Goal: Communication & Community: Answer question/provide support

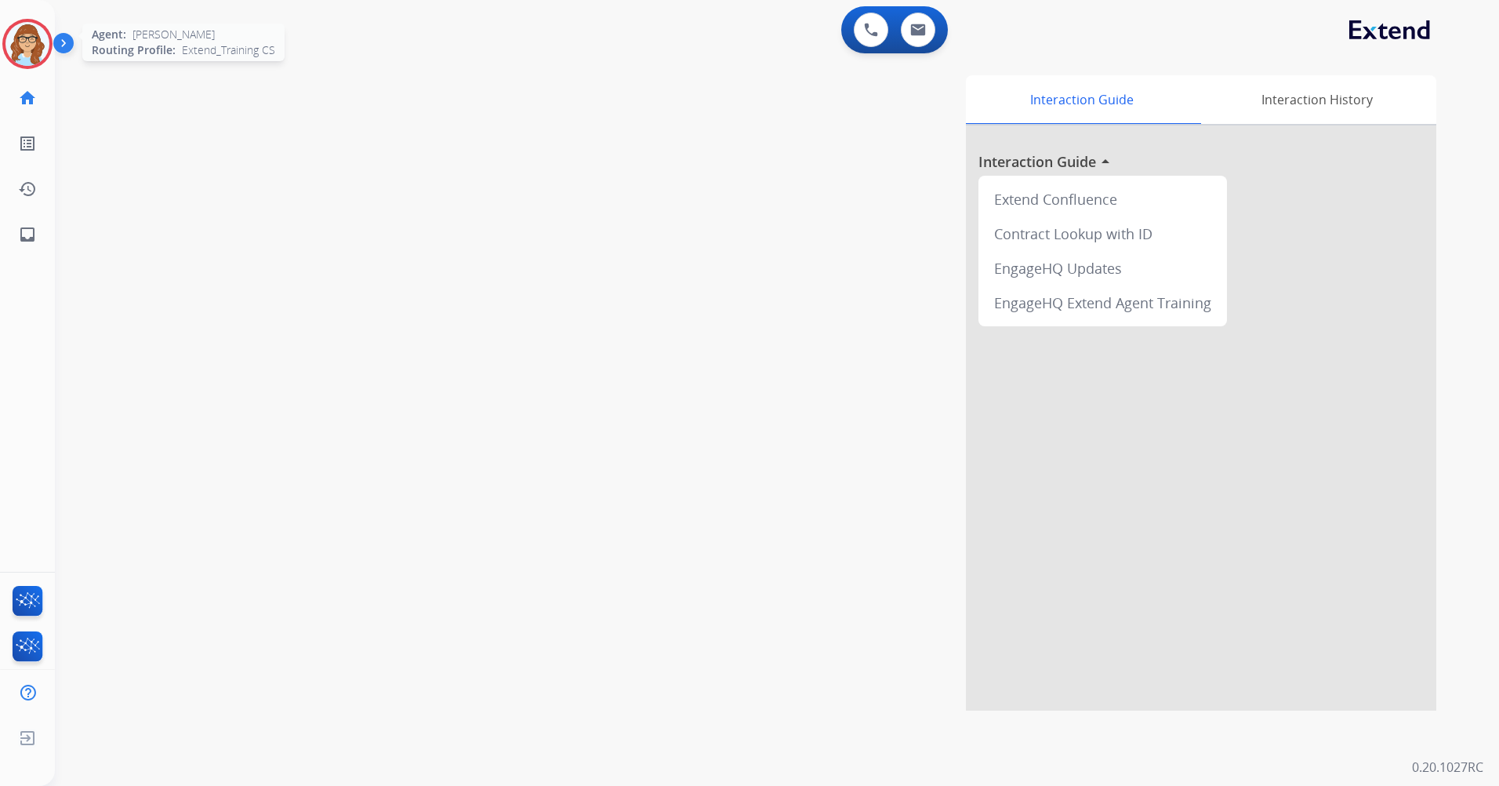
click at [3, 47] on div at bounding box center [27, 44] width 50 height 50
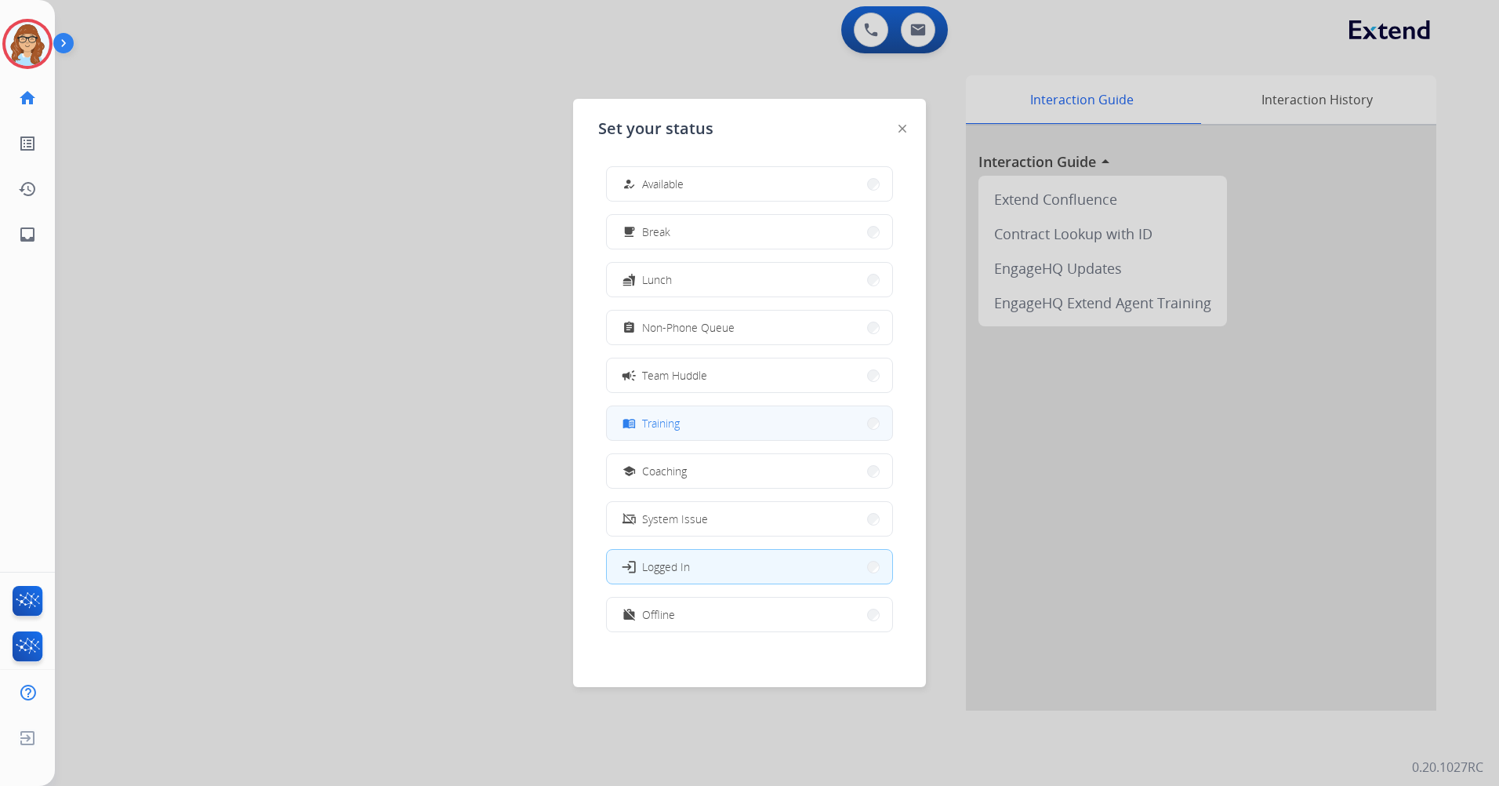
click at [678, 426] on span "Training" at bounding box center [661, 423] width 38 height 16
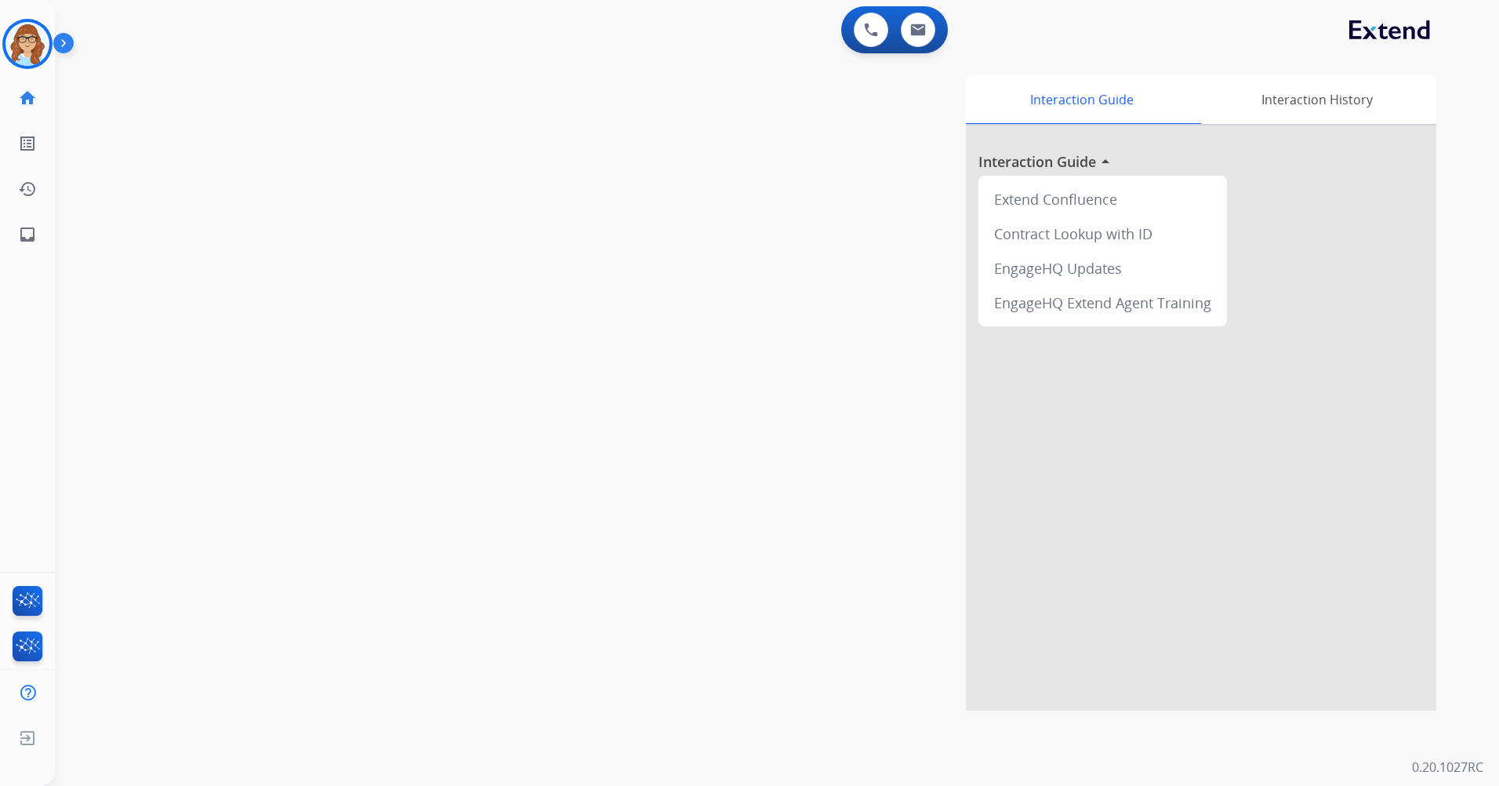
click at [73, 39] on img at bounding box center [66, 46] width 27 height 30
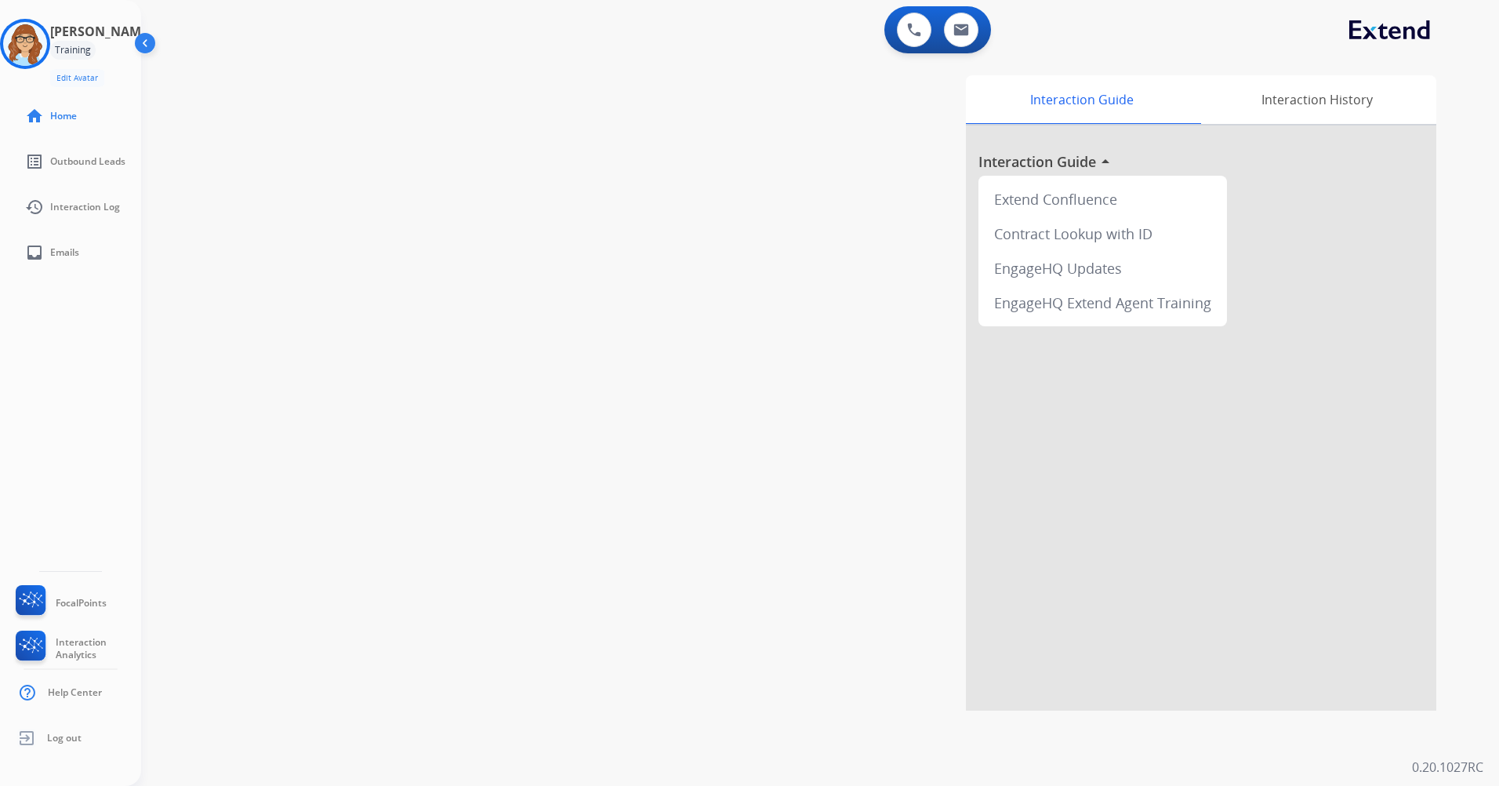
click at [149, 48] on img at bounding box center [147, 46] width 30 height 30
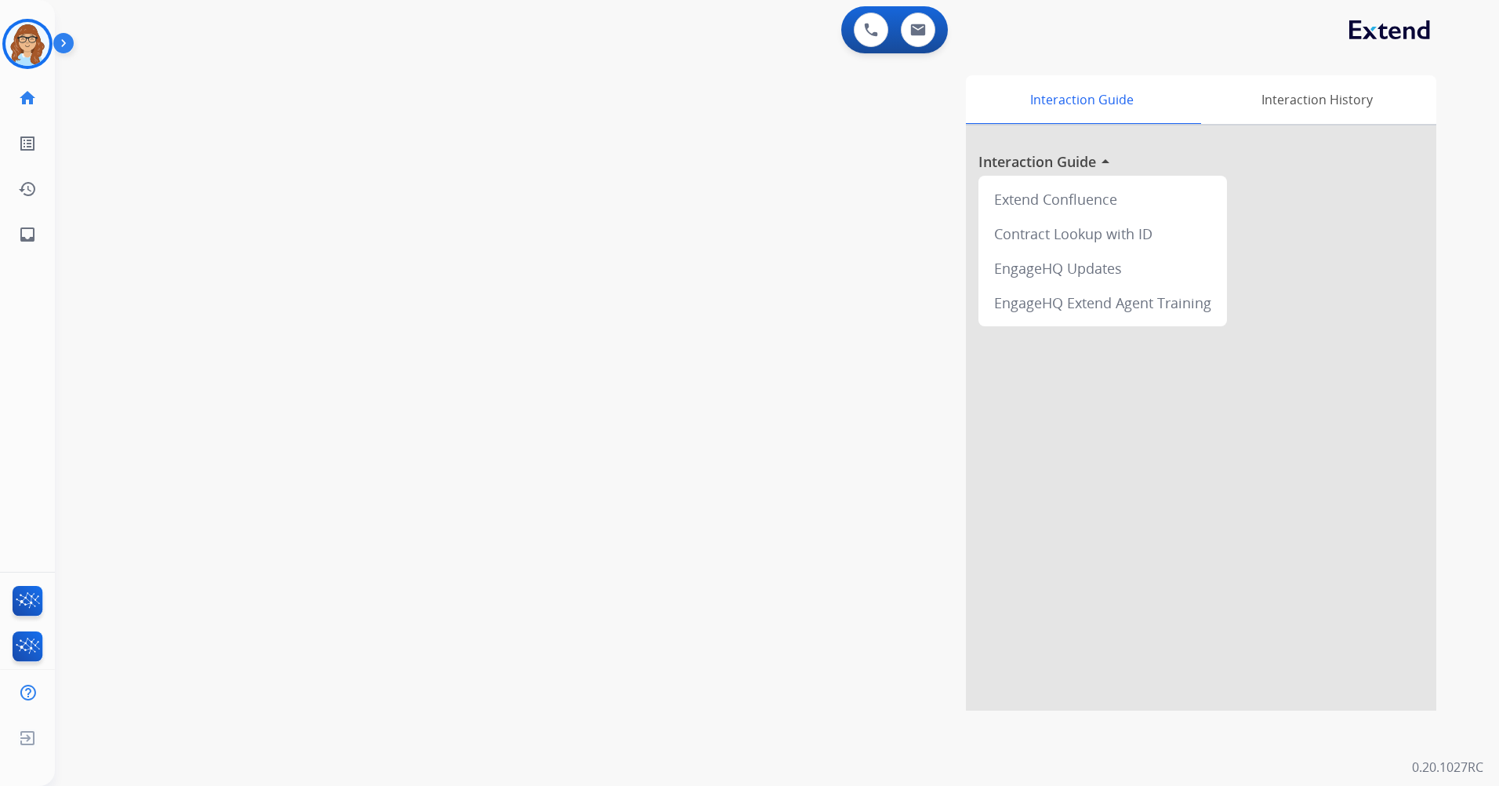
click at [71, 42] on img at bounding box center [66, 46] width 27 height 30
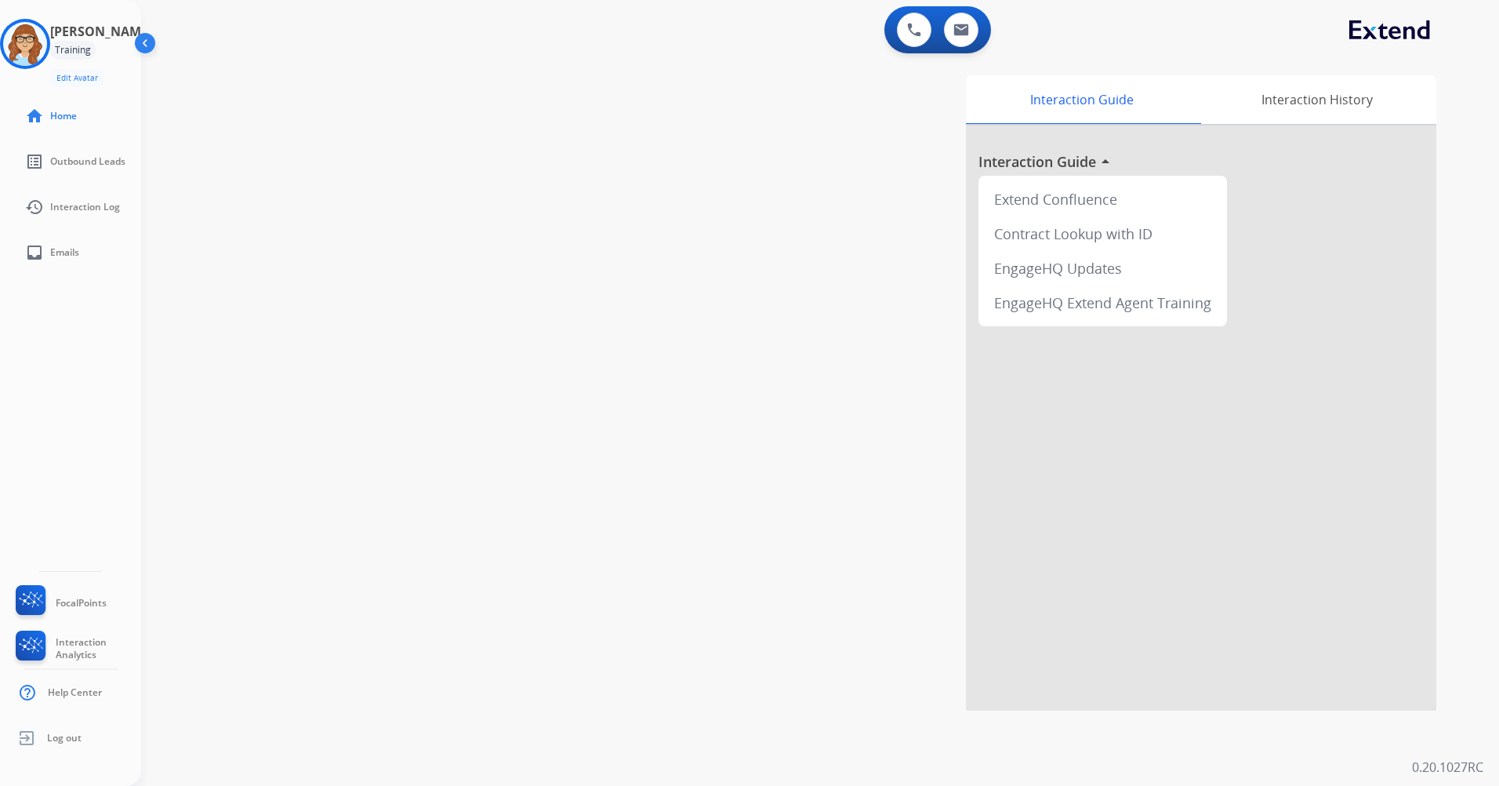
click at [157, 31] on img at bounding box center [147, 46] width 30 height 30
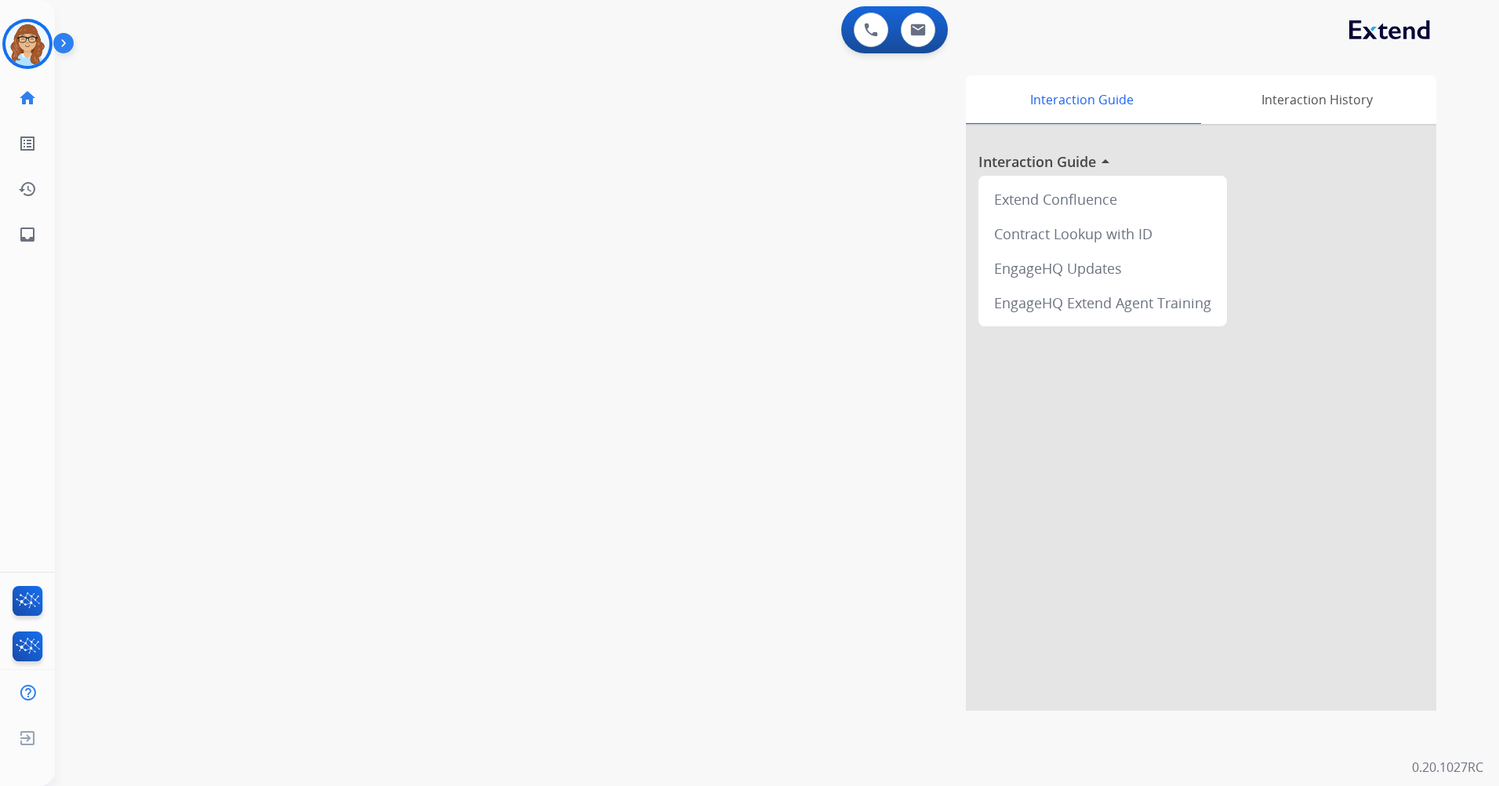
click at [73, 46] on img at bounding box center [66, 46] width 27 height 30
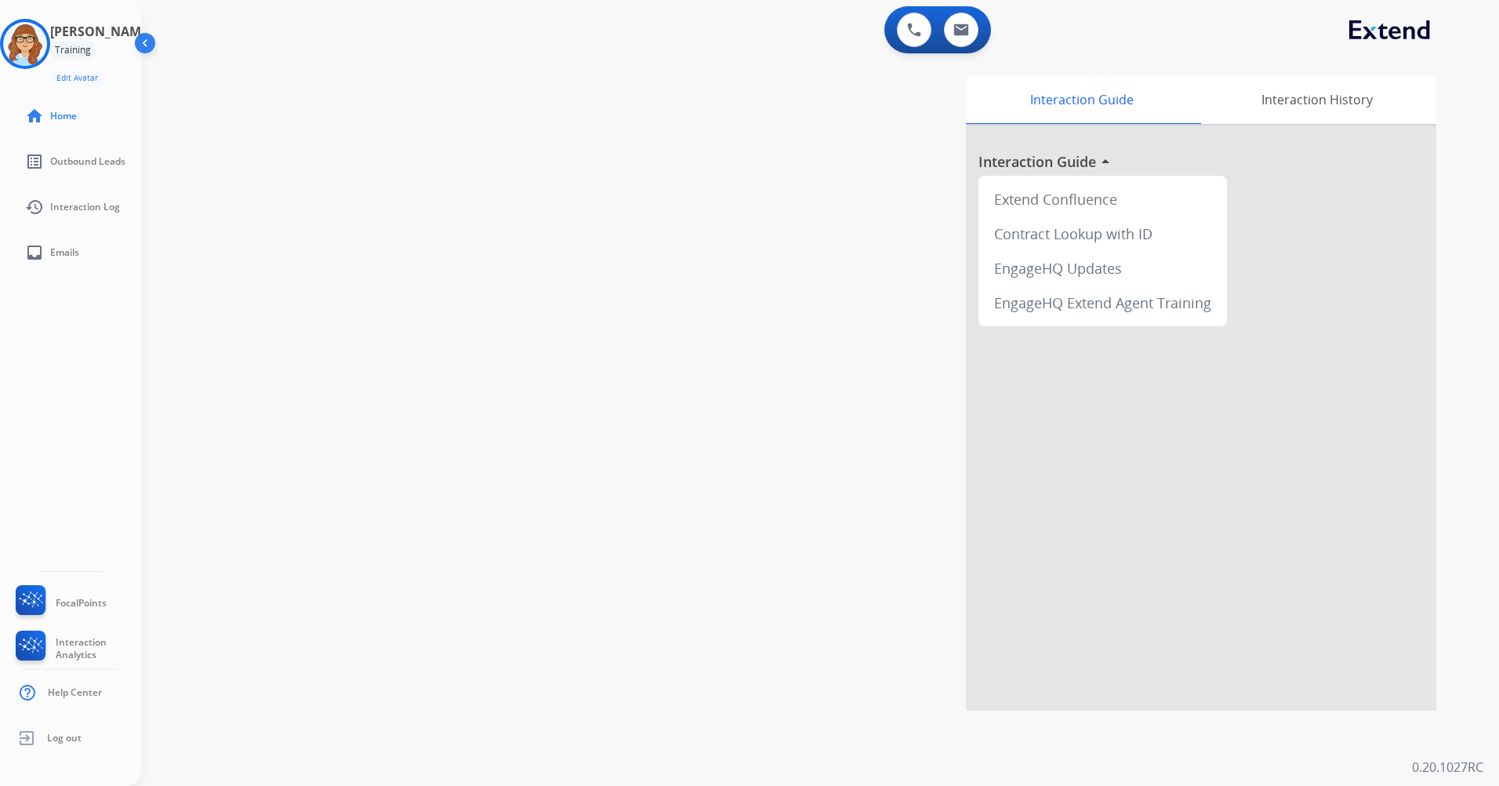
click at [154, 56] on img at bounding box center [147, 46] width 30 height 30
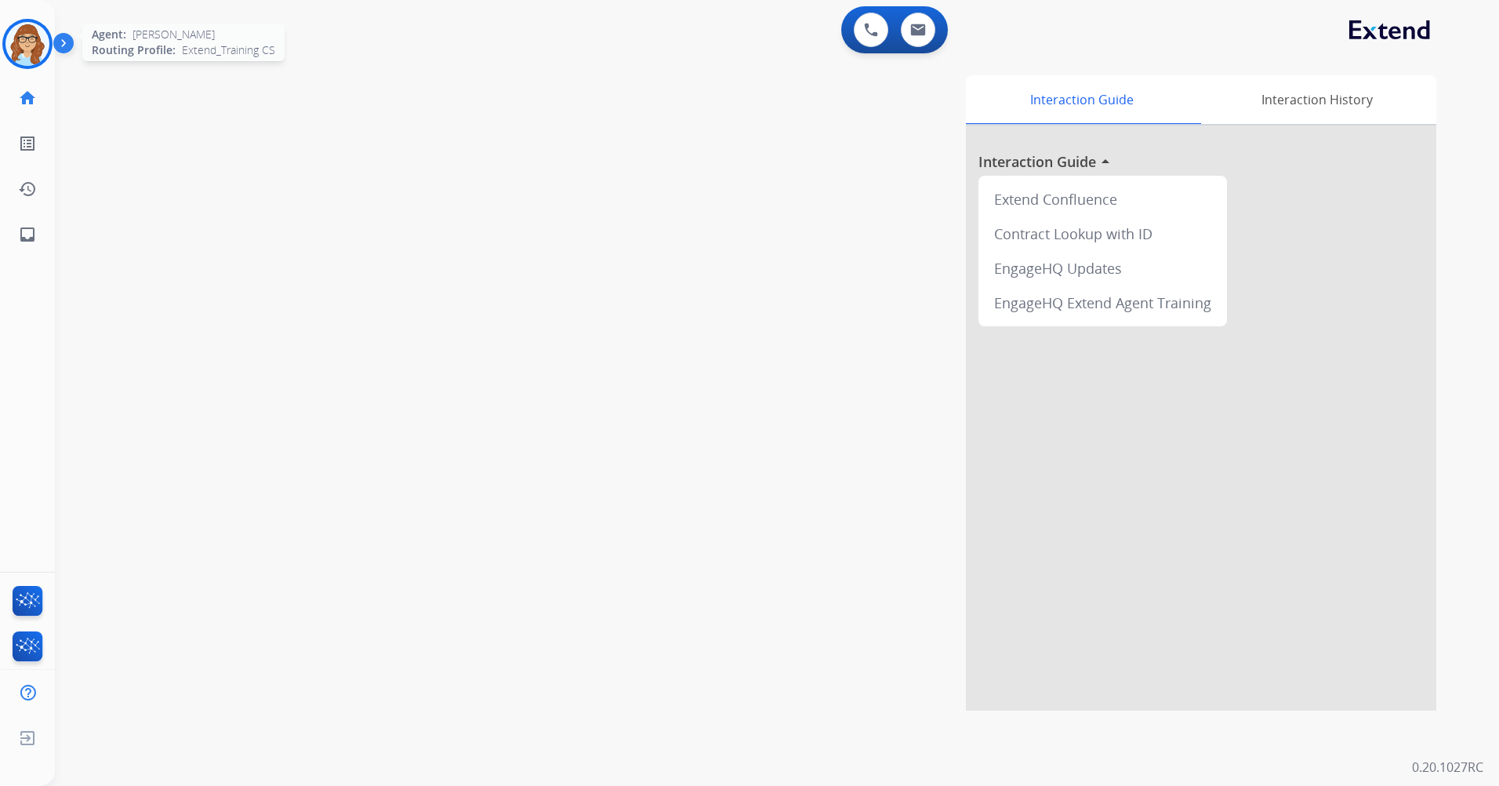
click at [31, 33] on img at bounding box center [27, 44] width 44 height 44
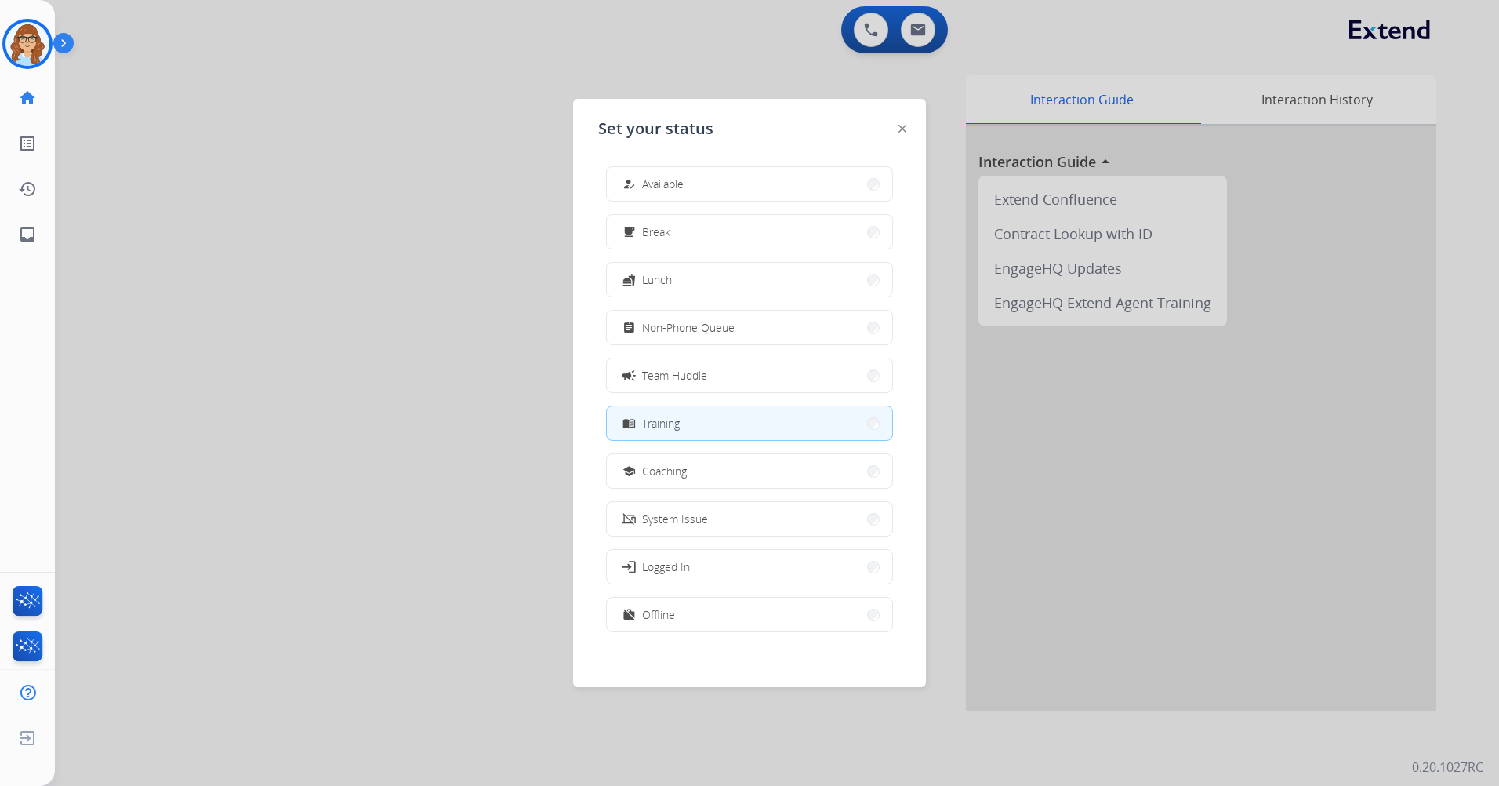
click at [832, 411] on button "menu_book Training" at bounding box center [749, 423] width 285 height 34
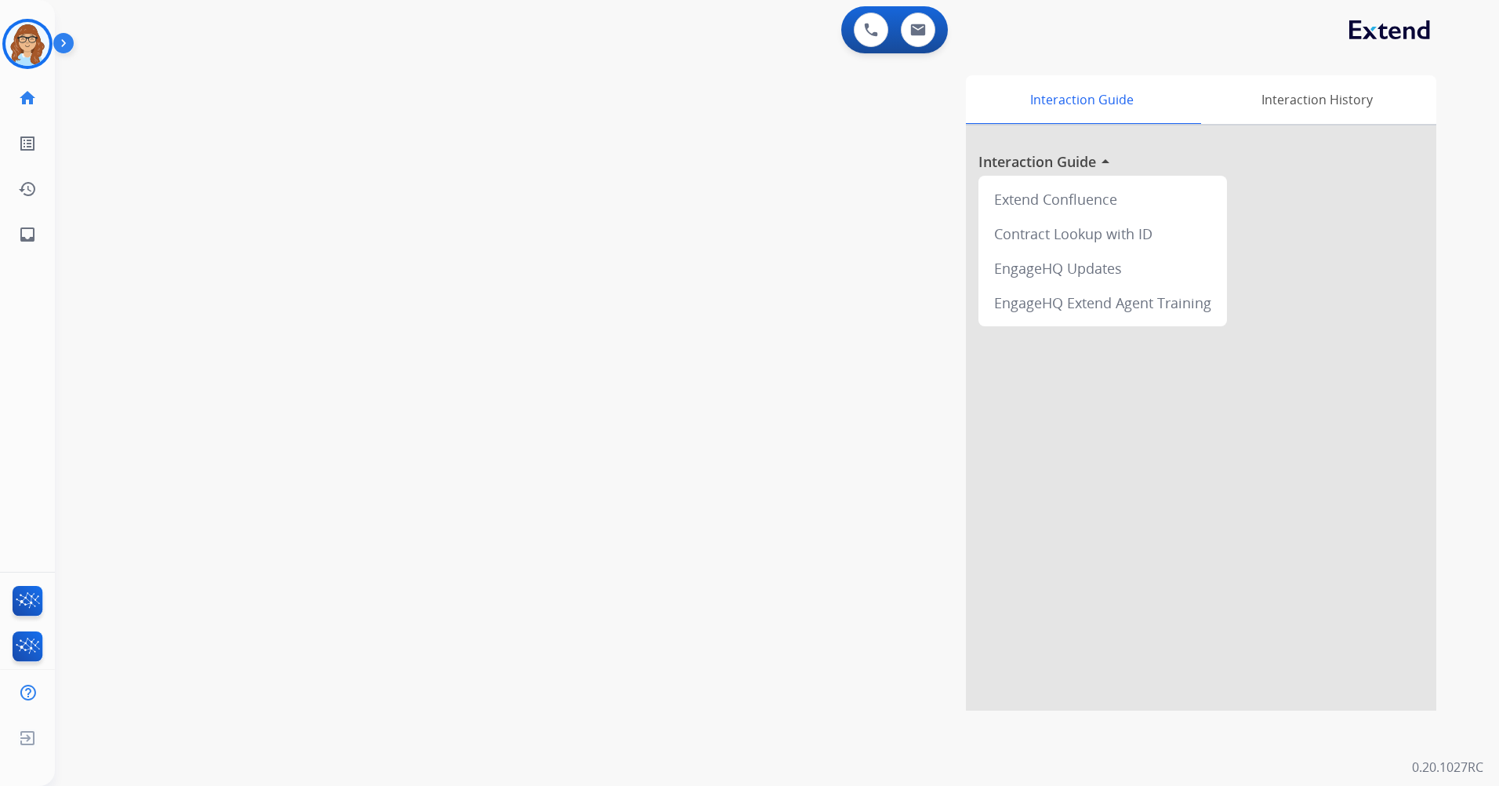
click at [916, 50] on div "0 Voice Interactions 0 Email Interactions" at bounding box center [894, 29] width 107 height 47
click at [922, 39] on button at bounding box center [918, 30] width 34 height 34
select select "**********"
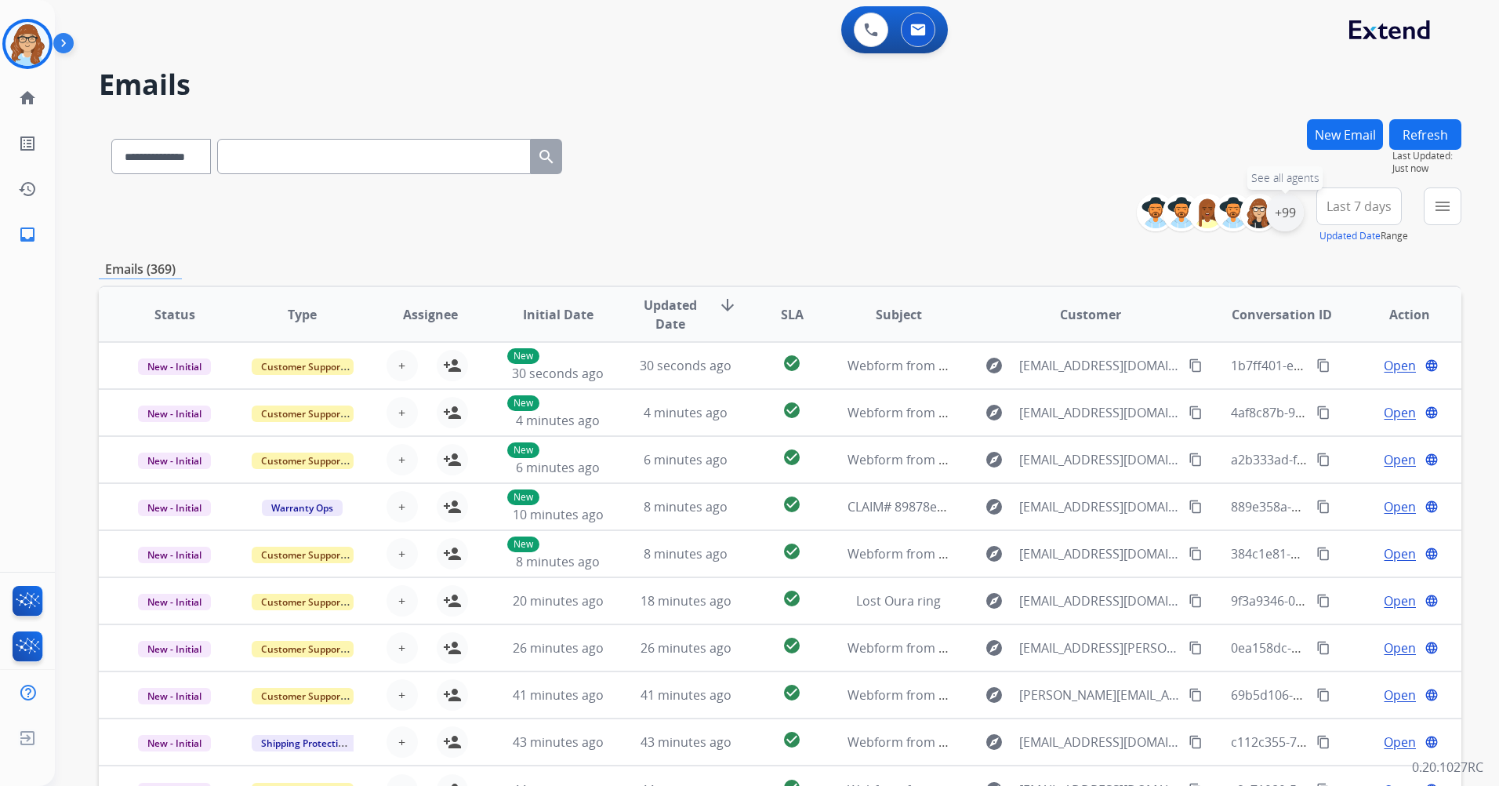
click at [996, 221] on div "+99" at bounding box center [1285, 213] width 38 height 38
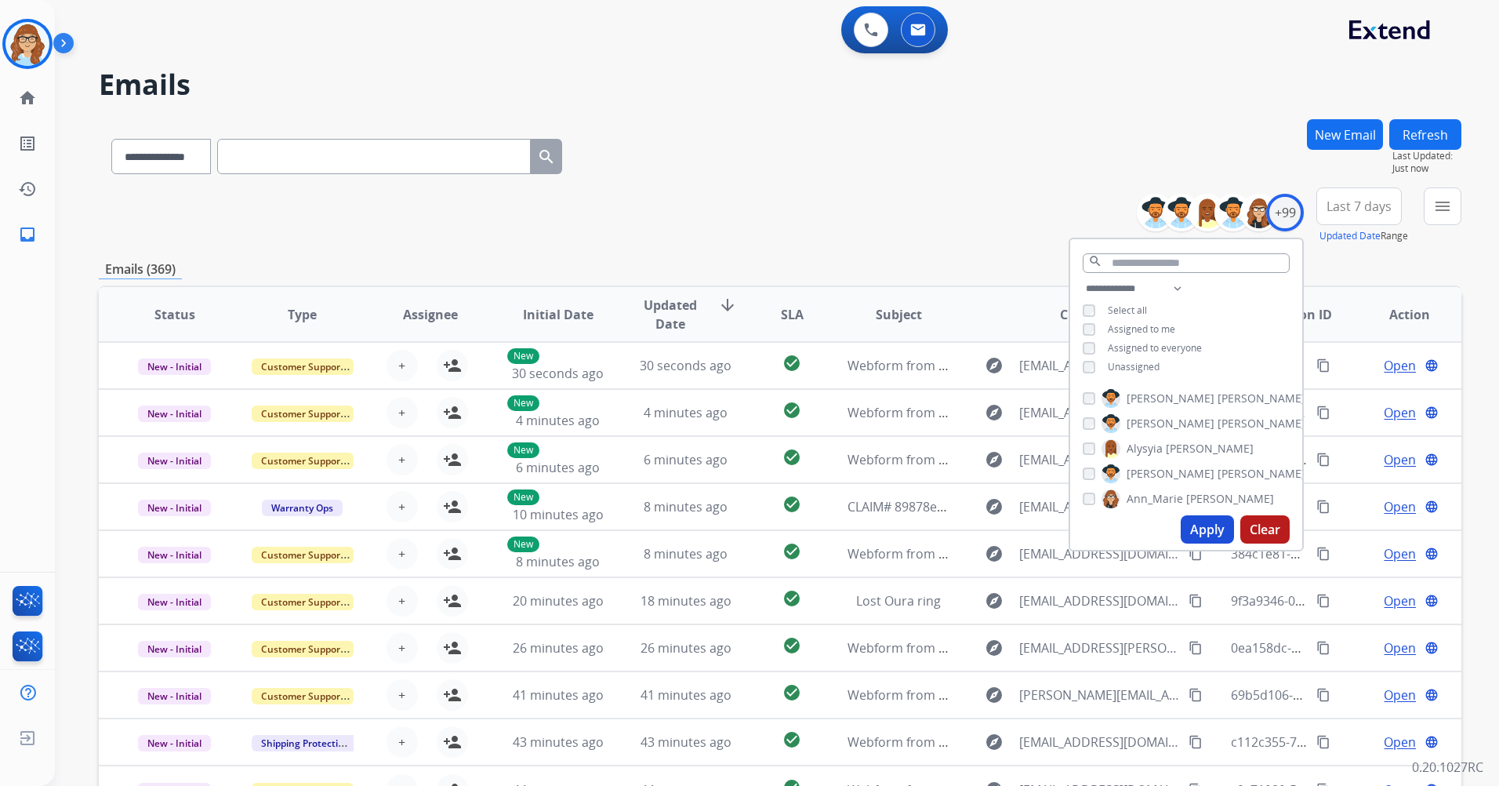
click at [996, 365] on span "Unassigned" at bounding box center [1134, 366] width 52 height 13
click at [996, 465] on button "Apply" at bounding box center [1207, 529] width 53 height 28
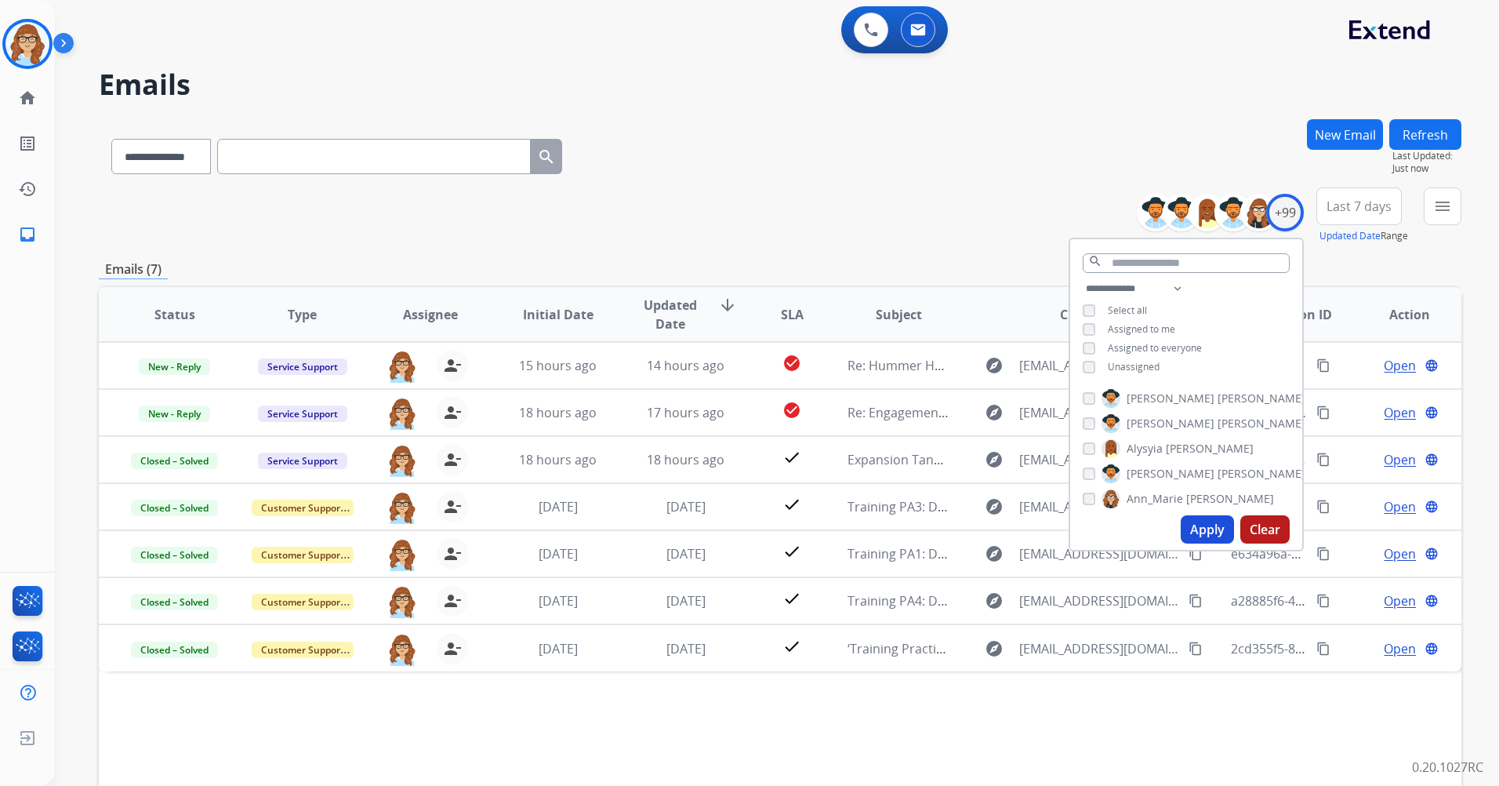
click at [951, 267] on div "Emails (7)" at bounding box center [780, 269] width 1362 height 20
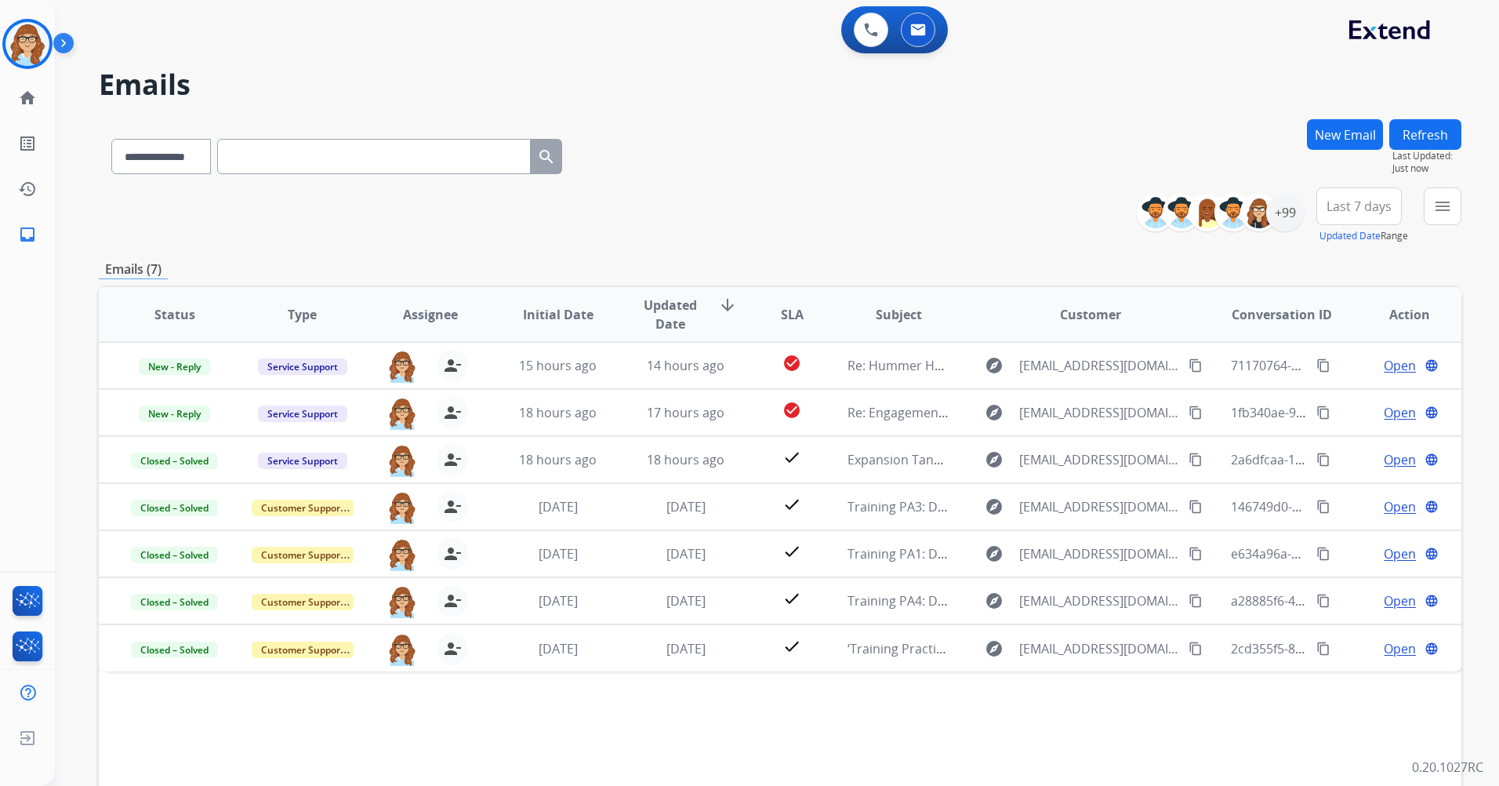
click at [720, 303] on mat-icon "arrow_downward" at bounding box center [727, 305] width 19 height 19
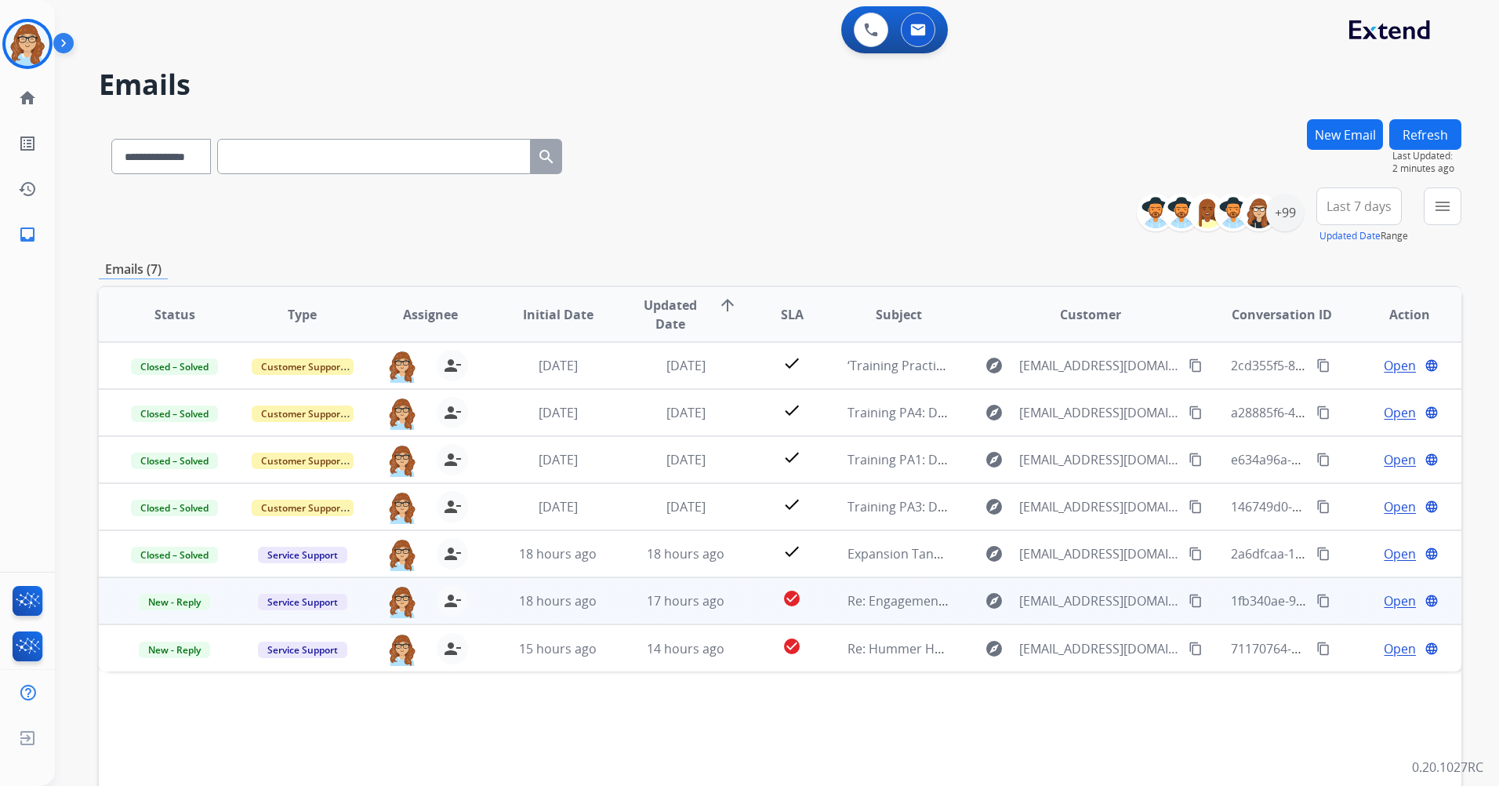
click at [996, 465] on span "Open" at bounding box center [1400, 600] width 32 height 19
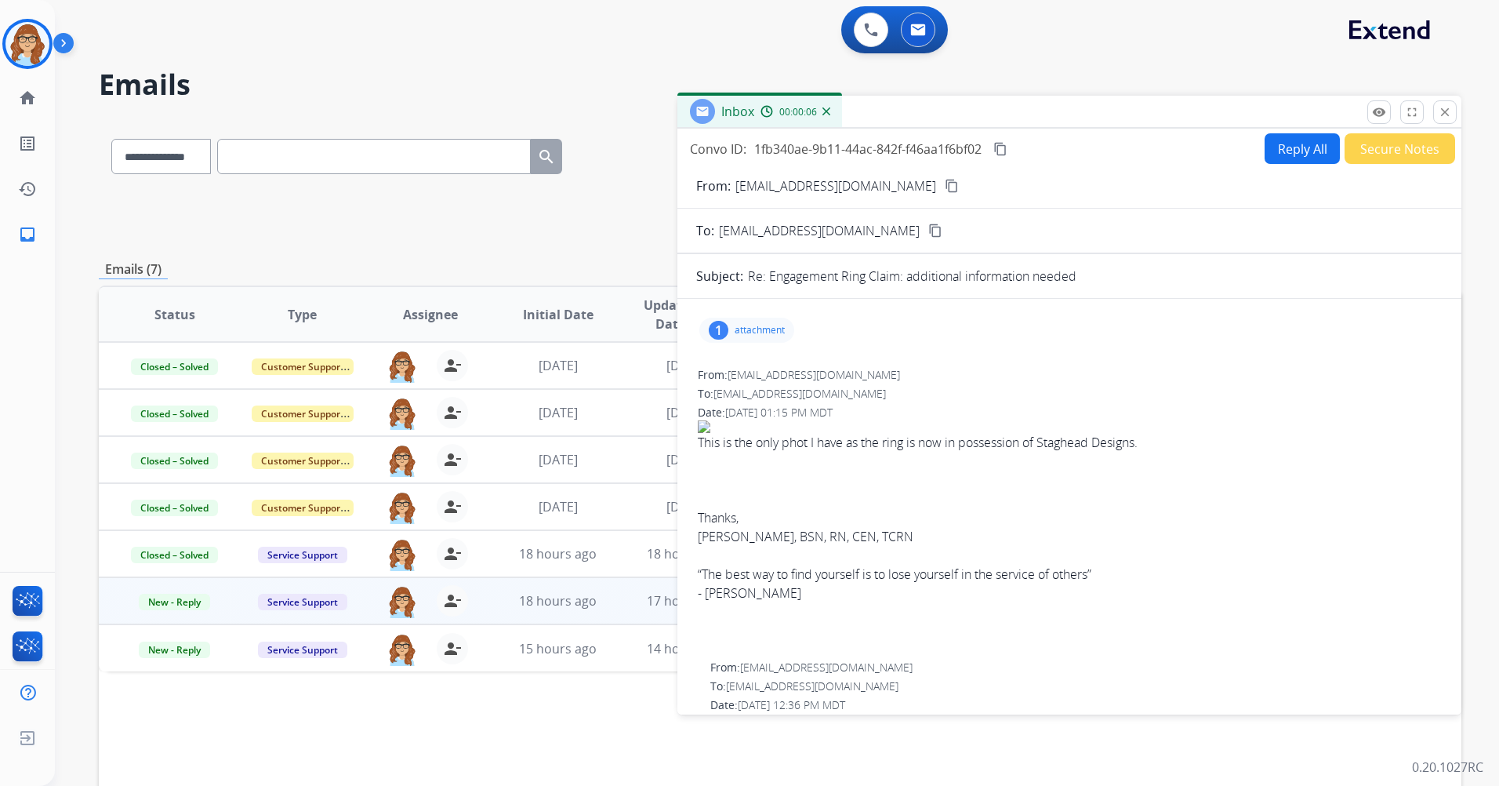
click at [699, 426] on img at bounding box center [1069, 426] width 743 height 13
click at [702, 427] on img at bounding box center [1069, 426] width 743 height 13
click at [753, 330] on p "attachment" at bounding box center [760, 330] width 50 height 13
click at [769, 393] on div at bounding box center [754, 373] width 78 height 55
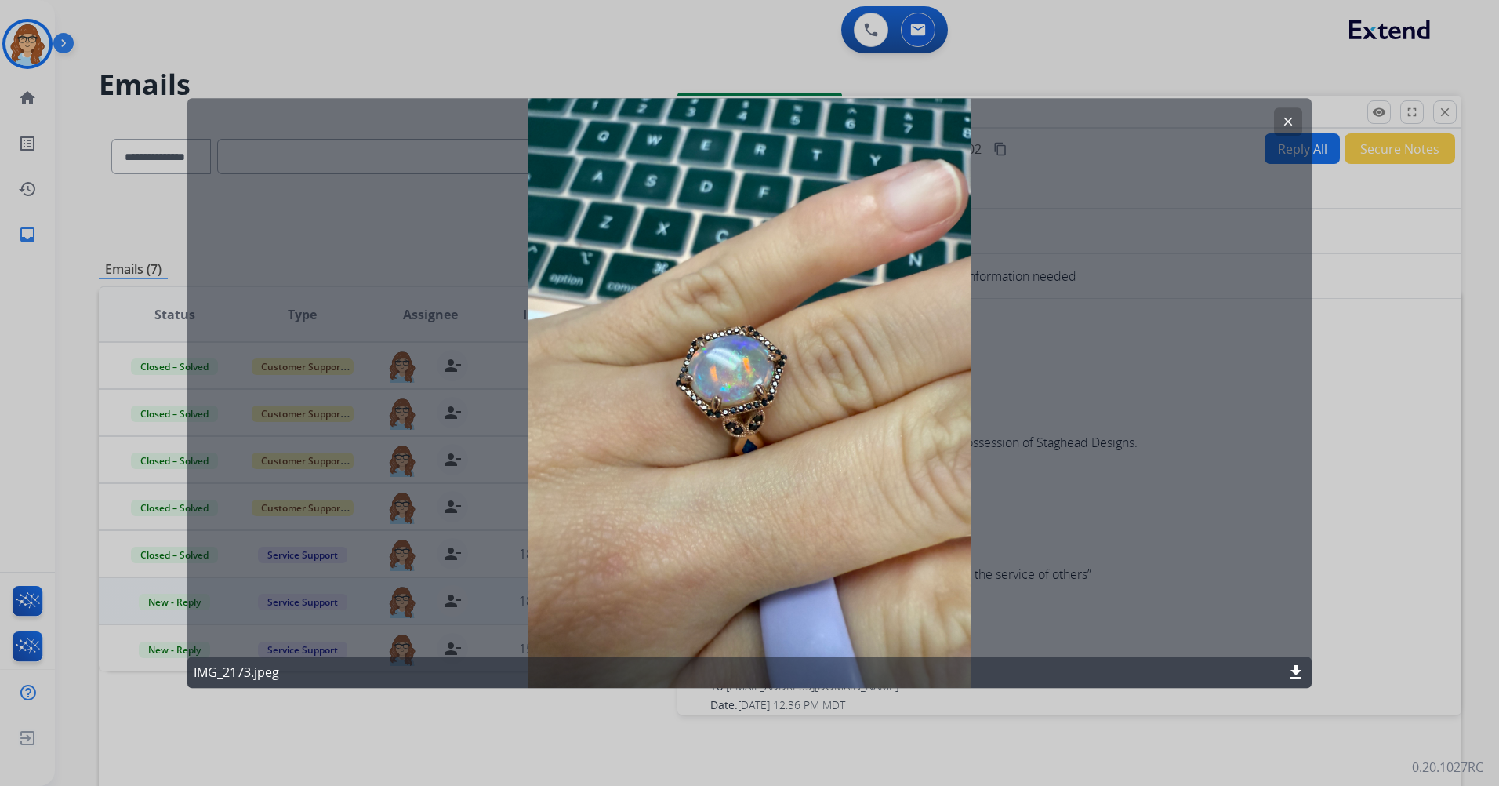
click at [996, 125] on mat-icon "clear" at bounding box center [1288, 121] width 14 height 14
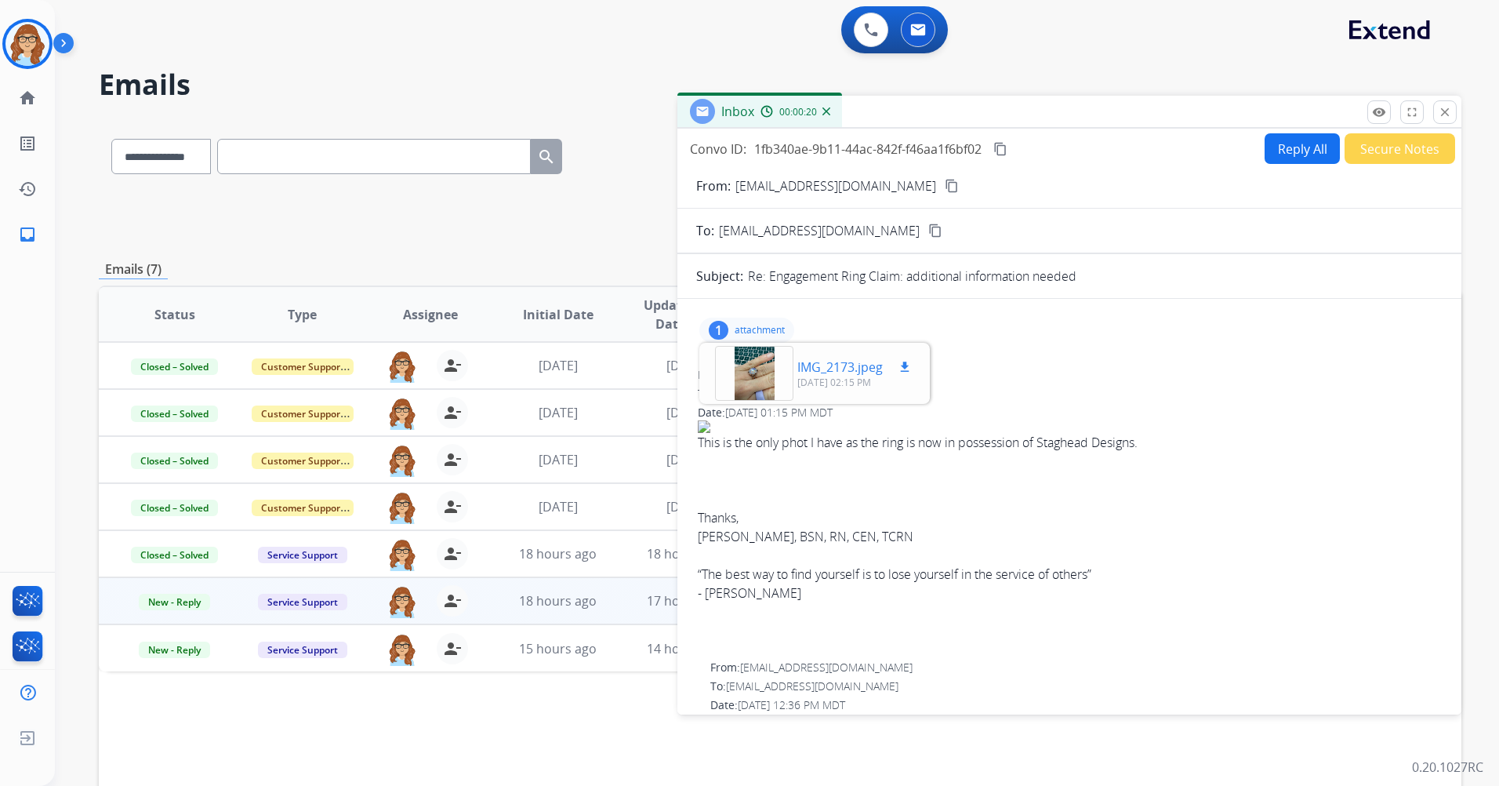
click at [779, 375] on div at bounding box center [754, 373] width 78 height 55
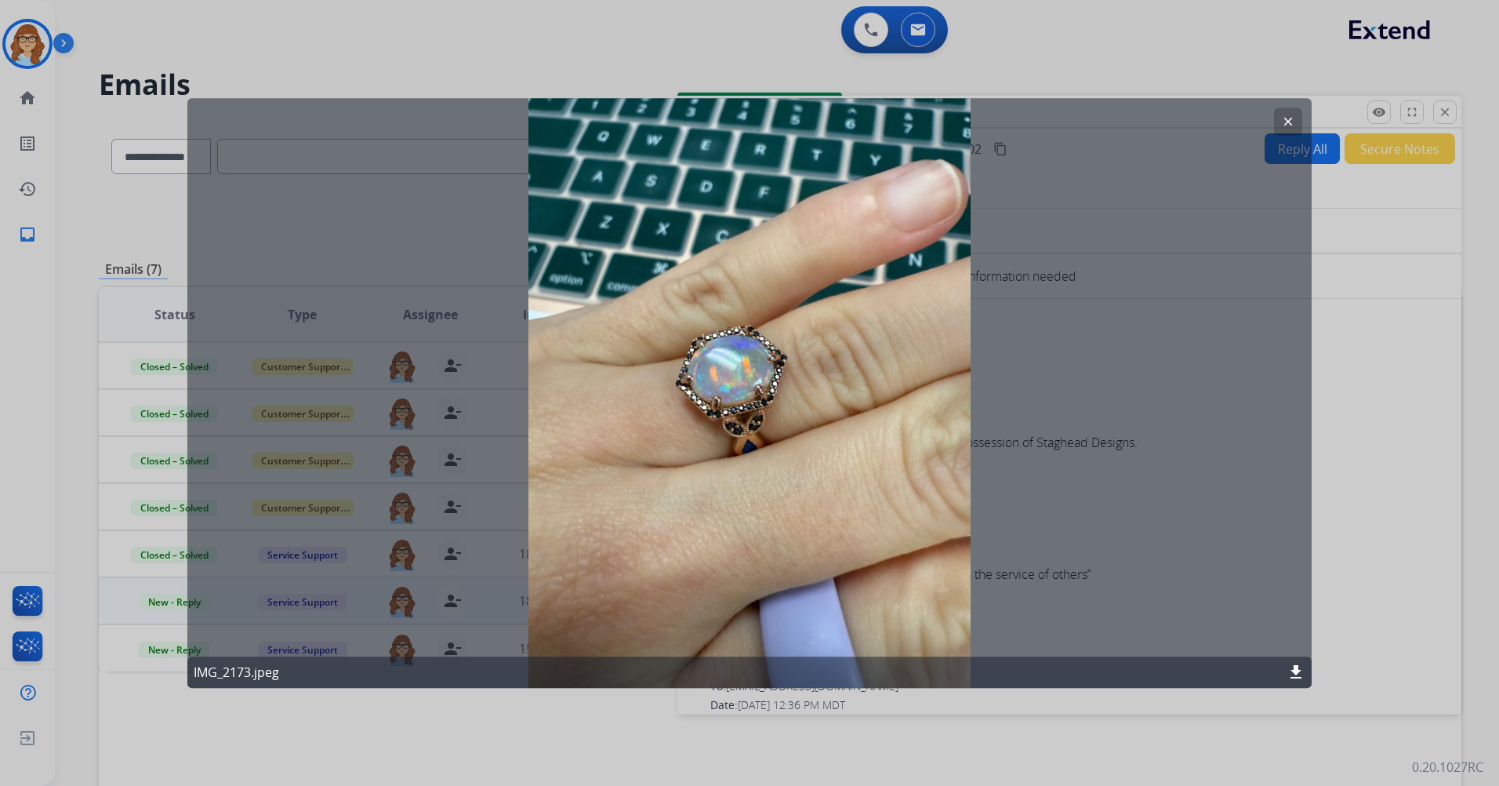
click at [996, 118] on button "clear" at bounding box center [1288, 121] width 28 height 28
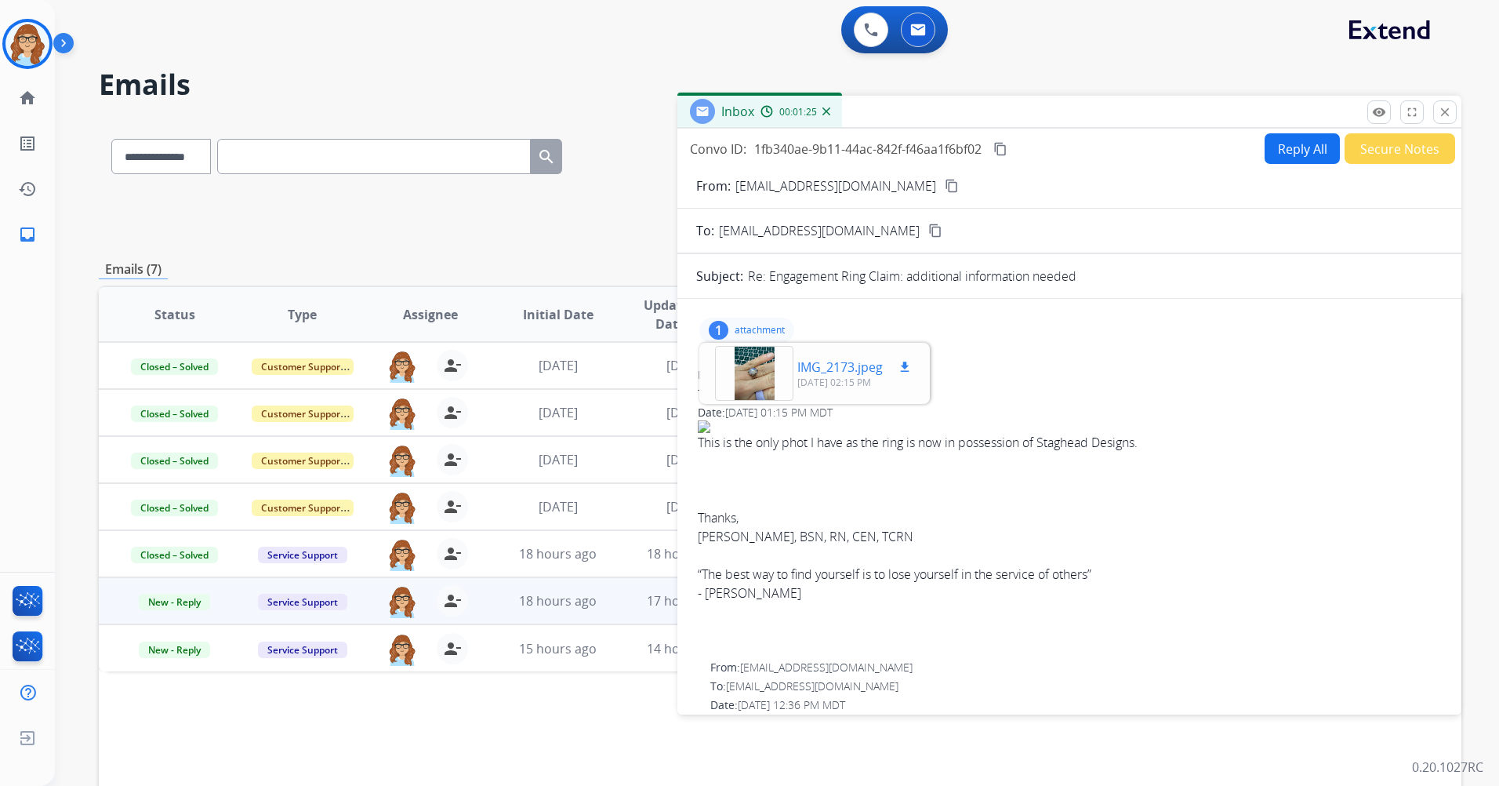
click at [751, 389] on div at bounding box center [754, 373] width 78 height 55
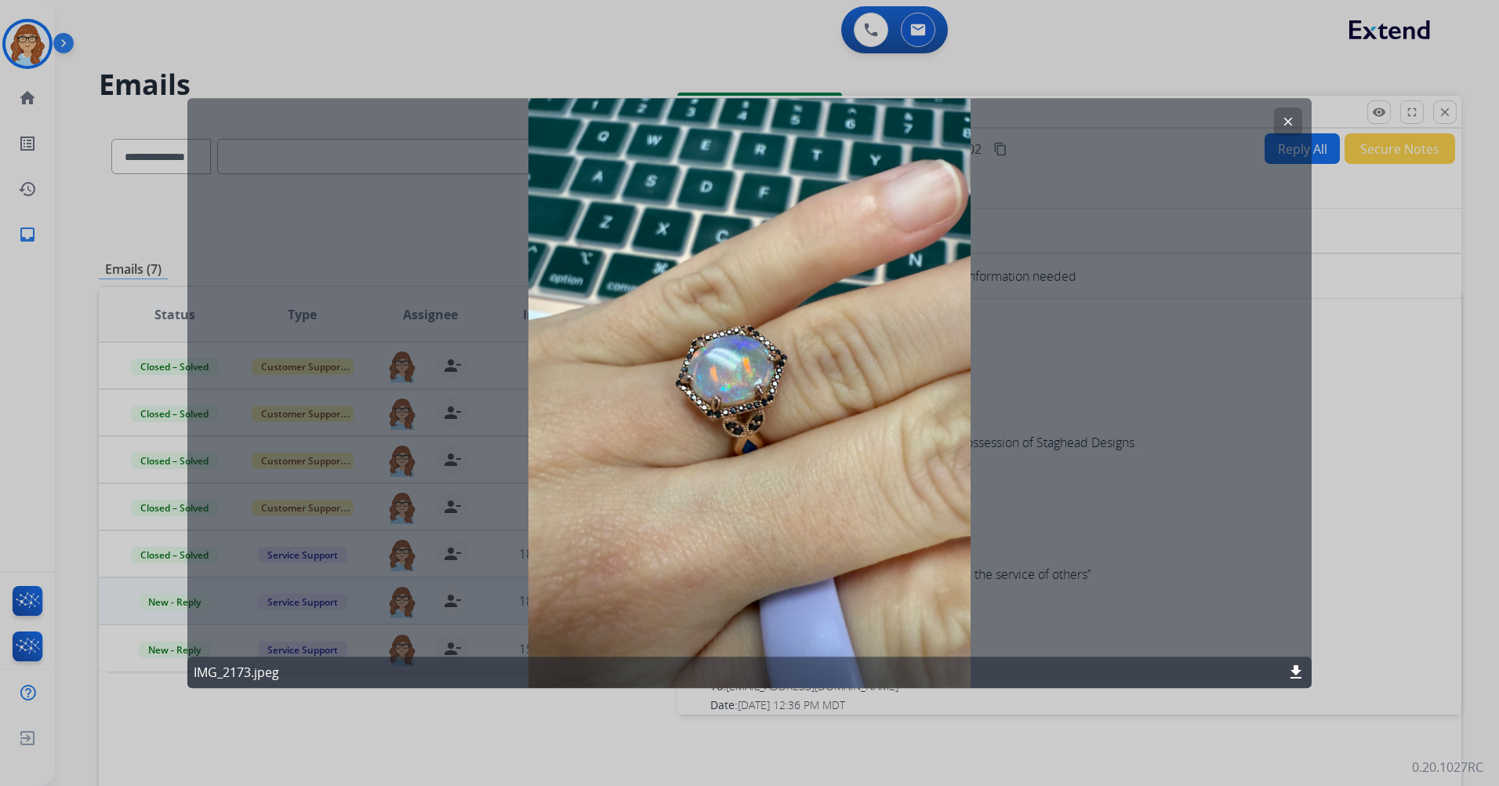
click at [996, 125] on mat-icon "clear" at bounding box center [1288, 121] width 14 height 14
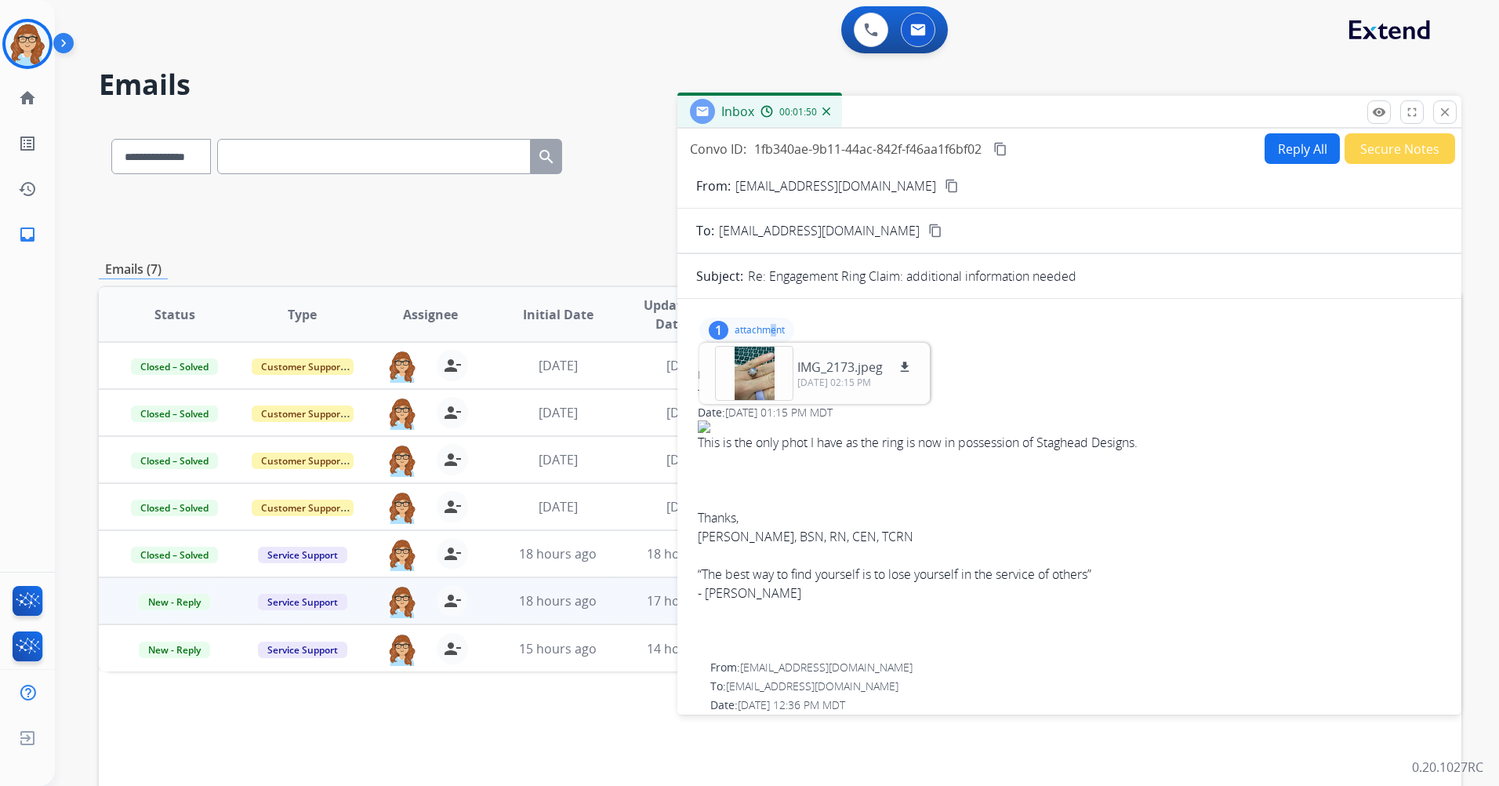
click at [771, 328] on p "attachment" at bounding box center [760, 330] width 50 height 13
drag, startPoint x: 771, startPoint y: 328, endPoint x: 751, endPoint y: 329, distance: 20.4
click at [751, 329] on p "attachment" at bounding box center [760, 330] width 50 height 13
click at [897, 365] on button "download" at bounding box center [904, 366] width 19 height 19
click at [762, 387] on div at bounding box center [754, 373] width 78 height 55
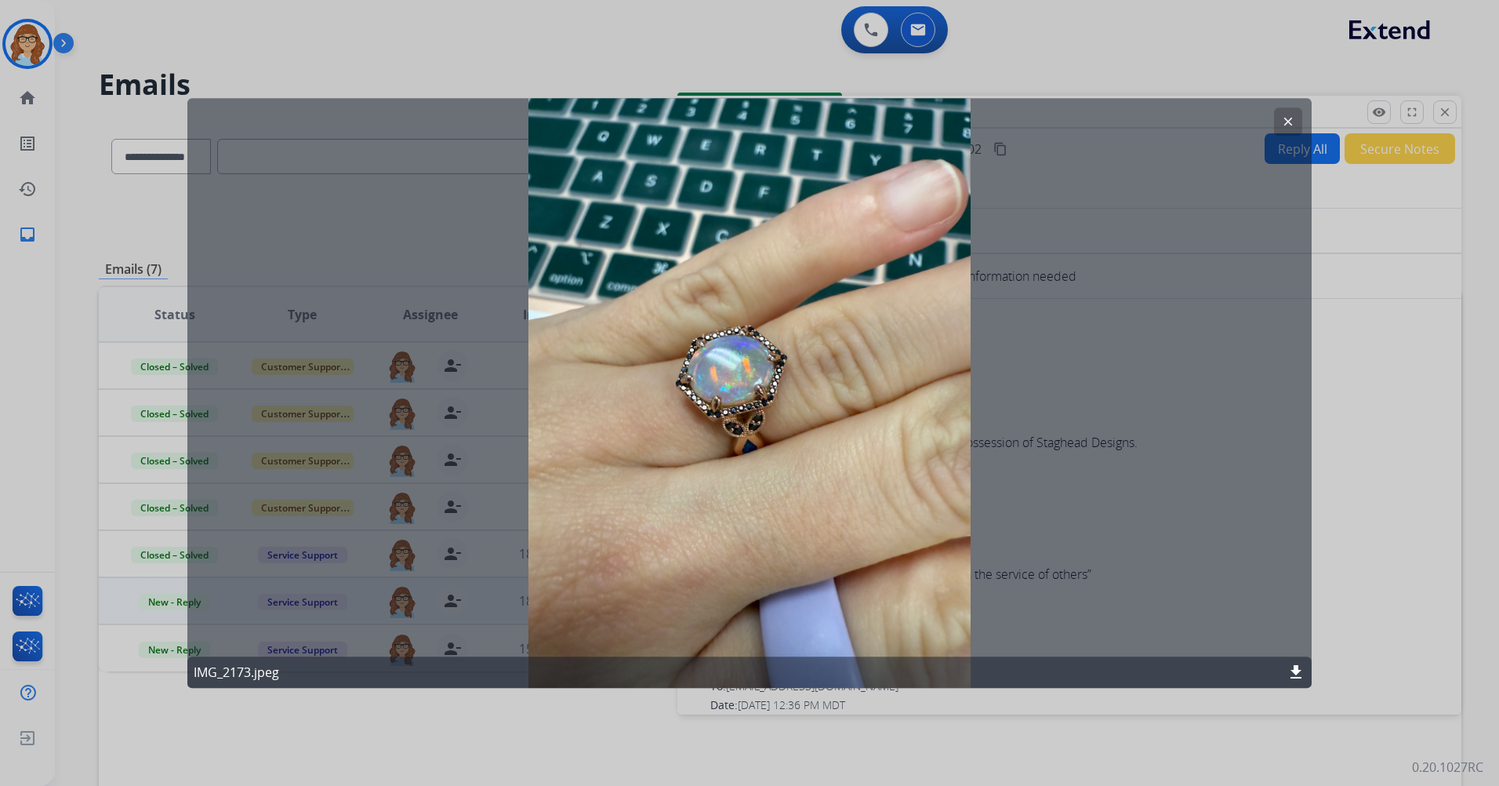
click at [996, 281] on div at bounding box center [749, 393] width 1499 height 786
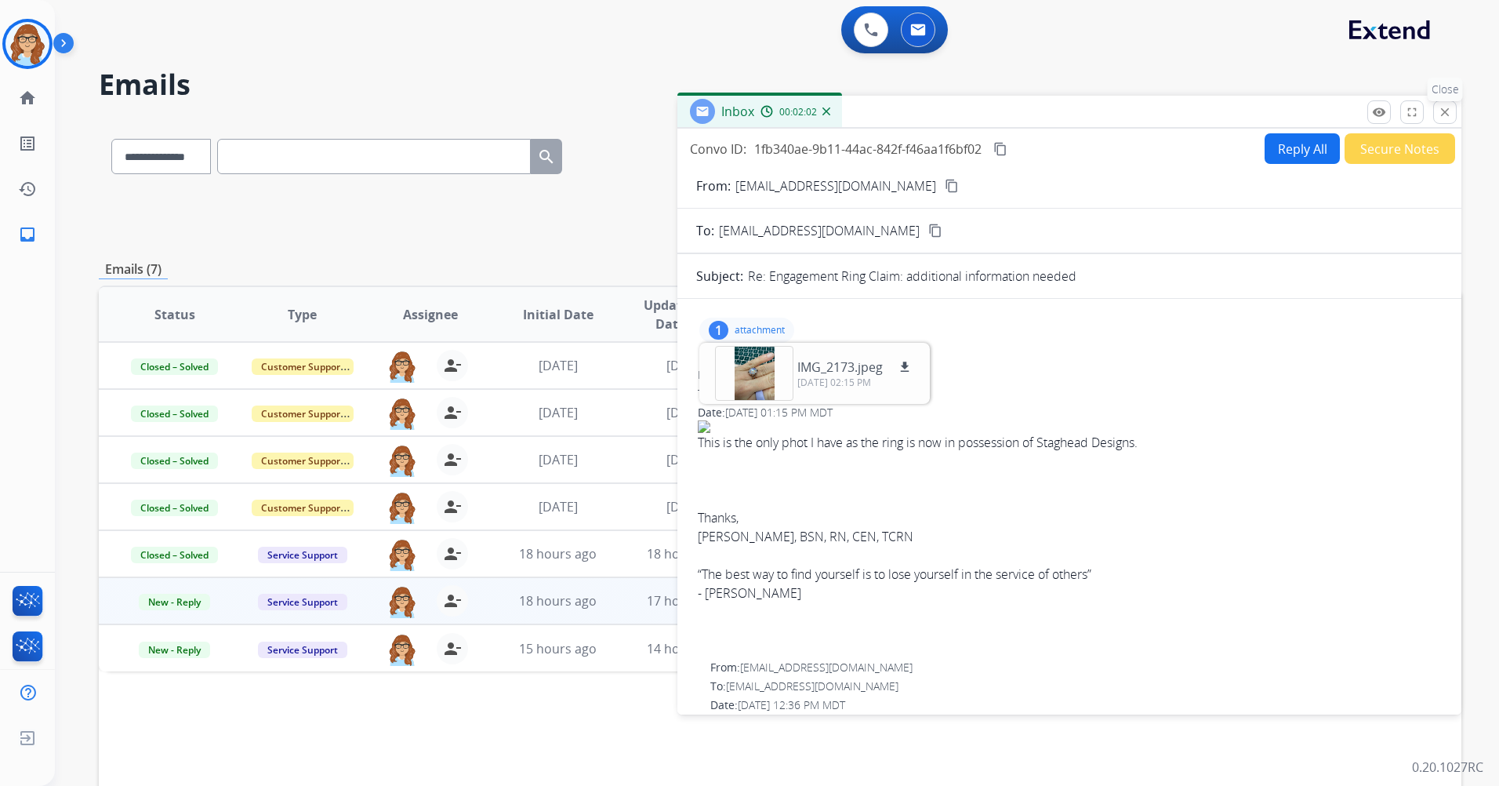
click at [996, 110] on mat-icon "close" at bounding box center [1445, 112] width 14 height 14
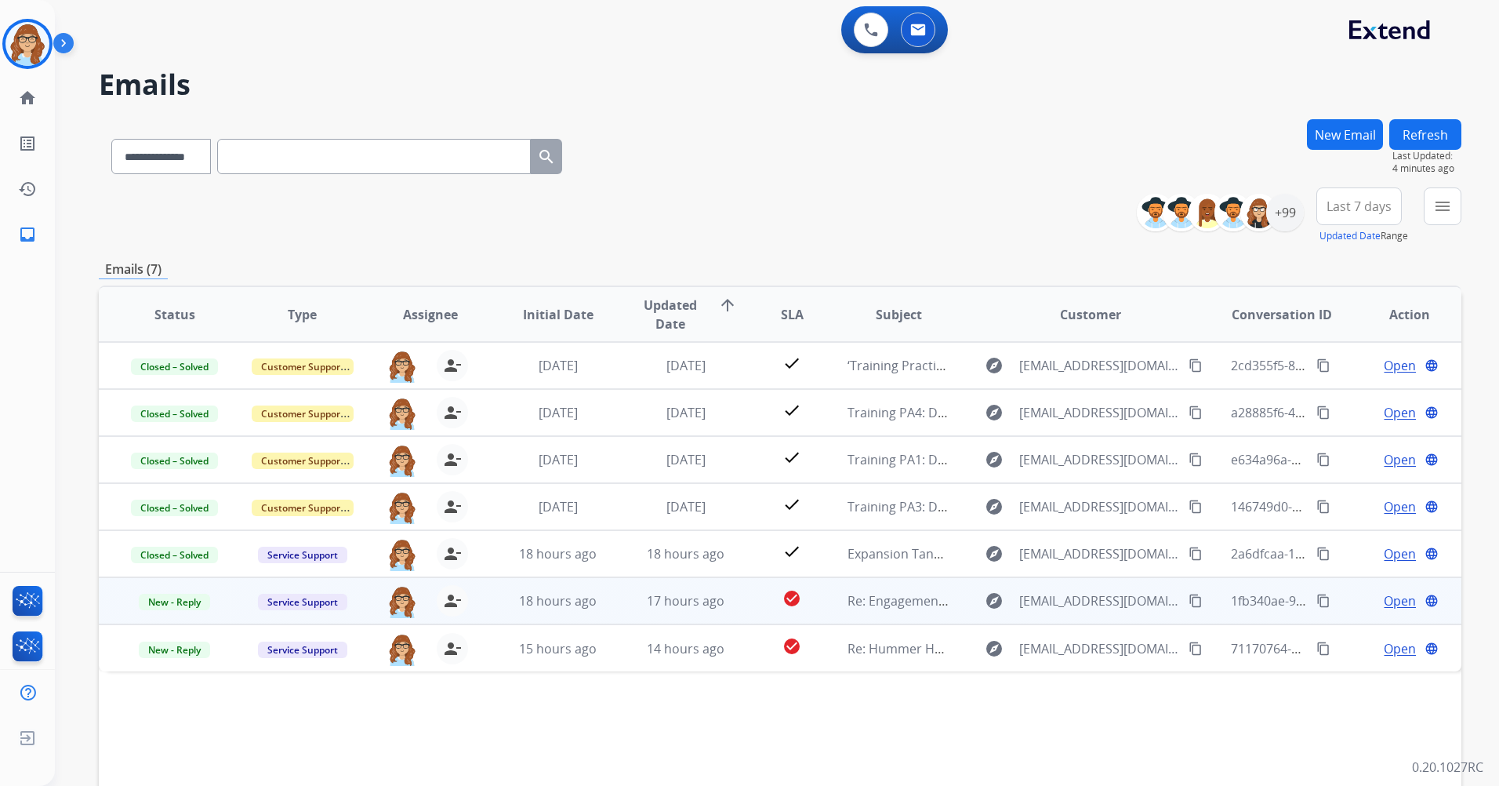
click at [996, 465] on mat-icon "content_copy" at bounding box center [1195, 600] width 14 height 14
click at [996, 465] on span "Open" at bounding box center [1400, 600] width 32 height 19
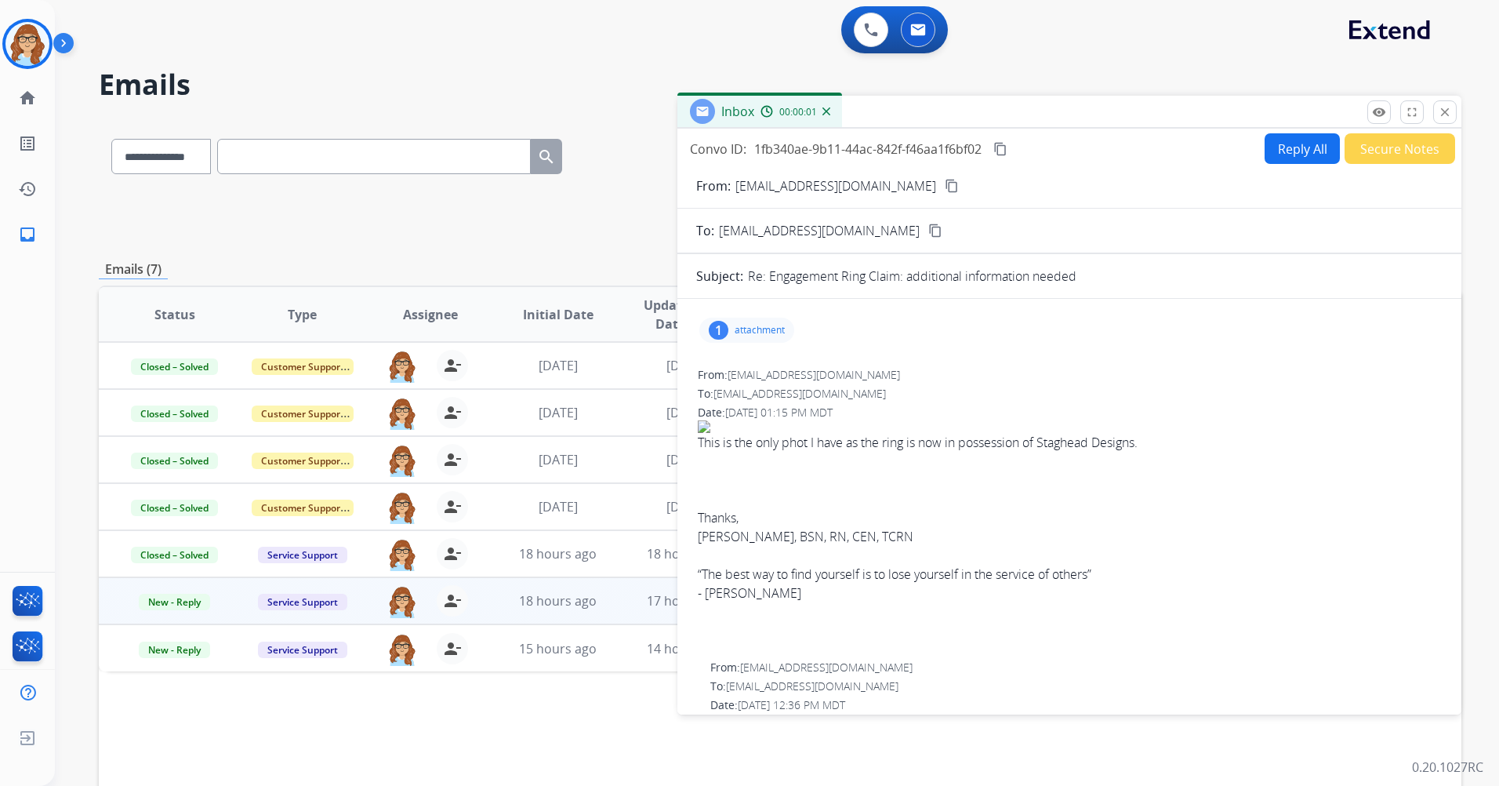
click at [775, 332] on p "attachment" at bounding box center [760, 330] width 50 height 13
drag, startPoint x: 827, startPoint y: 366, endPoint x: 767, endPoint y: 374, distance: 60.1
click at [767, 374] on div at bounding box center [754, 373] width 78 height 55
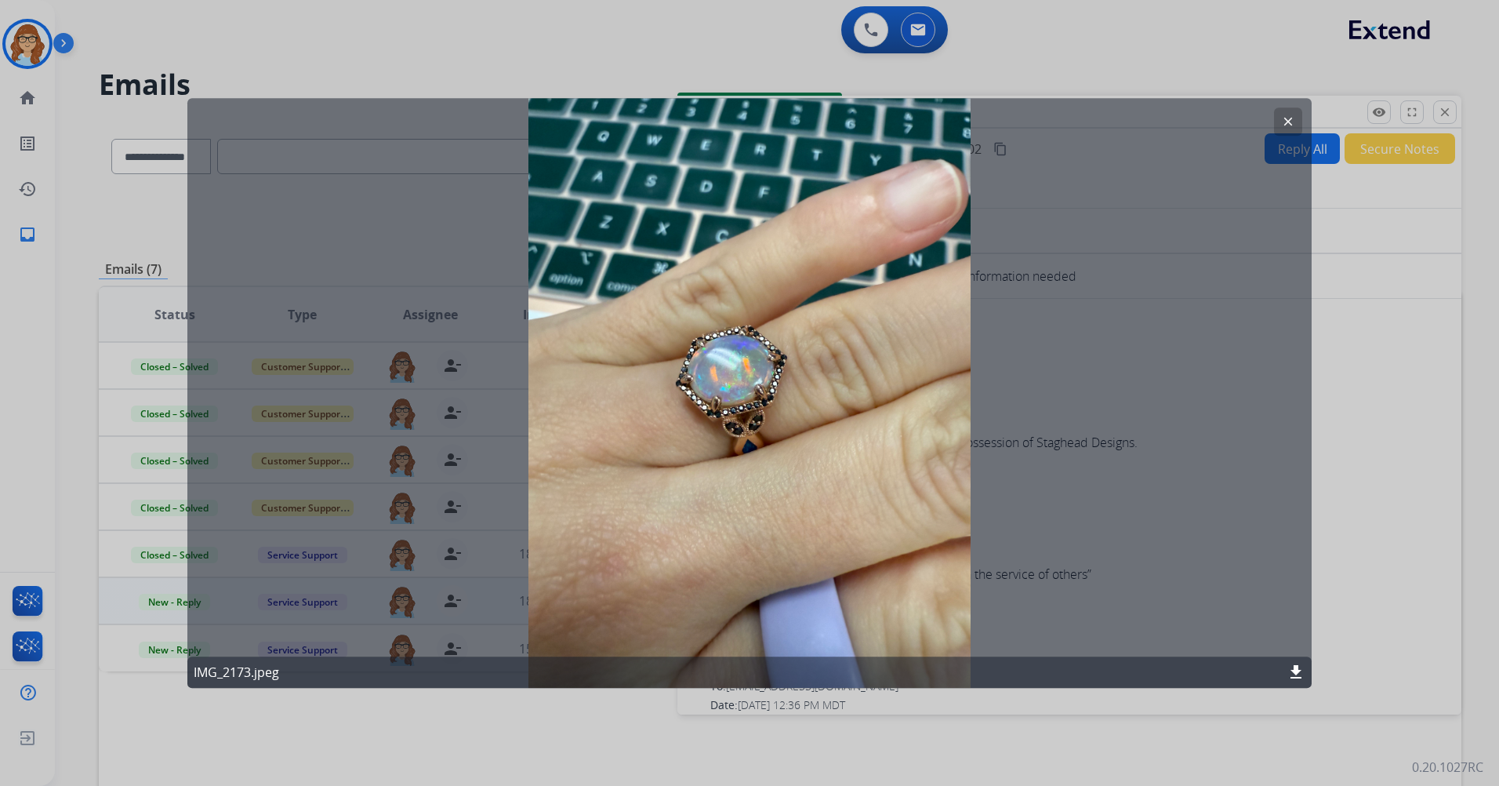
click at [996, 110] on button "clear" at bounding box center [1288, 121] width 28 height 28
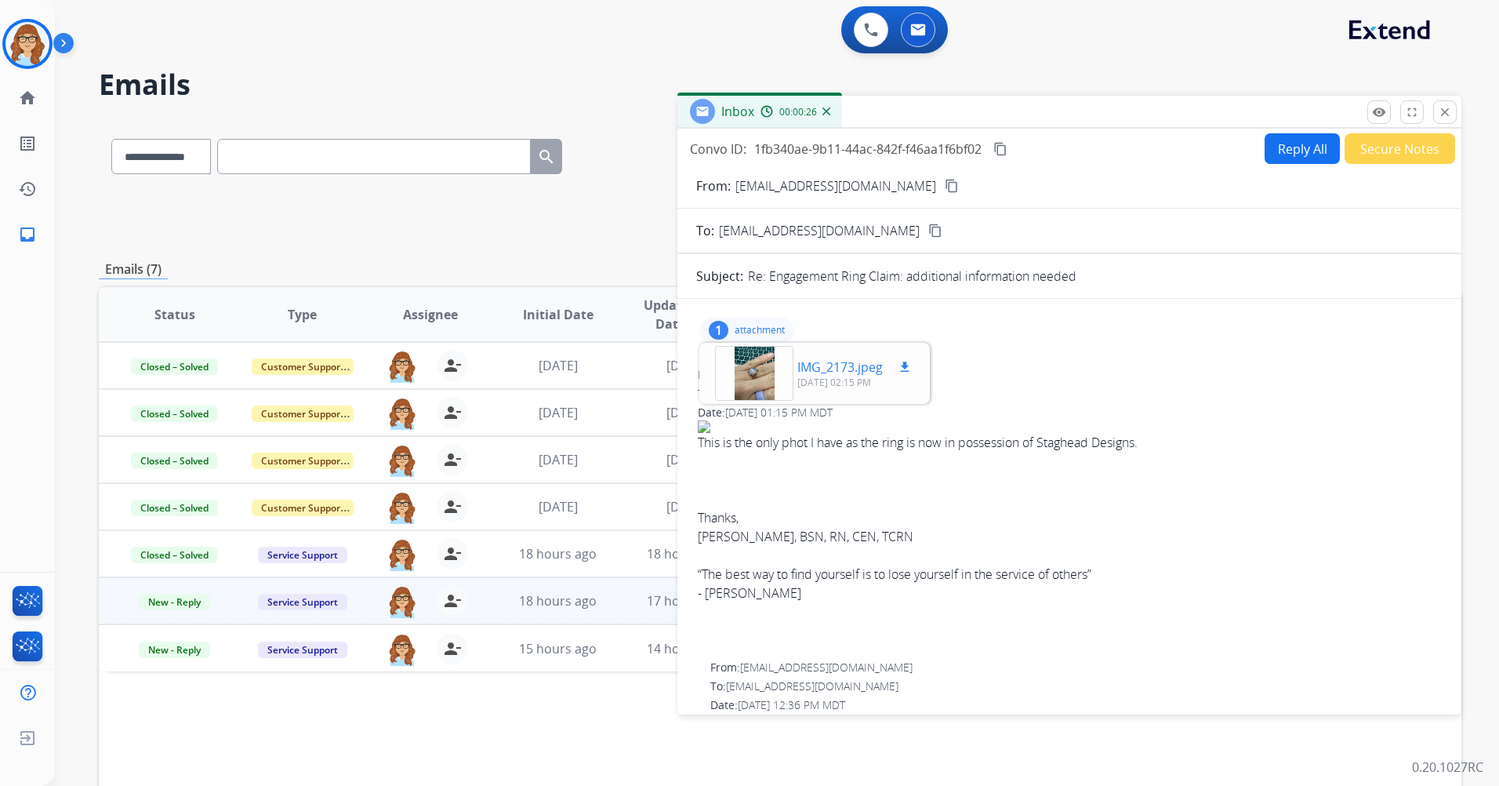
click at [902, 365] on mat-icon "download" at bounding box center [905, 367] width 14 height 14
click at [797, 371] on p "IMG_2173.jpeg" at bounding box center [839, 366] width 85 height 19
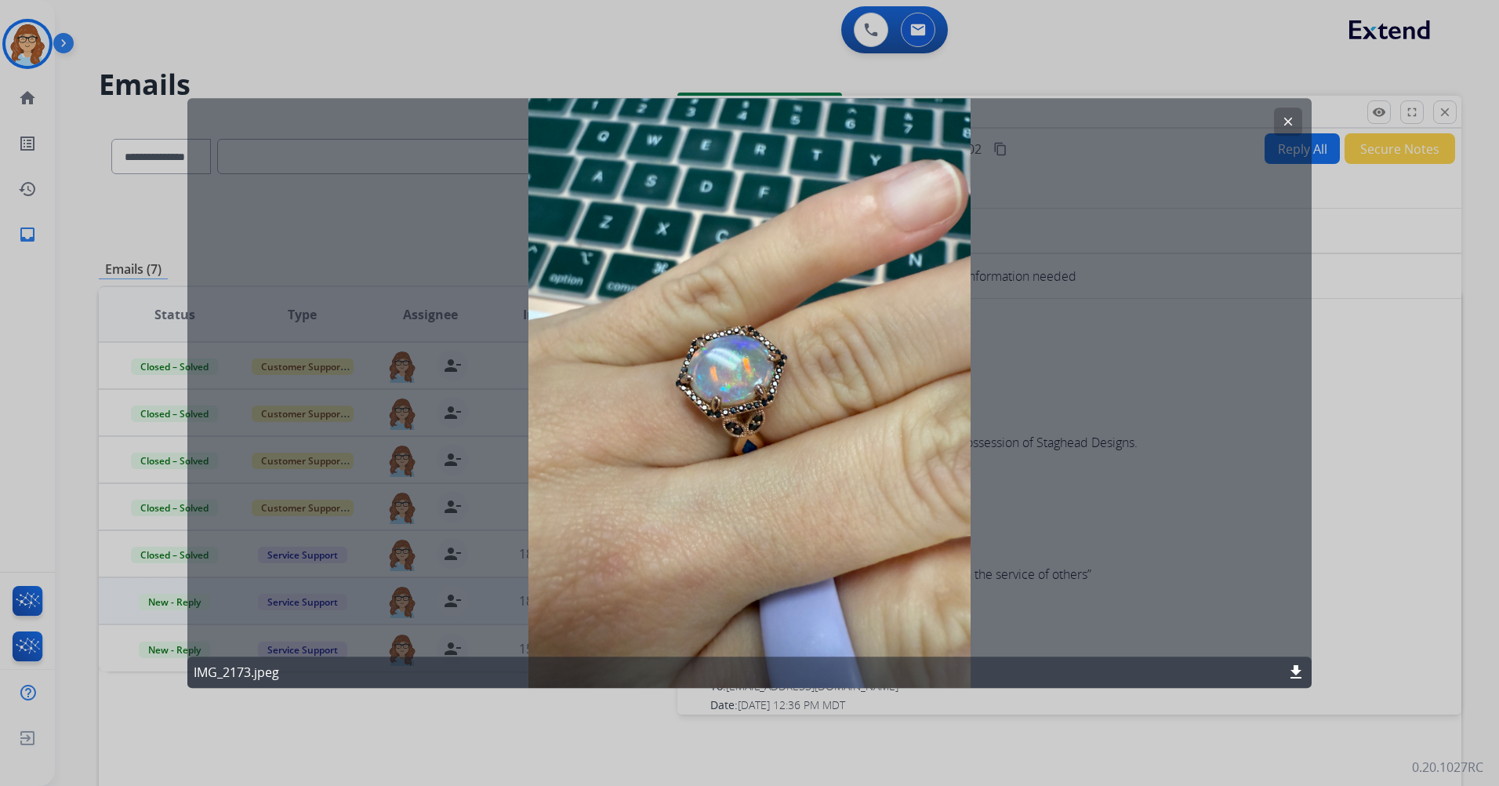
click at [996, 361] on div at bounding box center [749, 393] width 1499 height 786
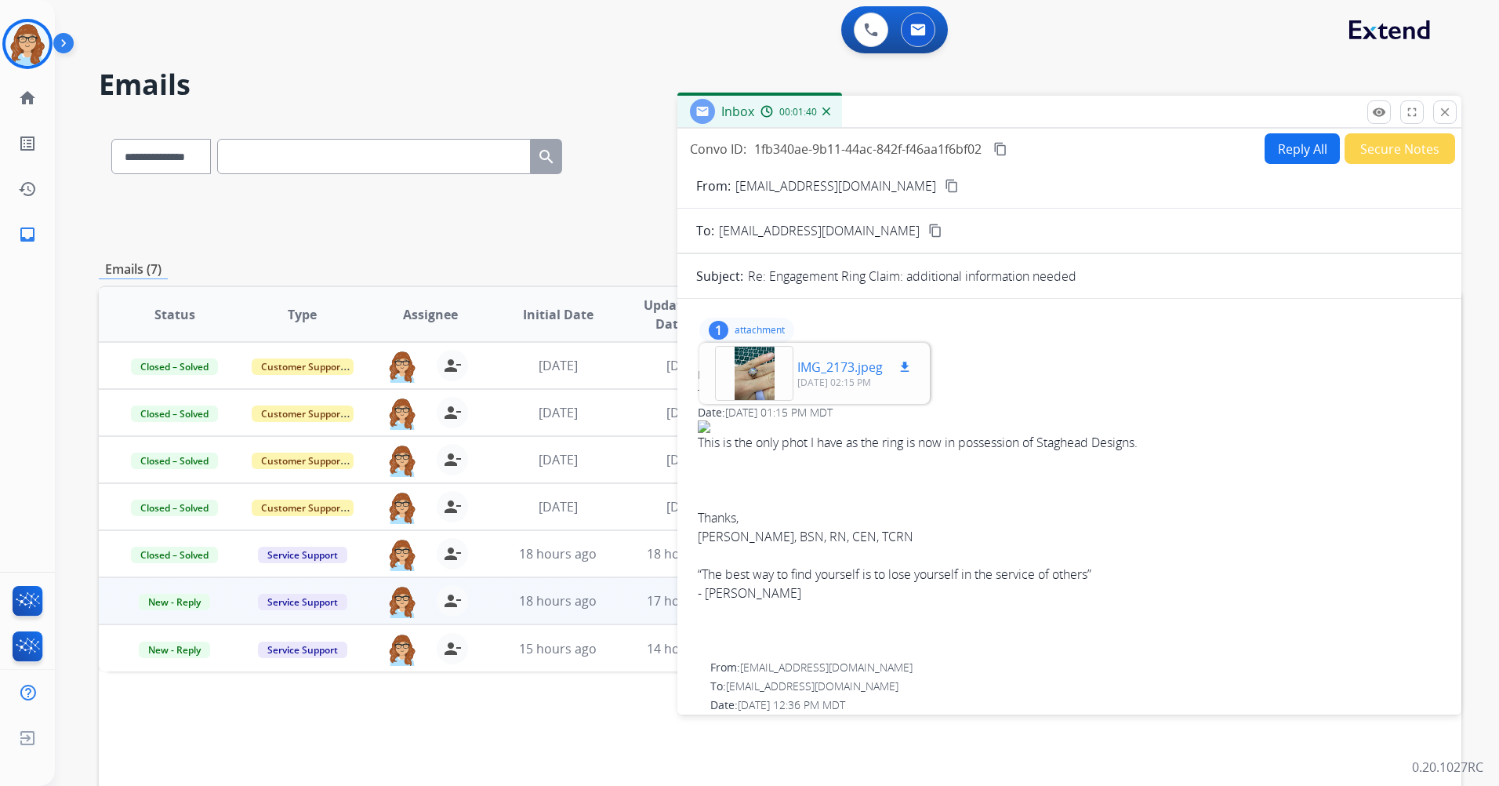
click at [758, 357] on div at bounding box center [754, 373] width 78 height 55
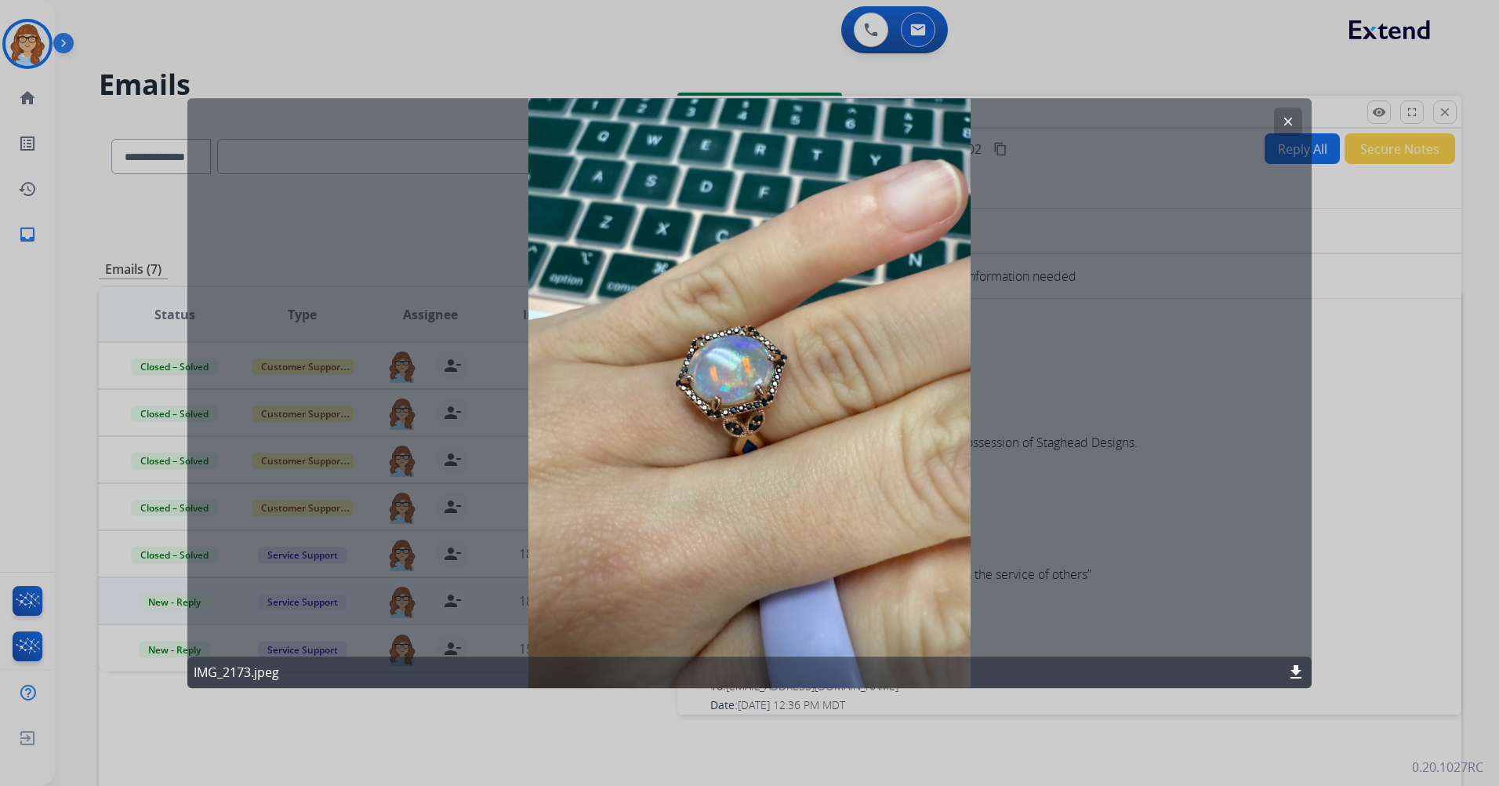
drag, startPoint x: 524, startPoint y: 98, endPoint x: 709, endPoint y: 310, distance: 281.6
click at [709, 310] on div "clear IMG_2173.jpeg download" at bounding box center [749, 393] width 1124 height 590
click at [996, 118] on mat-icon "clear" at bounding box center [1288, 121] width 14 height 14
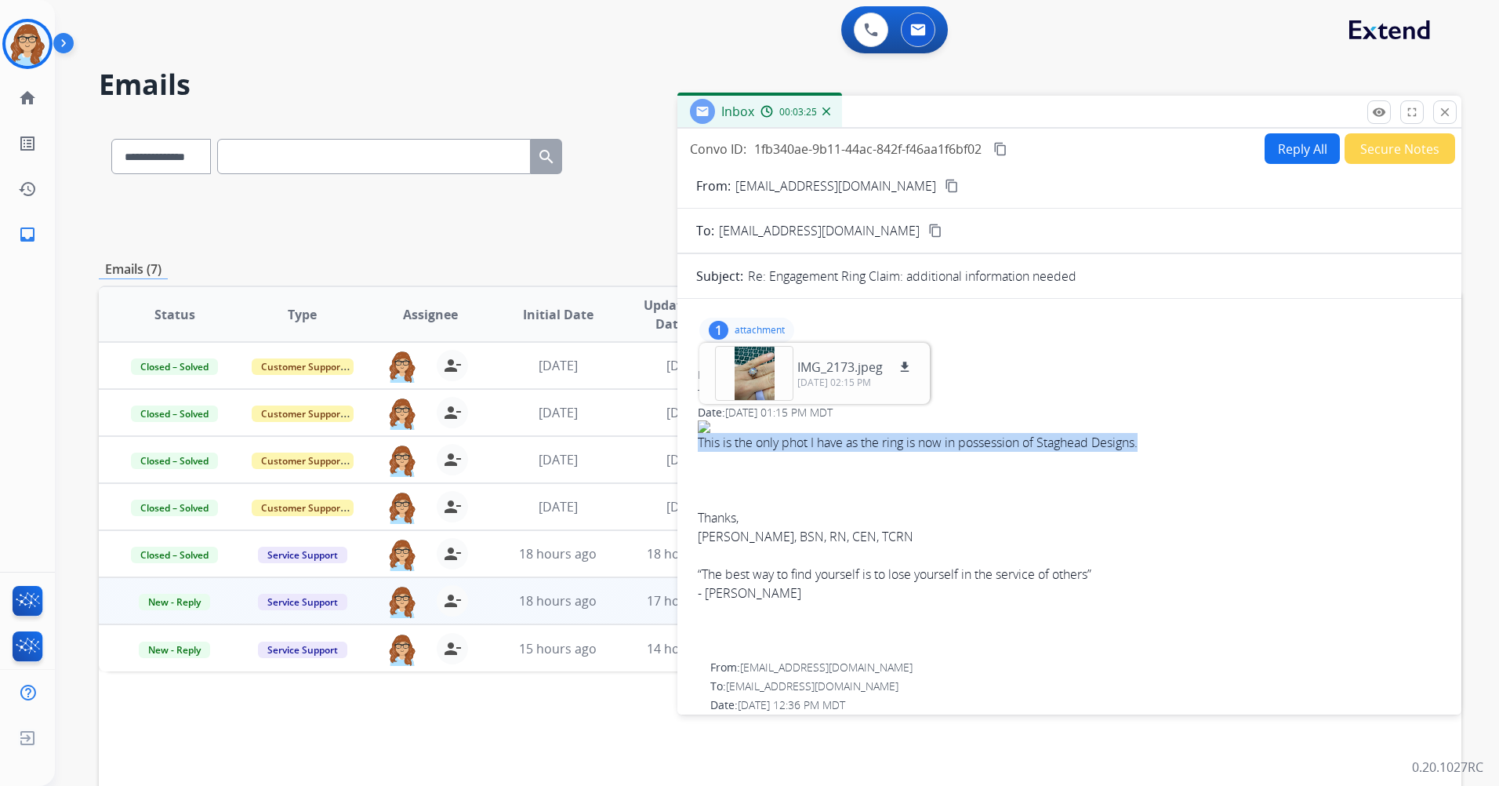
drag, startPoint x: 700, startPoint y: 443, endPoint x: 1147, endPoint y: 447, distance: 446.9
click at [996, 447] on div "This is the only phot I have as the ring is now in possession of Staghead Desig…" at bounding box center [1069, 511] width 743 height 182
drag, startPoint x: 1147, startPoint y: 447, endPoint x: 1017, endPoint y: 438, distance: 130.4
copy div "This is the only phot I have as the ring is now in possession of Staghead Desig…"
click at [996, 465] on div "Thanks, [PERSON_NAME], BSN, RN, CEN, TCRN “The best way to find yourself is to …" at bounding box center [1069, 536] width 743 height 132
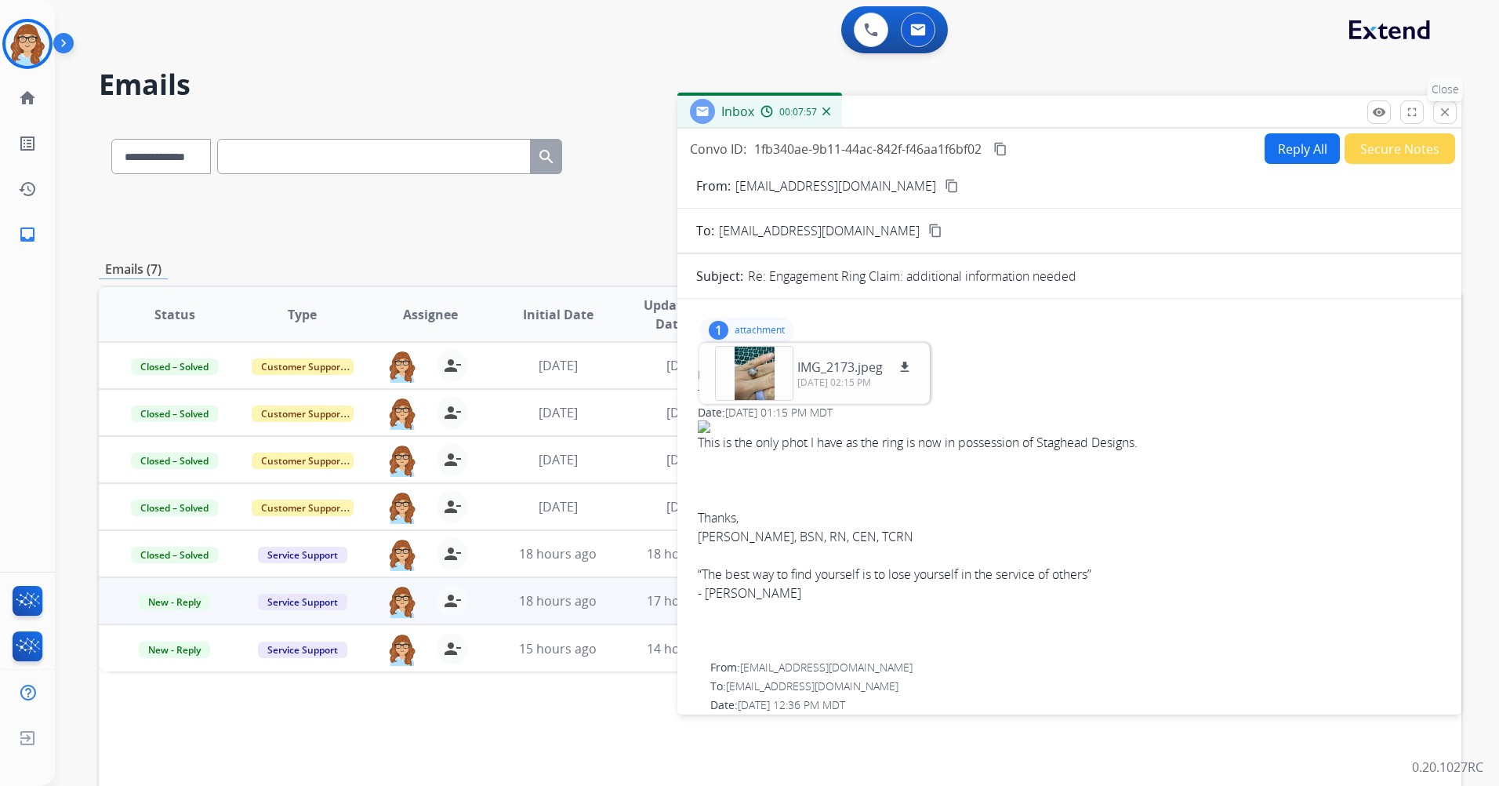
click at [996, 99] on p "Close" at bounding box center [1445, 90] width 35 height 24
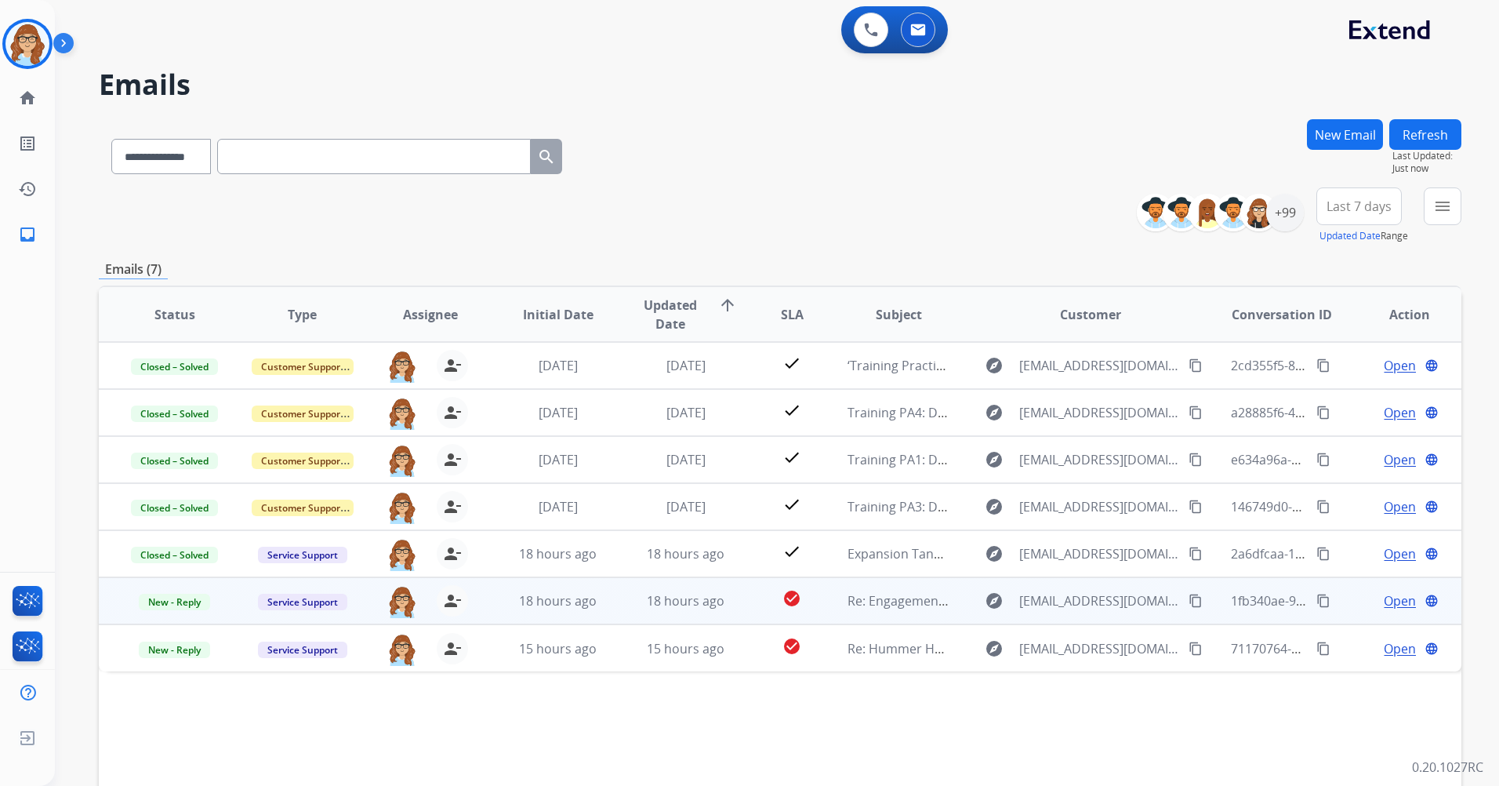
click at [996, 465] on span "Open" at bounding box center [1400, 600] width 32 height 19
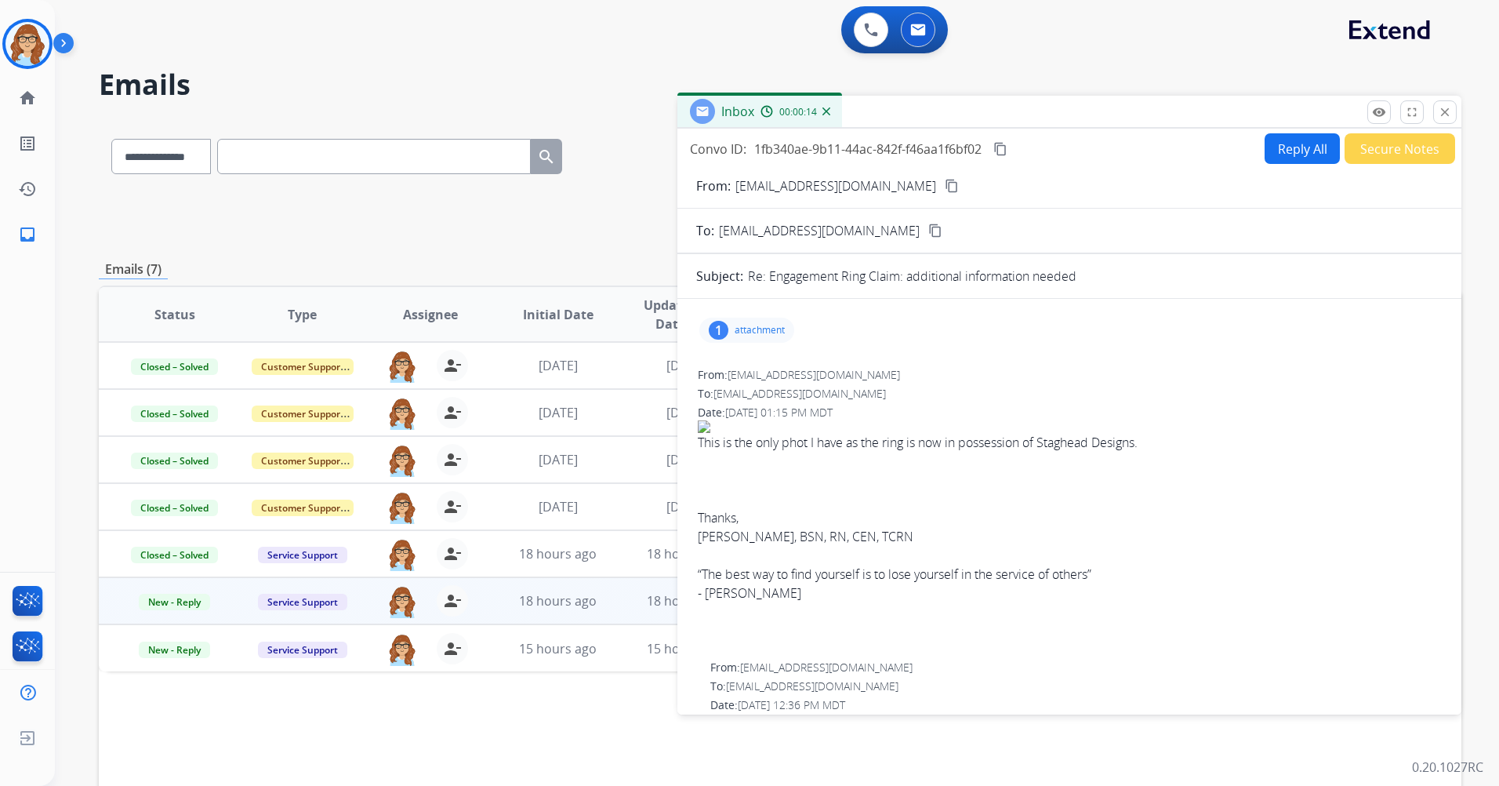
click at [996, 150] on button "Reply All" at bounding box center [1301, 148] width 75 height 31
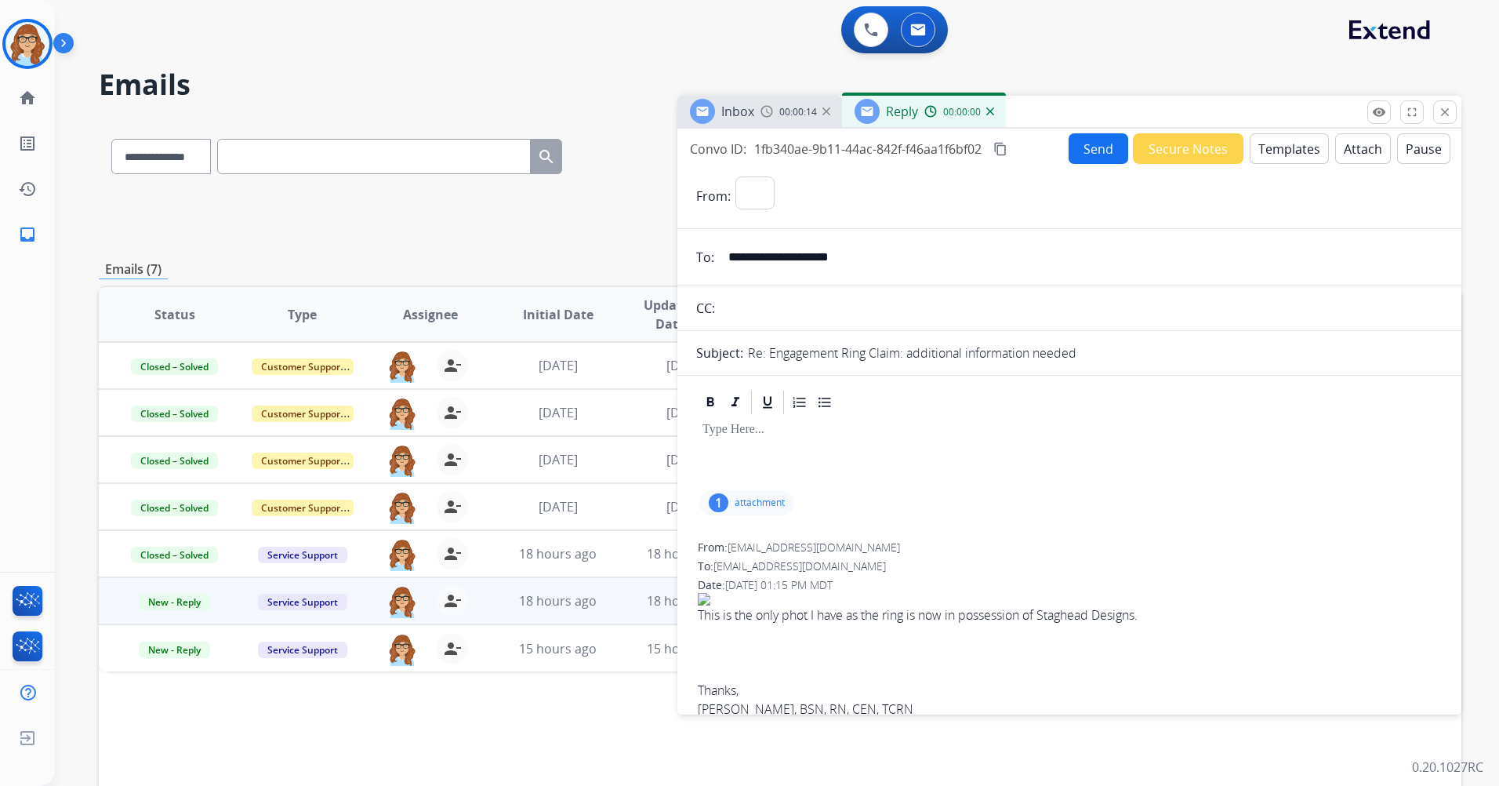
select select "**********"
click at [996, 153] on button "Templates" at bounding box center [1289, 148] width 79 height 31
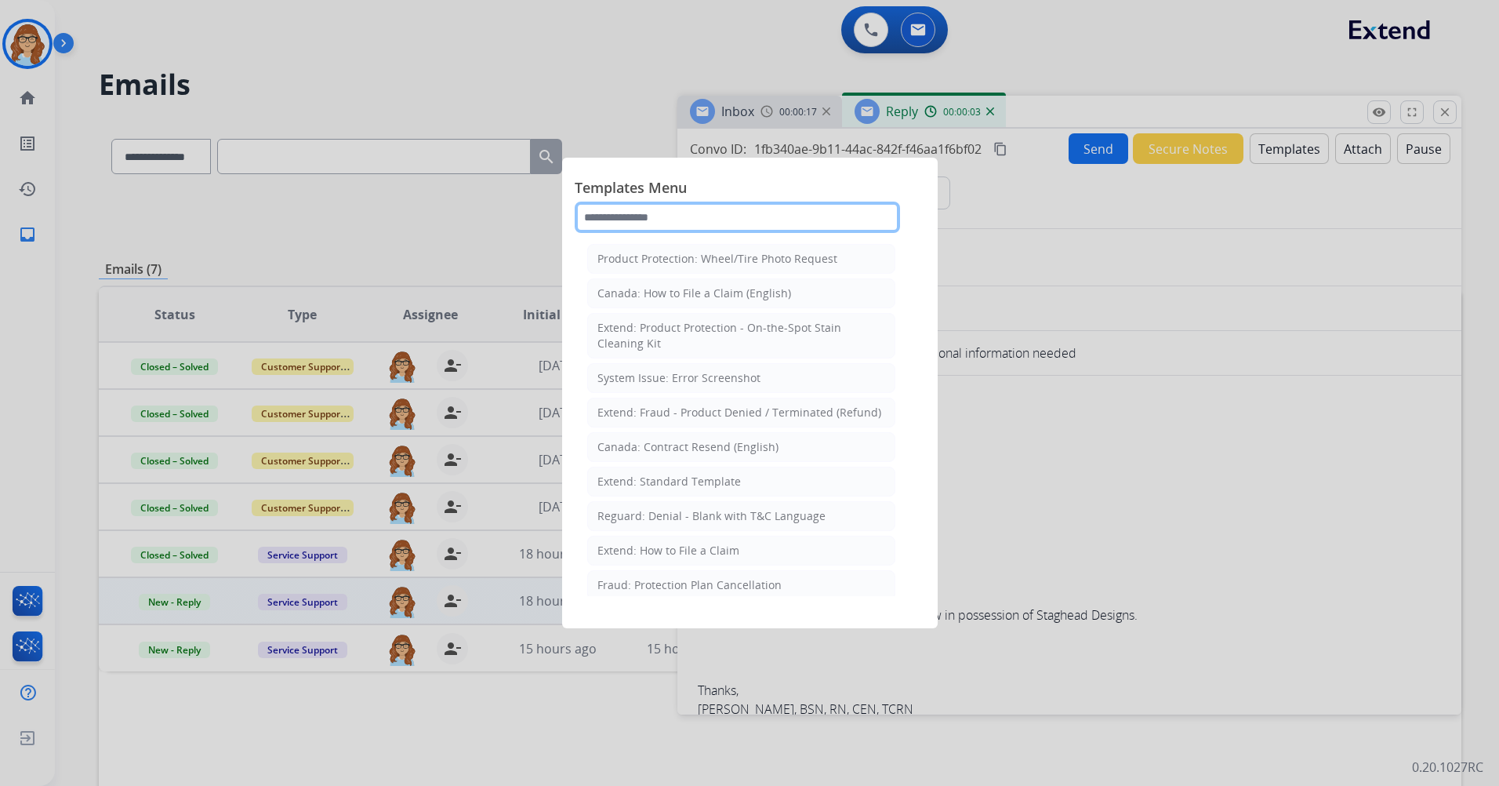
click at [809, 216] on input "text" at bounding box center [737, 216] width 325 height 31
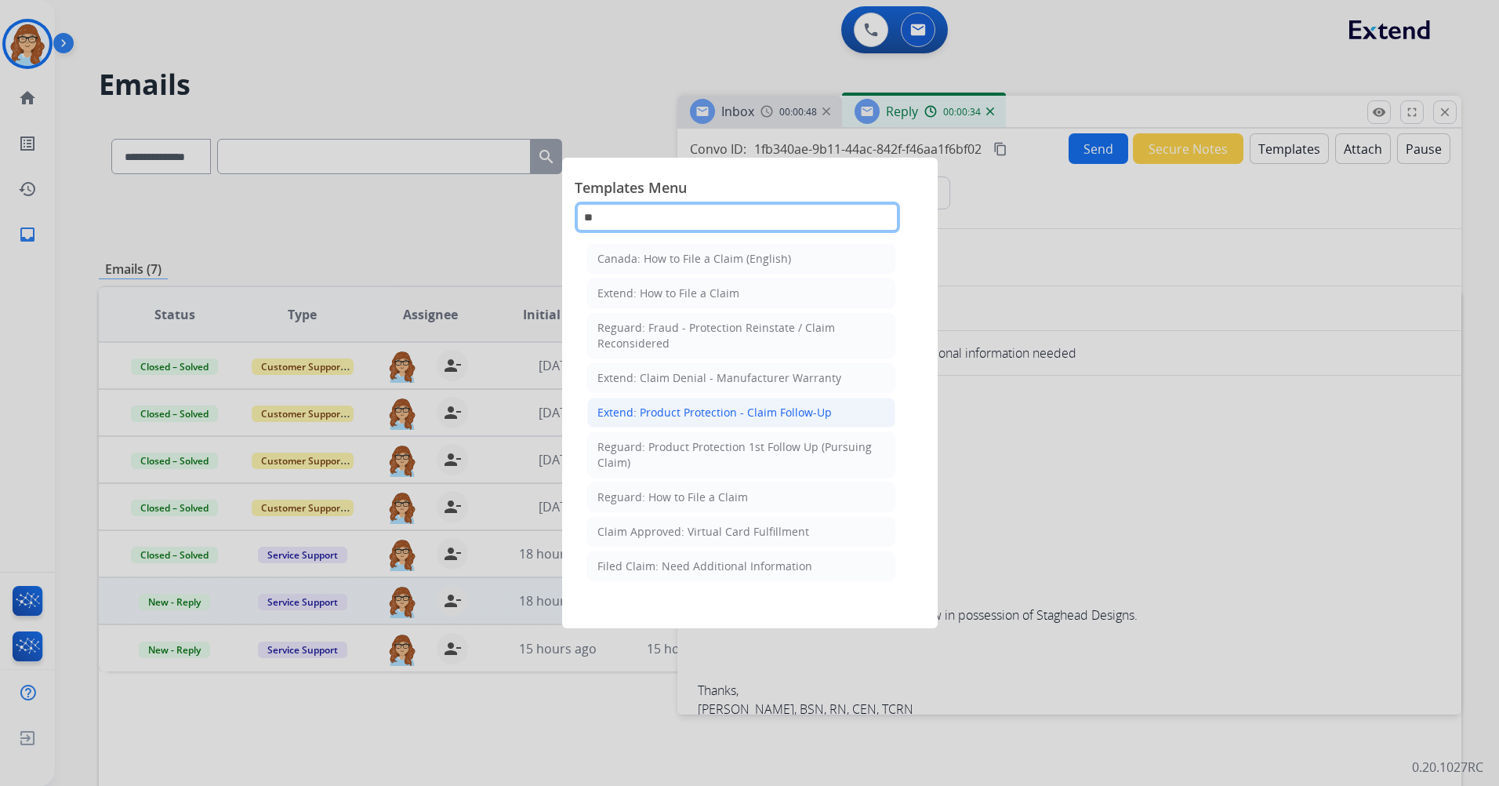
type input "*"
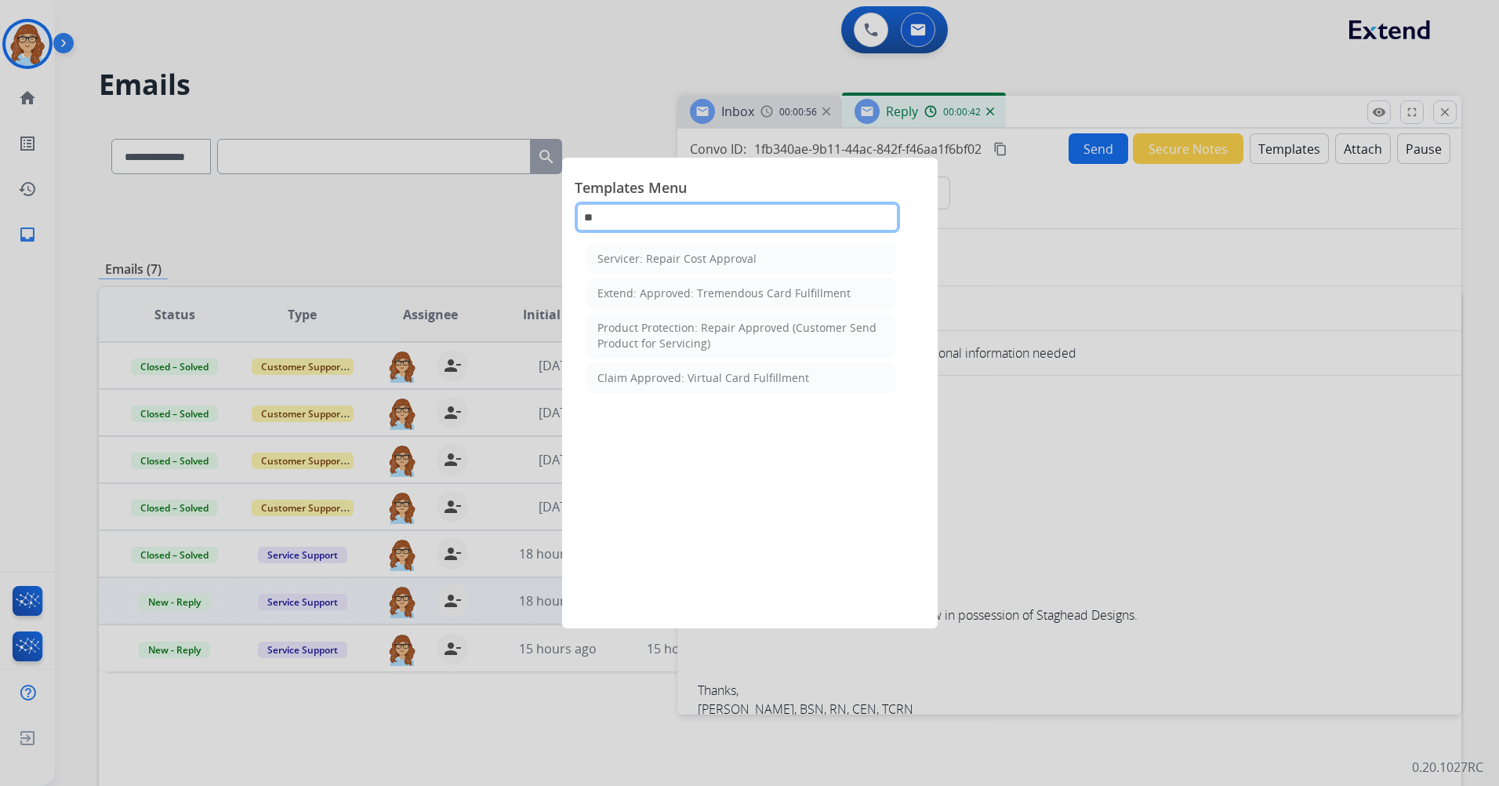
type input "*"
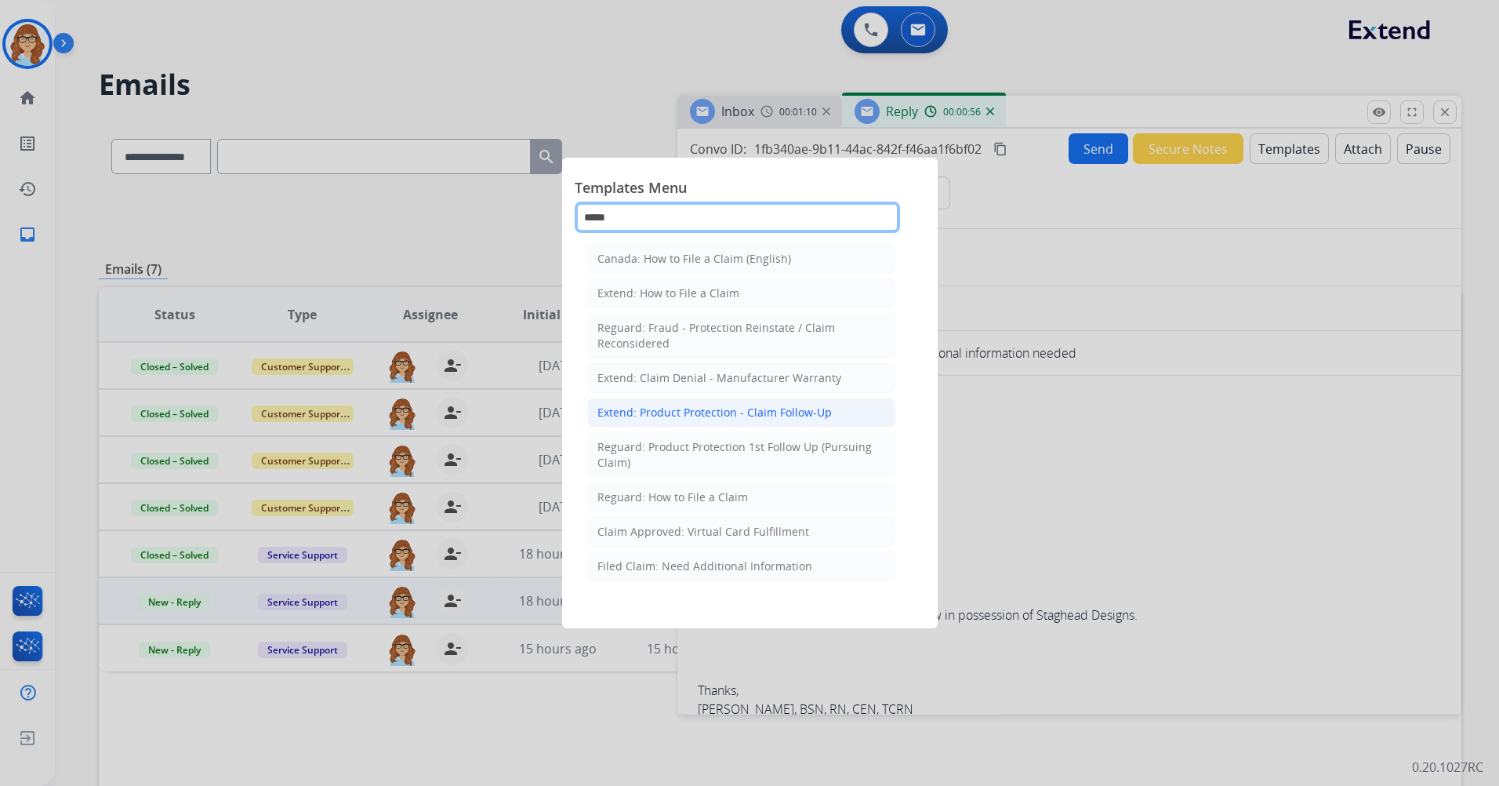
type input "*****"
click at [825, 414] on div "Extend: Product Protection - Claim Follow-Up" at bounding box center [714, 413] width 234 height 16
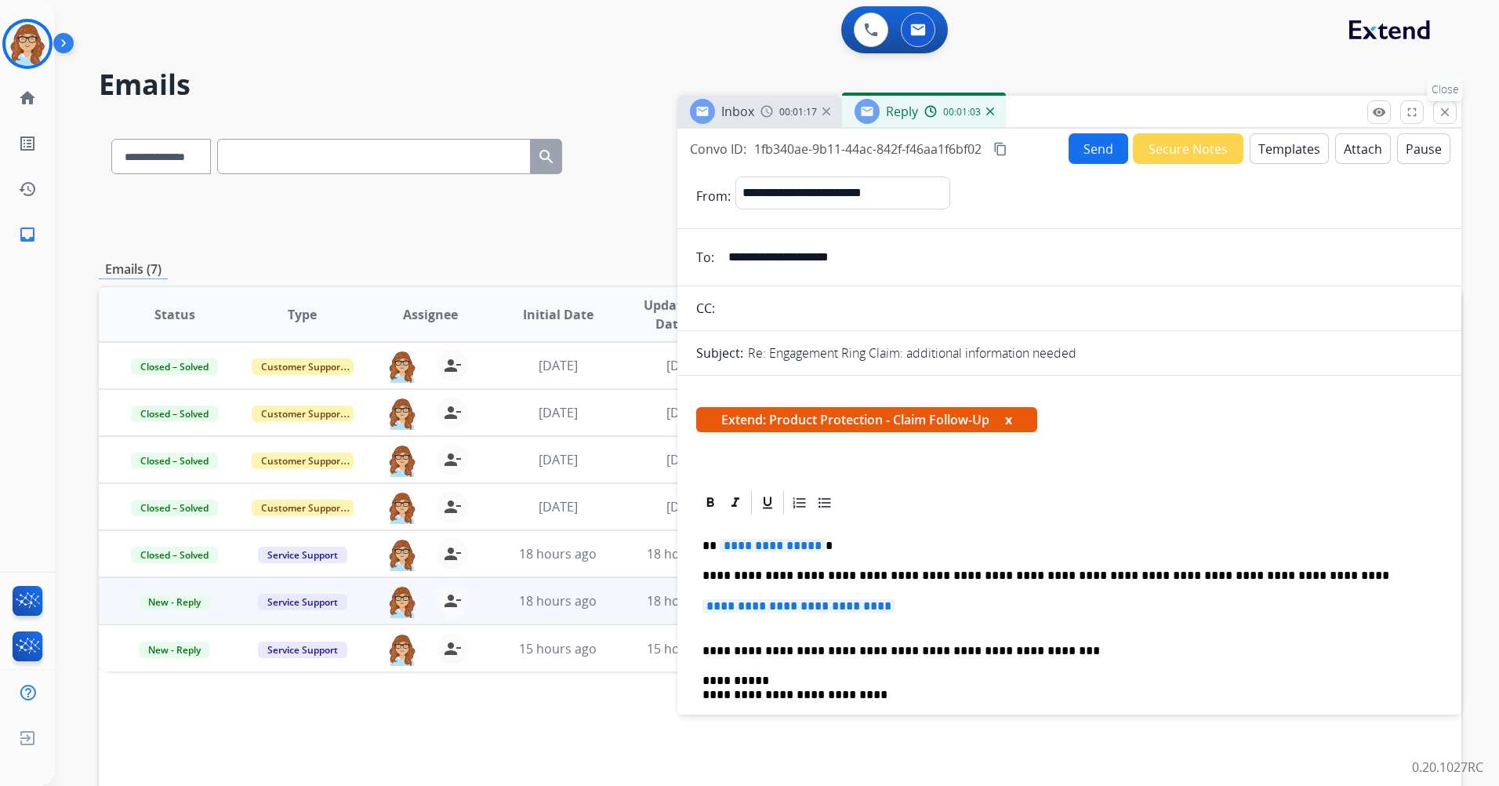
click at [996, 115] on button "close Close" at bounding box center [1445, 112] width 24 height 24
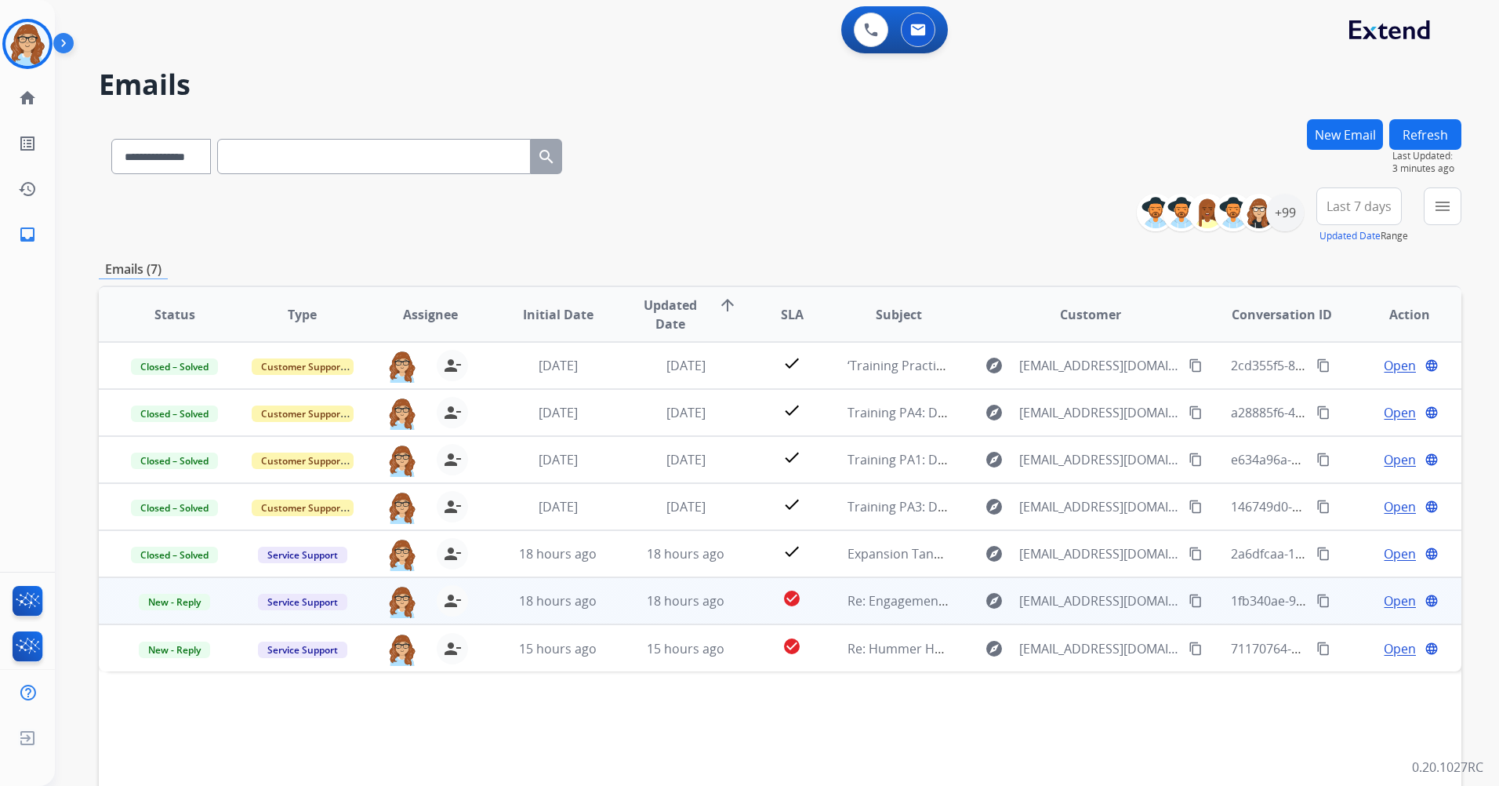
click at [996, 465] on span "Open" at bounding box center [1400, 600] width 32 height 19
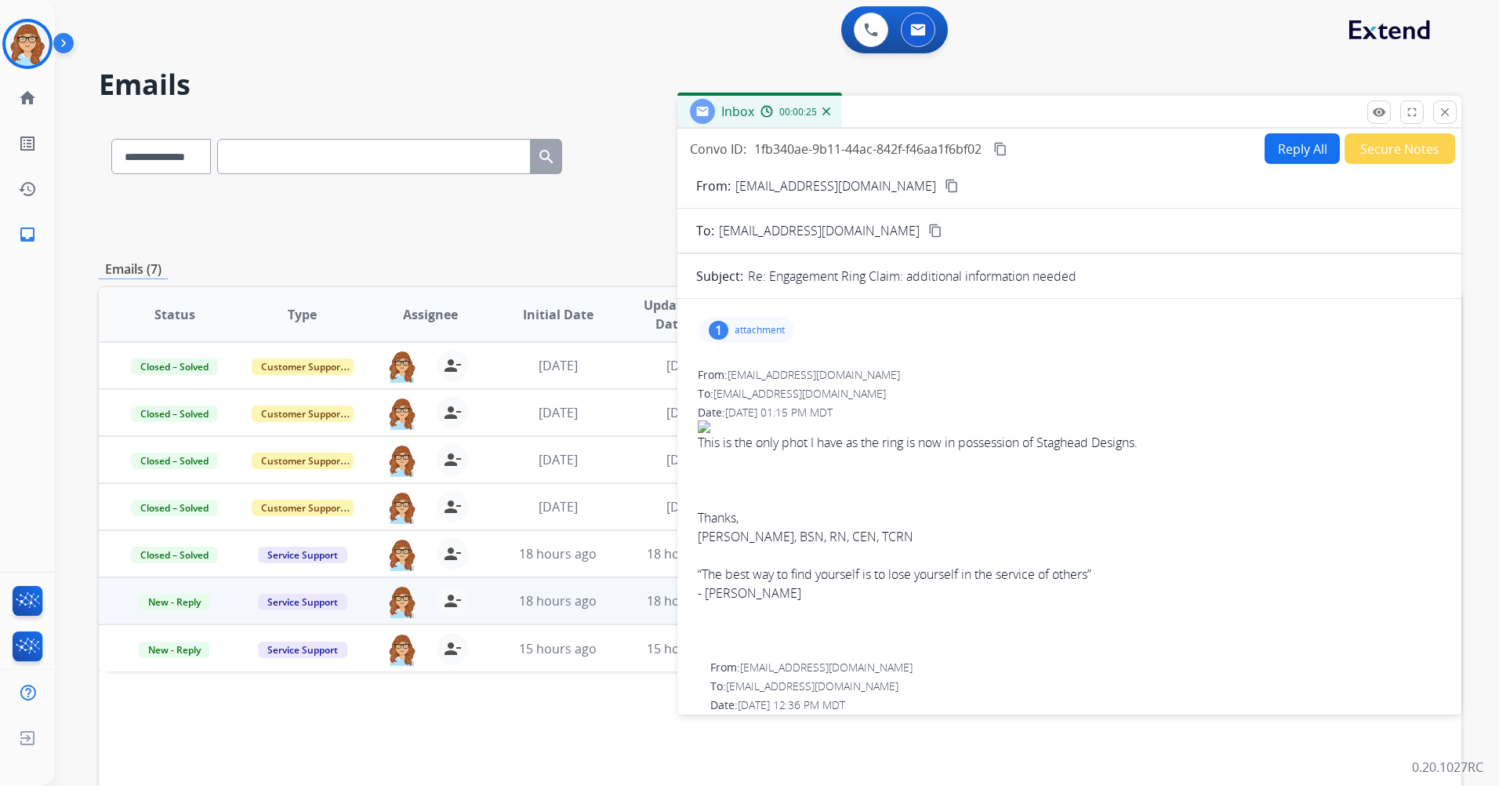
click at [996, 157] on button "Reply All" at bounding box center [1301, 148] width 75 height 31
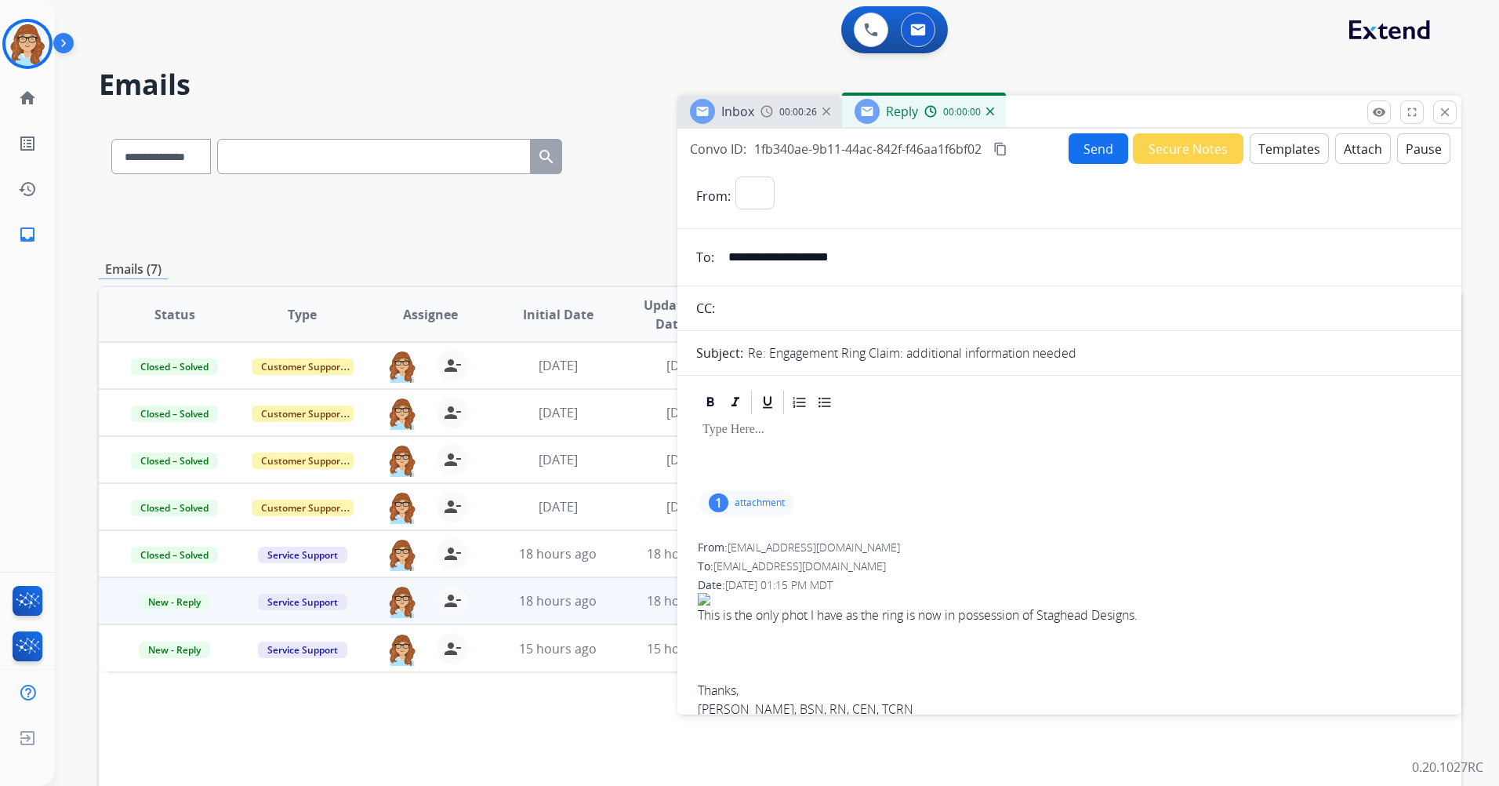
select select "**********"
click at [996, 151] on button "Templates" at bounding box center [1289, 148] width 79 height 31
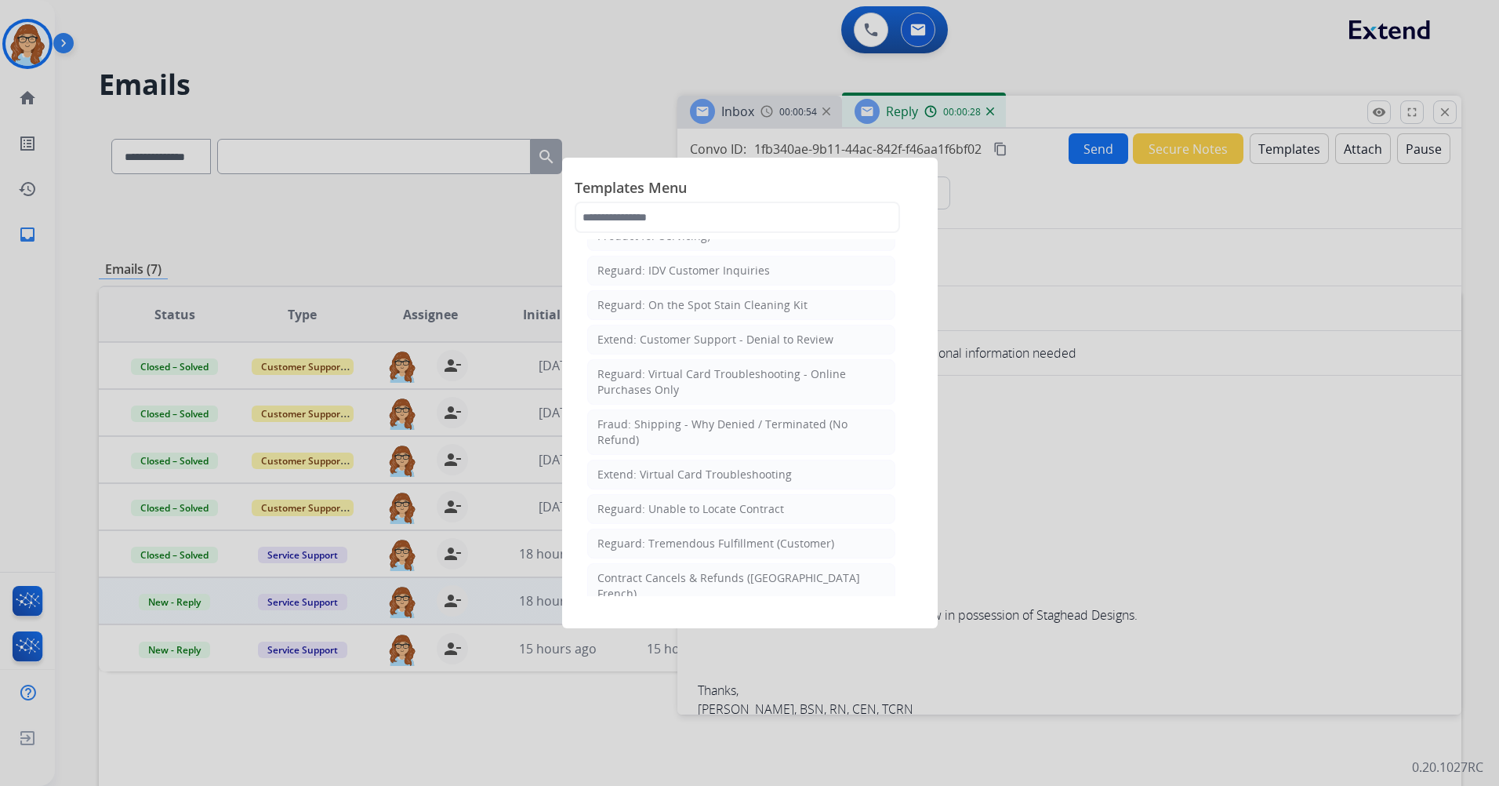
scroll to position [1176, 0]
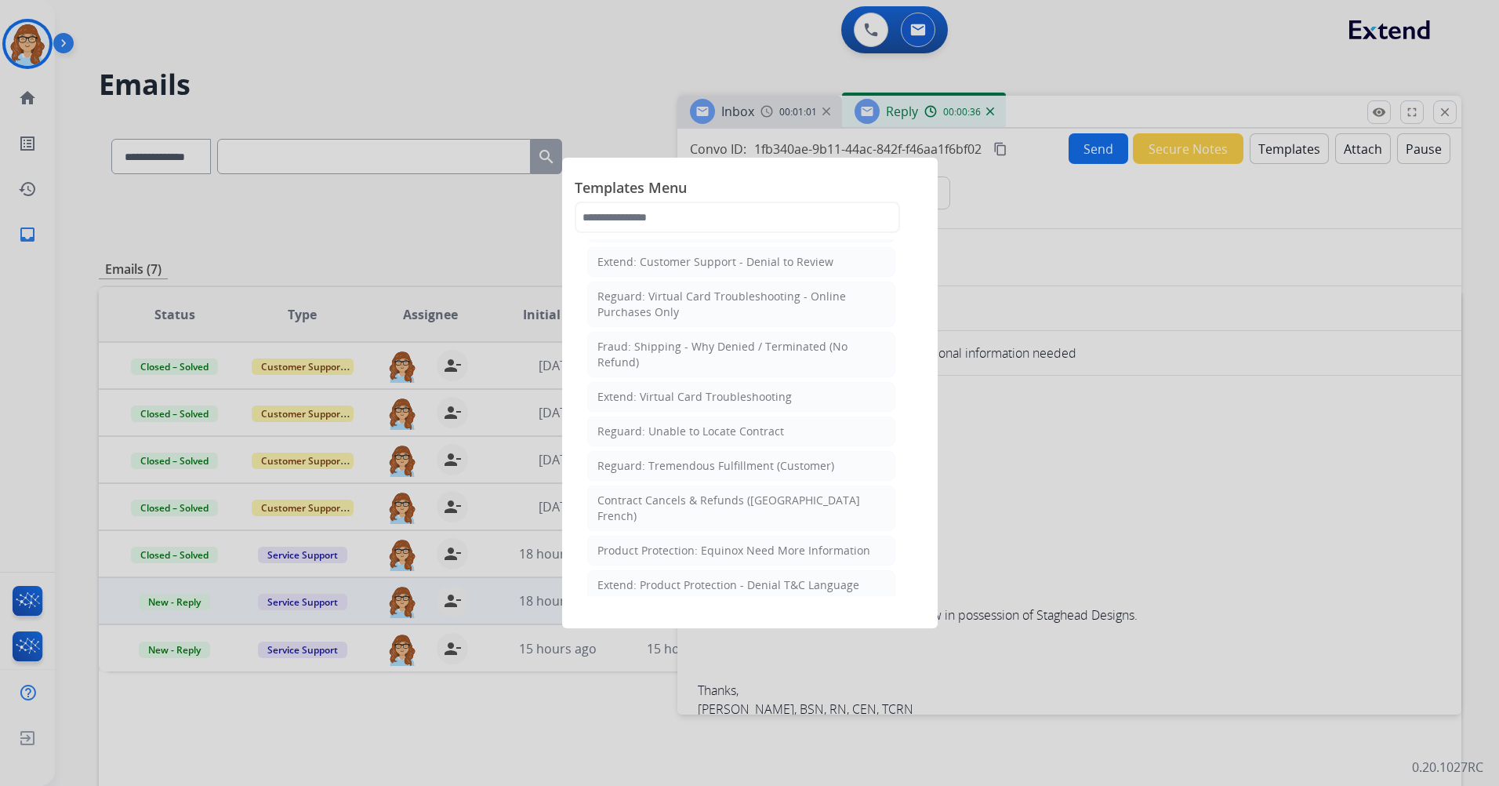
click at [996, 416] on div at bounding box center [749, 393] width 1499 height 786
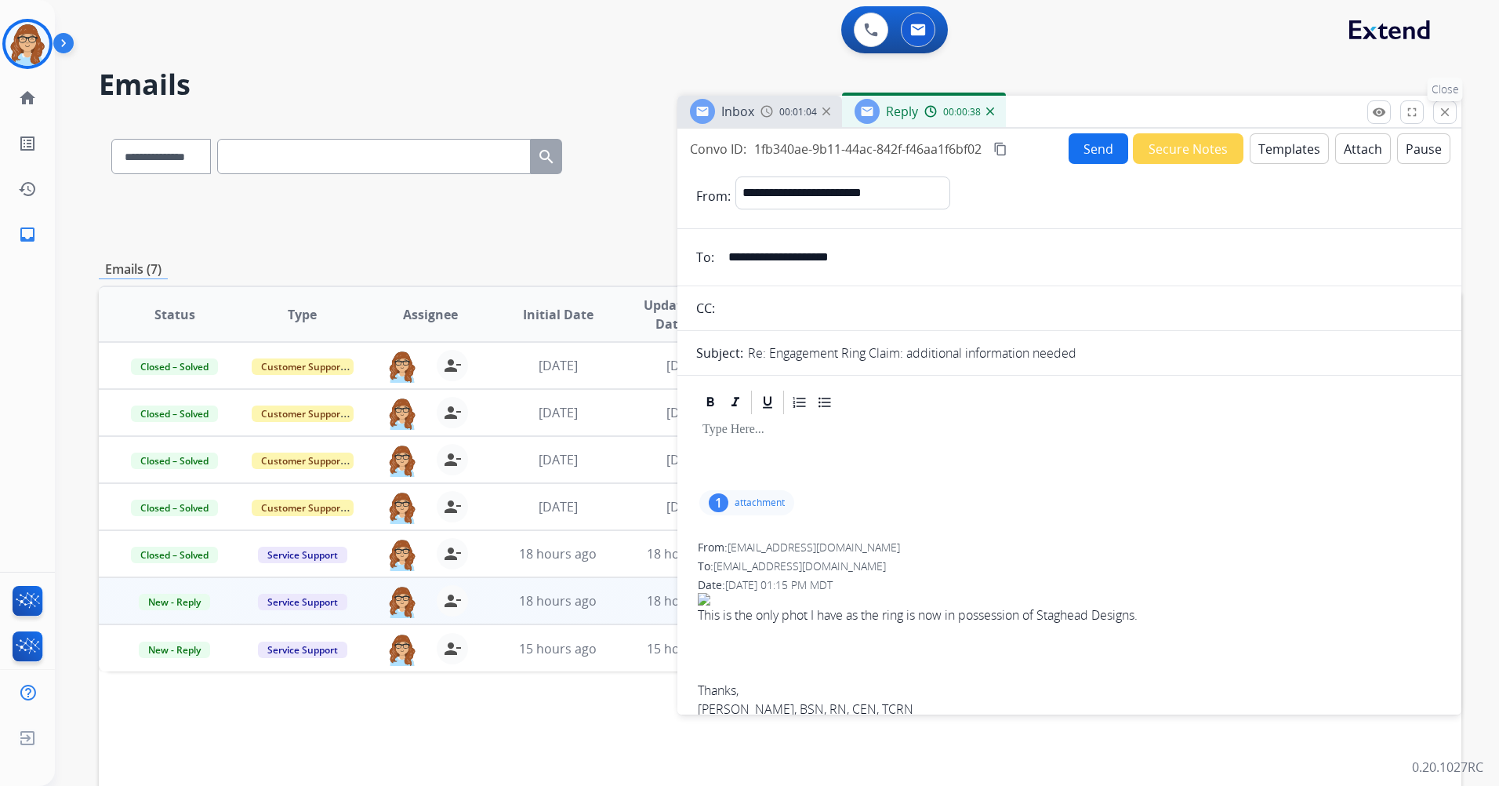
click at [996, 118] on mat-icon "close" at bounding box center [1445, 112] width 14 height 14
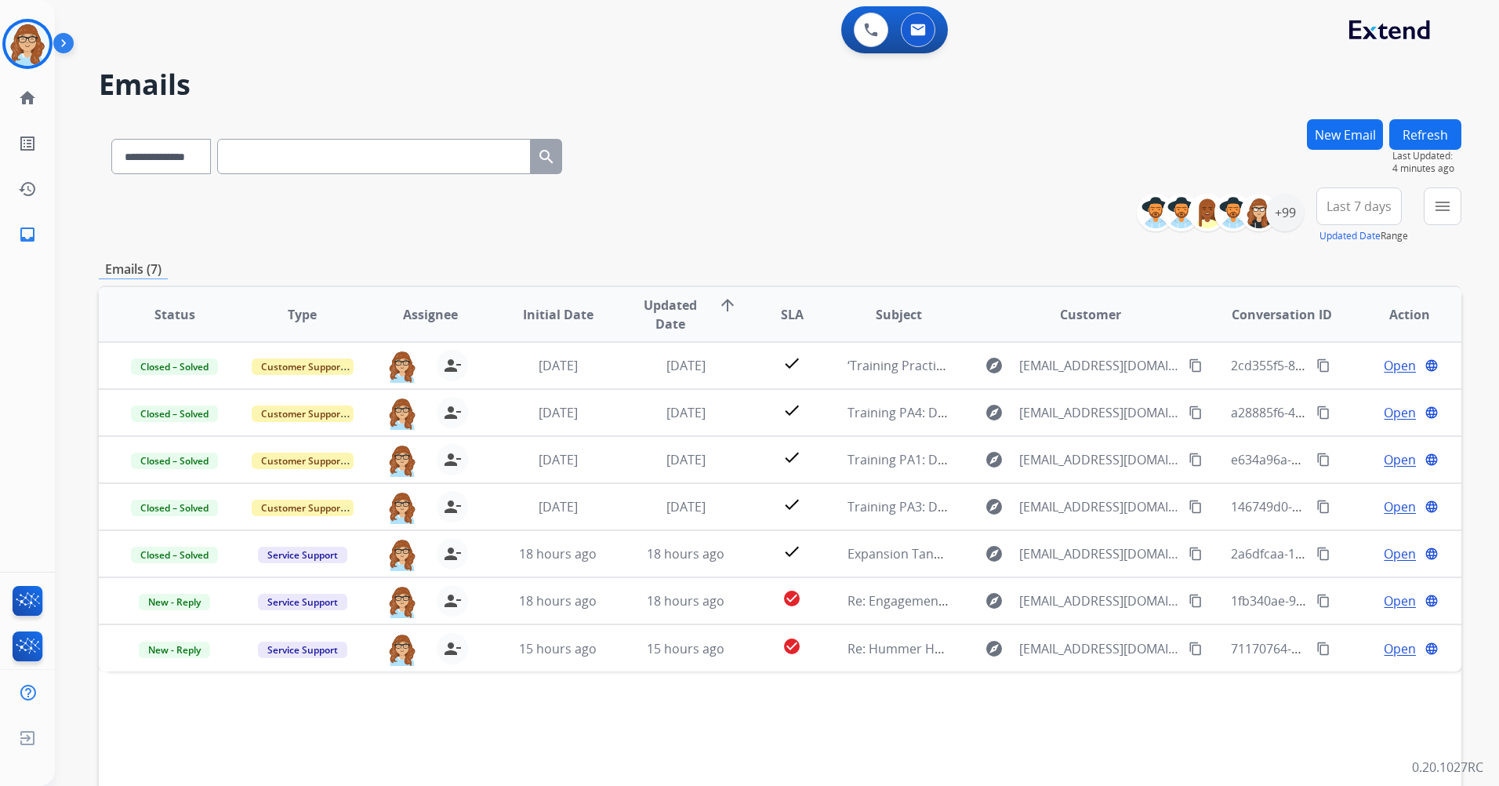
click at [996, 141] on button "Refresh" at bounding box center [1425, 134] width 72 height 31
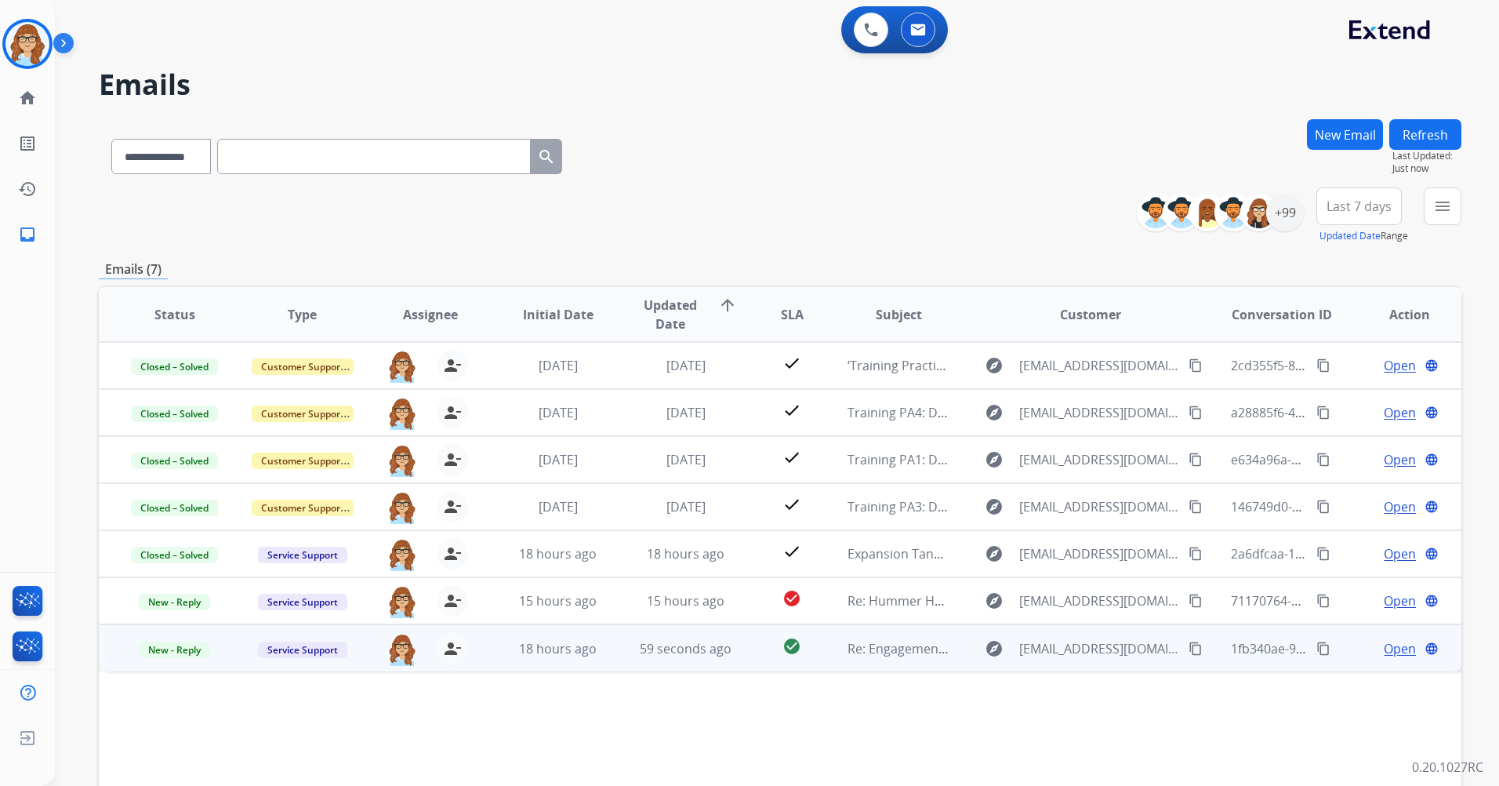
click at [996, 465] on span "Open" at bounding box center [1400, 648] width 32 height 19
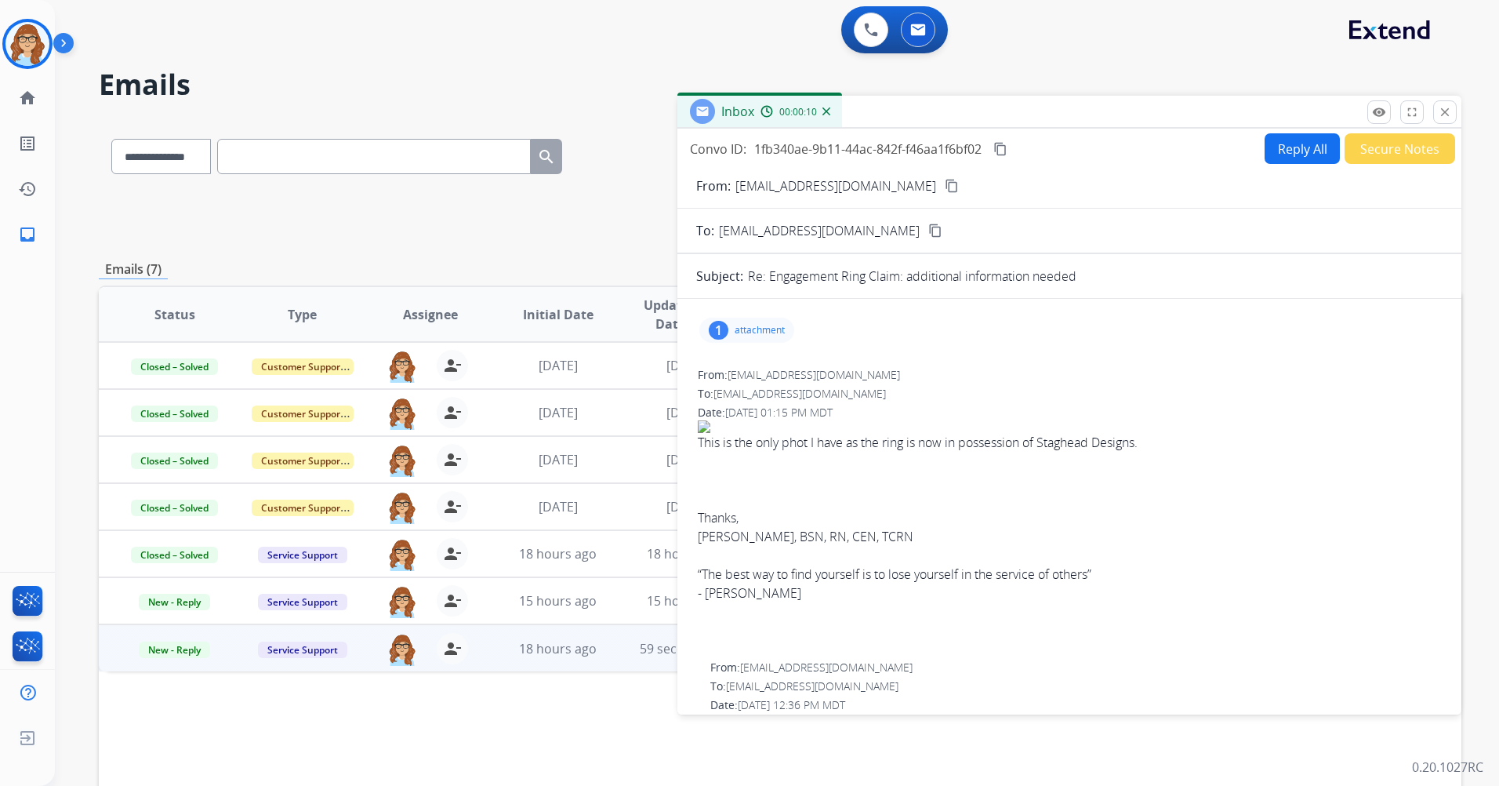
click at [996, 154] on button "Reply All" at bounding box center [1301, 148] width 75 height 31
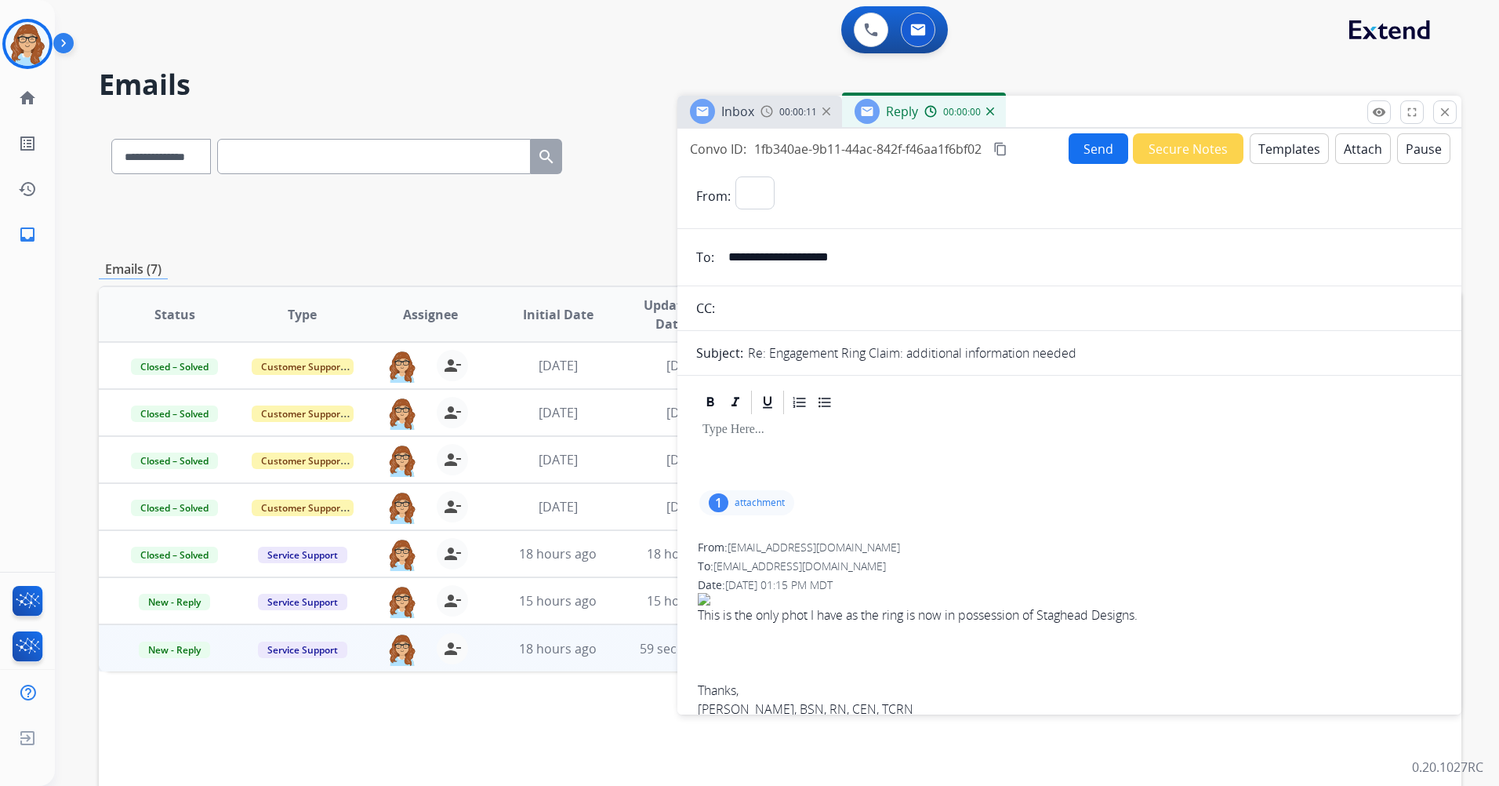
select select "**********"
click at [996, 154] on button "Templates" at bounding box center [1289, 148] width 79 height 31
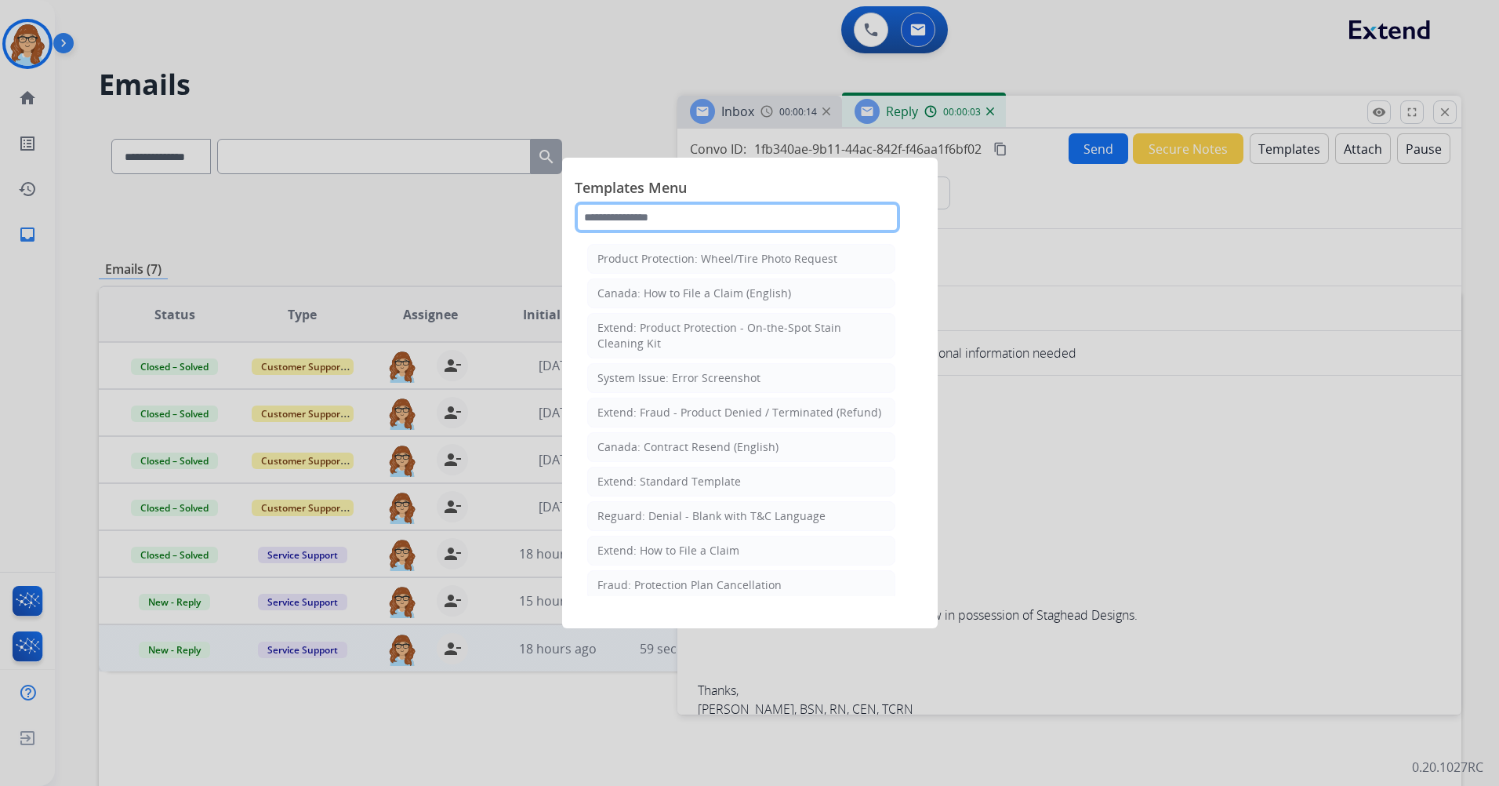
click at [805, 222] on input "text" at bounding box center [737, 216] width 325 height 31
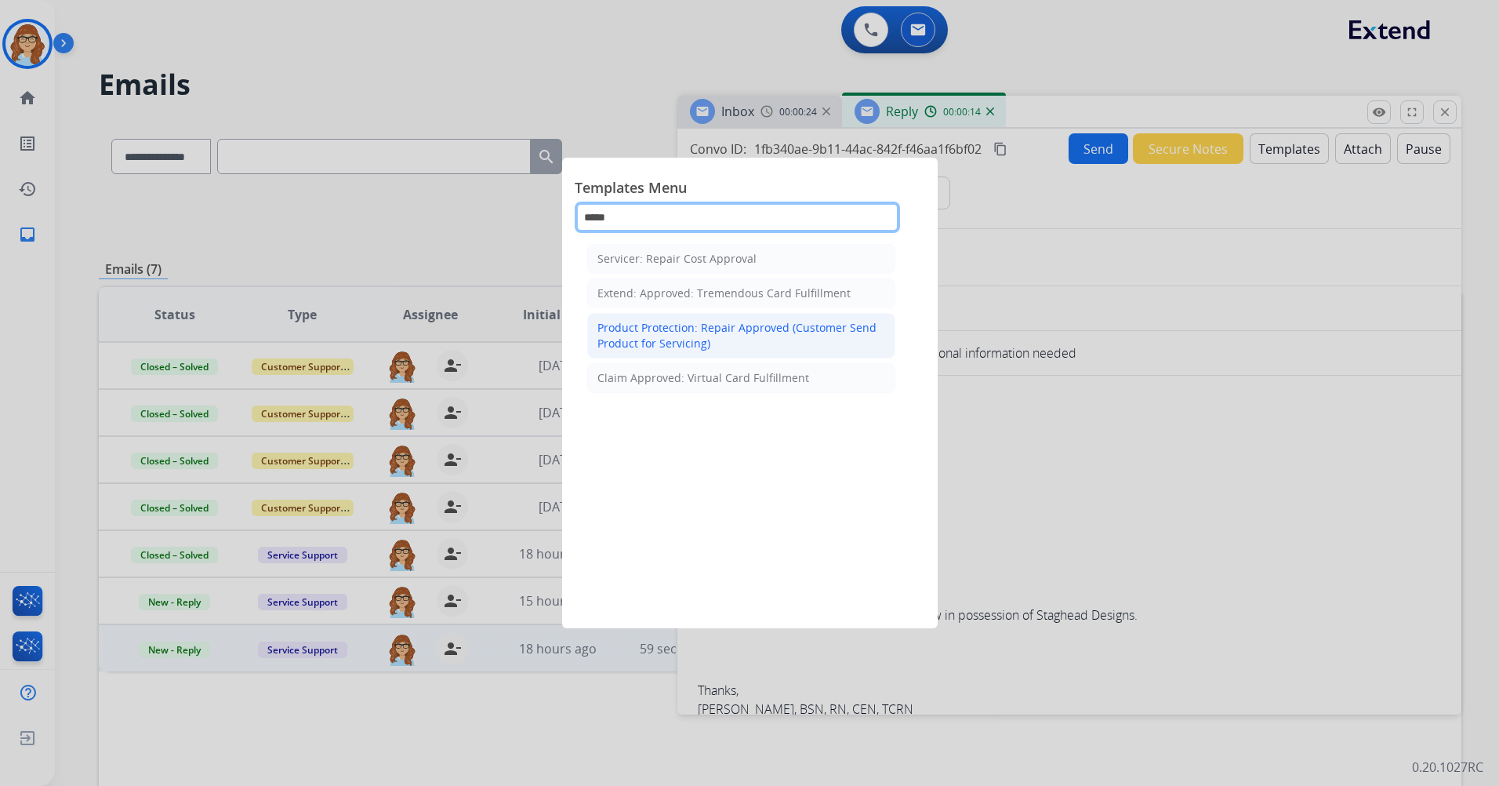
type input "*****"
click at [795, 328] on div "Product Protection: Repair Approved (Customer Send Product for Servicing)" at bounding box center [741, 335] width 288 height 31
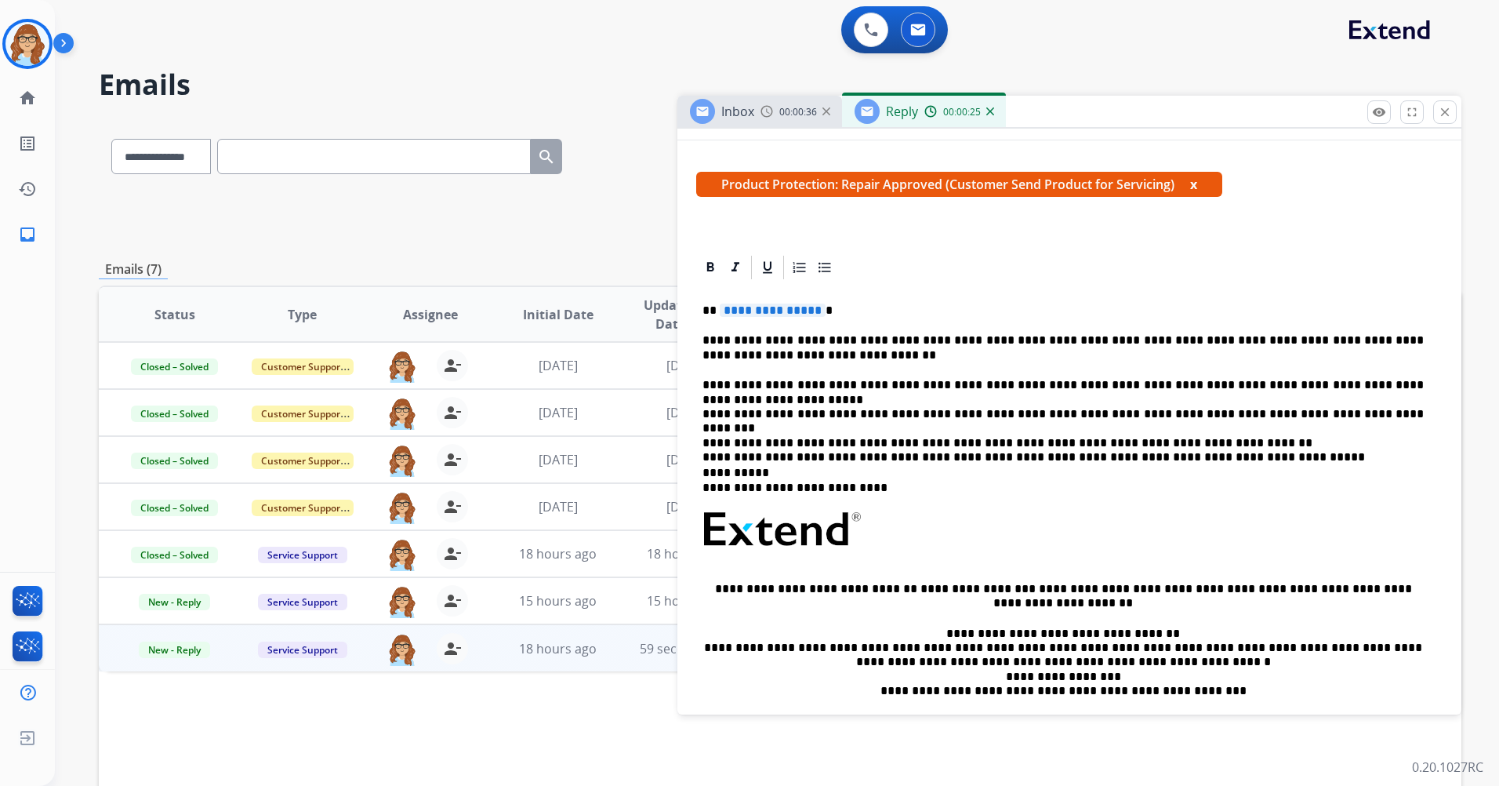
scroll to position [0, 0]
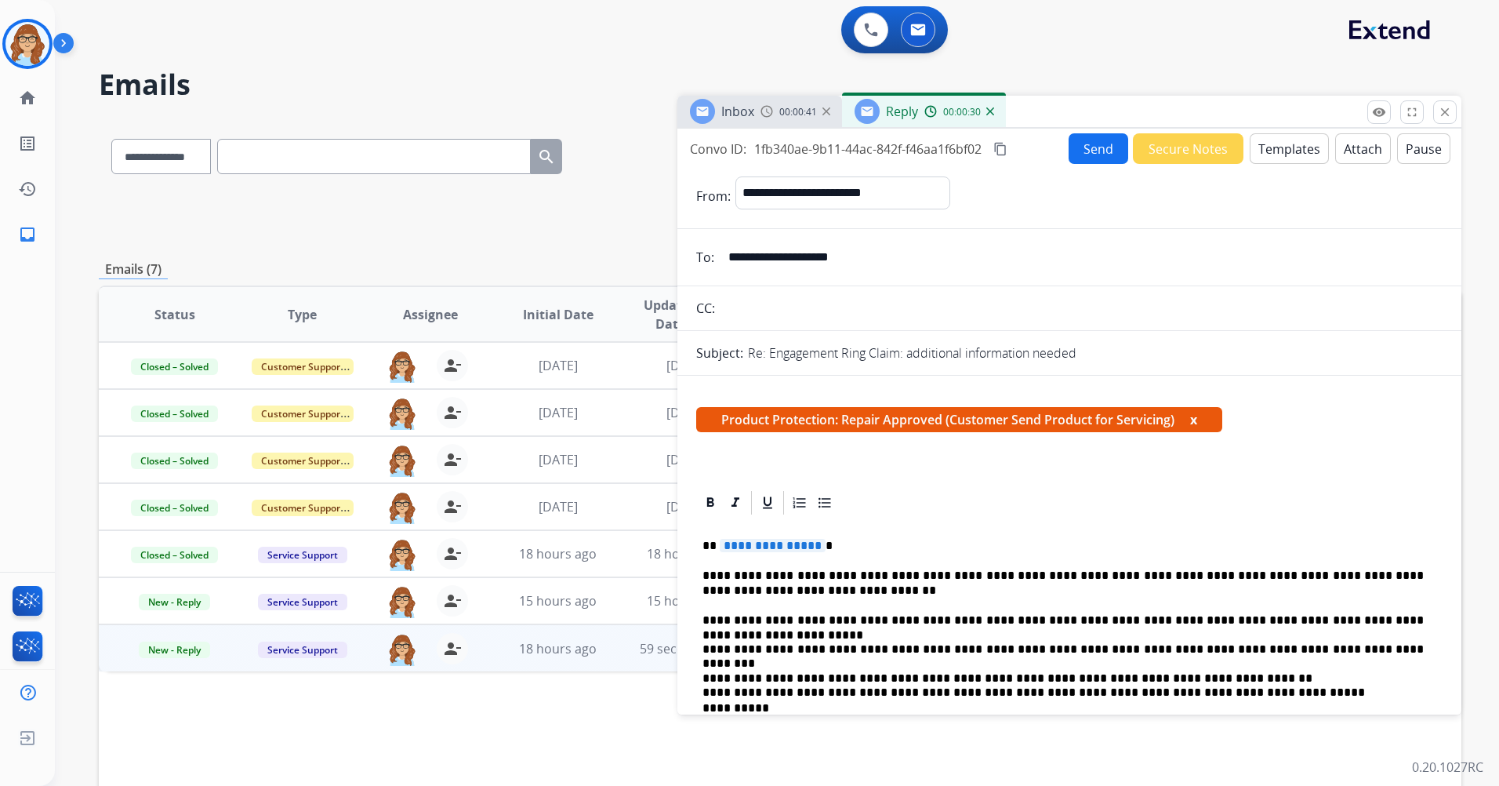
click at [804, 117] on span "00:00:41" at bounding box center [798, 112] width 38 height 13
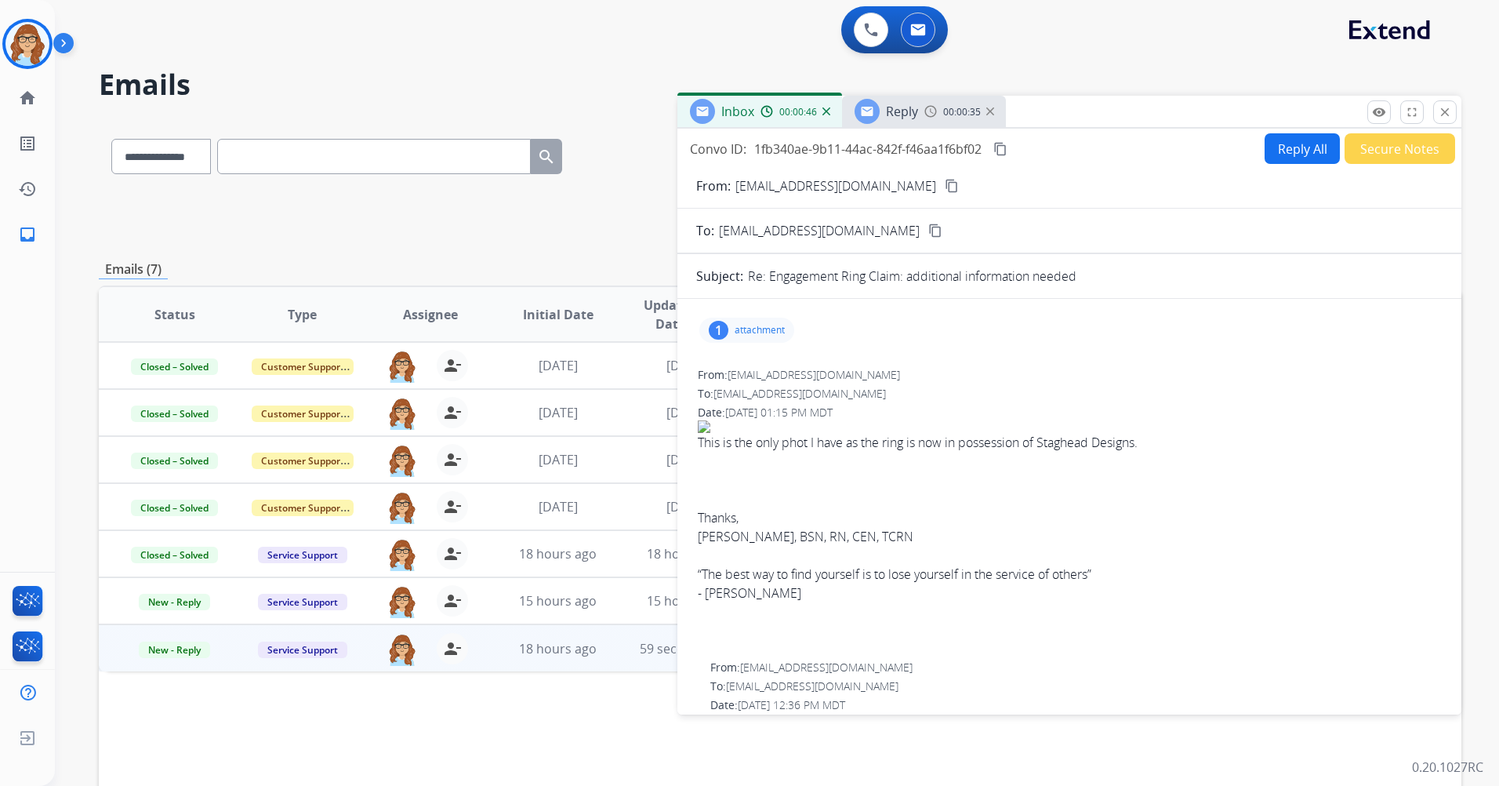
click at [886, 118] on span "Reply" at bounding box center [902, 111] width 32 height 17
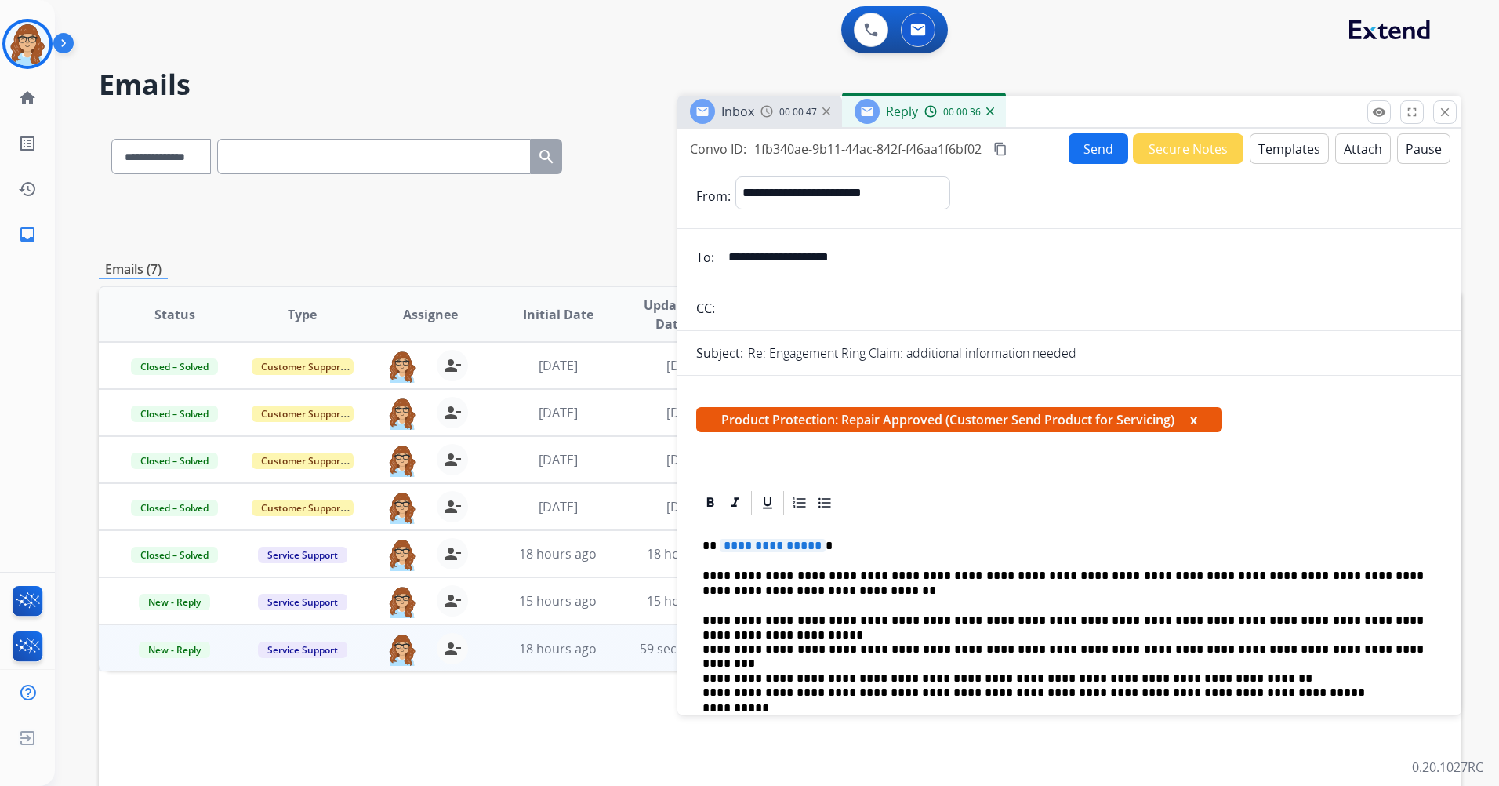
click at [775, 118] on div "Inbox 00:00:47" at bounding box center [759, 111] width 165 height 31
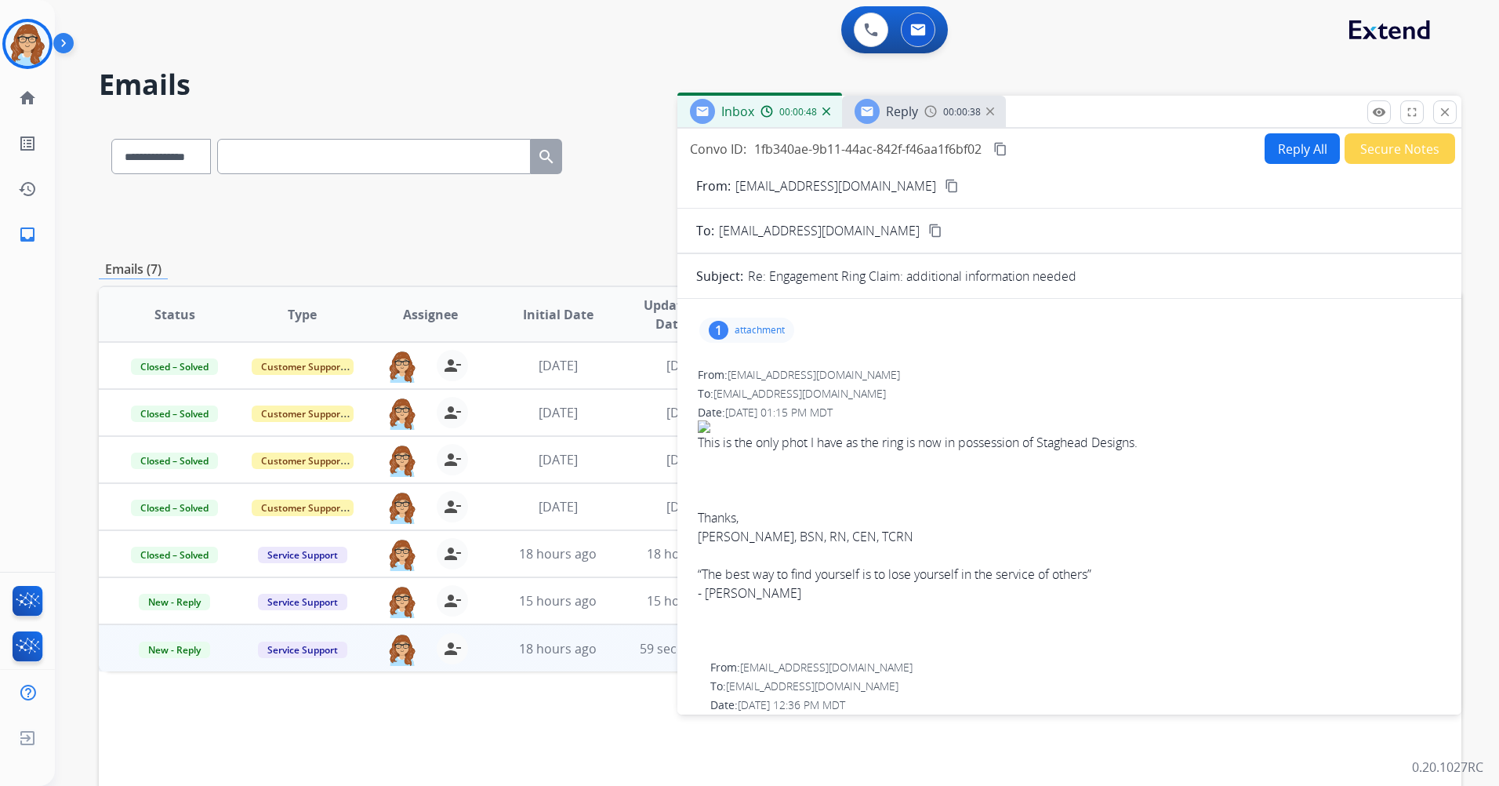
click at [898, 120] on div "Reply" at bounding box center [902, 111] width 32 height 19
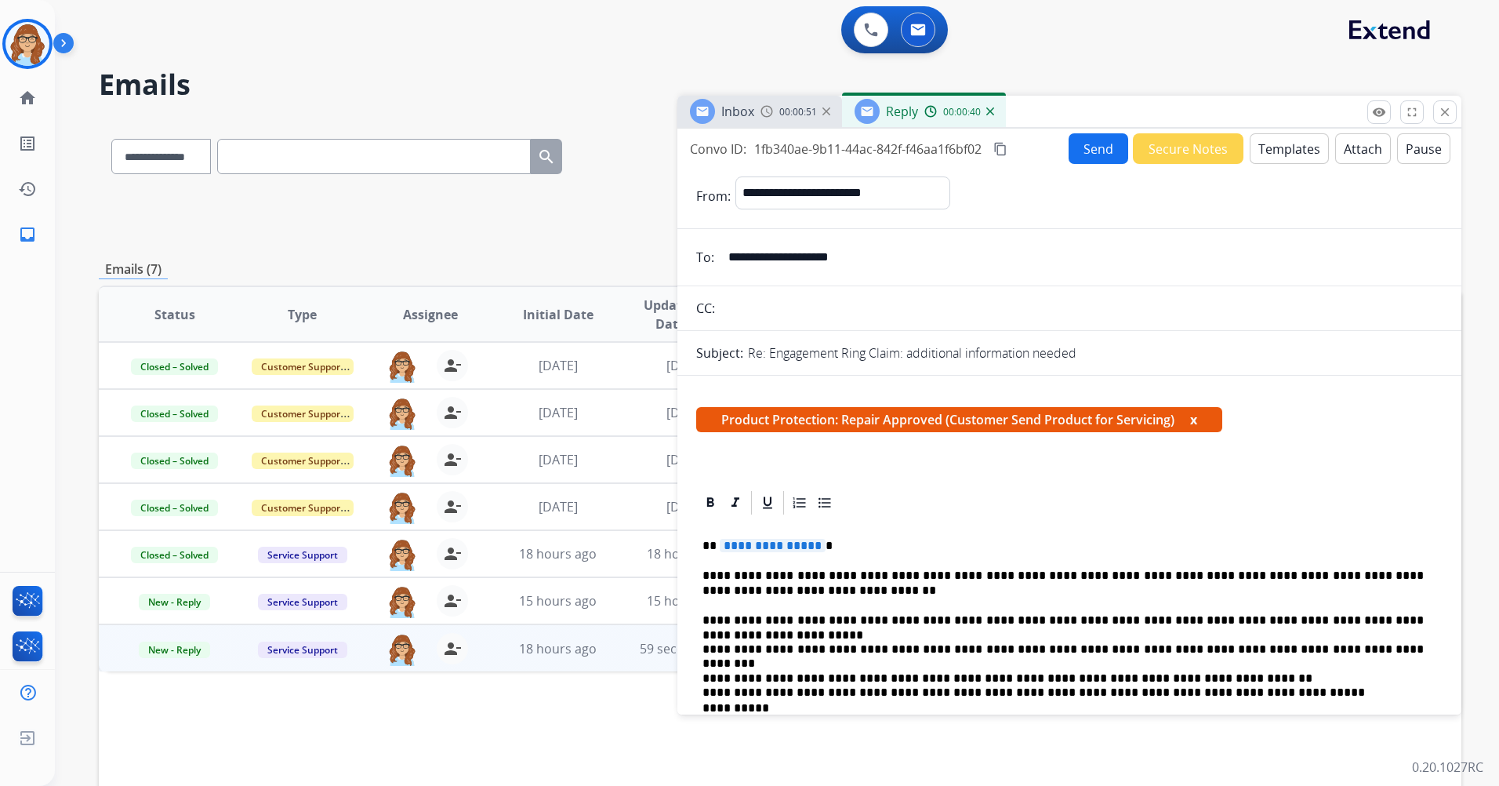
click at [996, 144] on button "Templates" at bounding box center [1289, 148] width 79 height 31
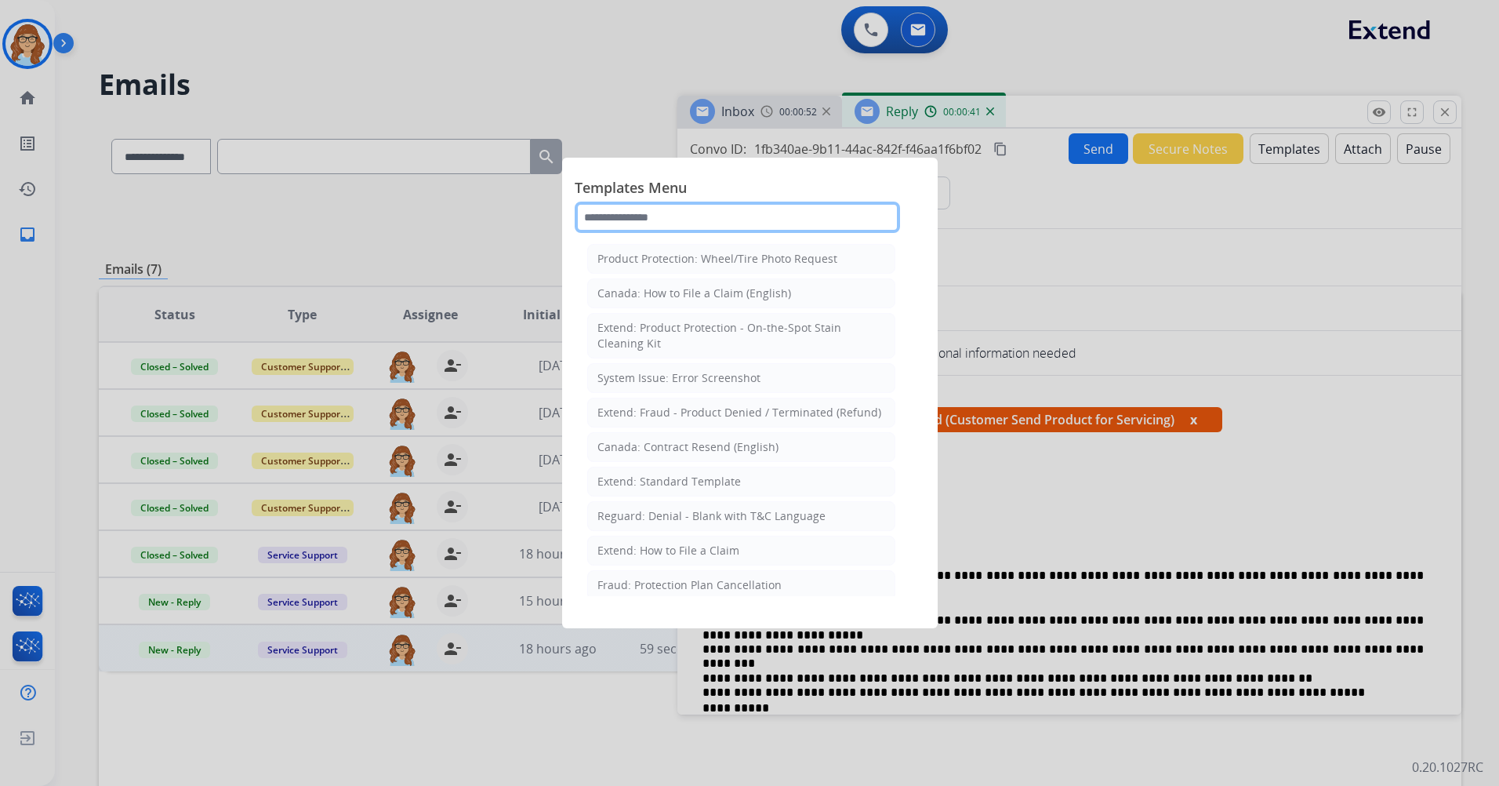
click at [679, 217] on input "text" at bounding box center [737, 216] width 325 height 31
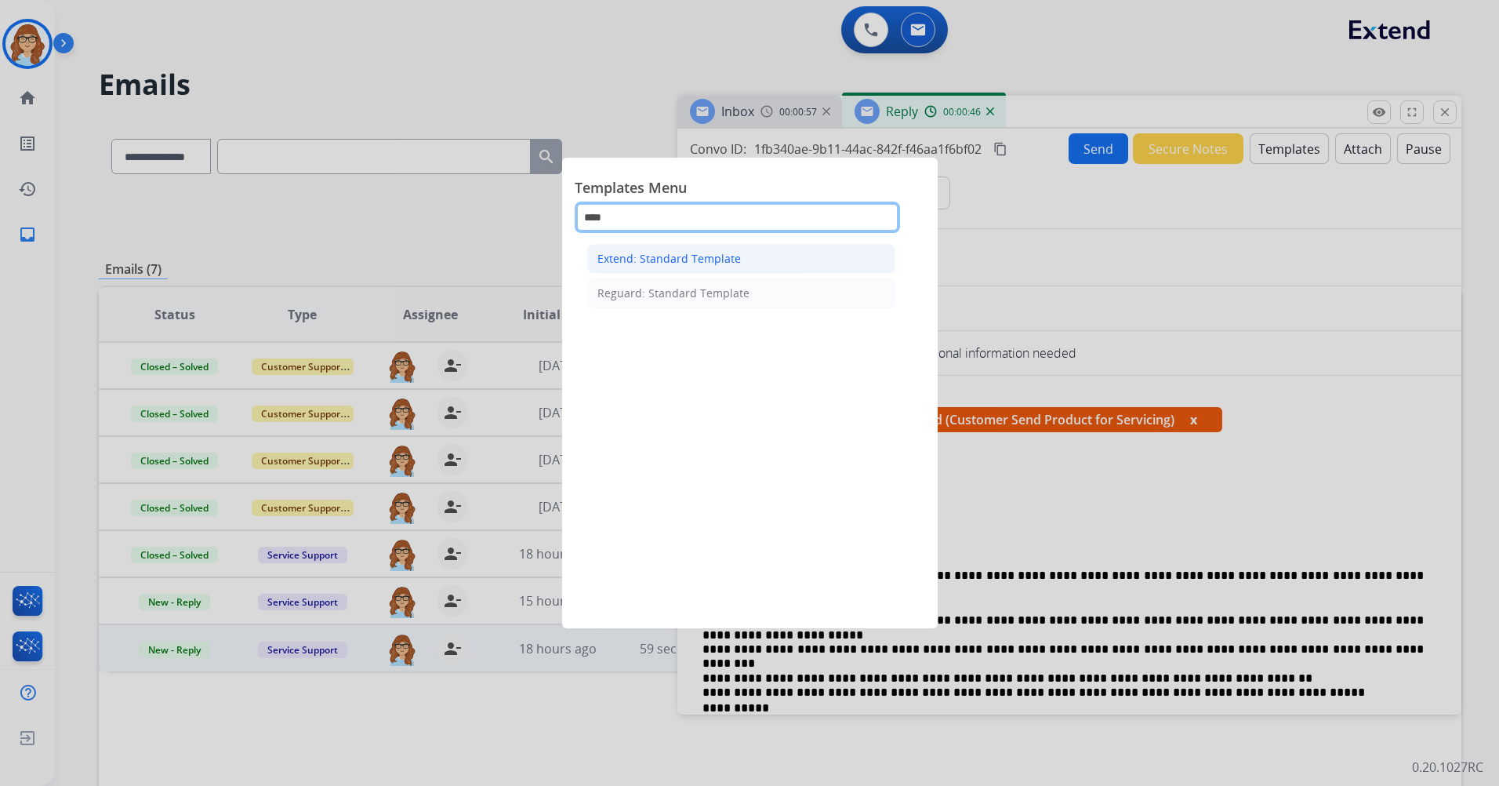
type input "****"
click at [695, 251] on div "Extend: Standard Template" at bounding box center [668, 259] width 143 height 16
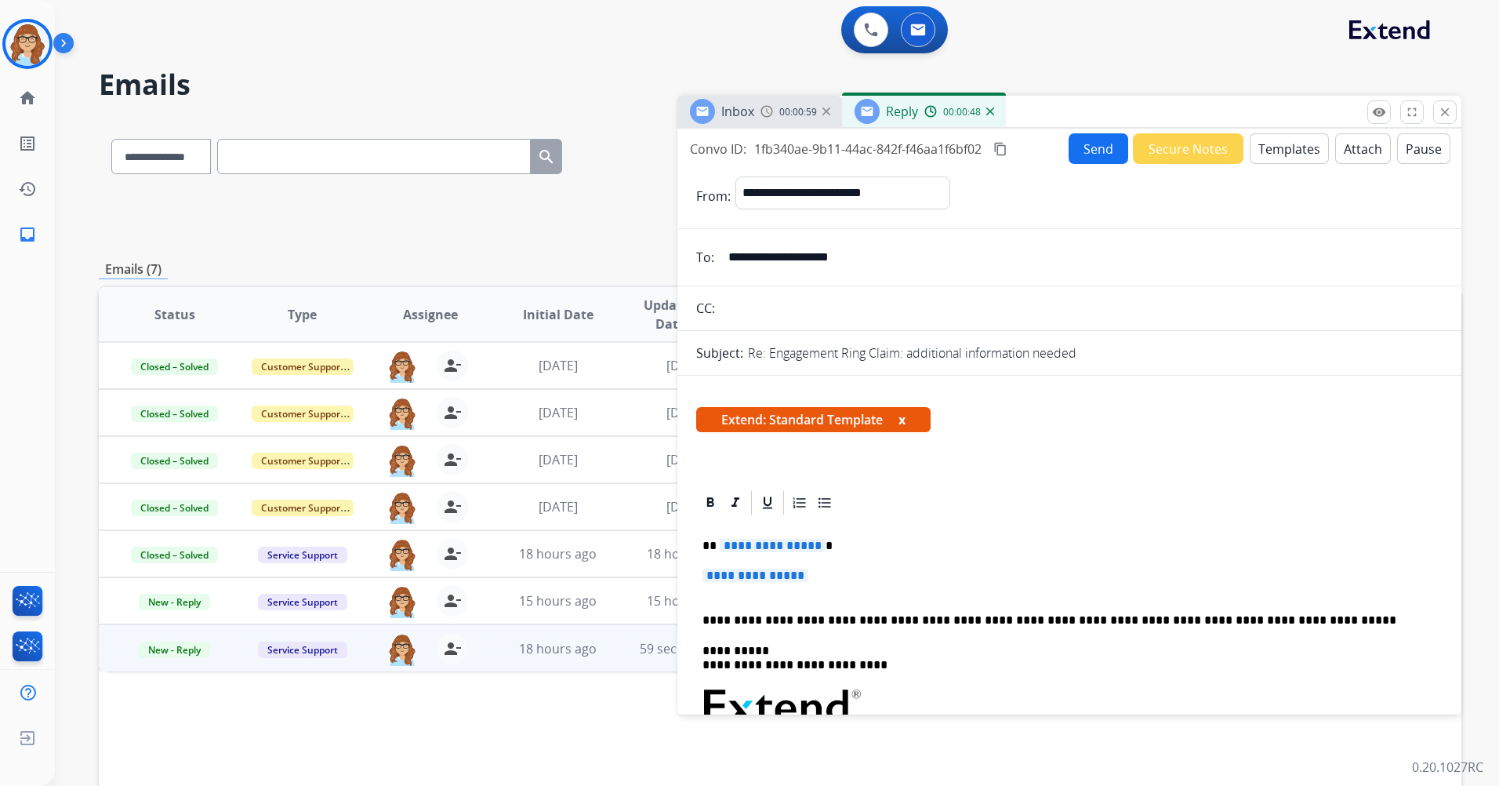
scroll to position [78, 0]
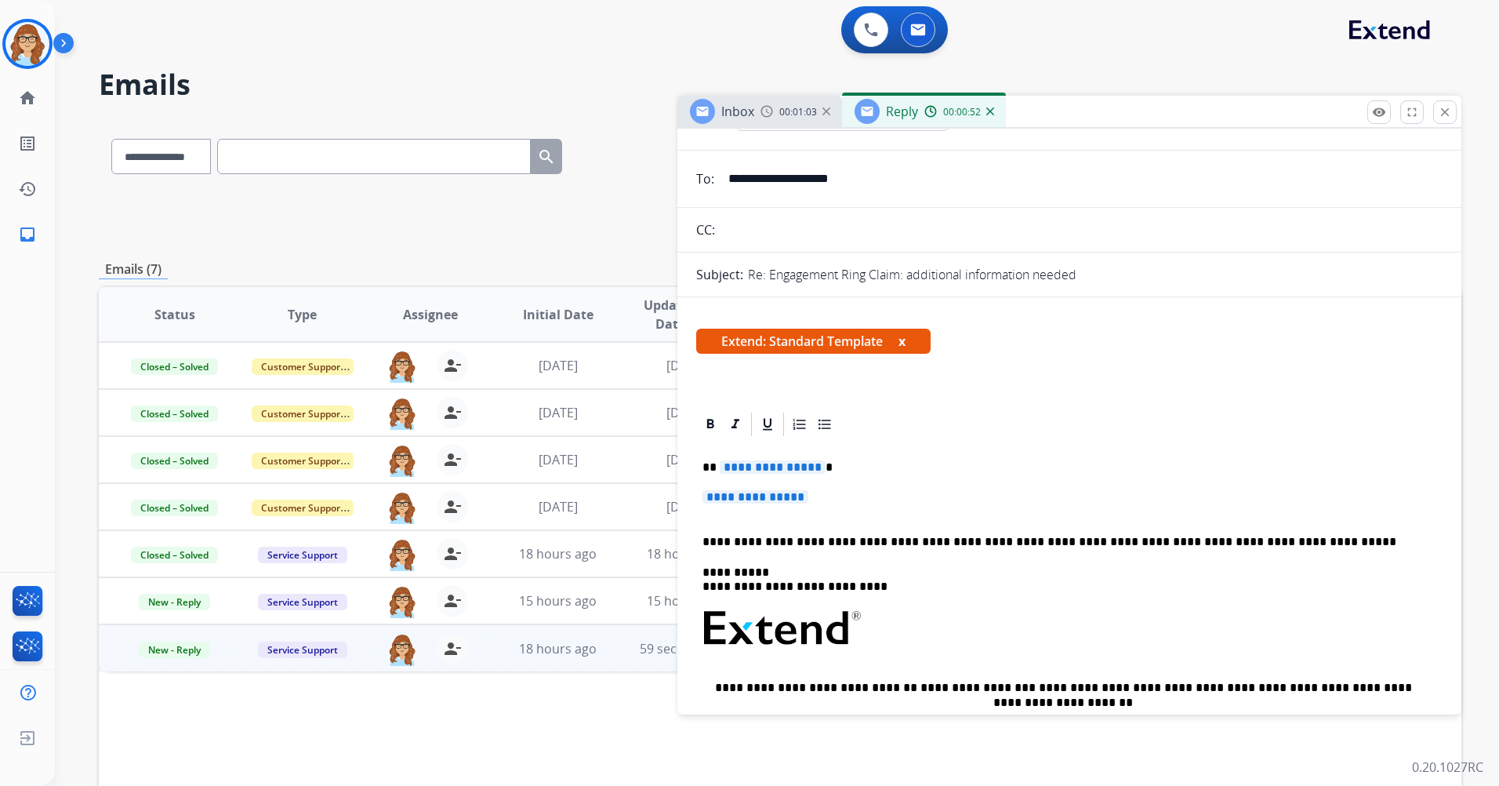
click at [909, 339] on span "Extend: Standard Template x" at bounding box center [813, 340] width 234 height 25
click at [905, 342] on button "x" at bounding box center [901, 341] width 7 height 19
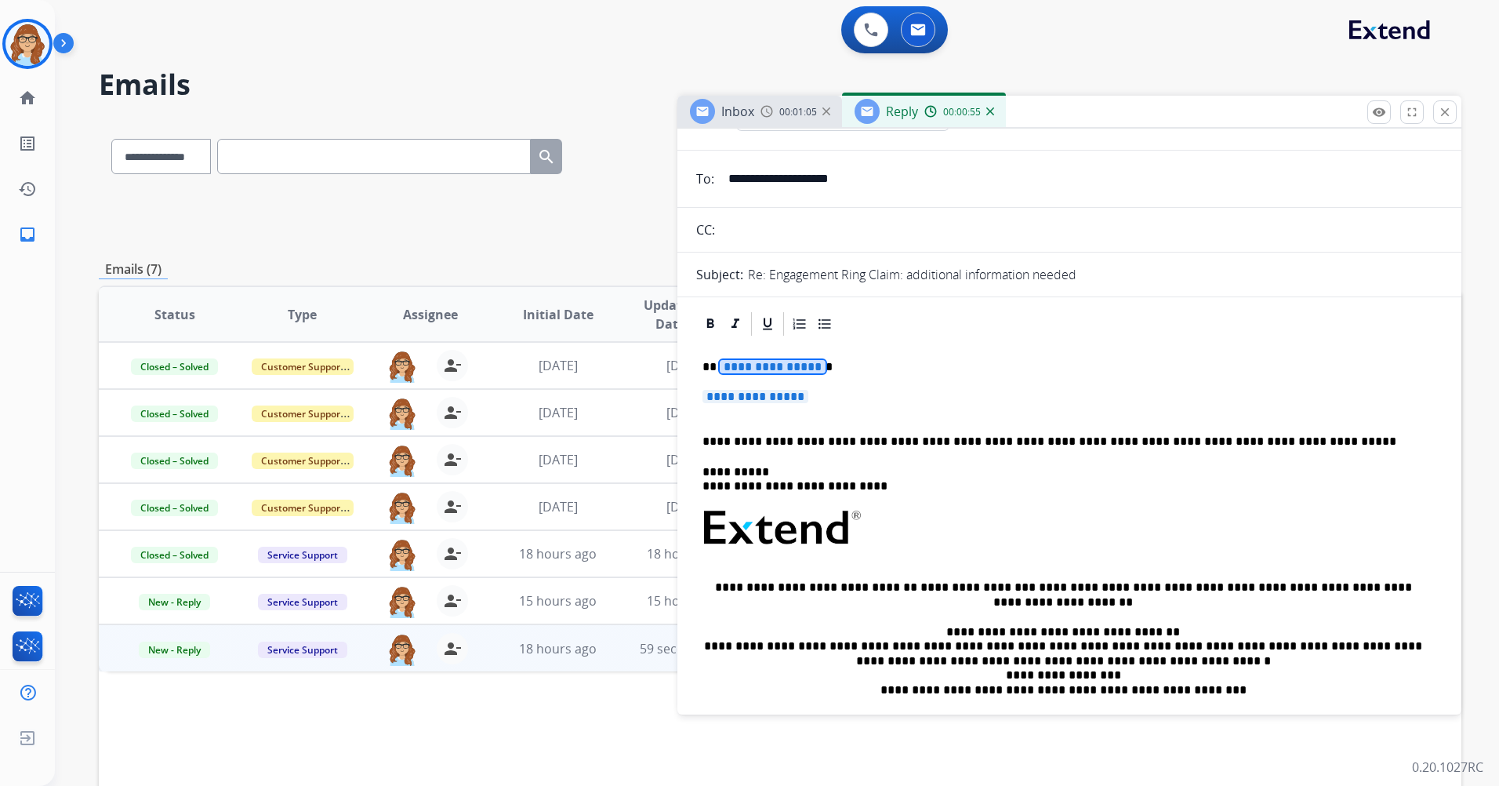
click at [781, 366] on span "**********" at bounding box center [773, 366] width 106 height 13
click at [789, 120] on div "Inbox 00:01:11" at bounding box center [759, 111] width 165 height 31
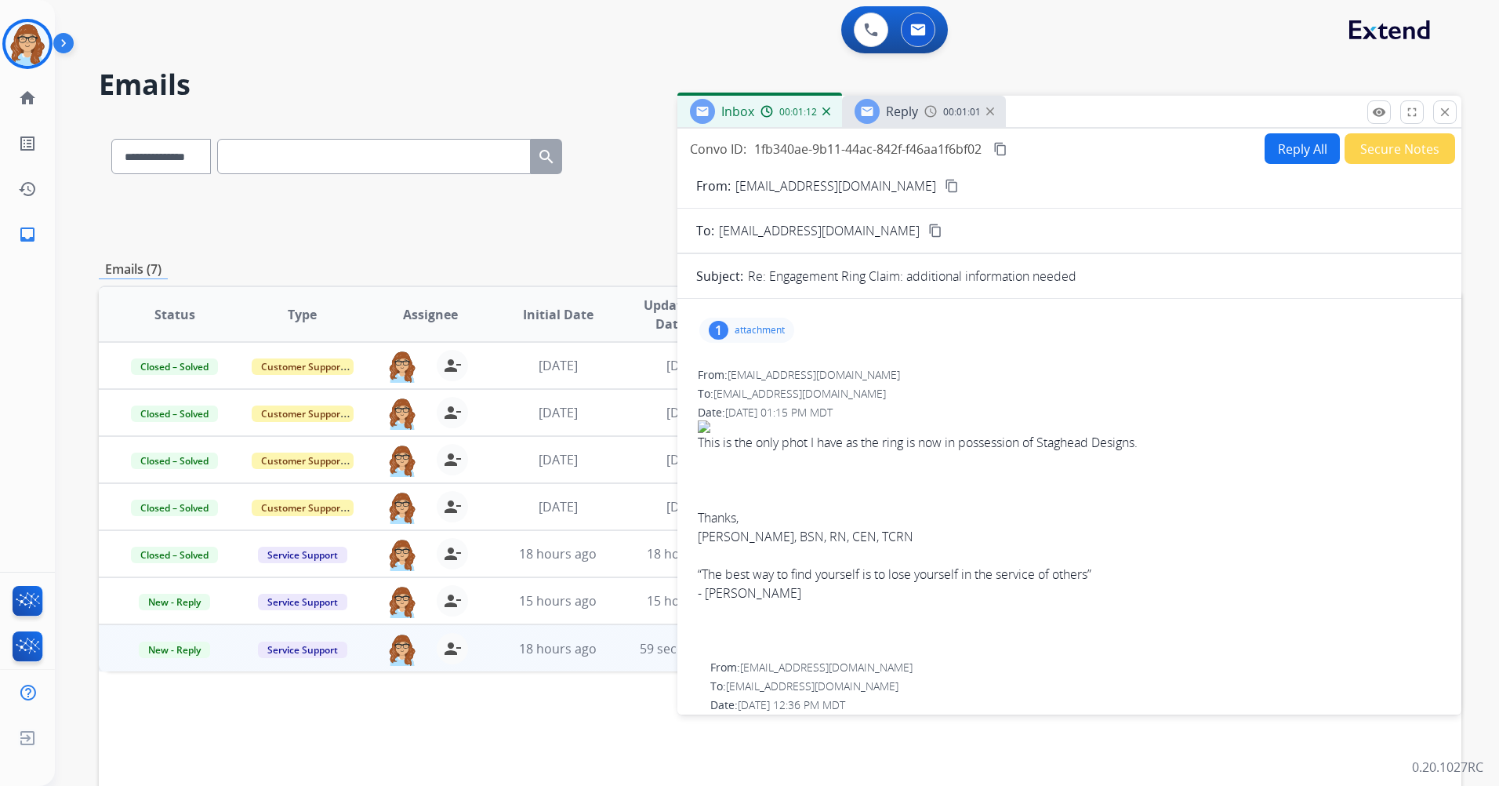
click at [918, 103] on div "Reply 00:01:01" at bounding box center [924, 111] width 164 height 31
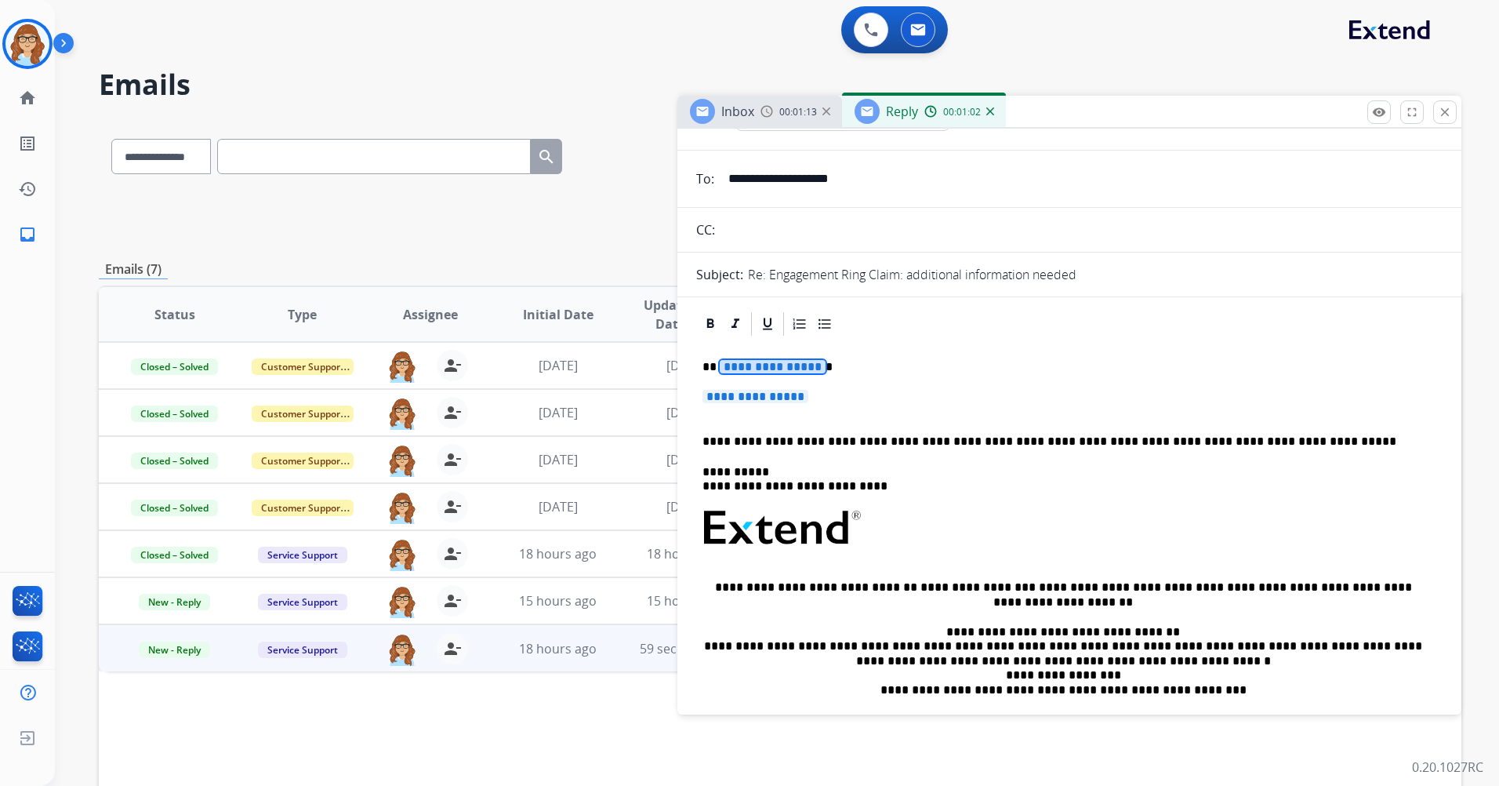
click at [778, 369] on span "**********" at bounding box center [773, 366] width 106 height 13
click at [768, 395] on span "**********" at bounding box center [755, 396] width 106 height 13
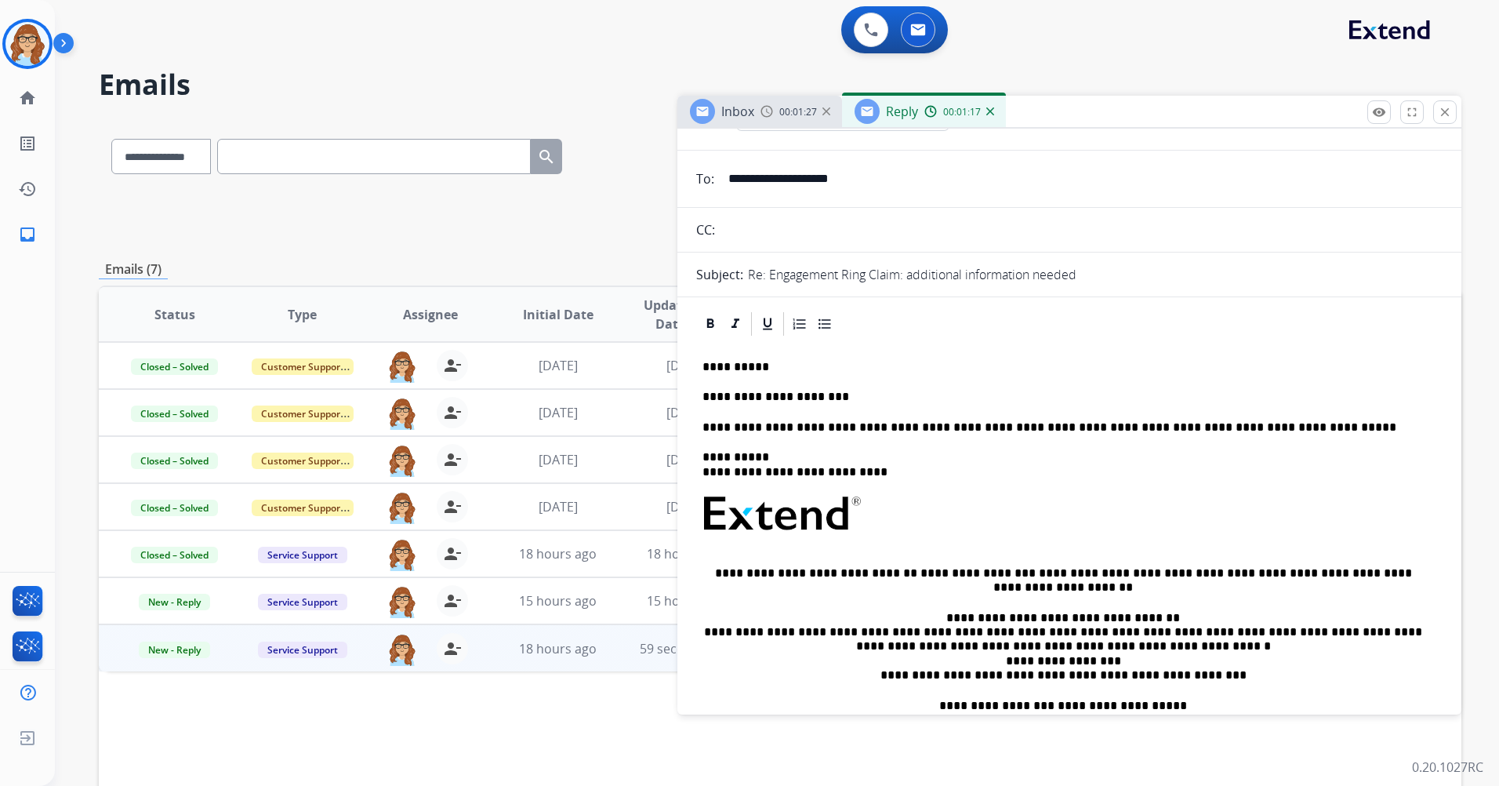
click at [802, 392] on p "**********" at bounding box center [1062, 397] width 721 height 14
click at [836, 398] on p "**********" at bounding box center [1062, 397] width 721 height 14
click at [996, 393] on p "**********" at bounding box center [1062, 397] width 721 height 14
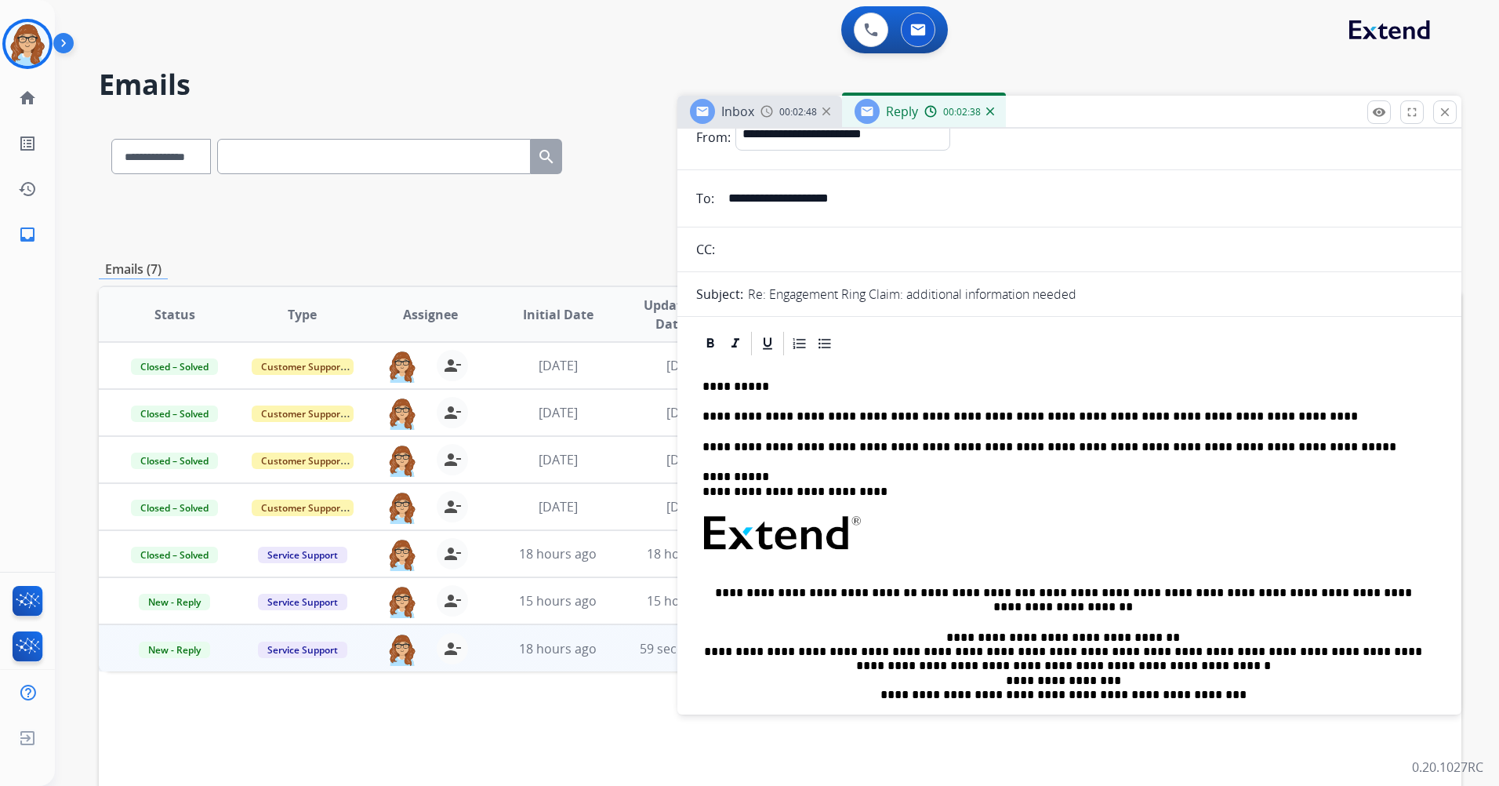
scroll to position [0, 0]
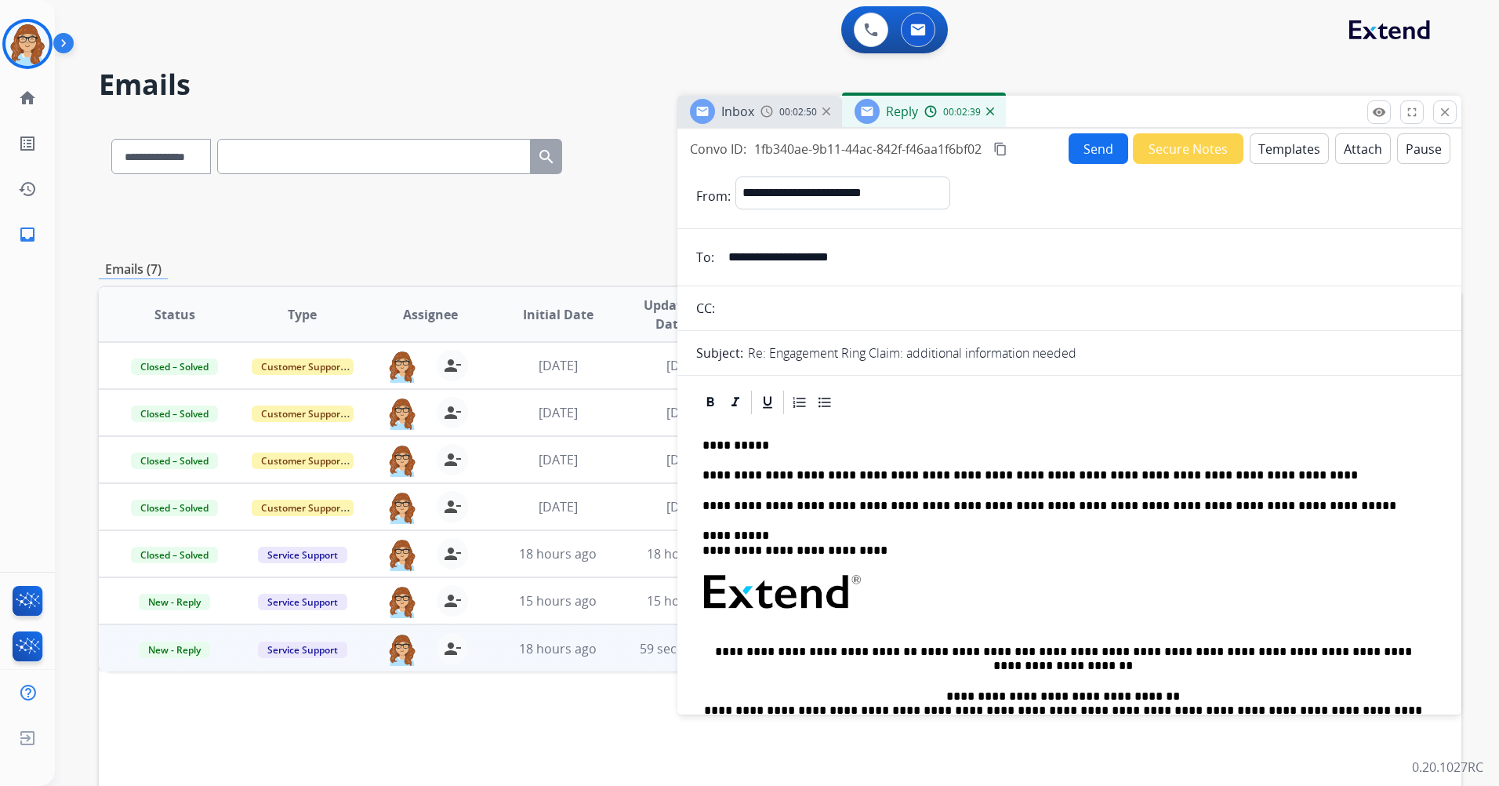
click at [996, 152] on button "Send" at bounding box center [1099, 148] width 60 height 31
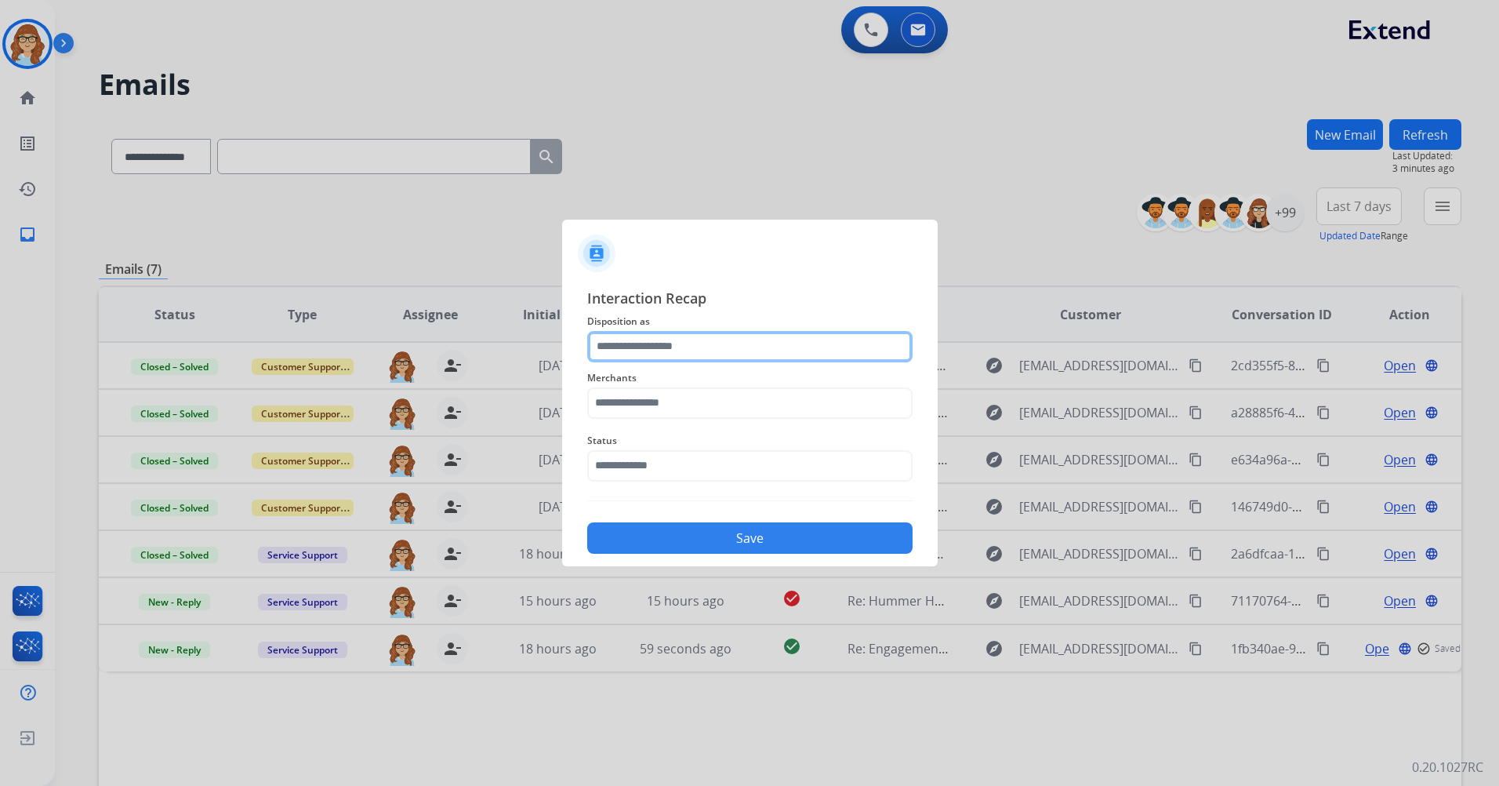
click at [778, 333] on input "text" at bounding box center [749, 346] width 325 height 31
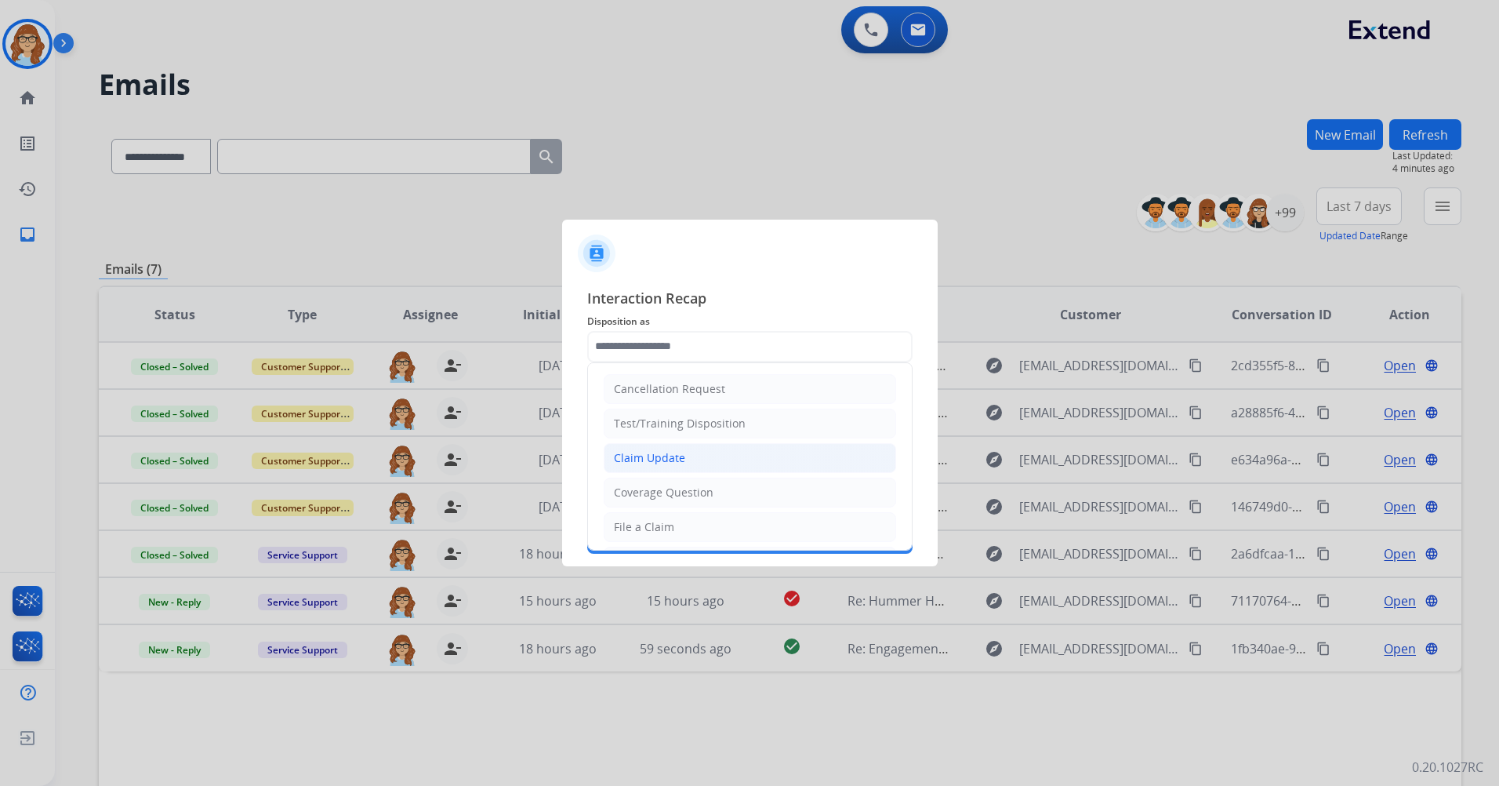
click at [813, 448] on li "Claim Update" at bounding box center [750, 458] width 292 height 30
type input "**********"
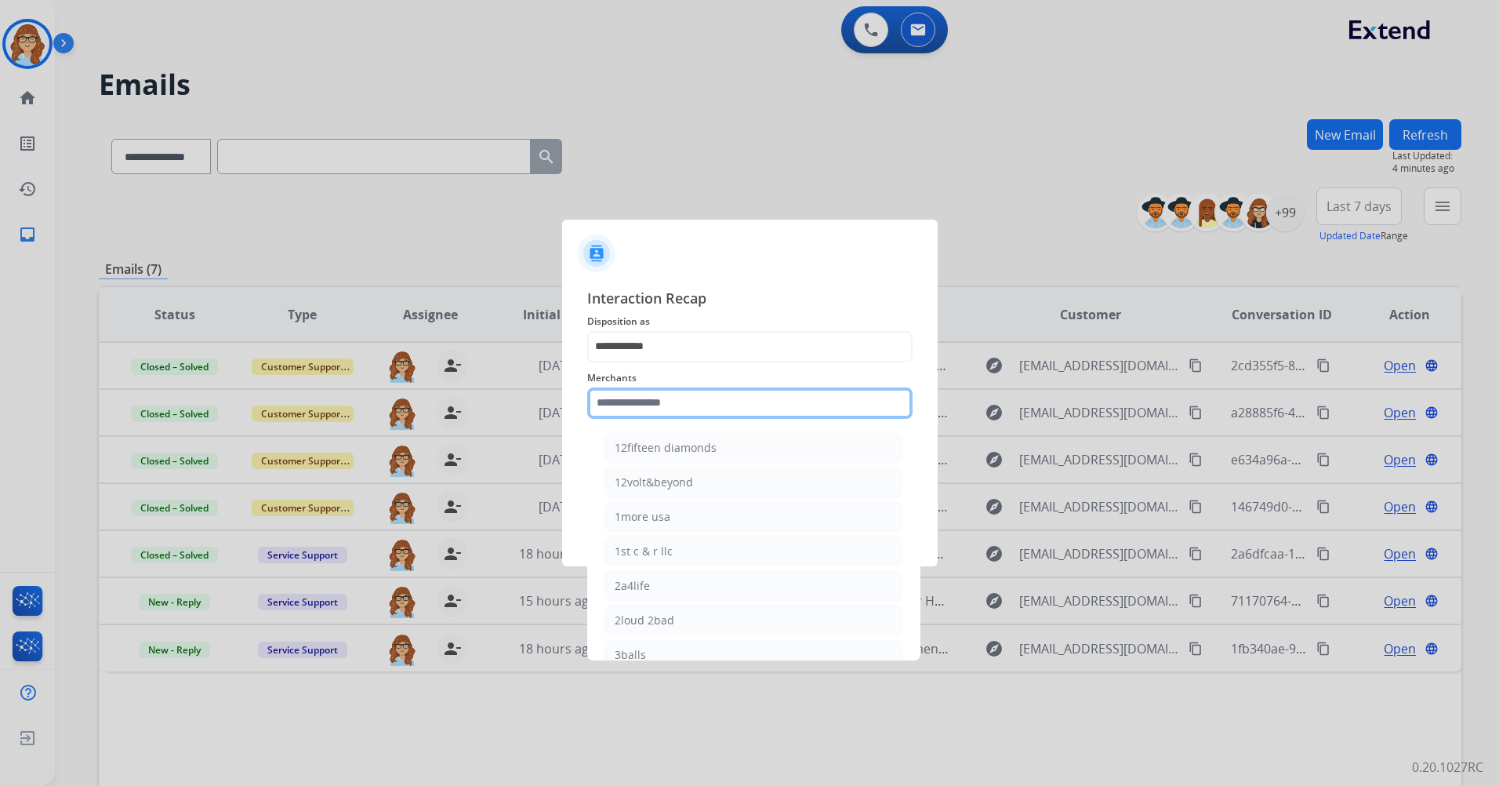
click at [793, 408] on input "text" at bounding box center [749, 402] width 325 height 31
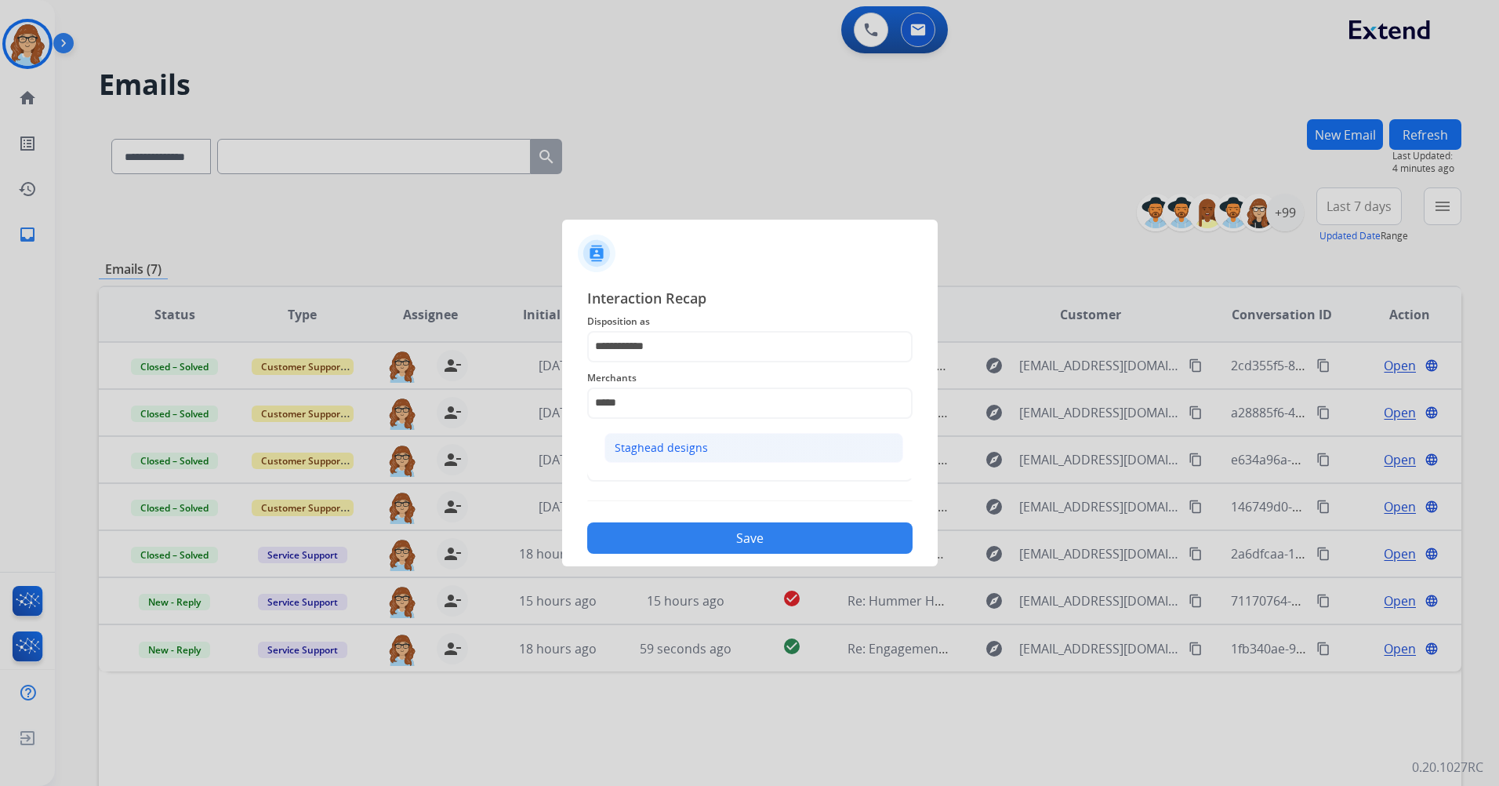
click at [742, 458] on li "Staghead designs" at bounding box center [753, 448] width 299 height 30
type input "**********"
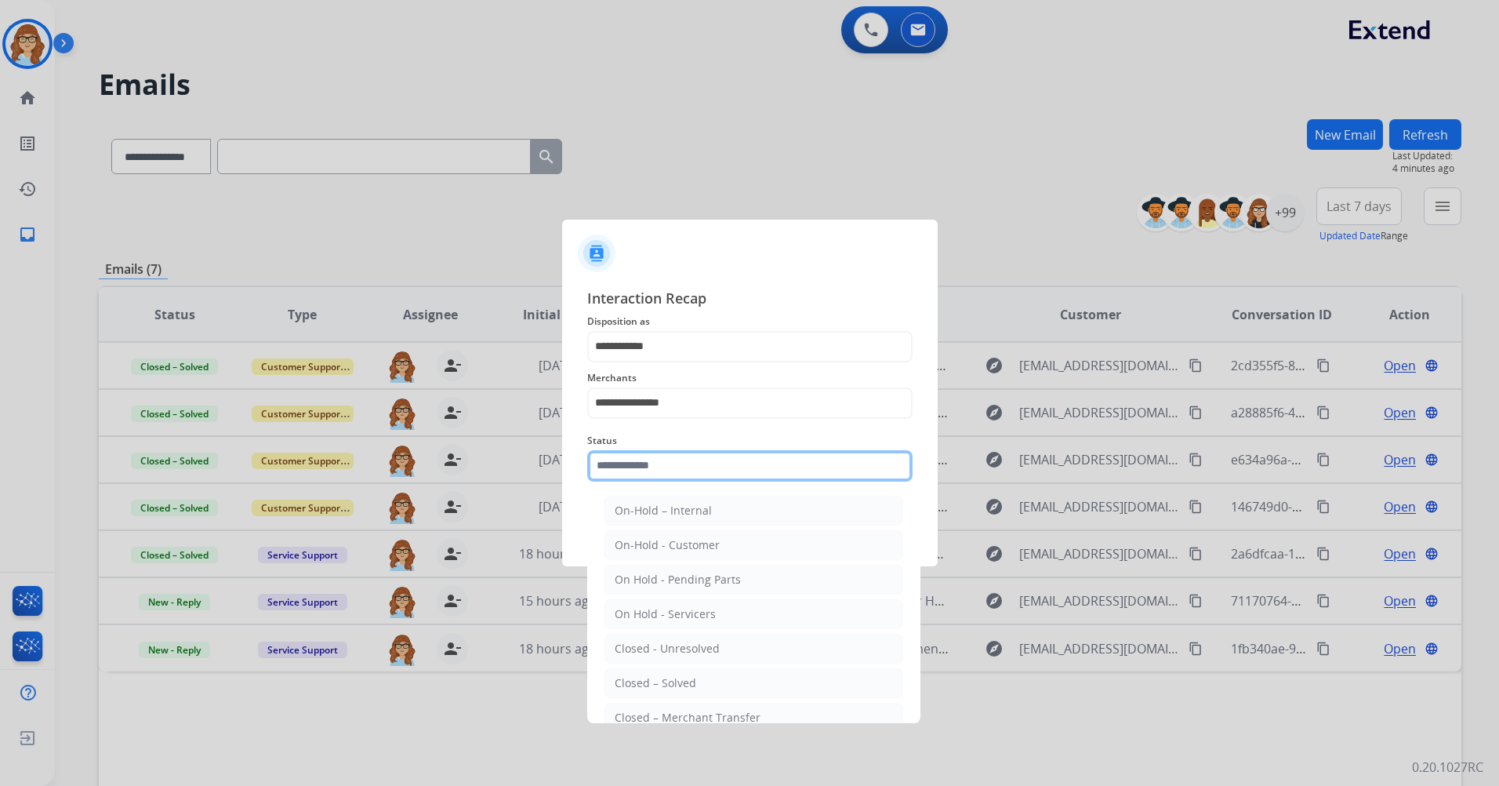
click at [742, 458] on input "text" at bounding box center [749, 465] width 325 height 31
click at [742, 465] on li "Closed – Solved" at bounding box center [753, 683] width 299 height 30
type input "**********"
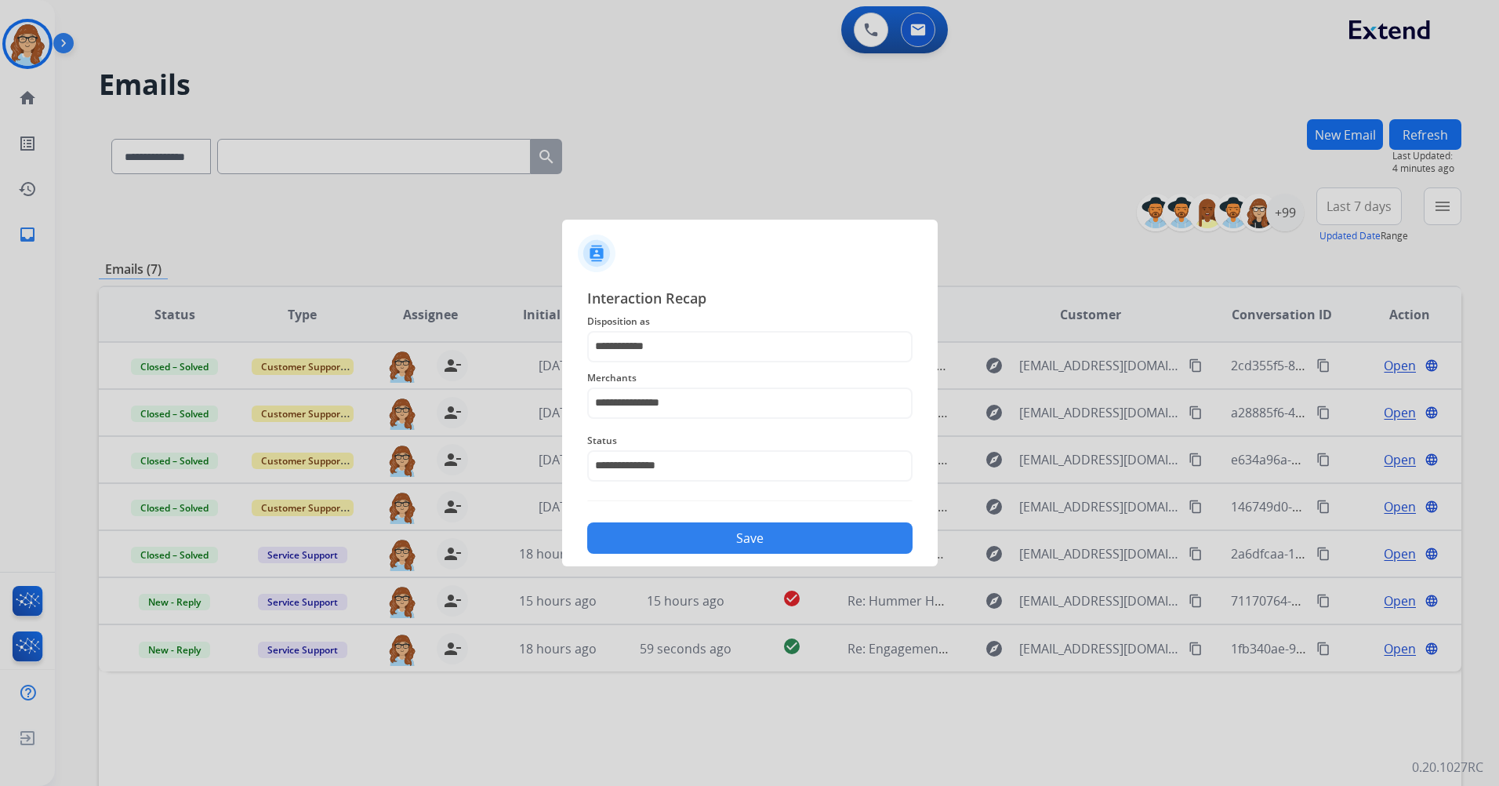
click at [712, 465] on button "Save" at bounding box center [749, 537] width 325 height 31
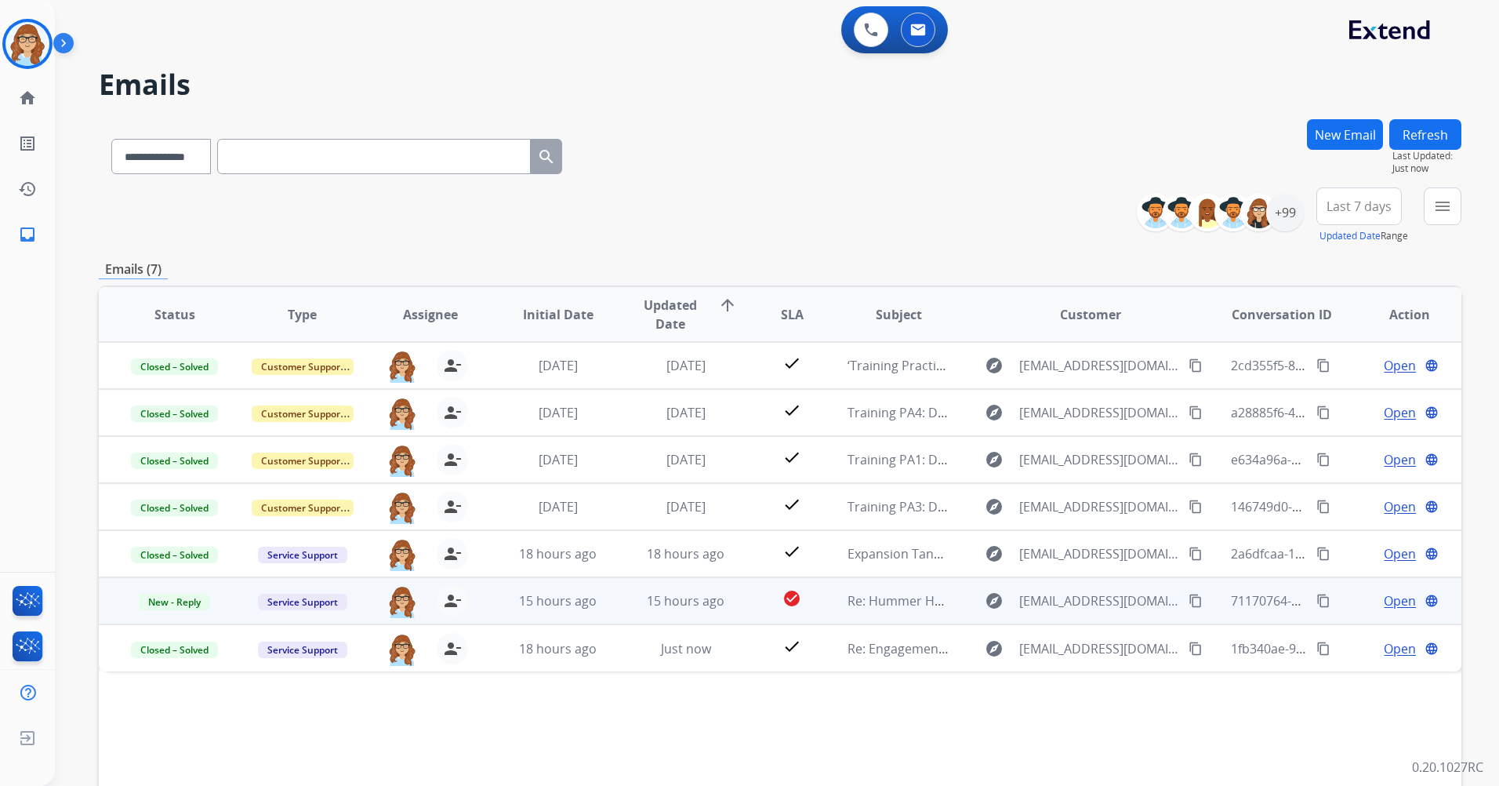
click at [996, 465] on span "Open" at bounding box center [1400, 600] width 32 height 19
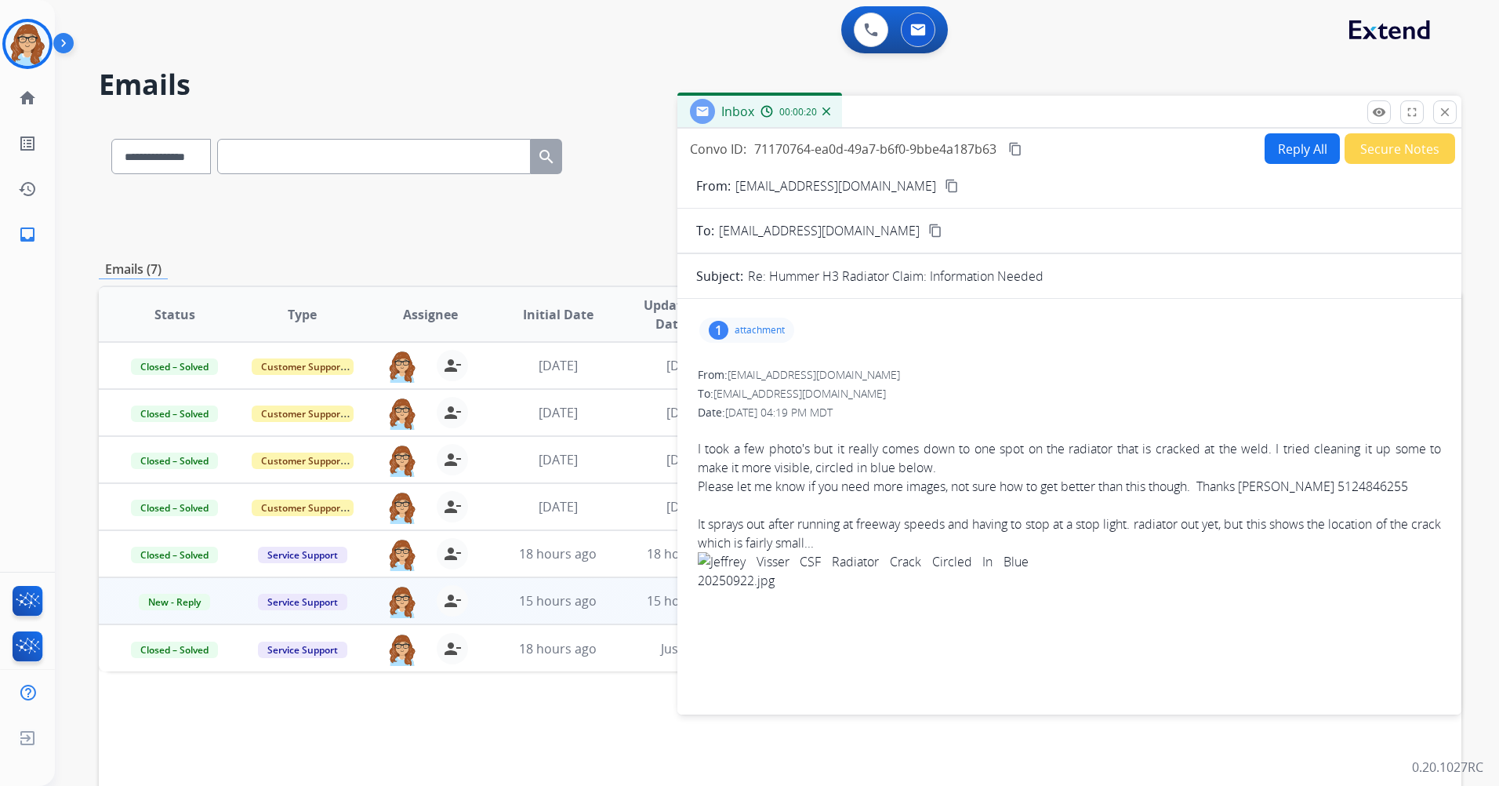
click at [945, 188] on mat-icon "content_copy" at bounding box center [952, 186] width 14 height 14
click at [996, 111] on mat-icon "close" at bounding box center [1445, 112] width 14 height 14
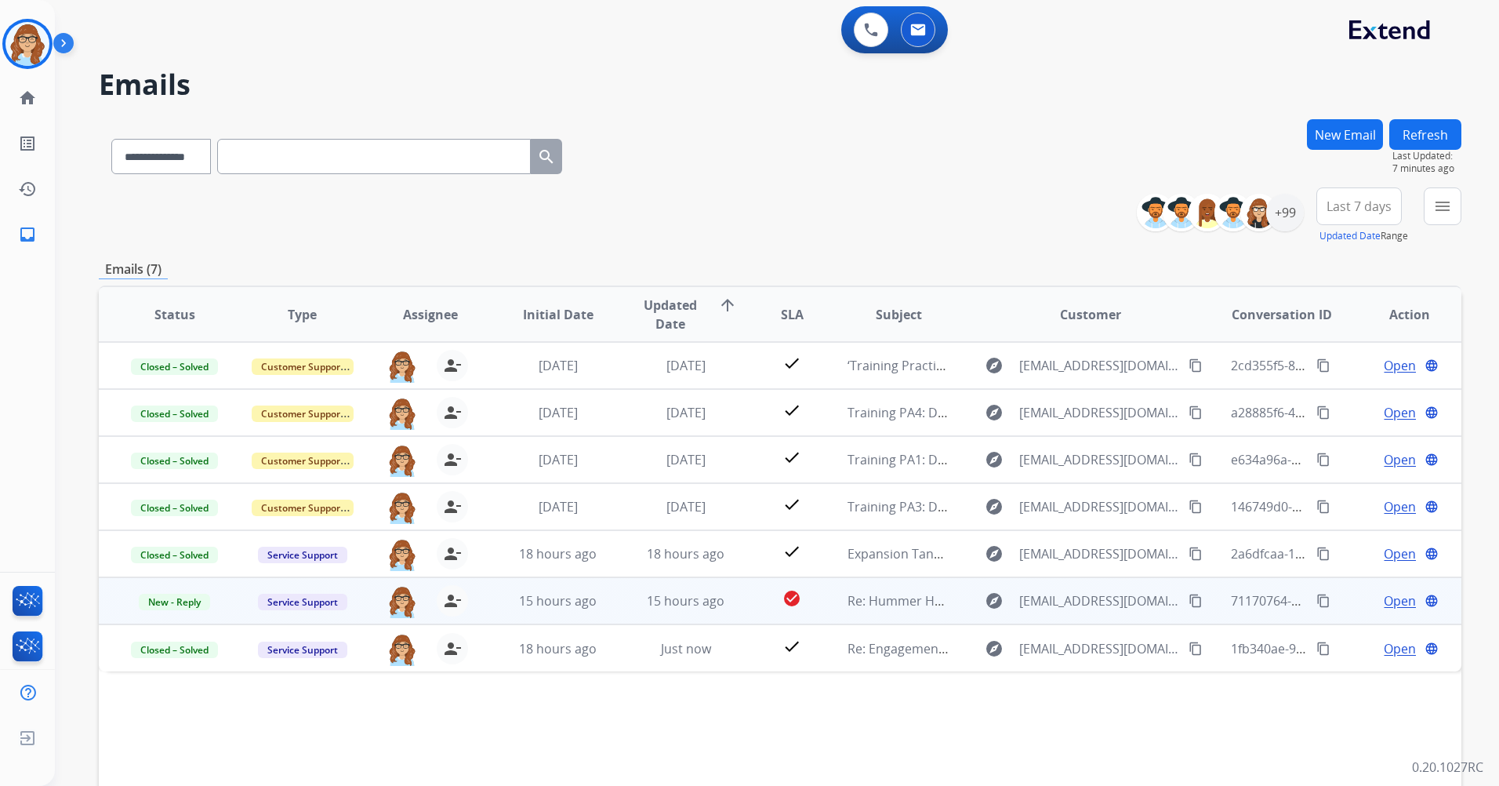
click at [996, 465] on span "Open" at bounding box center [1400, 600] width 32 height 19
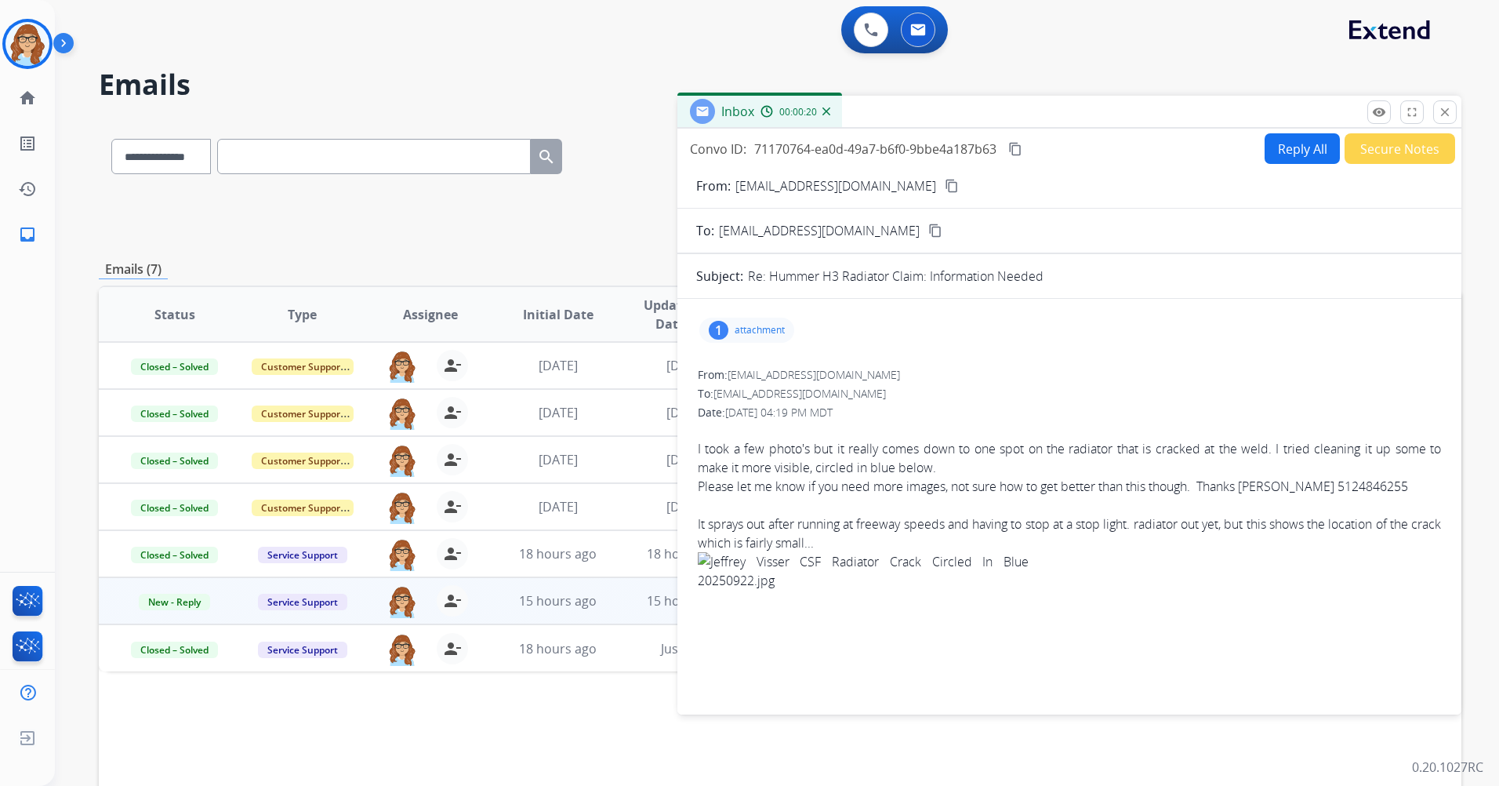
click at [772, 339] on div "1 attachment" at bounding box center [746, 329] width 95 height 25
click at [969, 367] on p "[PERSON_NAME] CSF Radiator Crack Circled In Blue 20250922.jpg" at bounding box center [986, 366] width 379 height 19
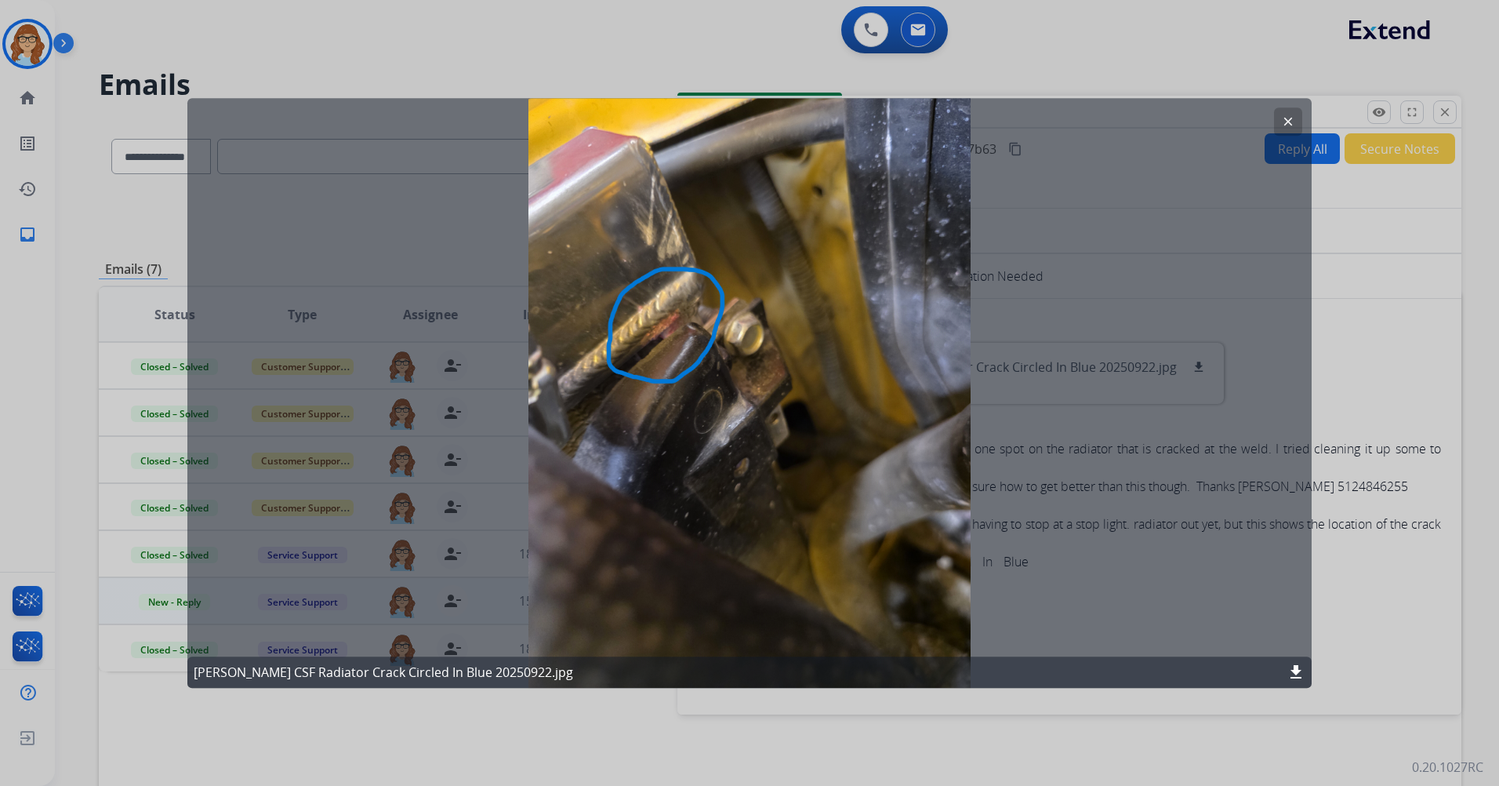
click at [996, 116] on mat-icon "clear" at bounding box center [1288, 121] width 14 height 14
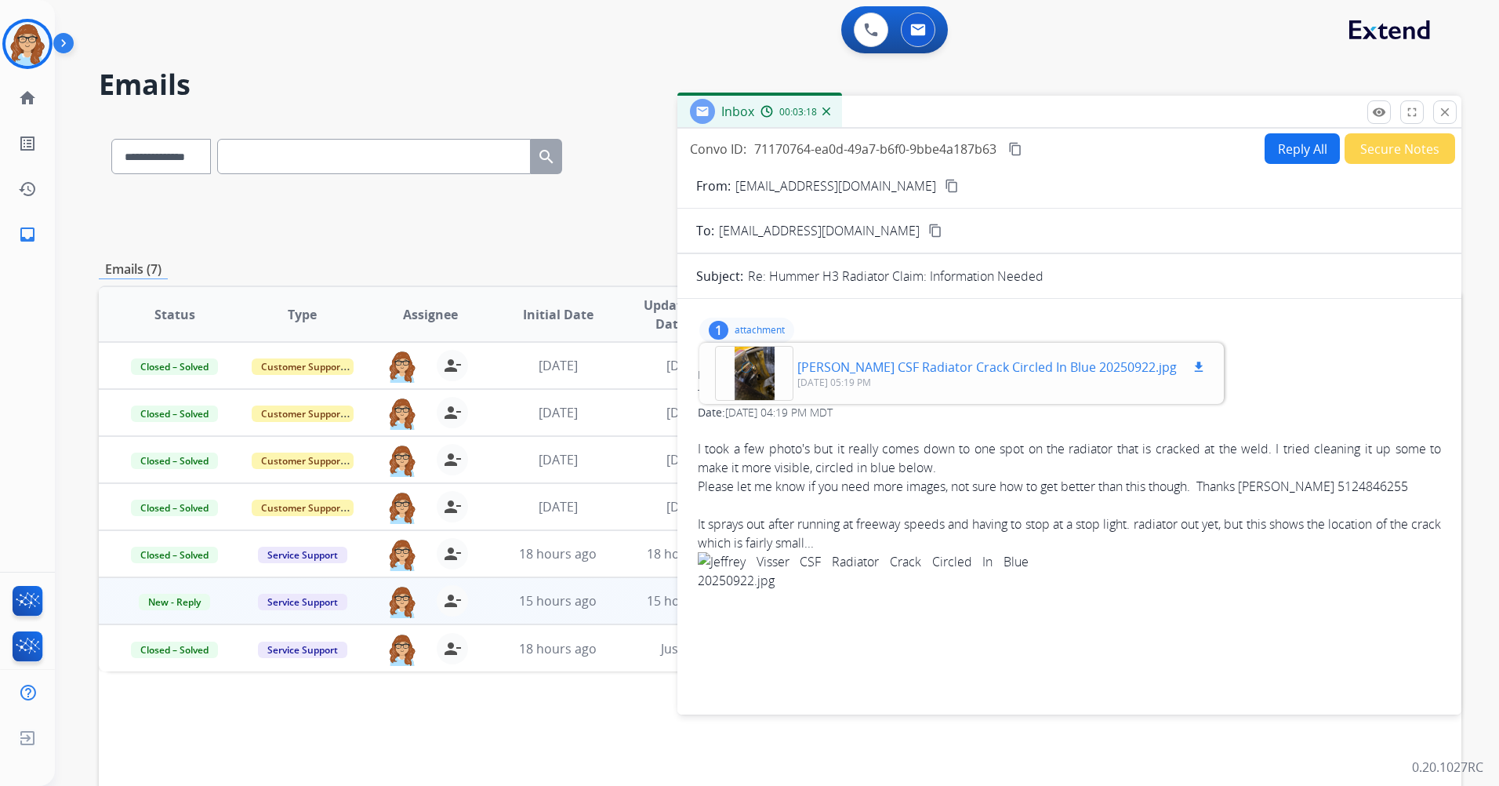
click at [996, 369] on mat-icon "download" at bounding box center [1199, 367] width 14 height 14
click at [996, 120] on button "close Close" at bounding box center [1445, 112] width 24 height 24
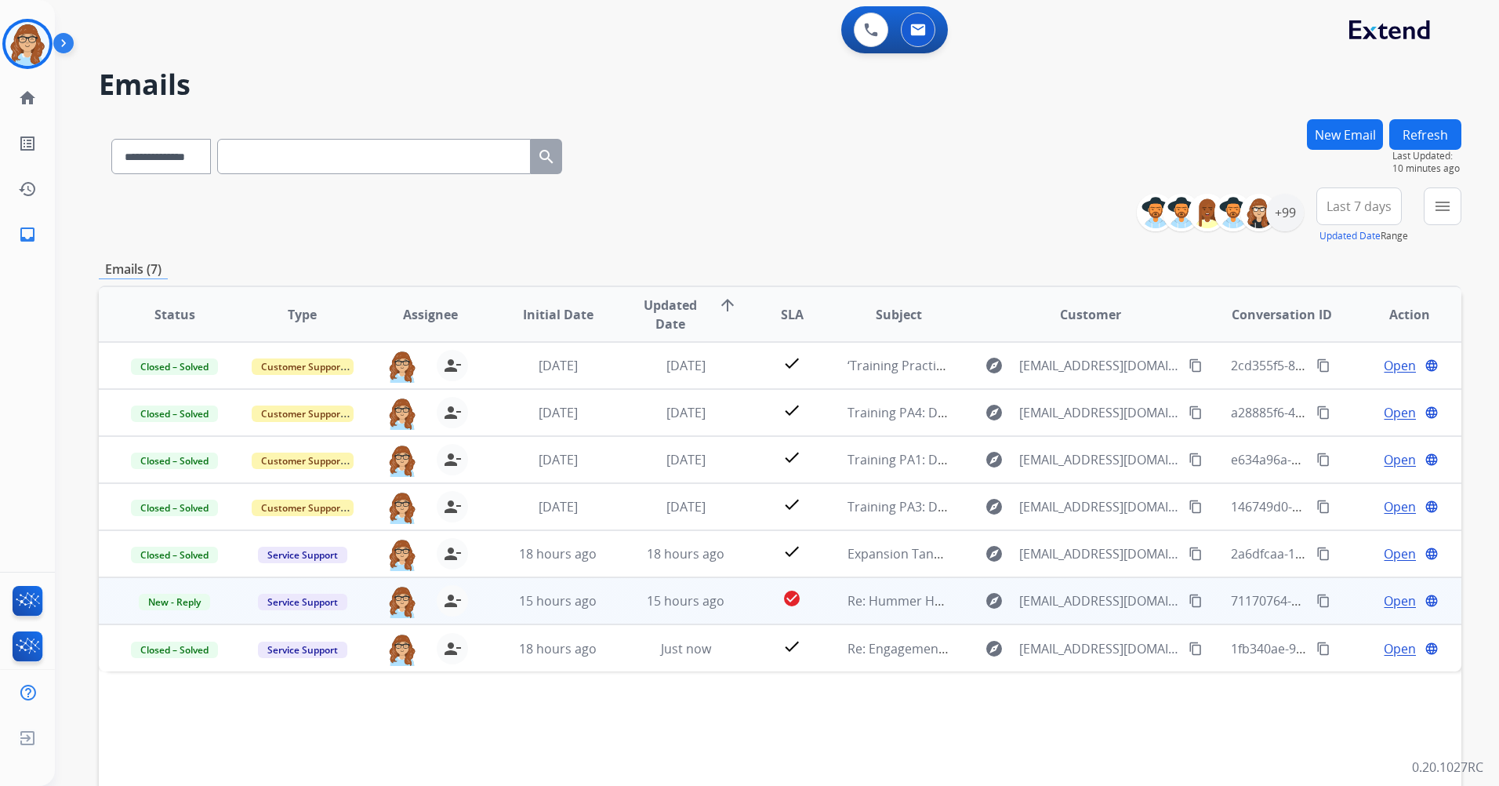
click at [996, 465] on span "Open" at bounding box center [1400, 600] width 32 height 19
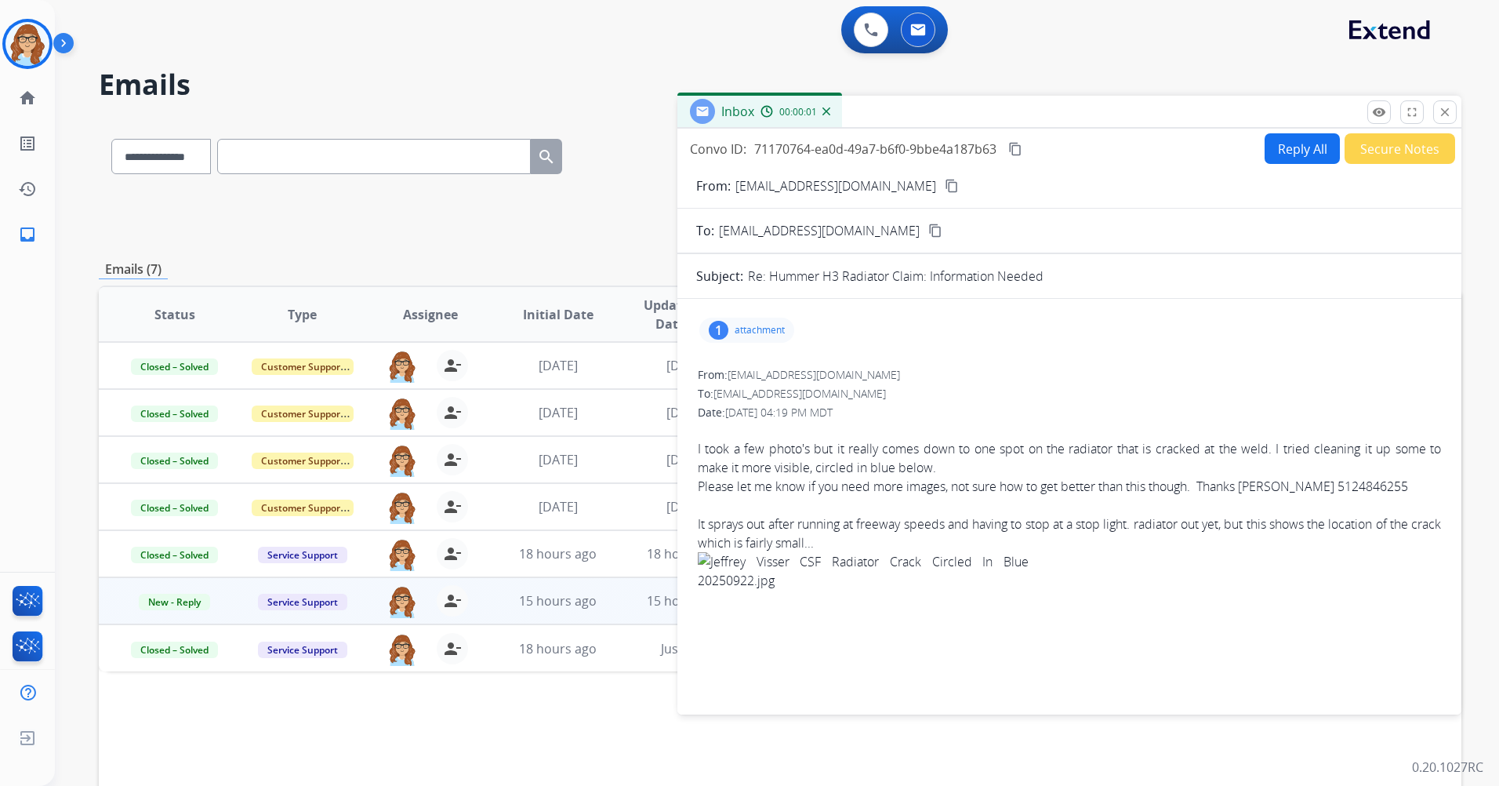
click at [767, 333] on p "attachment" at bounding box center [760, 330] width 50 height 13
click at [945, 368] on p "[PERSON_NAME] CSF Radiator Crack Circled In Blue 20250922.jpg" at bounding box center [986, 366] width 379 height 19
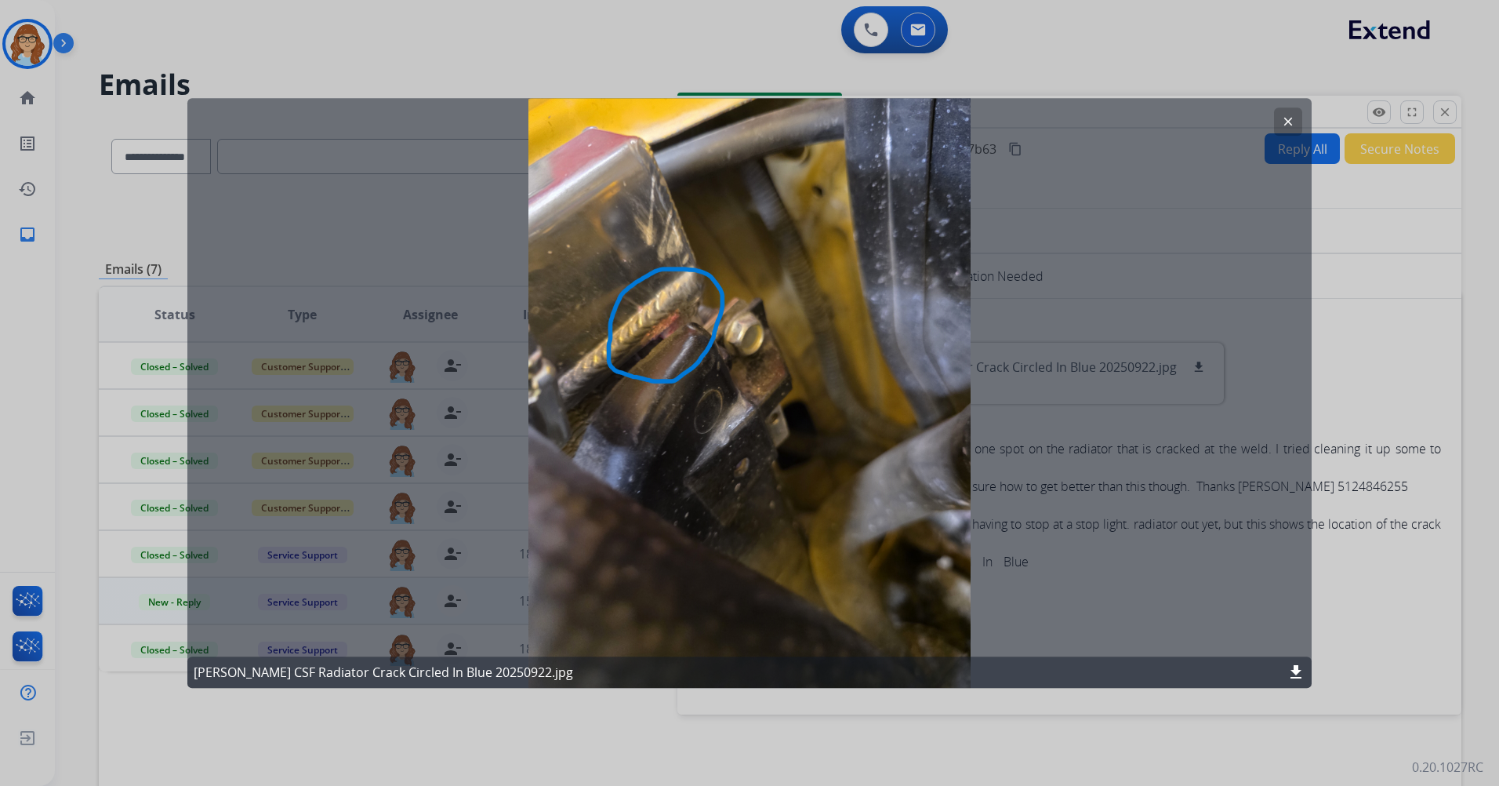
click at [996, 111] on button "clear" at bounding box center [1288, 121] width 28 height 28
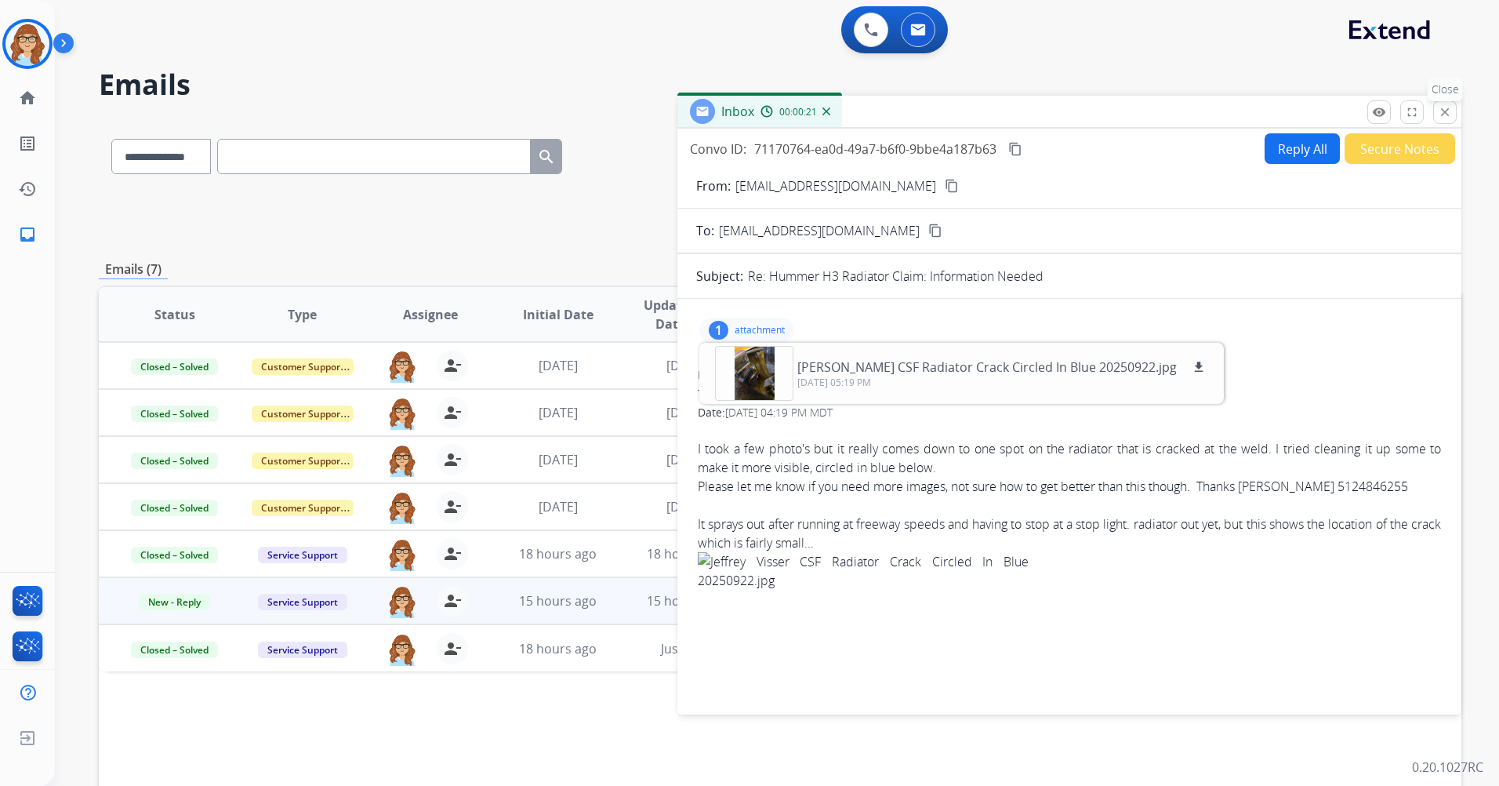
click at [996, 122] on button "close Close" at bounding box center [1445, 112] width 24 height 24
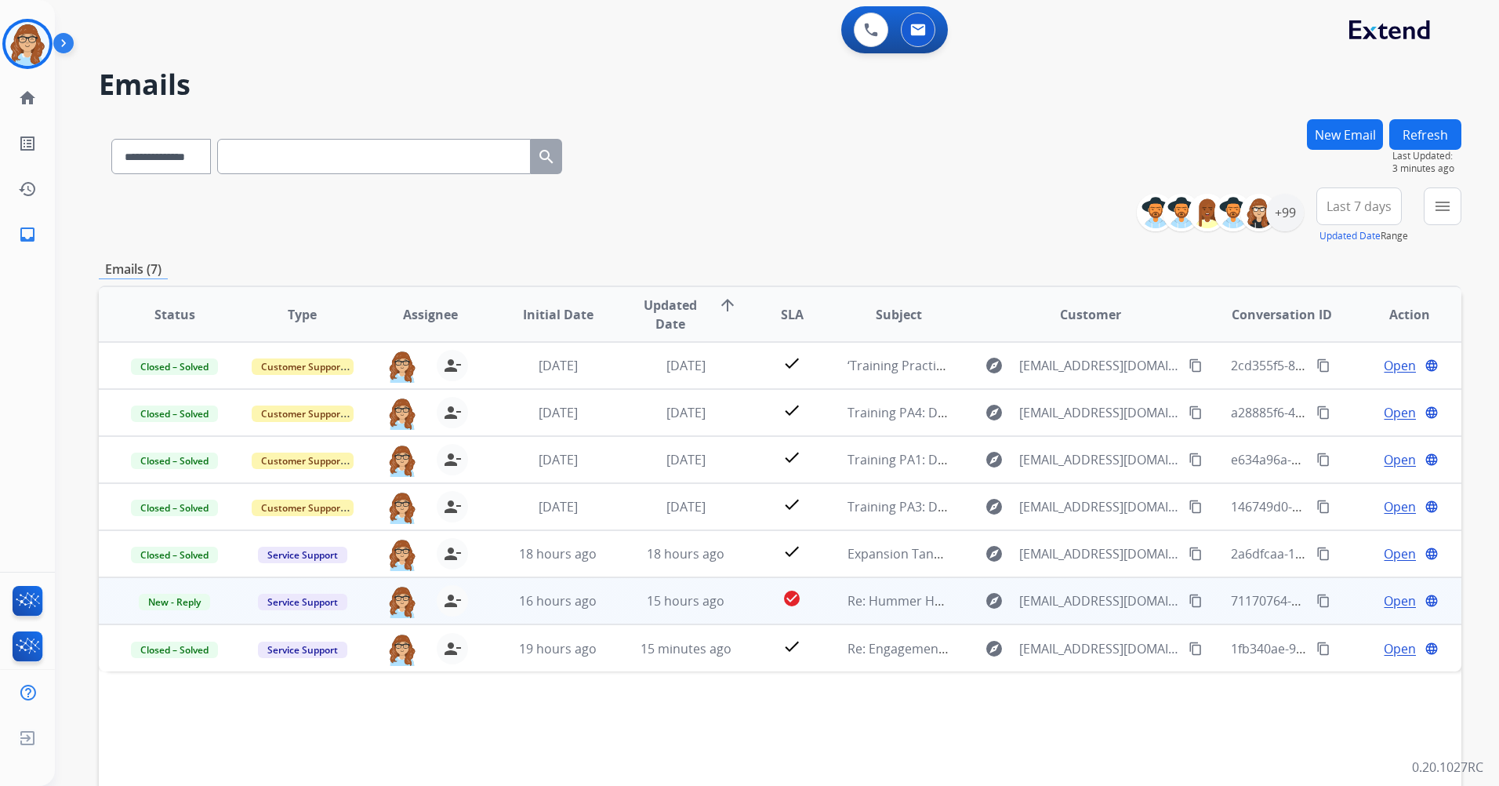
click at [996, 465] on span "Open" at bounding box center [1400, 600] width 32 height 19
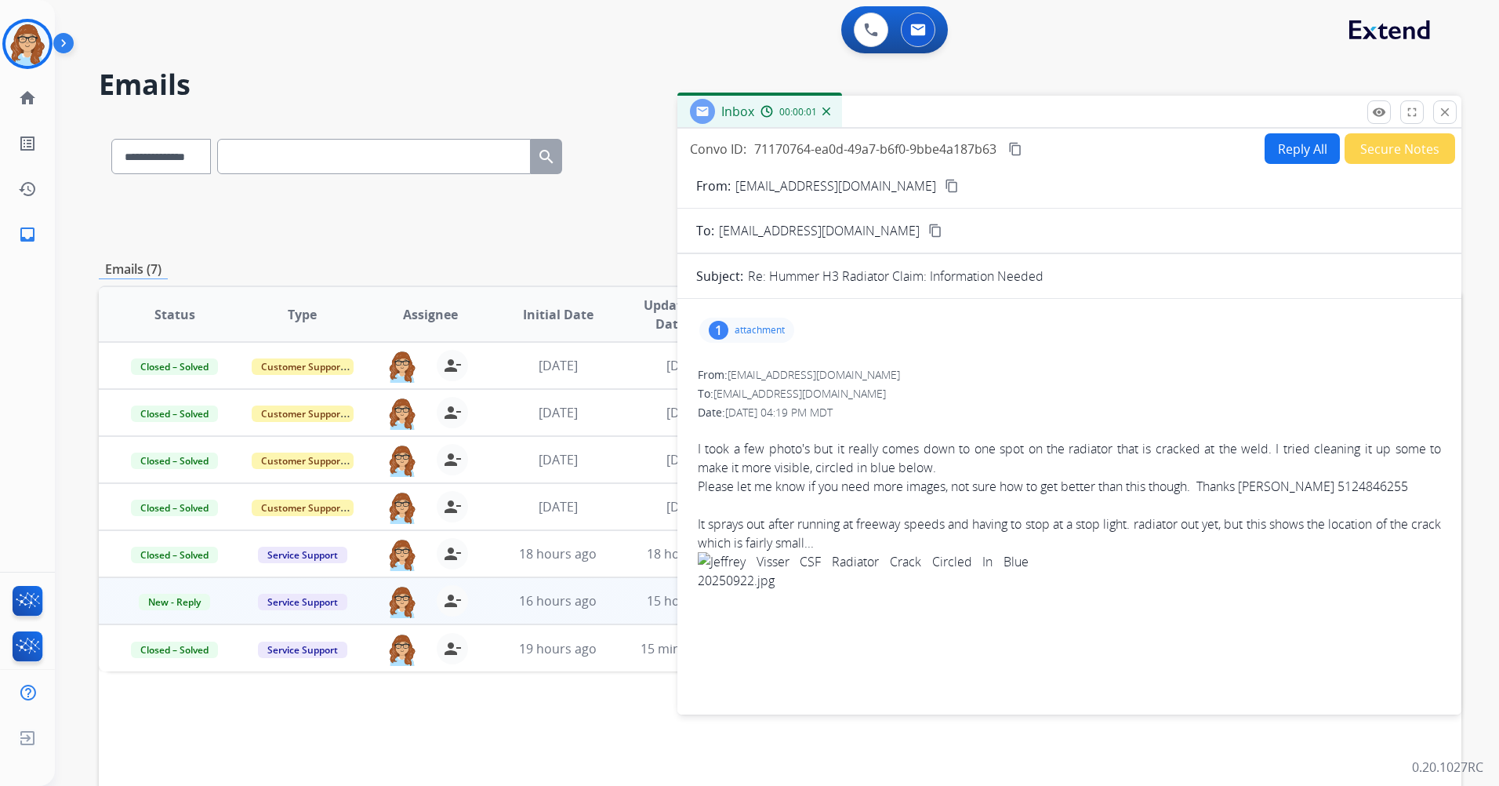
click at [996, 147] on button "Reply All" at bounding box center [1301, 148] width 75 height 31
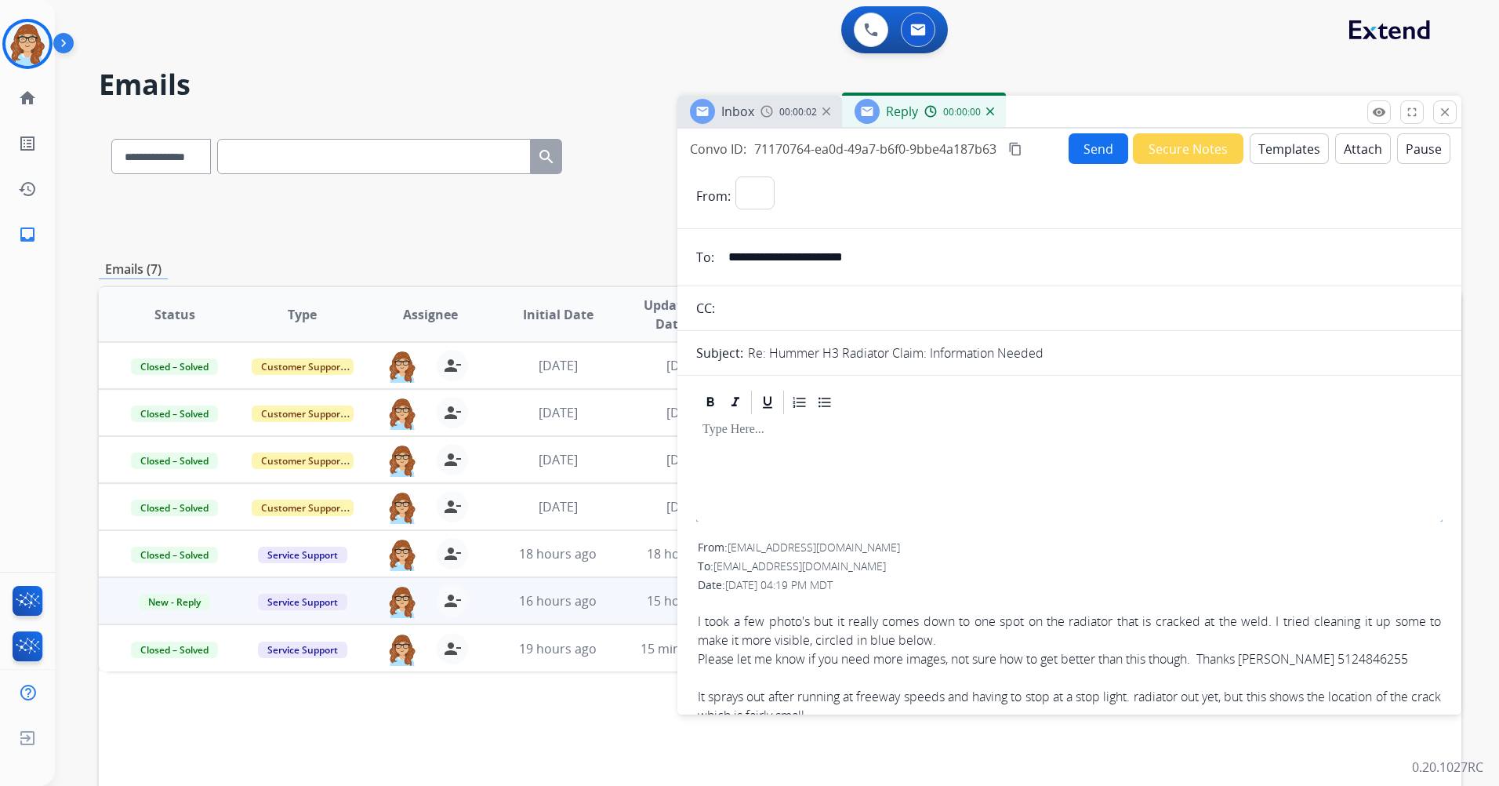
select select "**********"
click at [996, 149] on button "Templates" at bounding box center [1289, 148] width 79 height 31
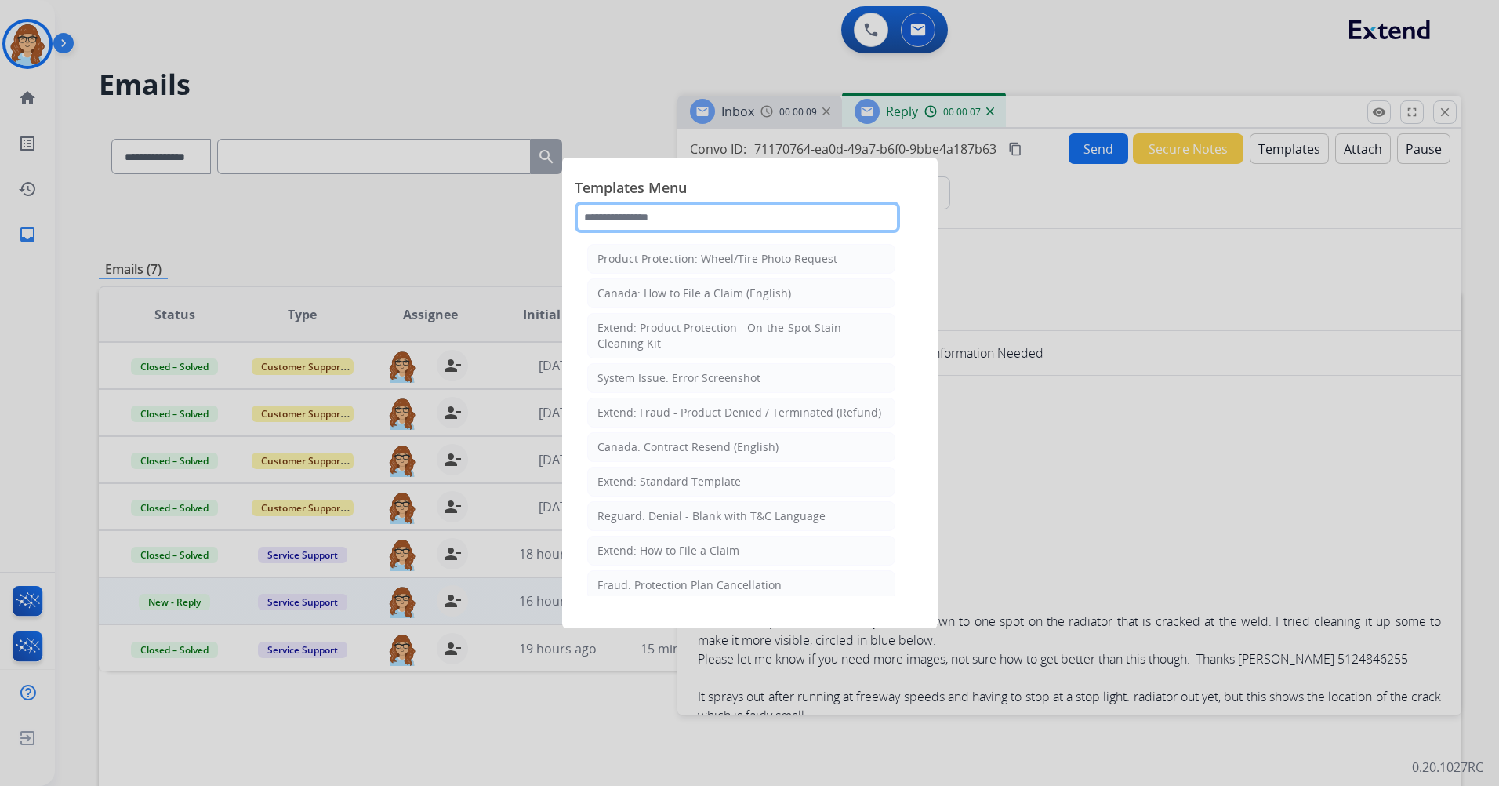
click at [811, 217] on input "text" at bounding box center [737, 216] width 325 height 31
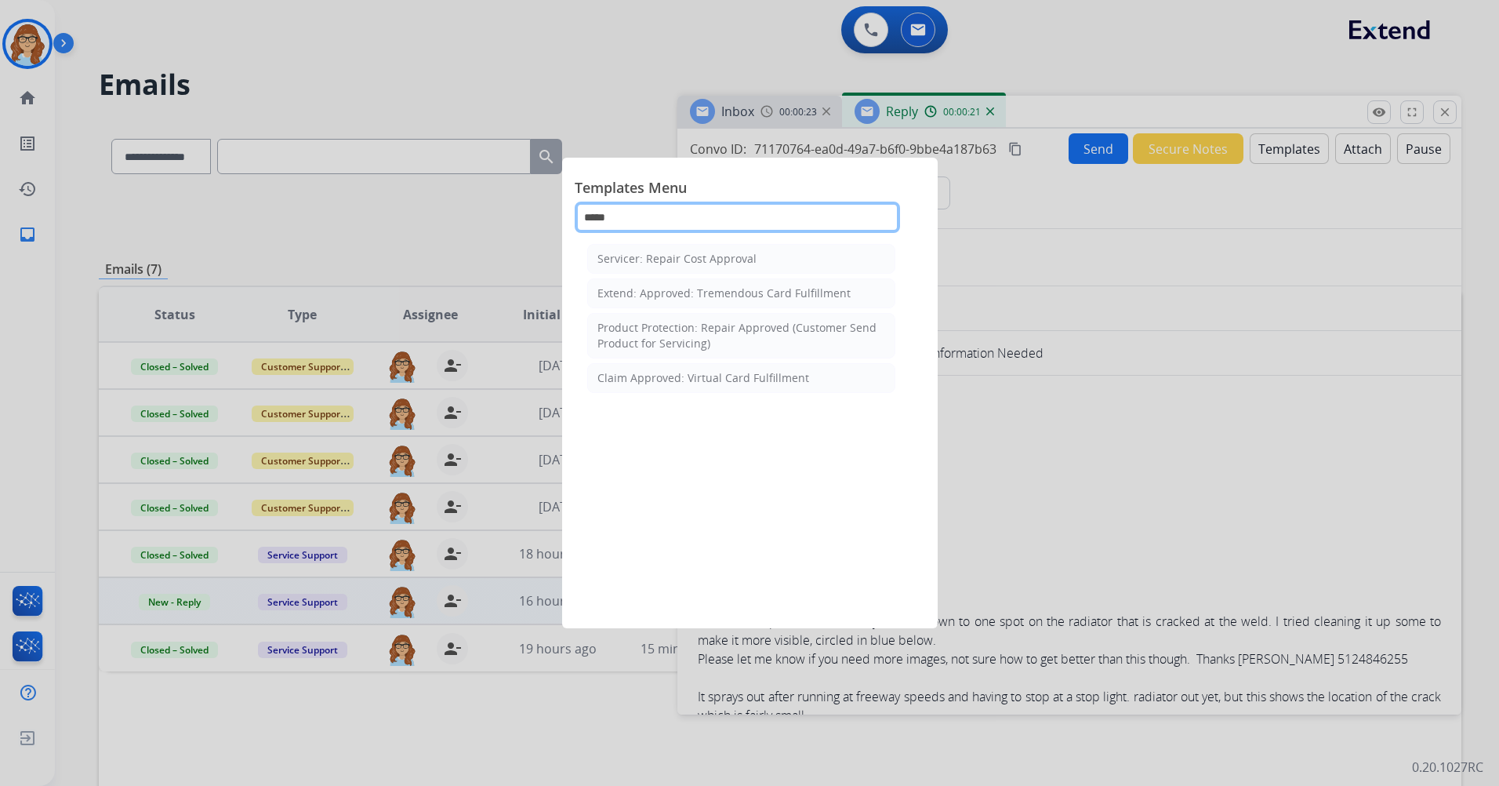
type input "*****"
click at [996, 272] on div at bounding box center [749, 393] width 1499 height 786
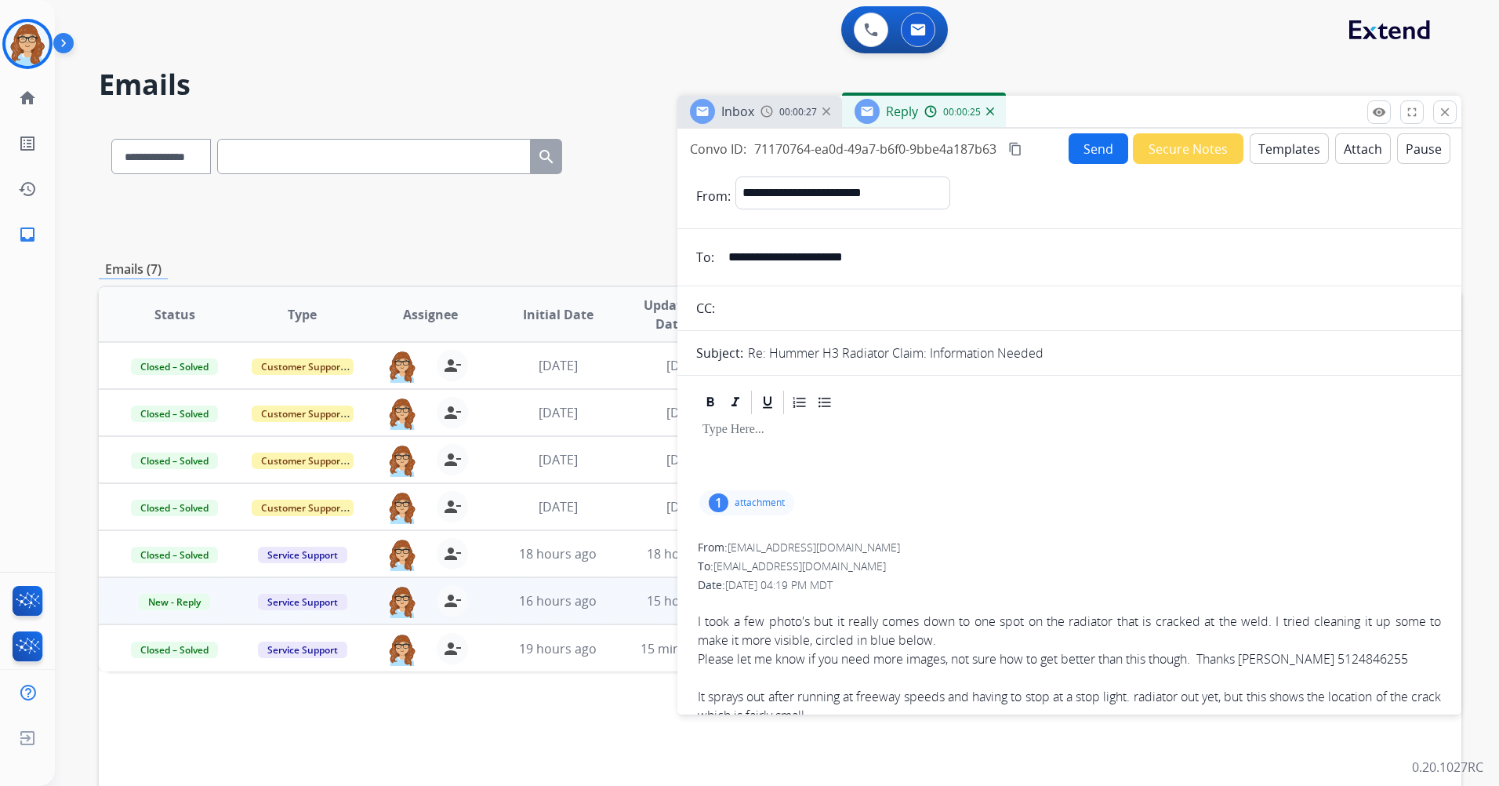
click at [996, 154] on button "Templates" at bounding box center [1289, 148] width 79 height 31
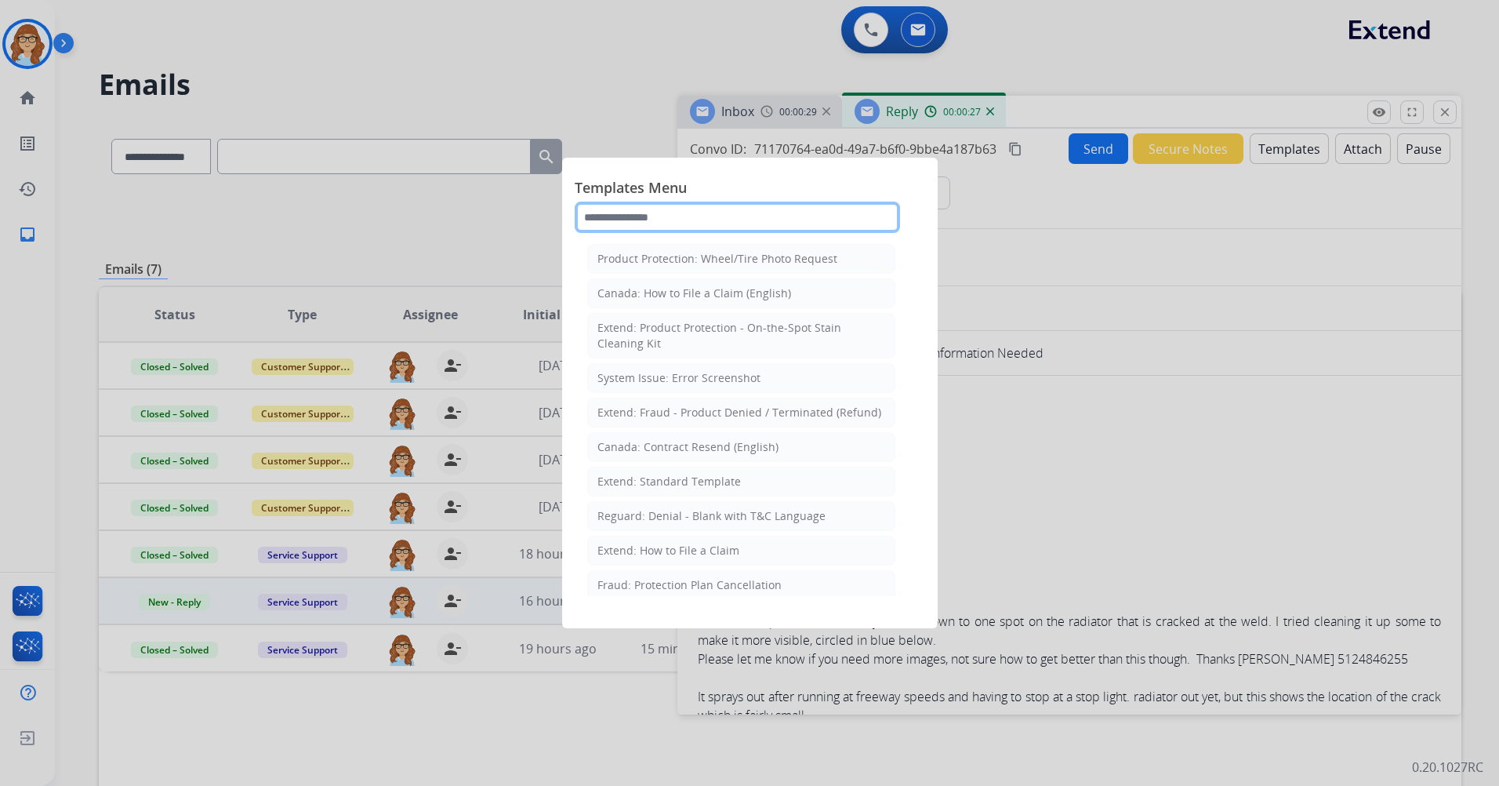
click at [734, 226] on input "text" at bounding box center [737, 216] width 325 height 31
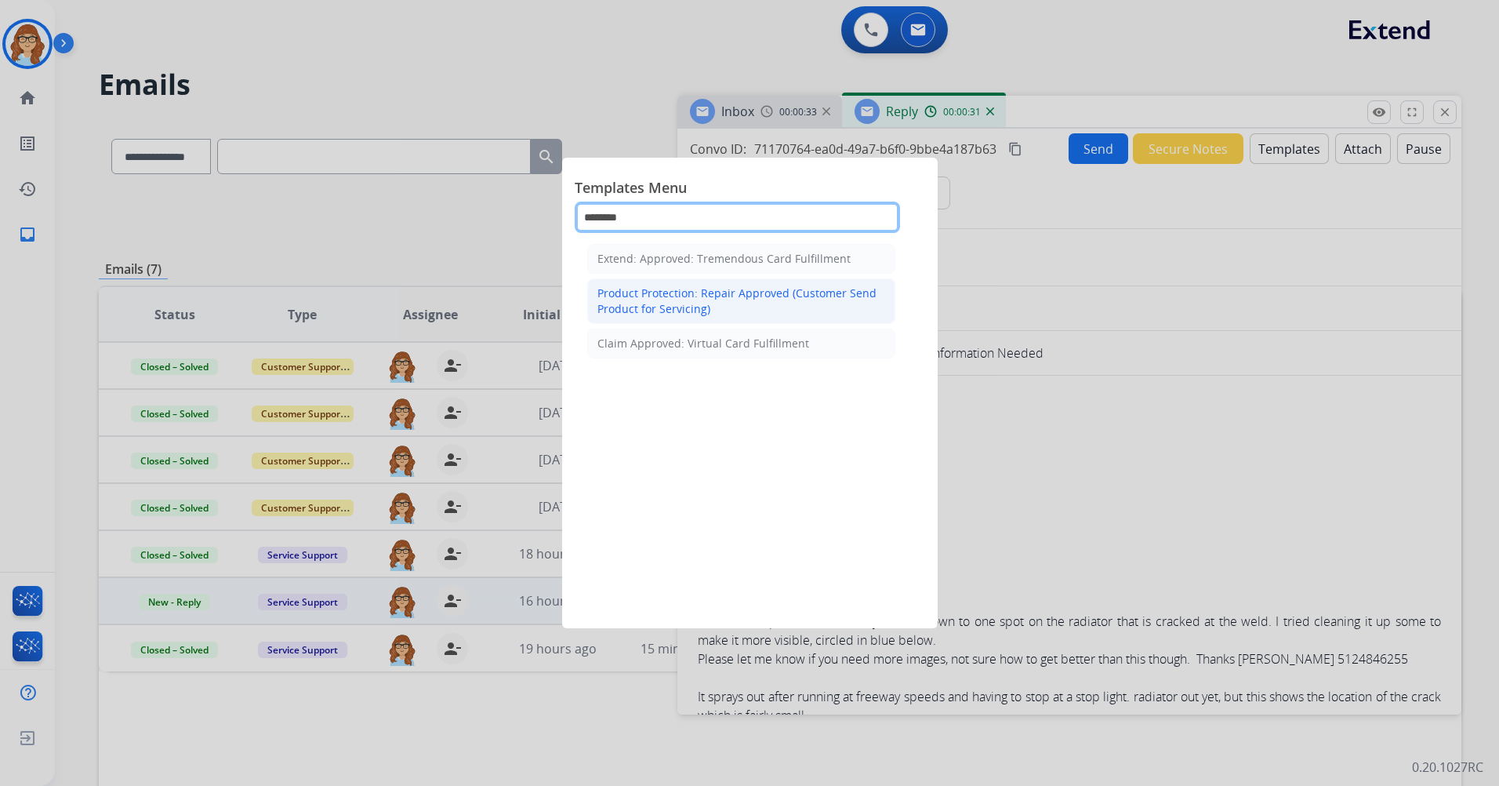
type input "********"
click at [763, 310] on div "Product Protection: Repair Approved (Customer Send Product for Servicing)" at bounding box center [741, 300] width 288 height 31
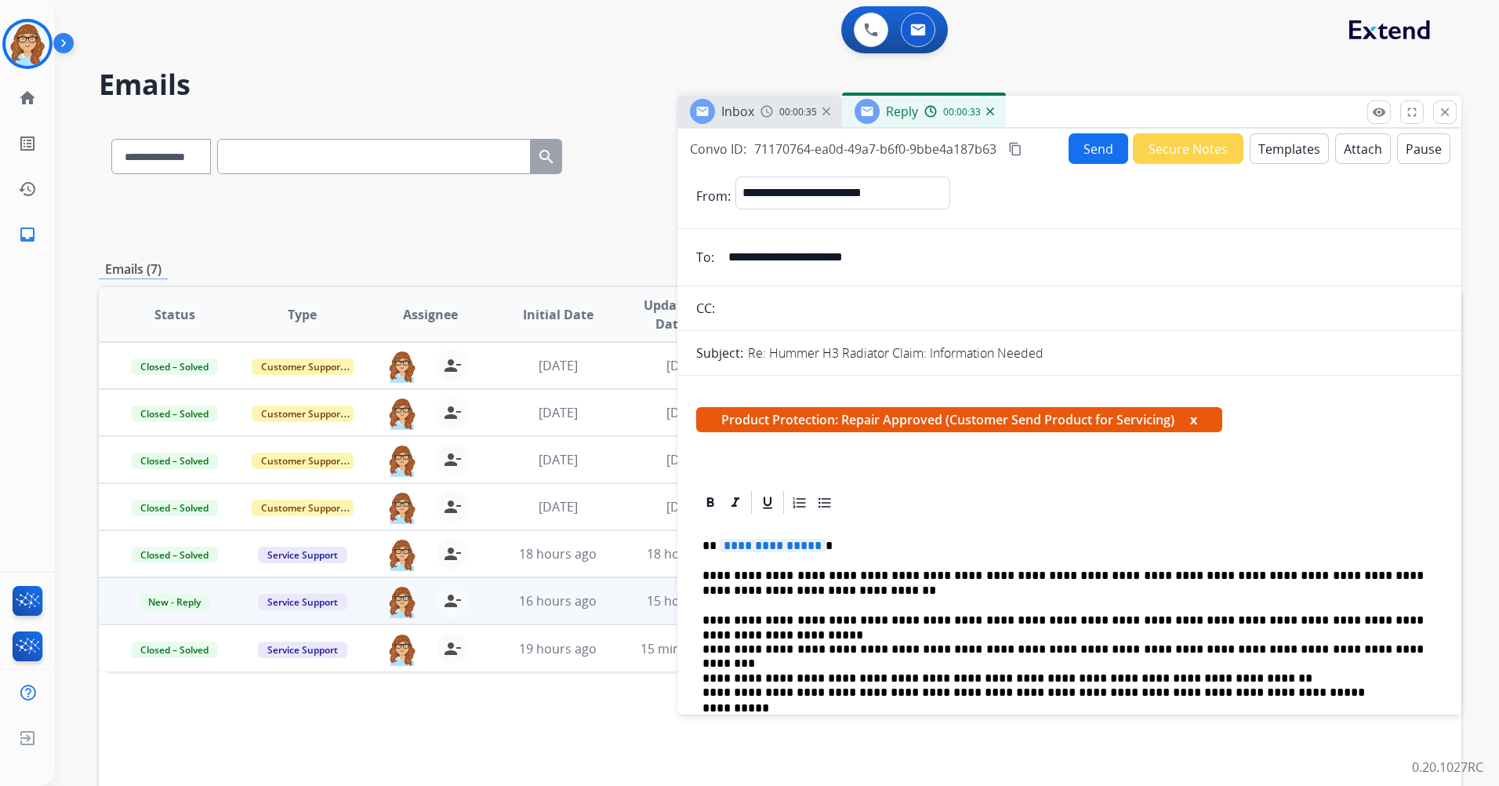
click at [996, 419] on button "x" at bounding box center [1193, 419] width 7 height 19
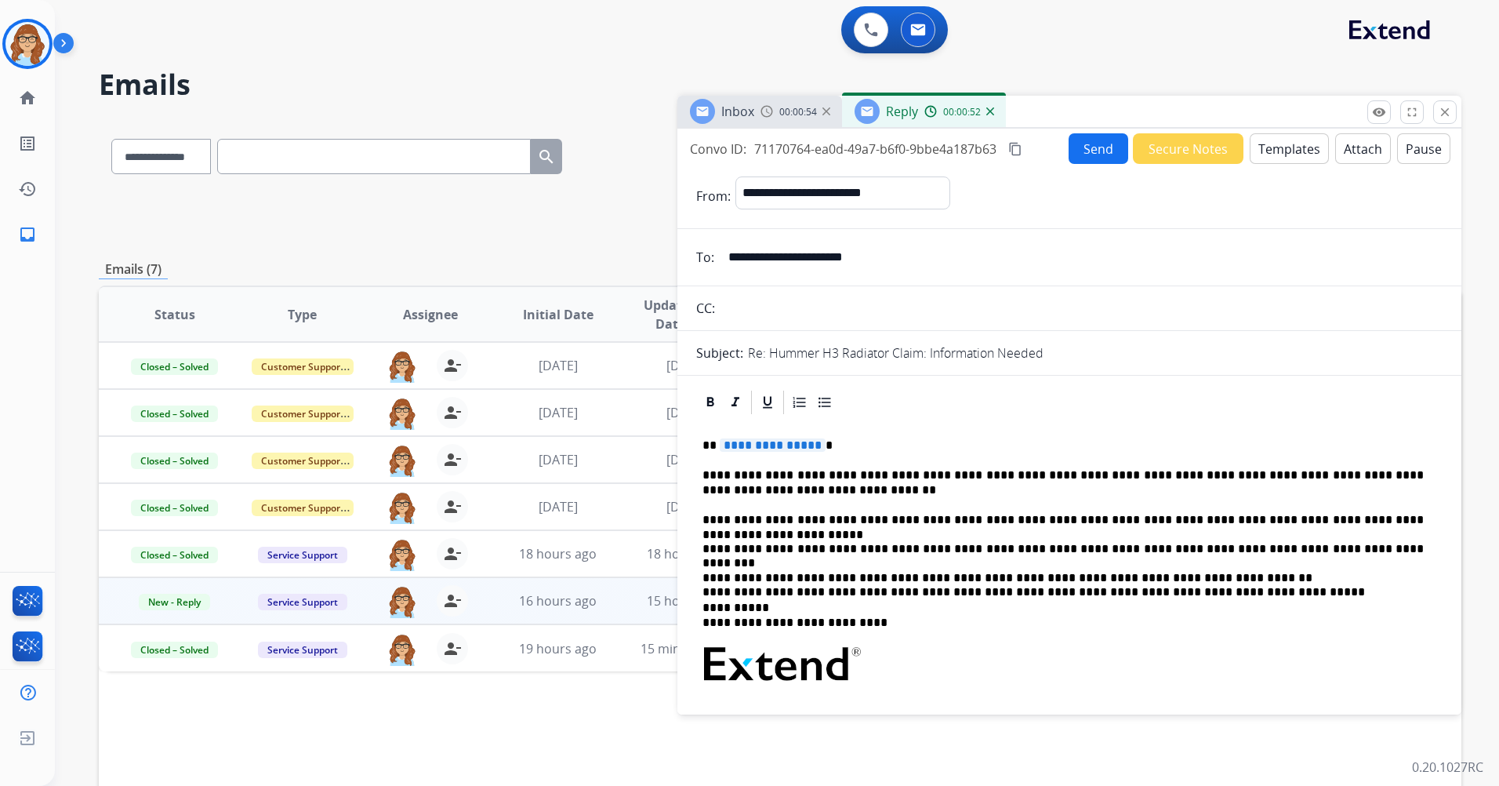
click at [996, 144] on button "Templates" at bounding box center [1289, 148] width 79 height 31
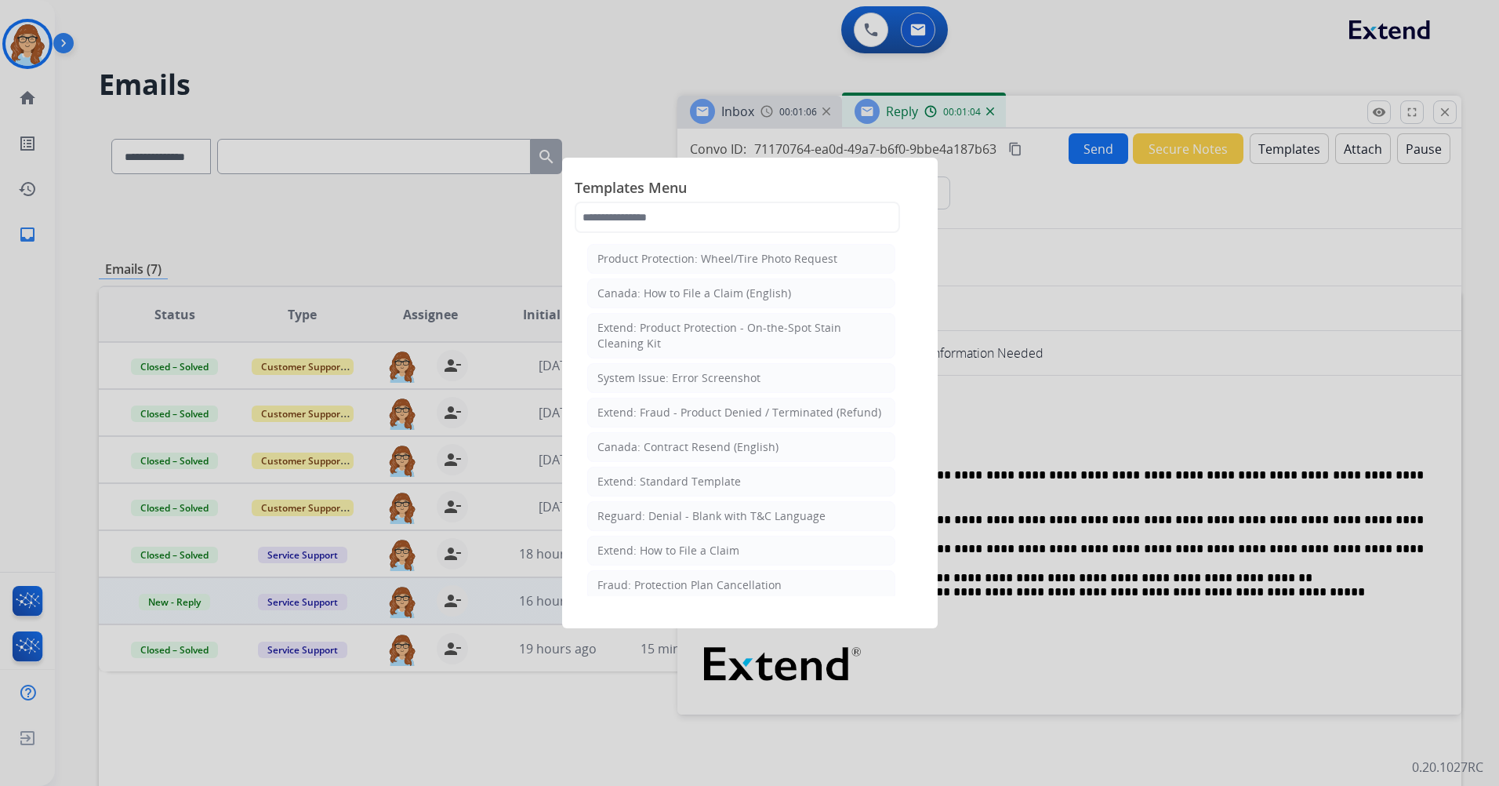
click at [996, 221] on div at bounding box center [749, 393] width 1499 height 786
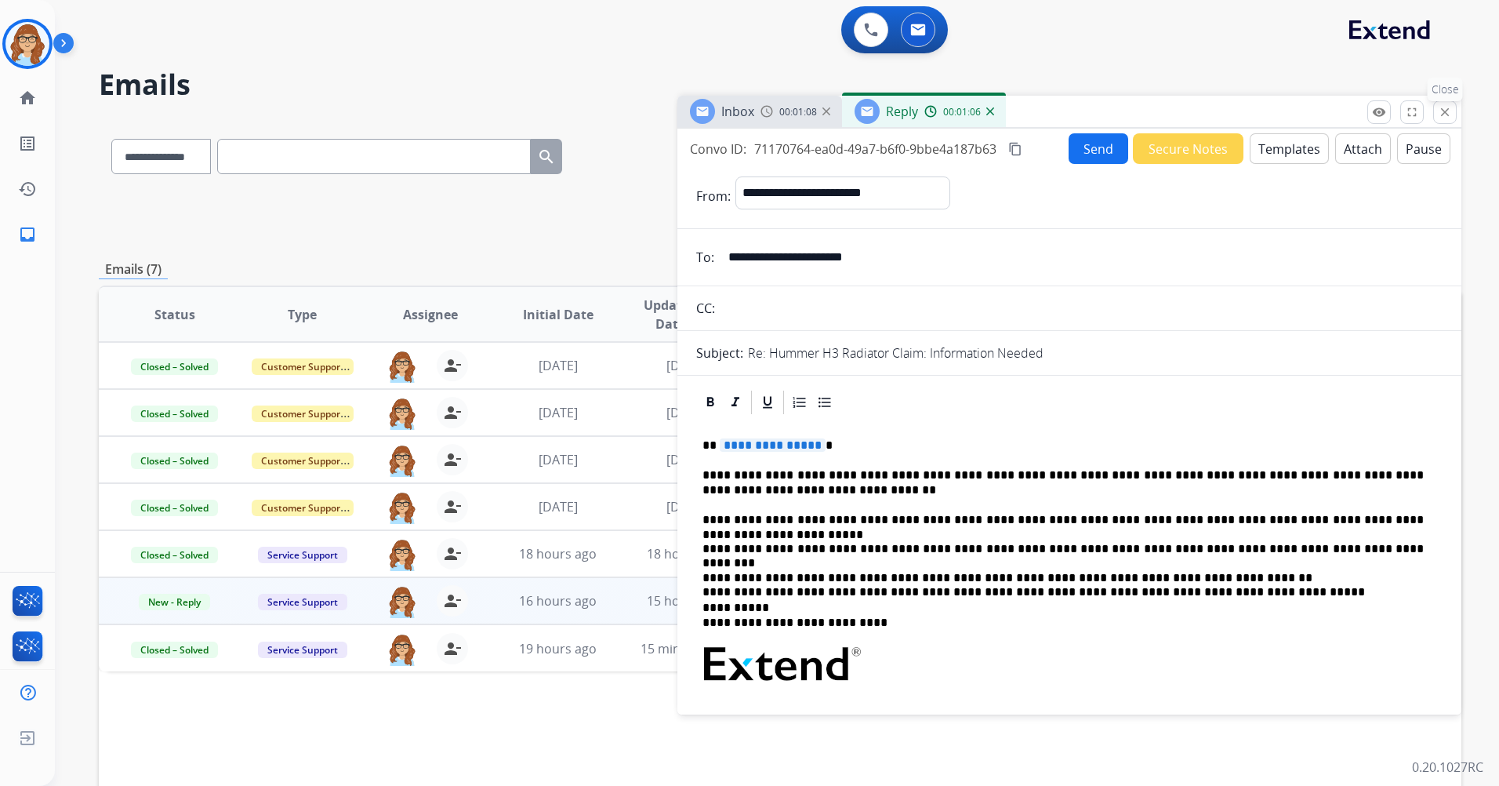
click at [996, 121] on button "close Close" at bounding box center [1445, 112] width 24 height 24
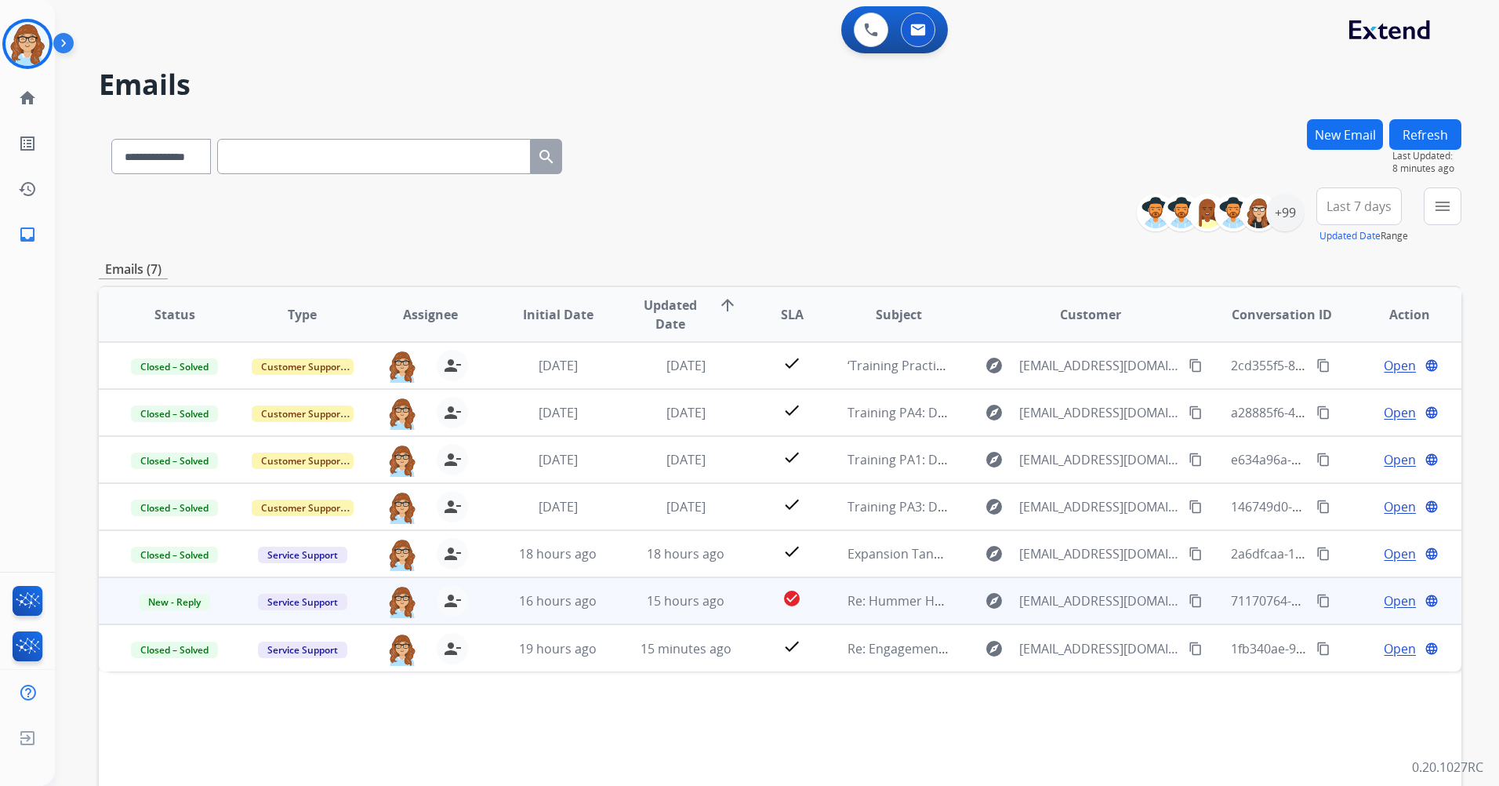
click at [996, 465] on span "Open" at bounding box center [1400, 600] width 32 height 19
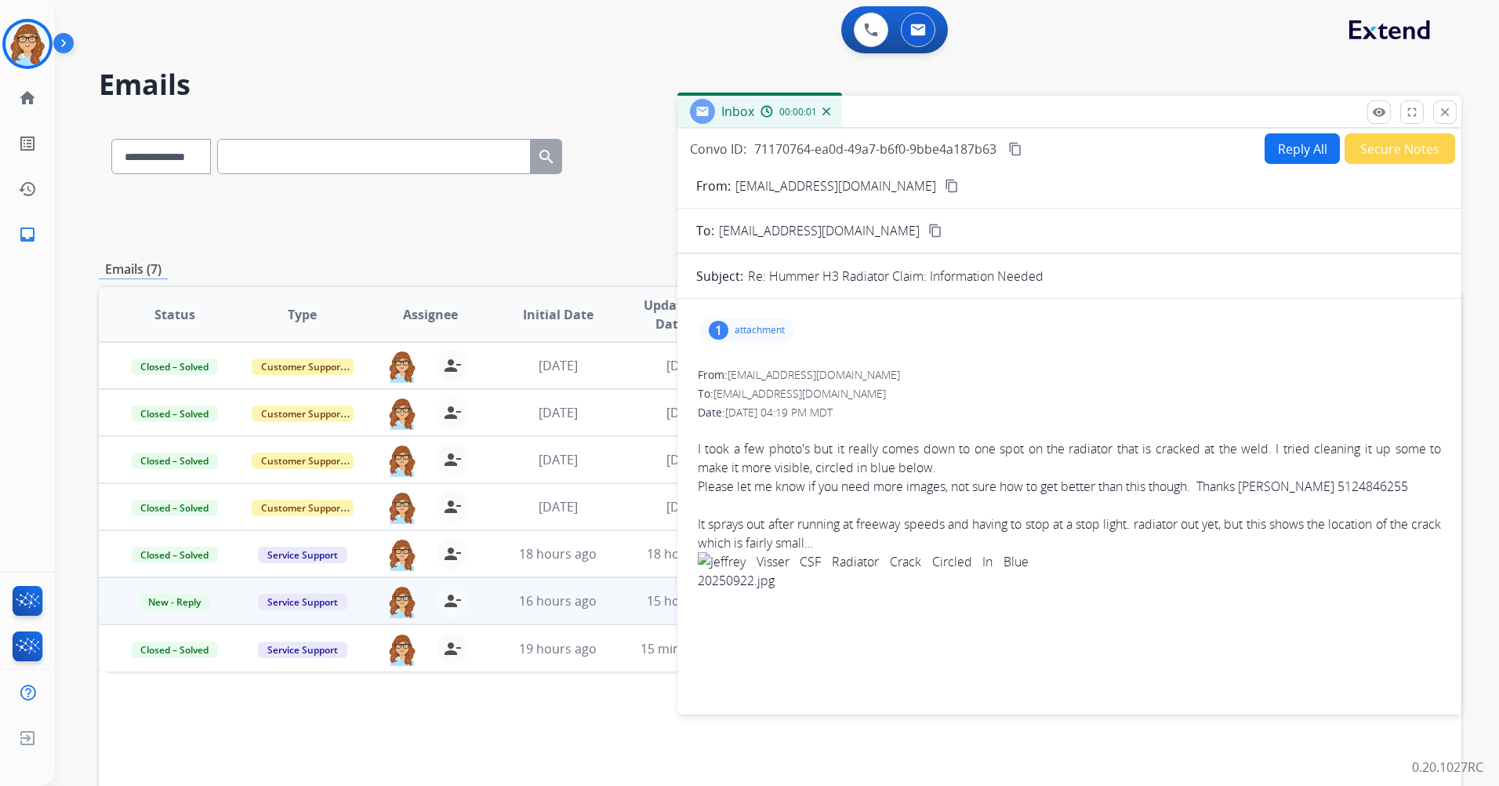
click at [996, 149] on button "Reply All" at bounding box center [1301, 148] width 75 height 31
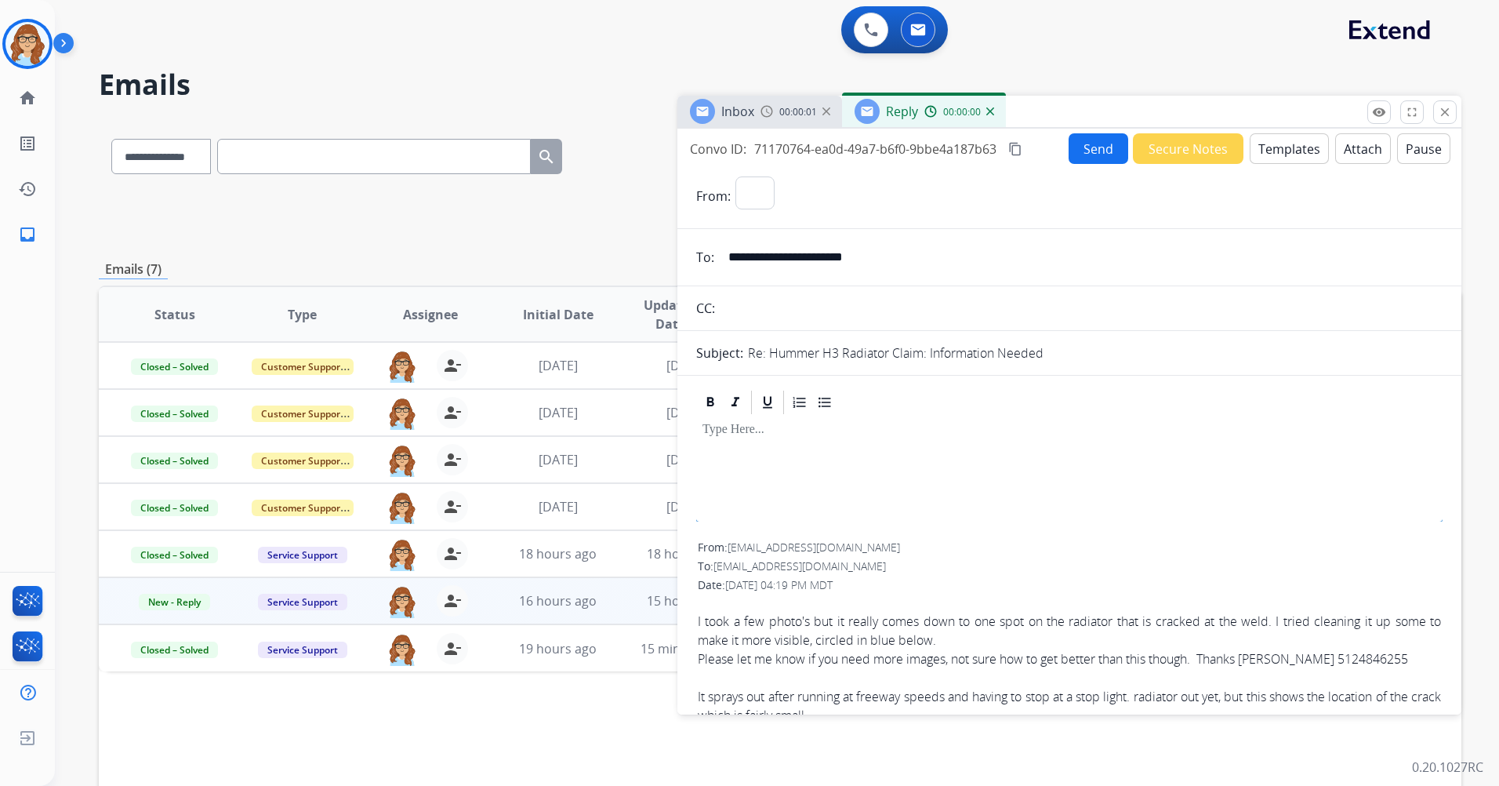
select select "**********"
click at [996, 140] on button "Templates" at bounding box center [1289, 148] width 79 height 31
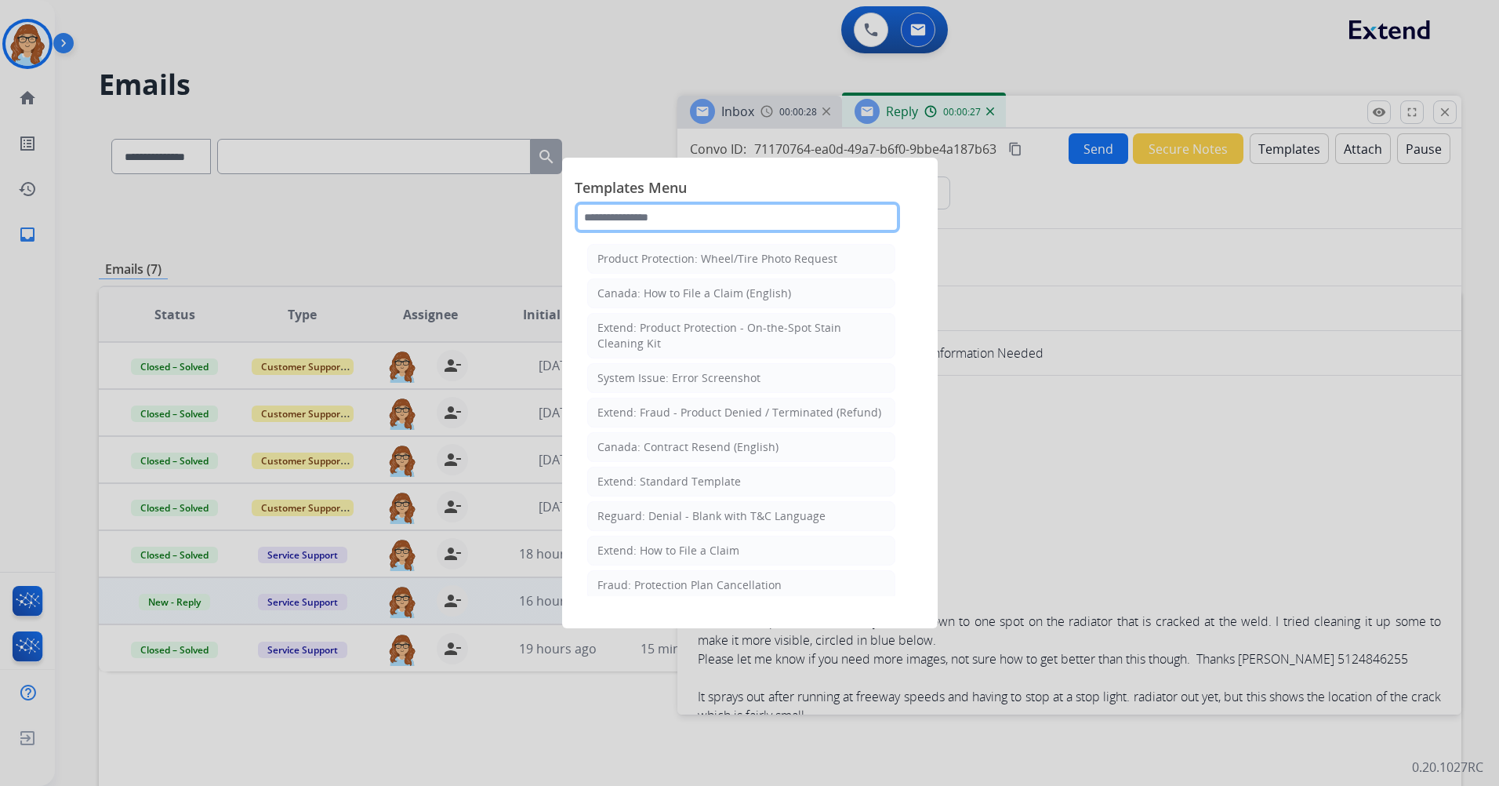
click at [839, 214] on input "text" at bounding box center [737, 216] width 325 height 31
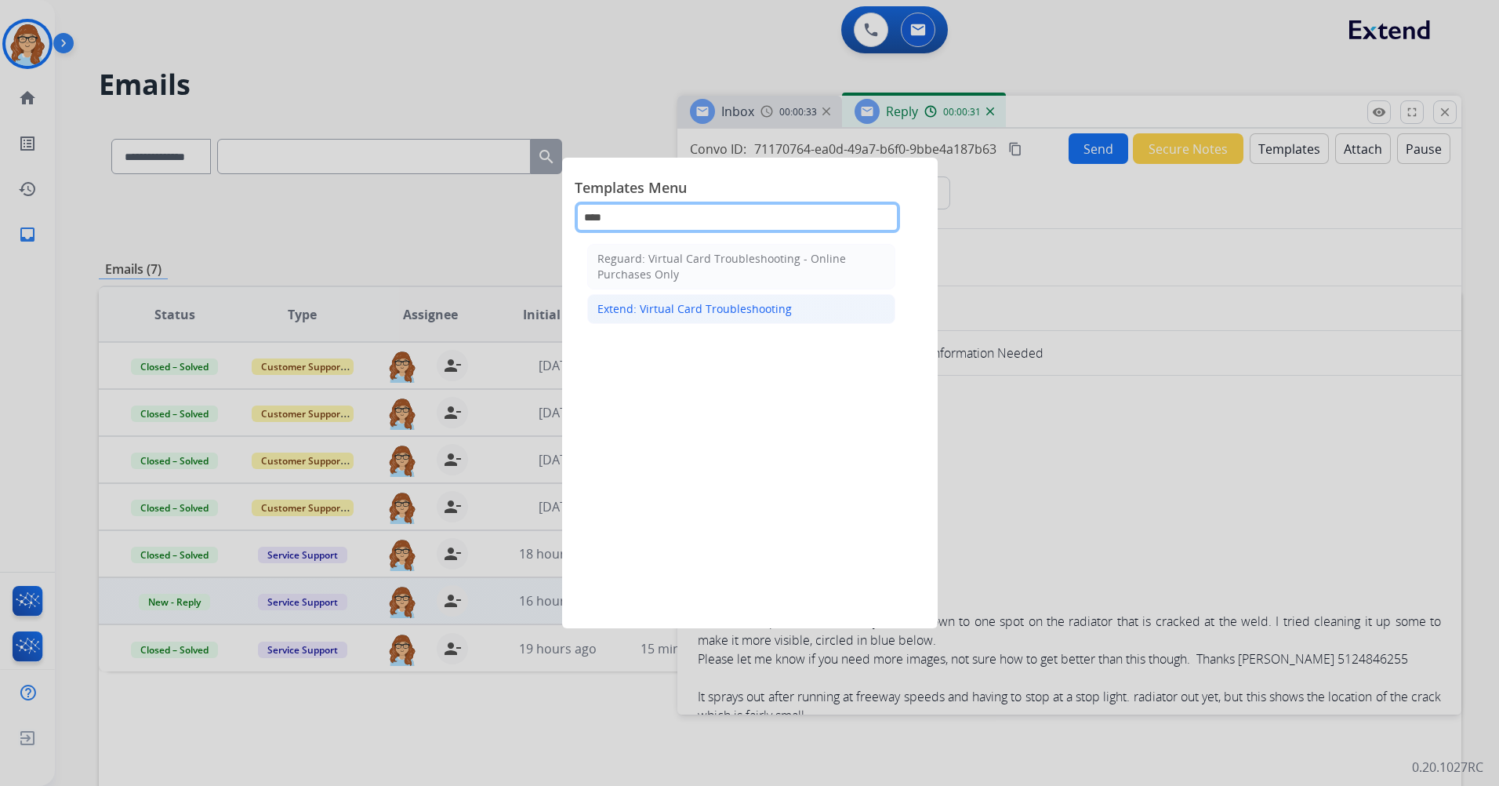
type input "****"
click at [822, 309] on li "Extend: Virtual Card Troubleshooting" at bounding box center [741, 309] width 308 height 30
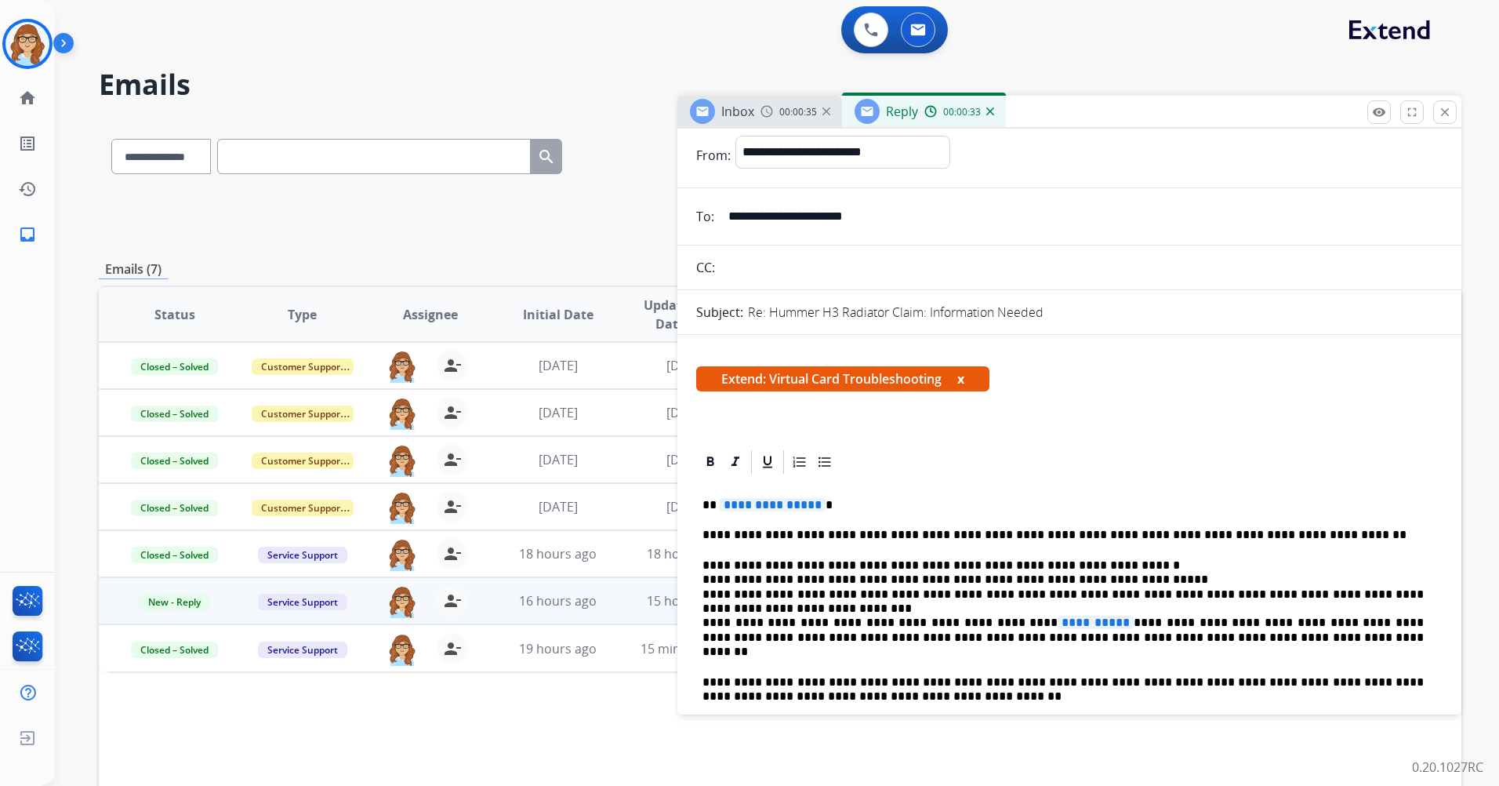
scroll to position [157, 0]
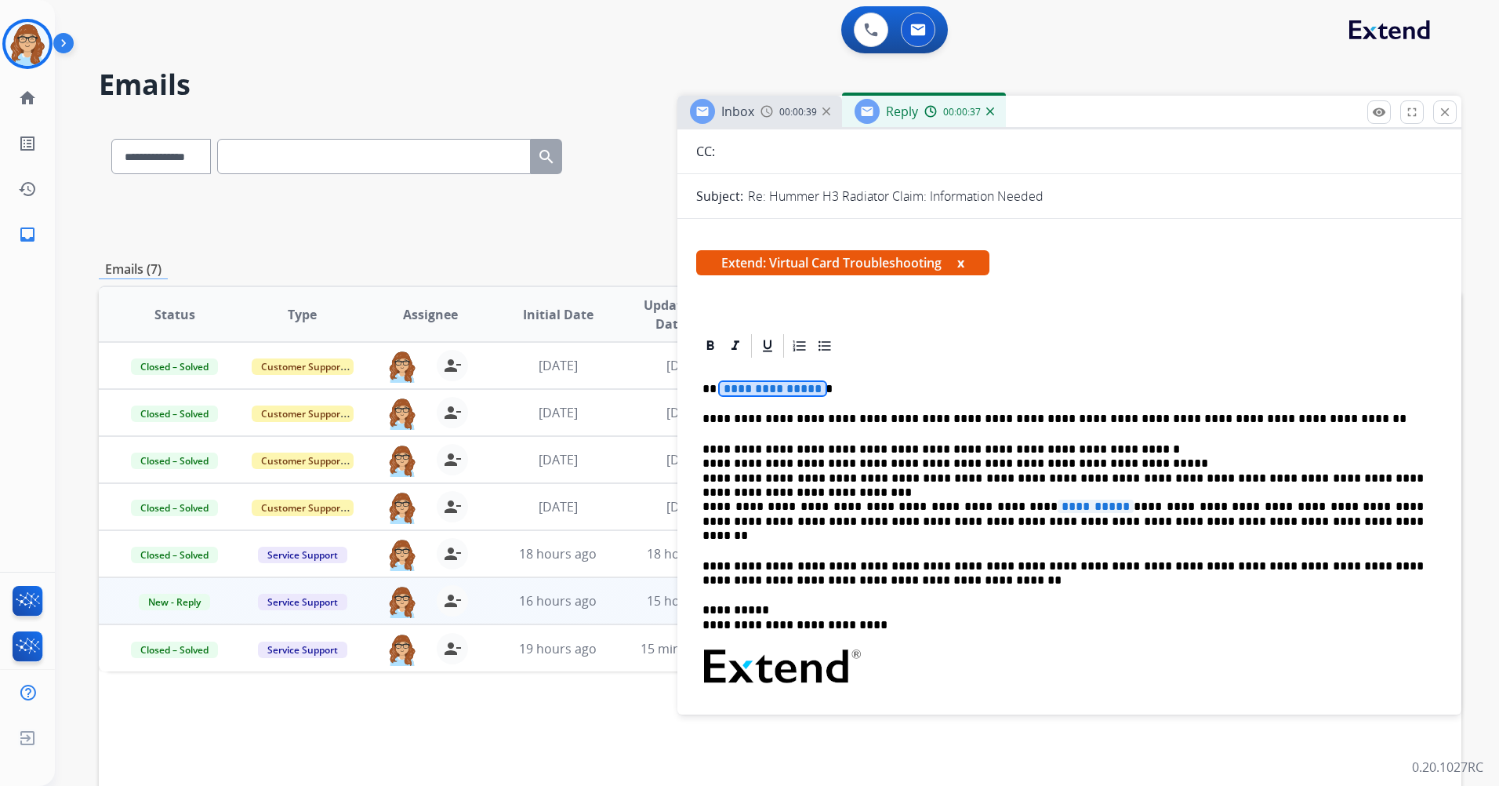
click at [784, 386] on span "**********" at bounding box center [773, 388] width 106 height 13
drag, startPoint x: 1079, startPoint y: 447, endPoint x: 786, endPoint y: 434, distance: 294.2
click at [786, 434] on div "**********" at bounding box center [1069, 645] width 746 height 571
click at [996, 361] on div "**********" at bounding box center [1069, 645] width 746 height 571
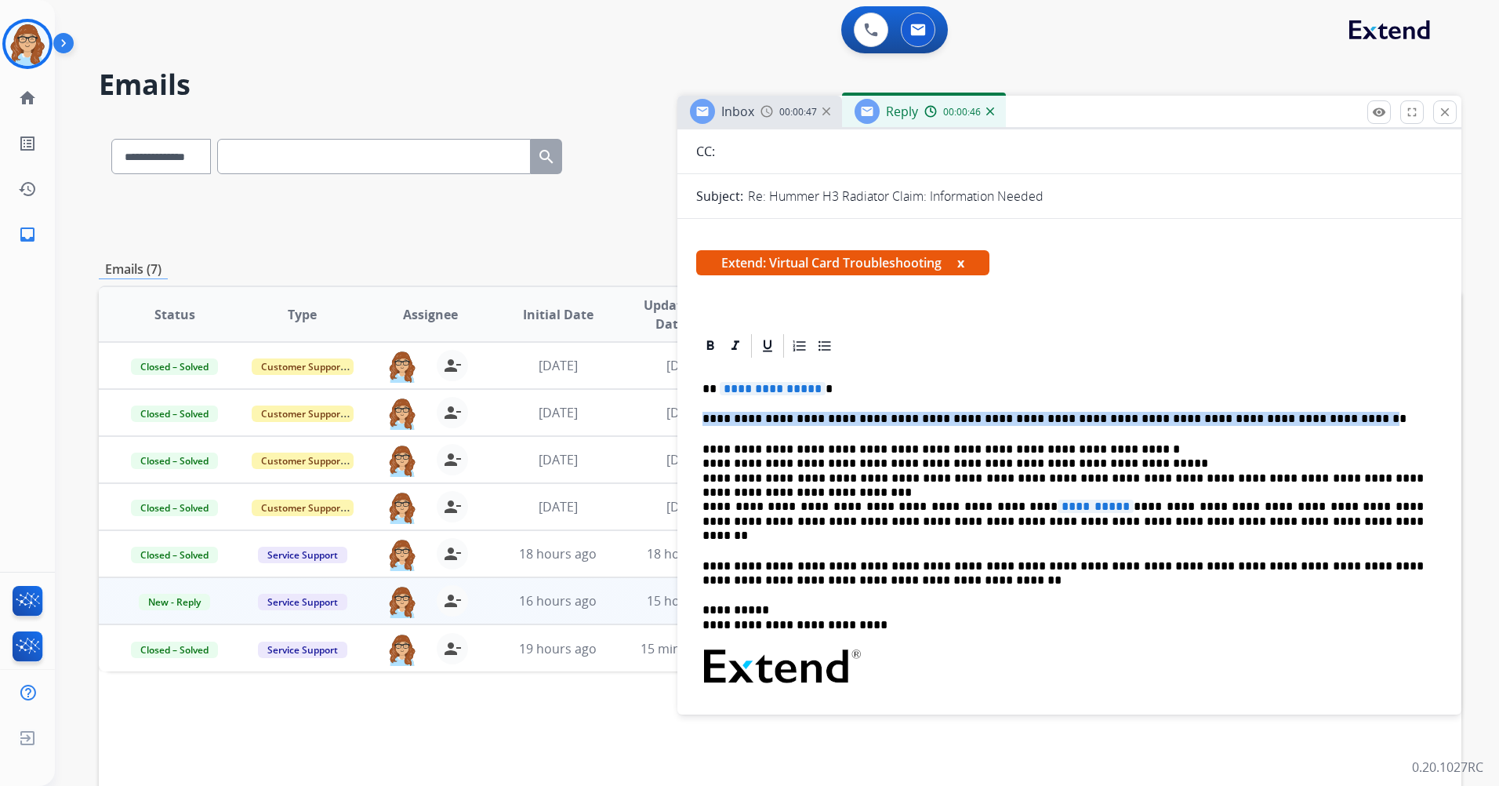
drag, startPoint x: 699, startPoint y: 412, endPoint x: 1253, endPoint y: 414, distance: 553.5
click at [996, 414] on div "**********" at bounding box center [1069, 645] width 746 height 571
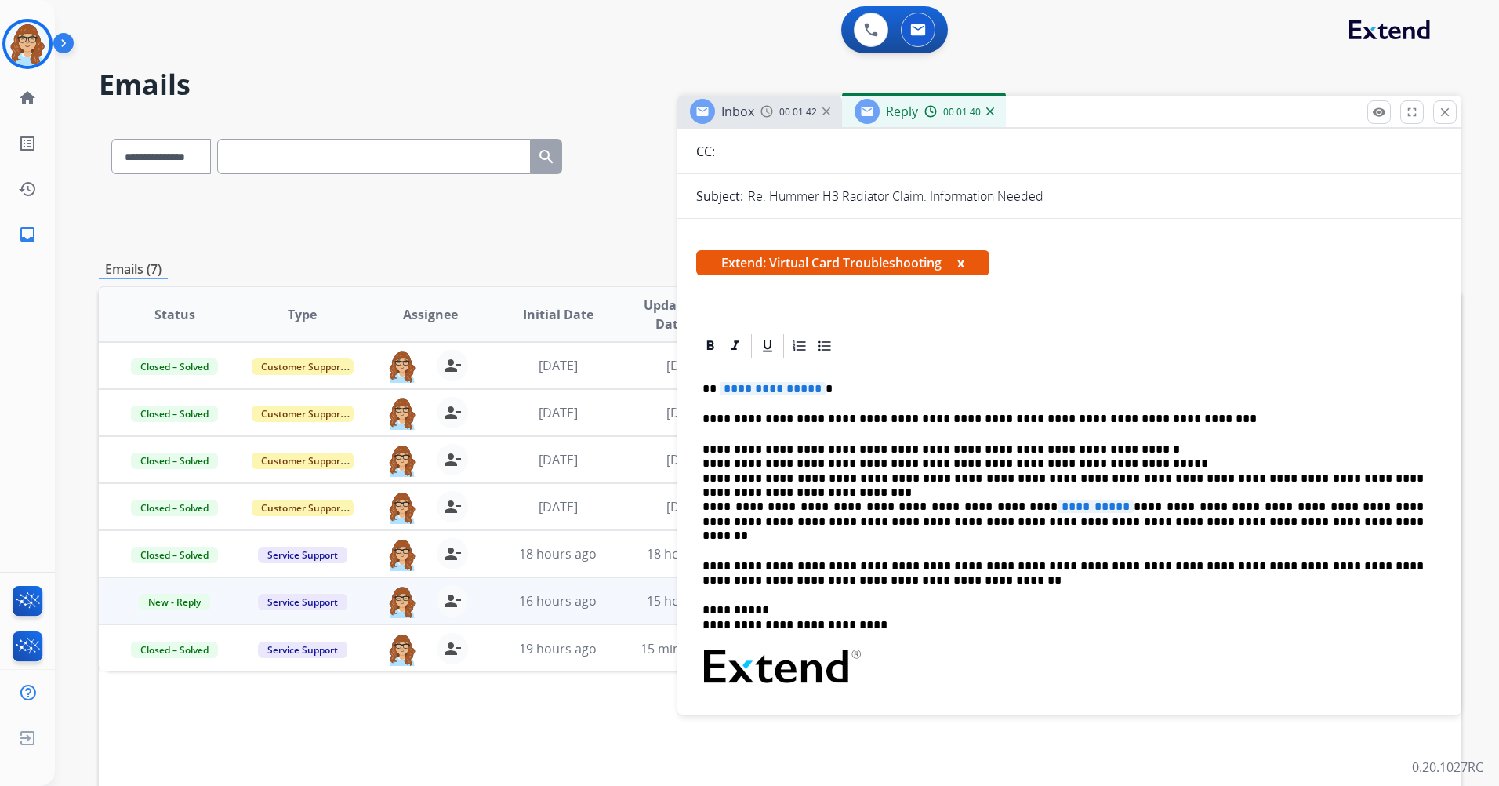
click at [996, 384] on p "**********" at bounding box center [1062, 389] width 721 height 14
click at [780, 394] on span "**********" at bounding box center [773, 388] width 106 height 13
click at [766, 390] on span "**********" at bounding box center [773, 388] width 106 height 13
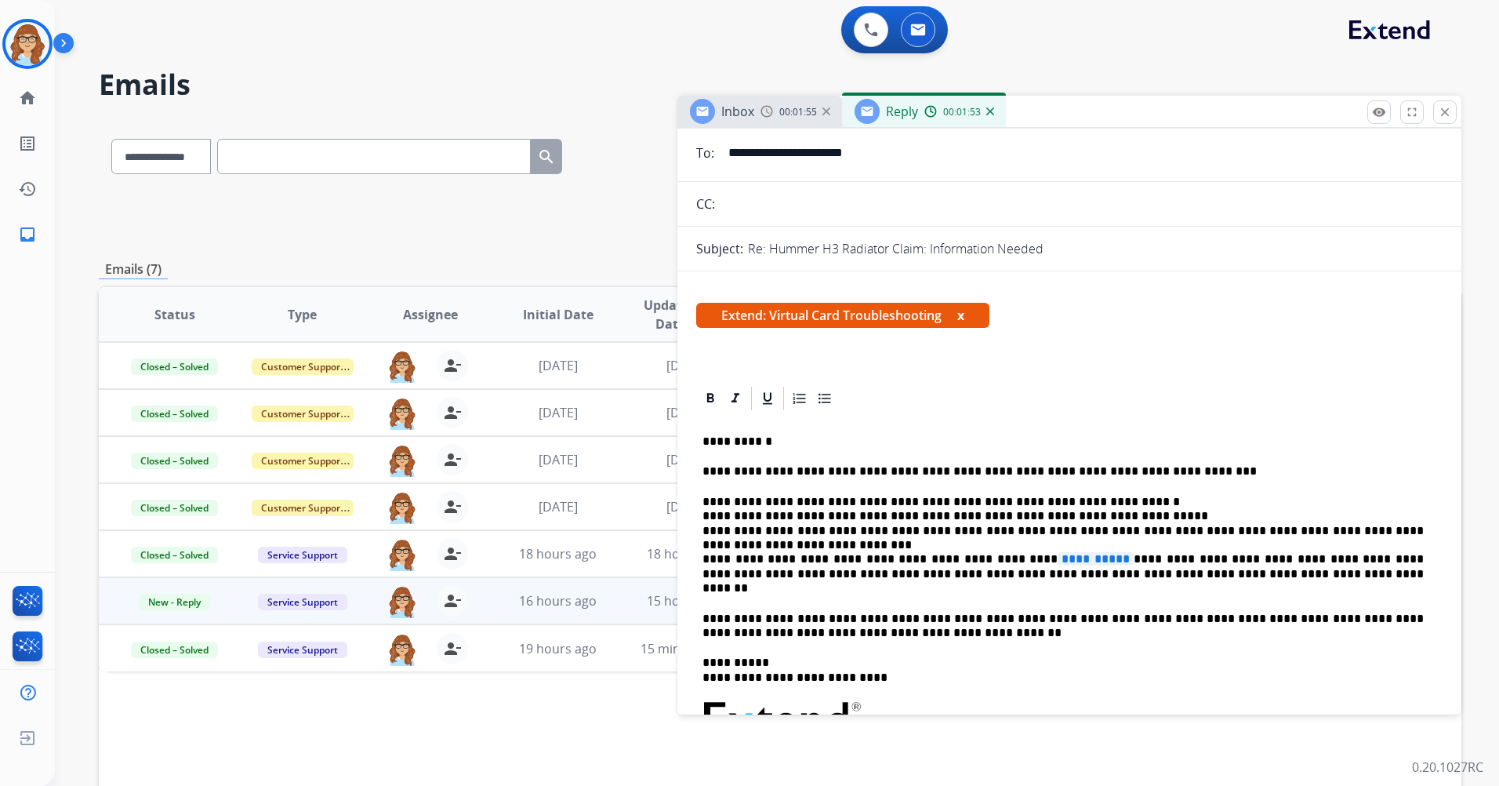
scroll to position [78, 0]
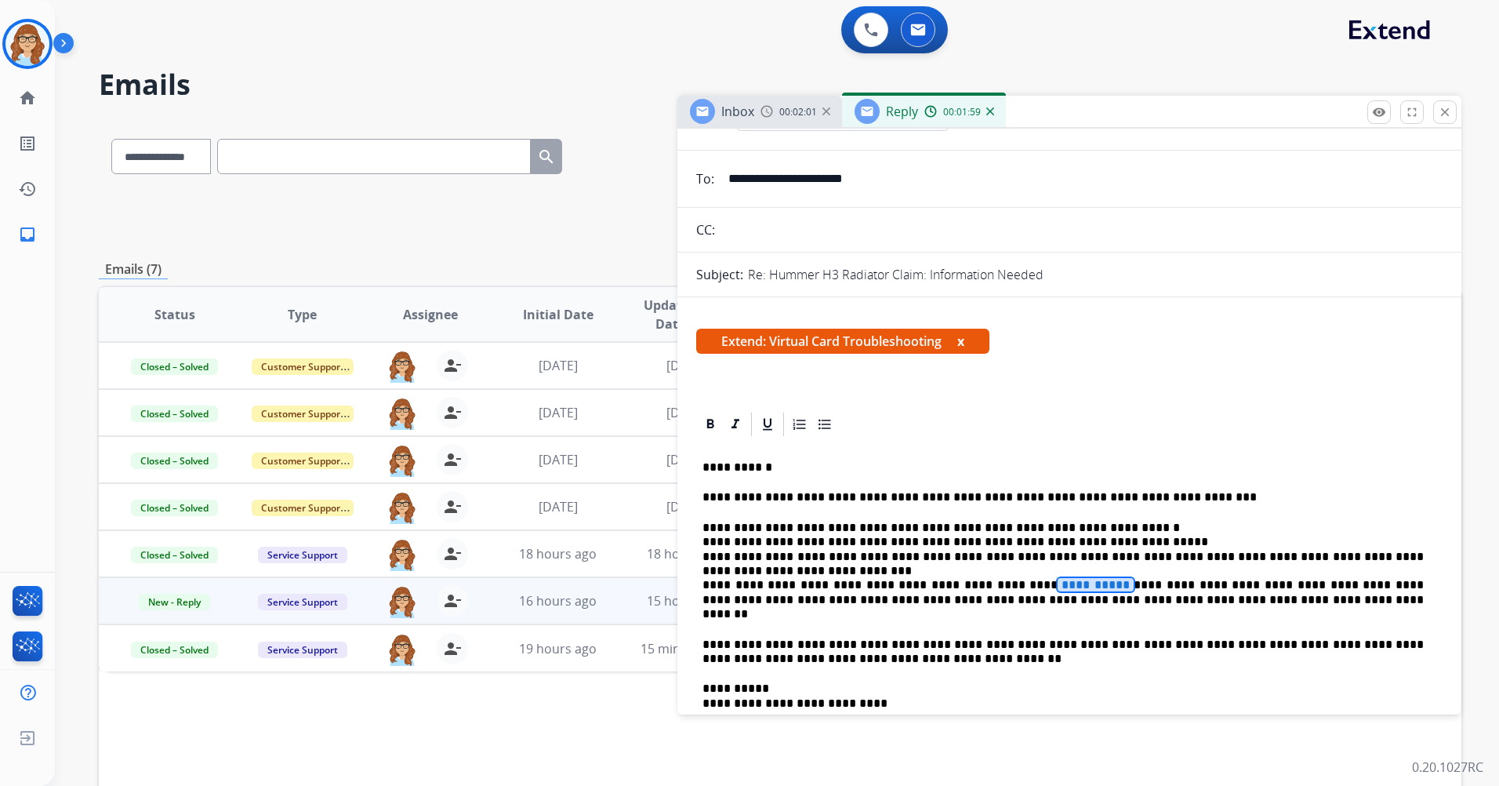
click at [996, 465] on span "**********" at bounding box center [1096, 584] width 76 height 13
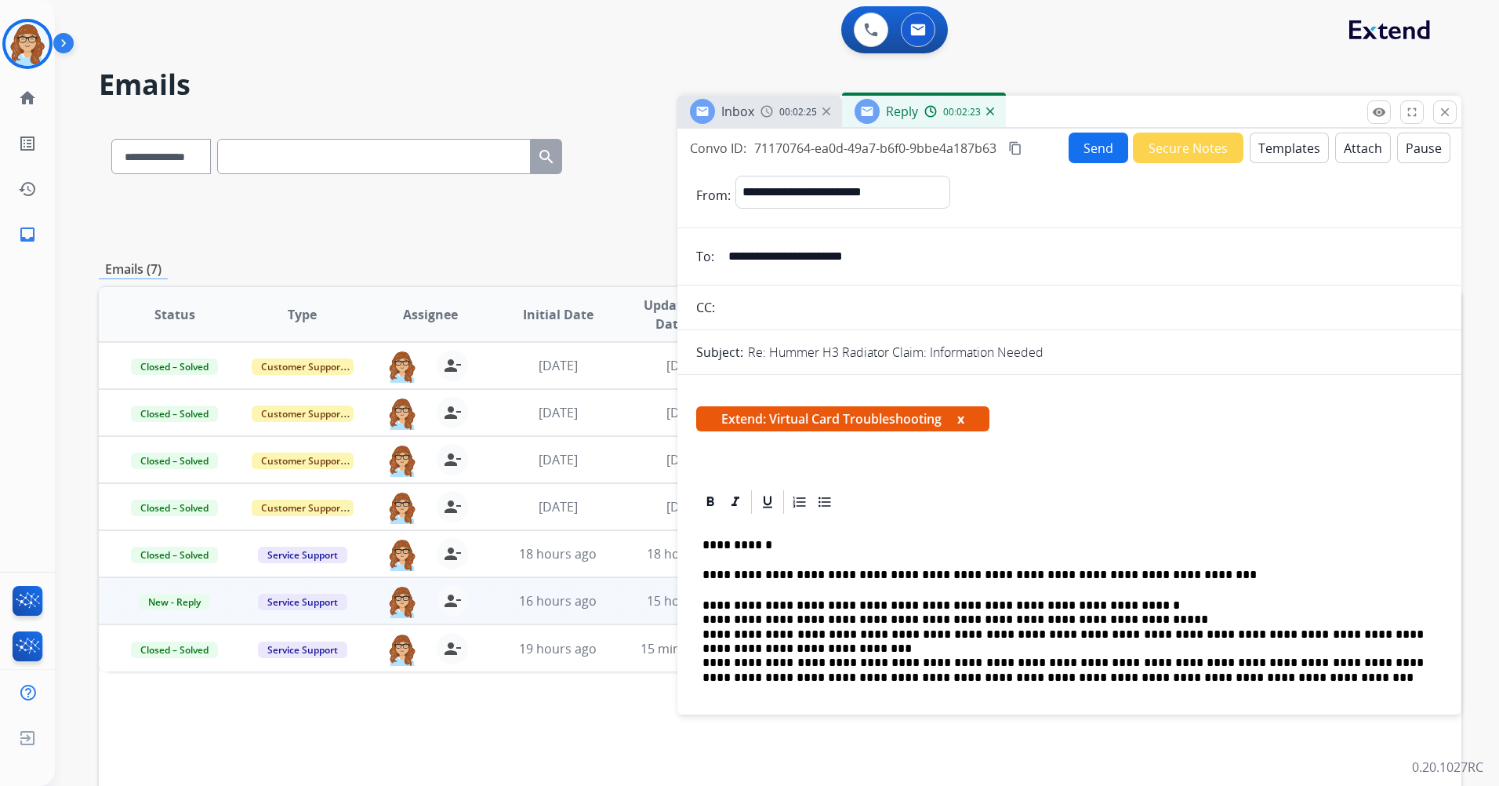
scroll to position [0, 0]
click at [996, 155] on button "Send" at bounding box center [1099, 148] width 60 height 31
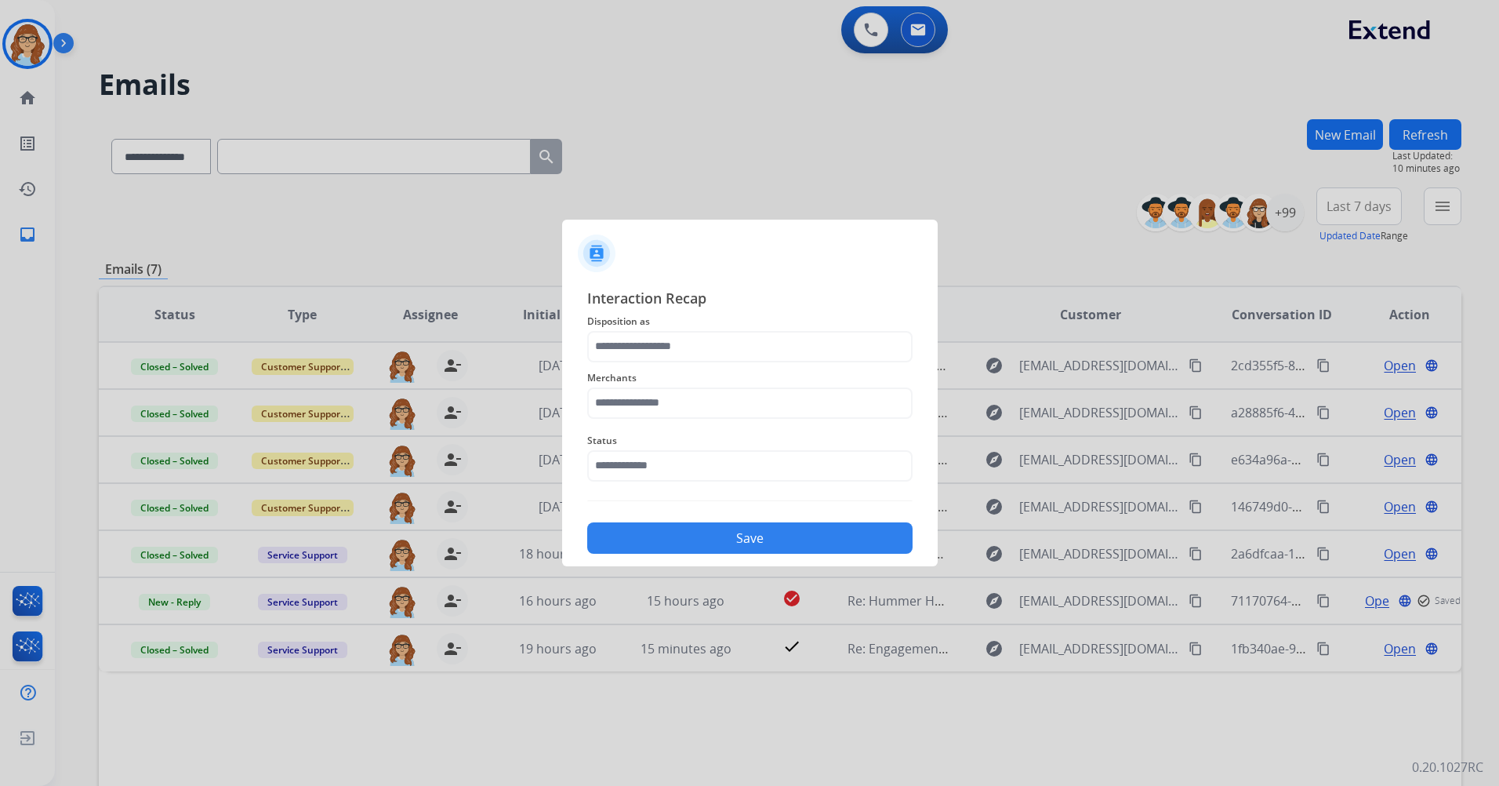
click at [802, 328] on span "Disposition as" at bounding box center [749, 321] width 325 height 19
click at [779, 357] on input "text" at bounding box center [749, 346] width 325 height 31
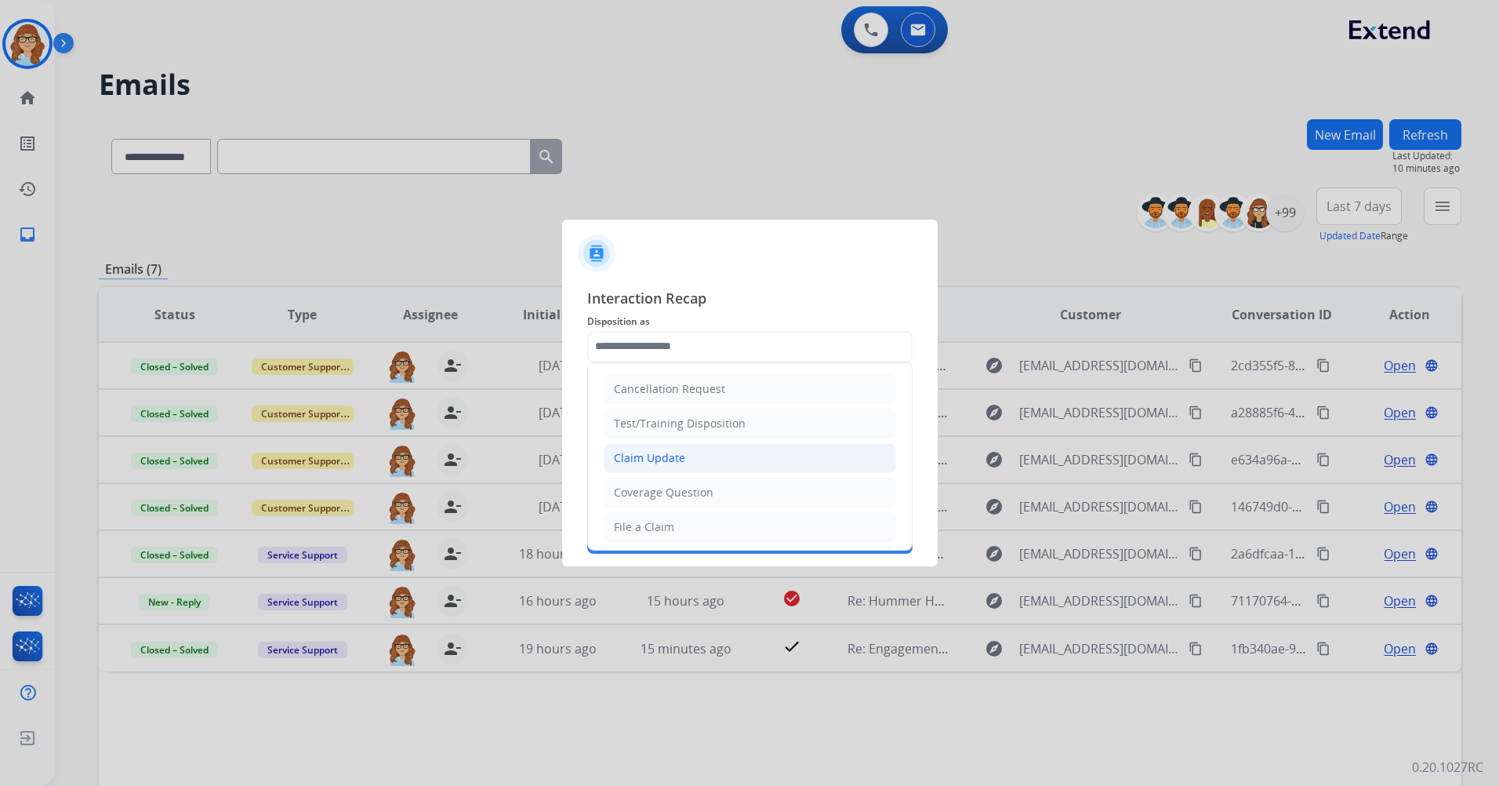
click at [749, 459] on li "Claim Update" at bounding box center [750, 458] width 292 height 30
type input "**********"
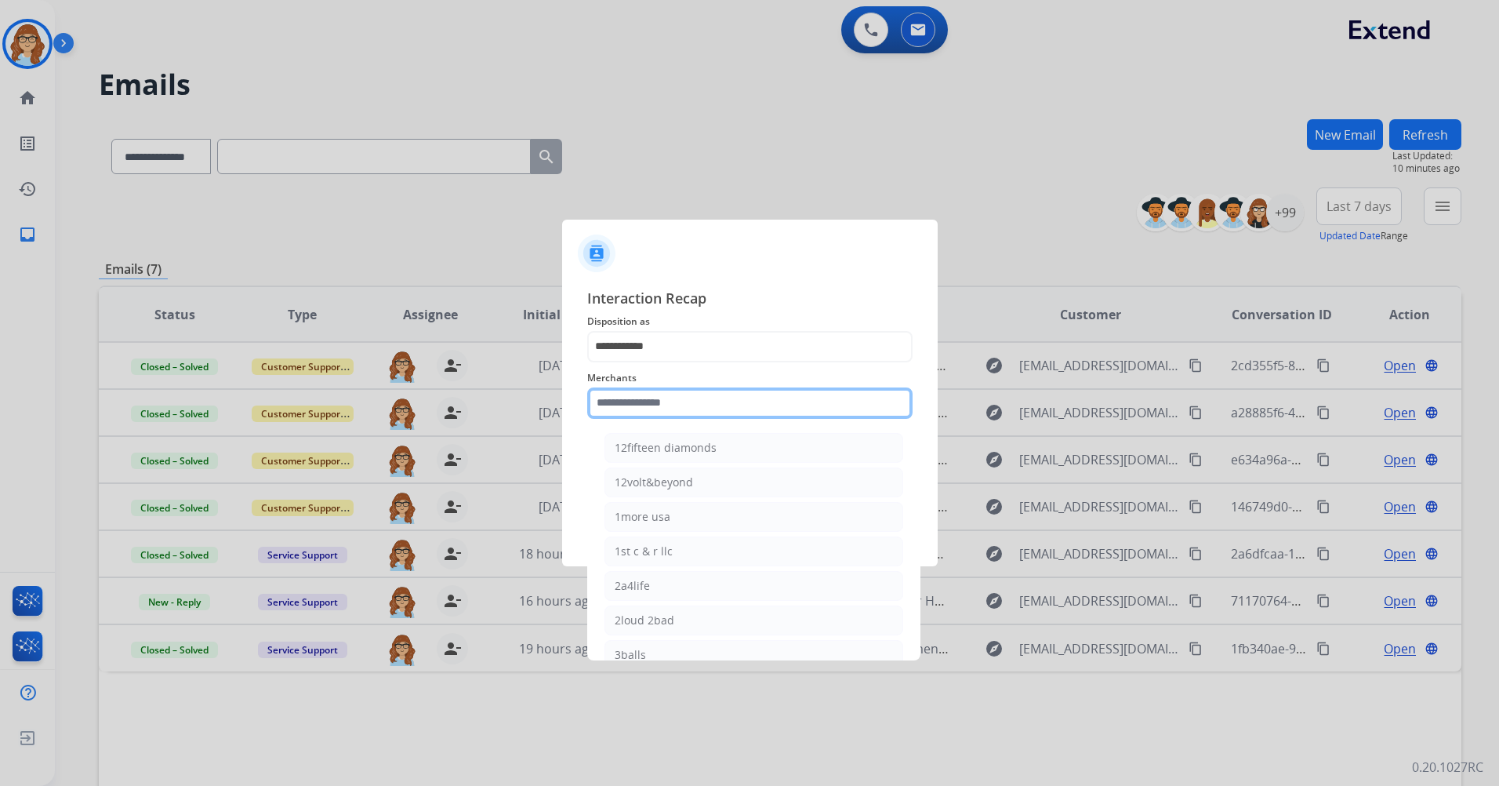
click at [764, 408] on input "text" at bounding box center [749, 402] width 325 height 31
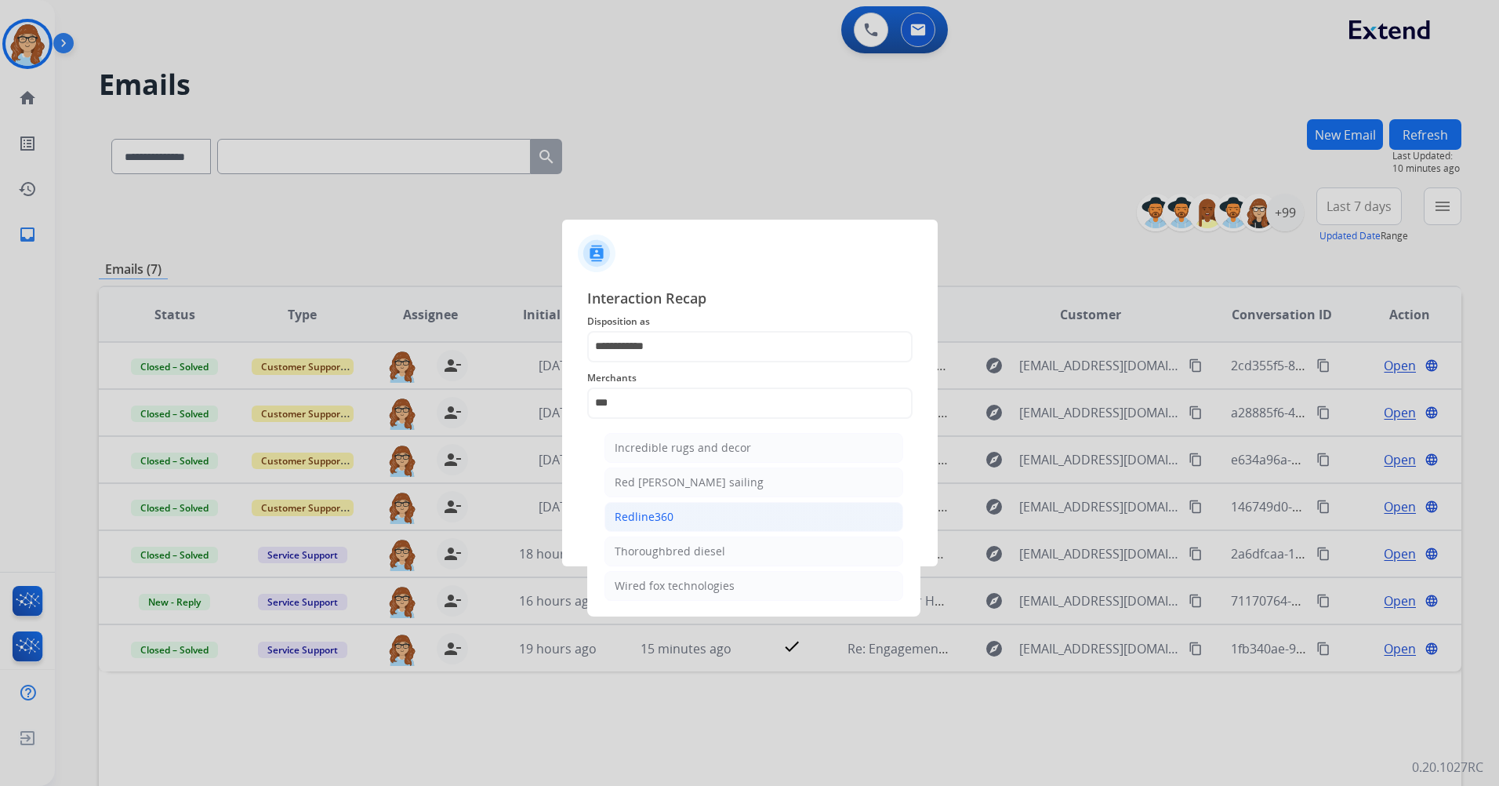
click at [695, 465] on li "Redline360" at bounding box center [753, 517] width 299 height 30
type input "**********"
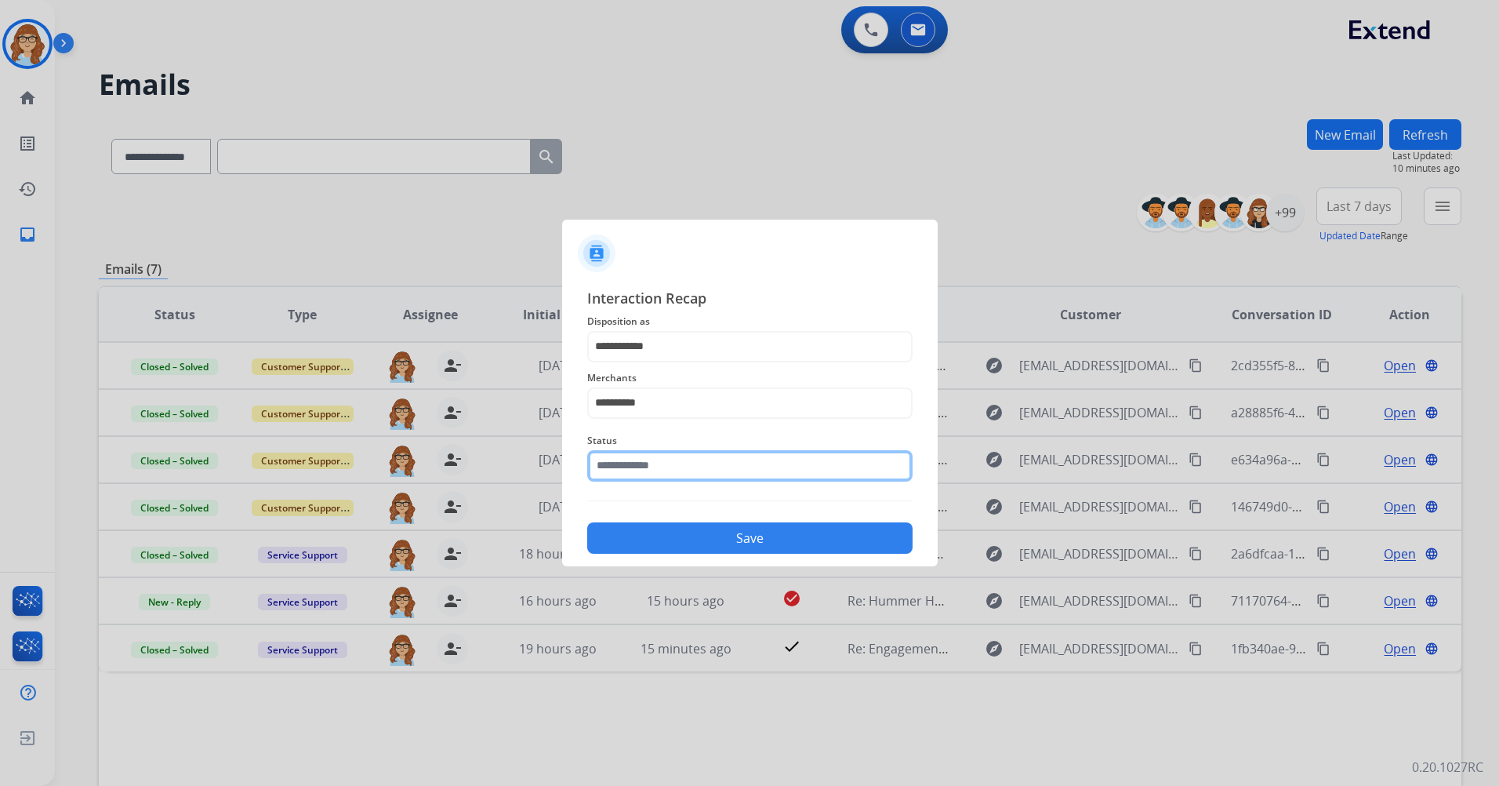
click at [721, 459] on input "text" at bounding box center [749, 465] width 325 height 31
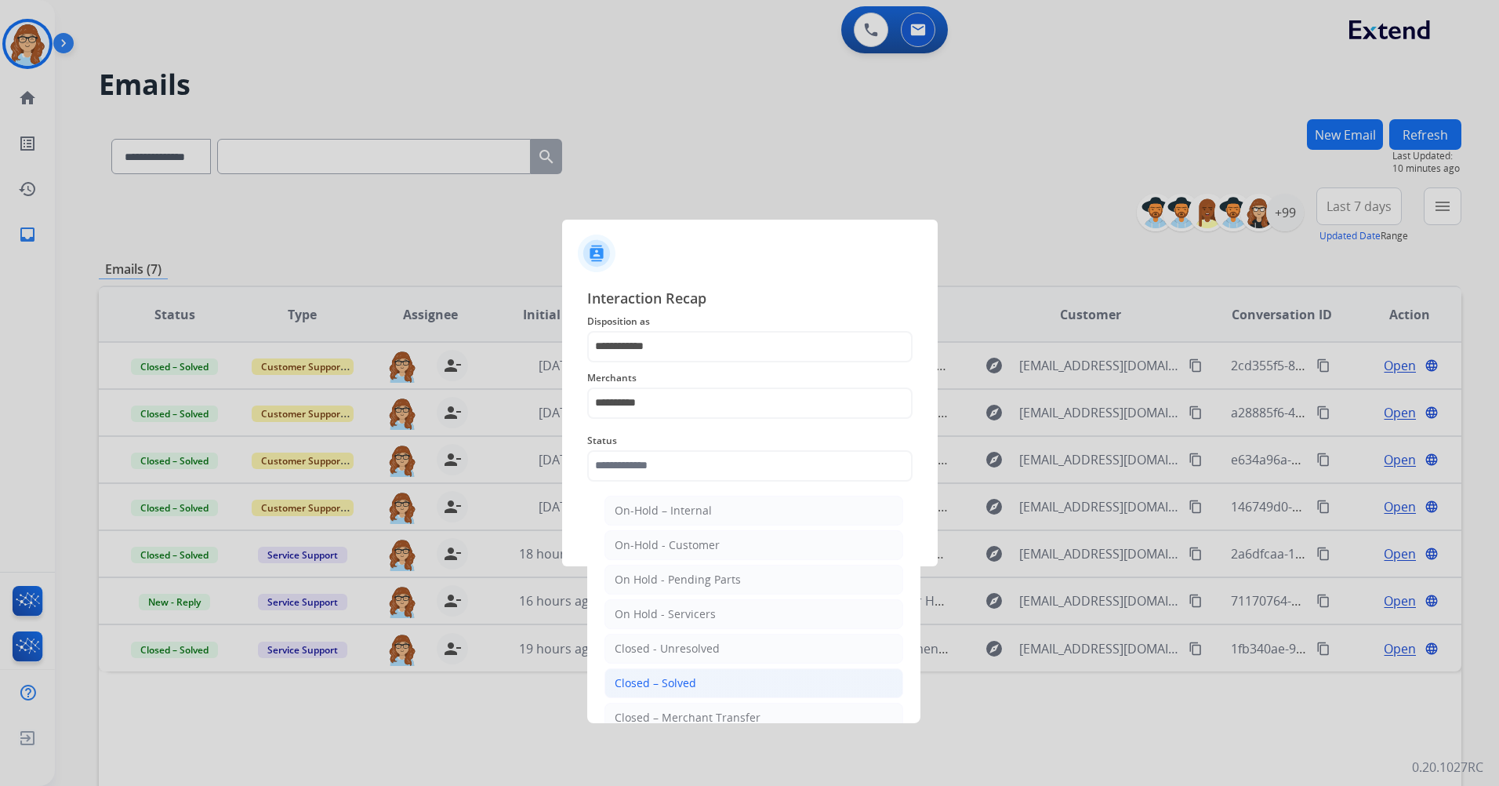
click at [771, 465] on li "Closed – Solved" at bounding box center [753, 683] width 299 height 30
type input "**********"
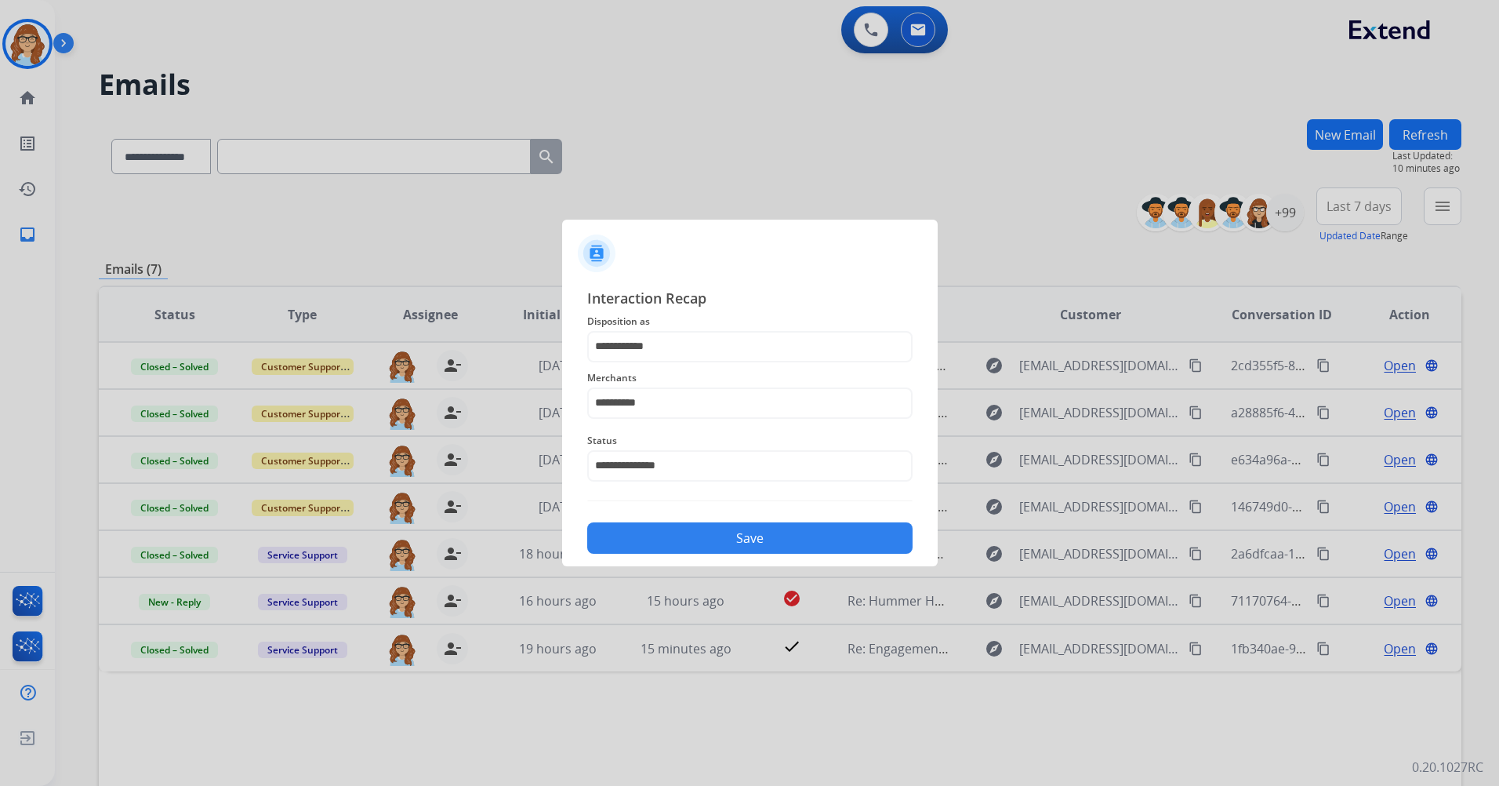
click at [732, 465] on button "Save" at bounding box center [749, 537] width 325 height 31
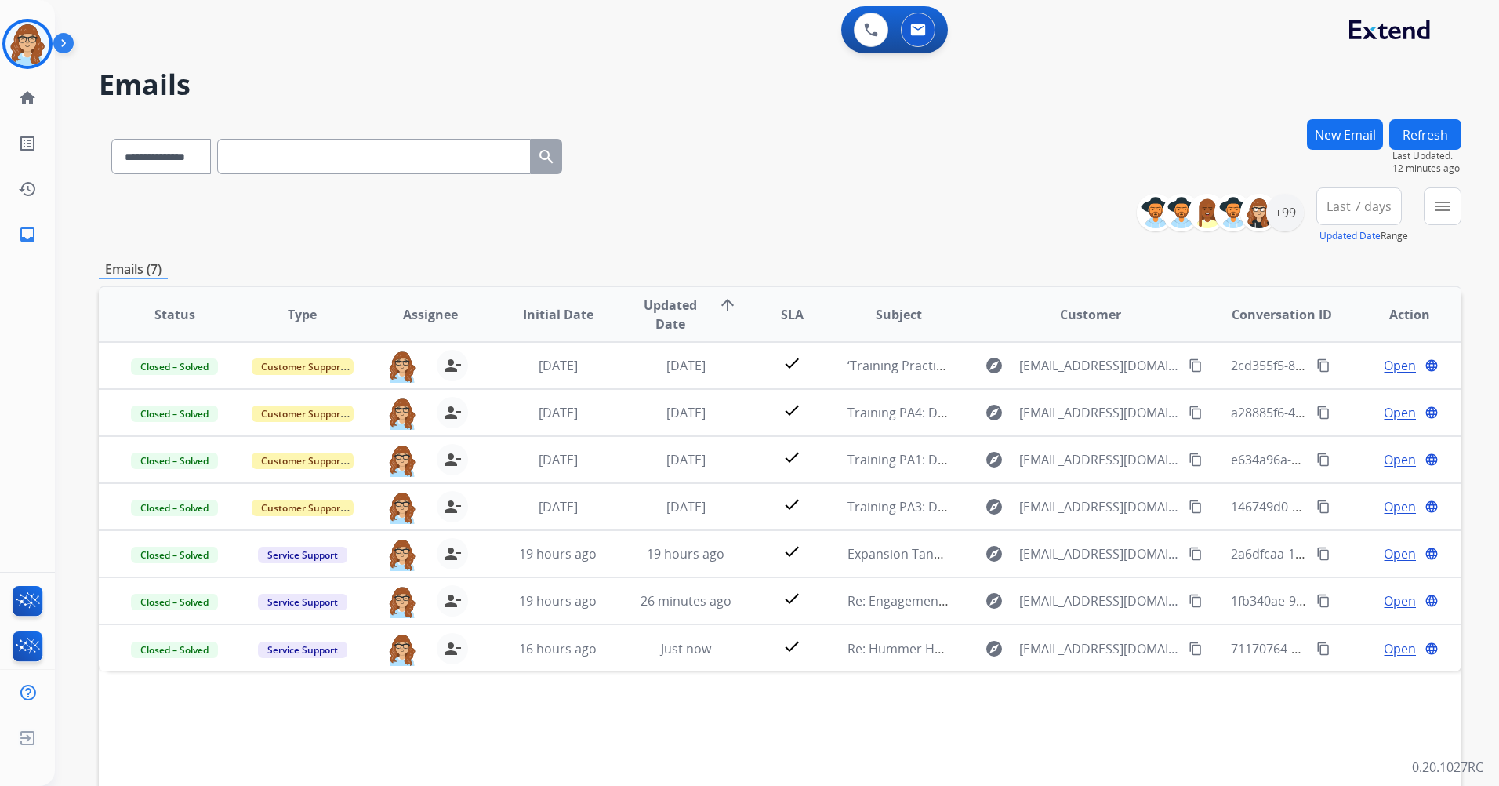
click at [996, 147] on button "Refresh" at bounding box center [1425, 134] width 72 height 31
